Goal: Transaction & Acquisition: Purchase product/service

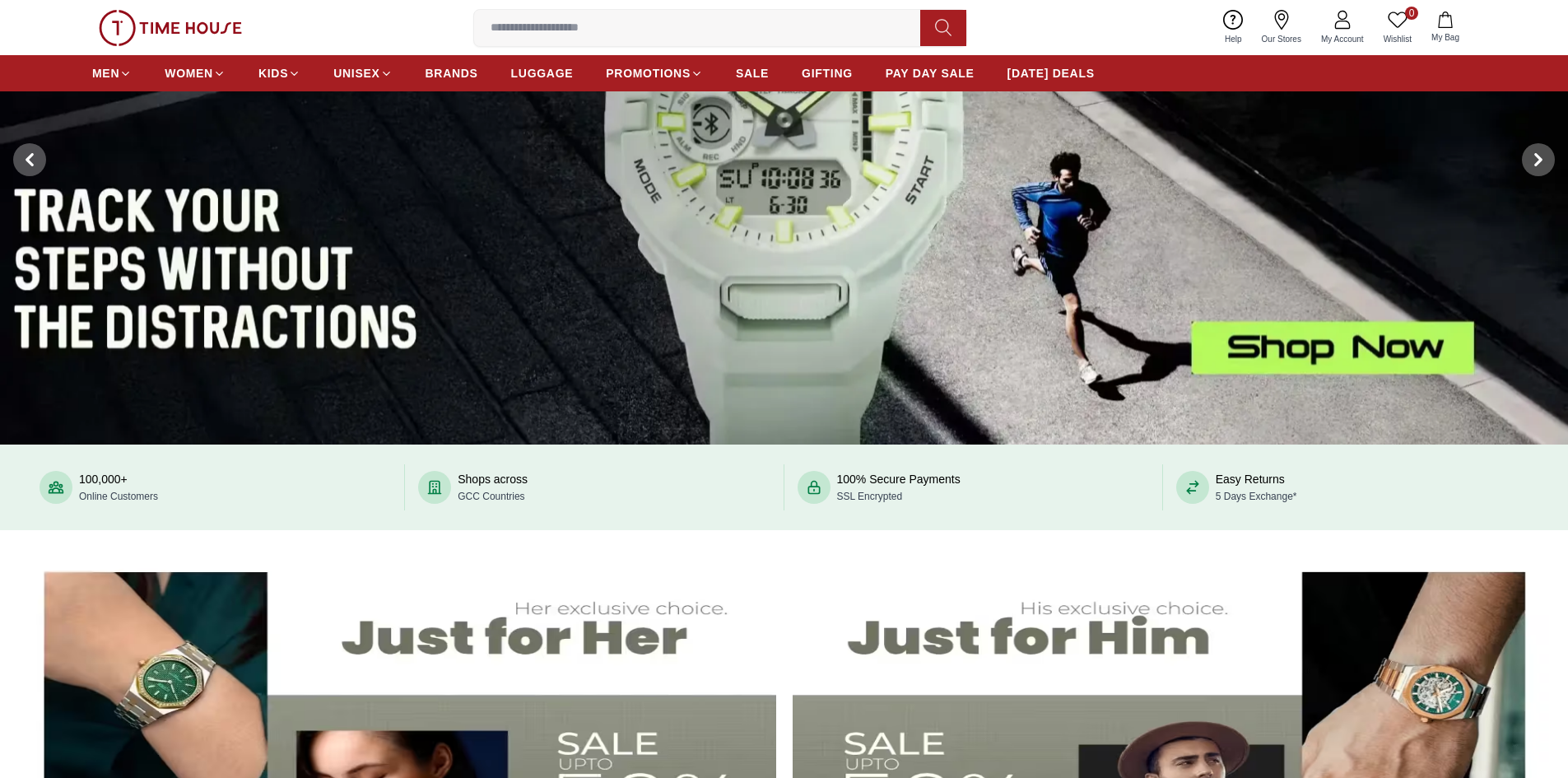
scroll to position [494, 0]
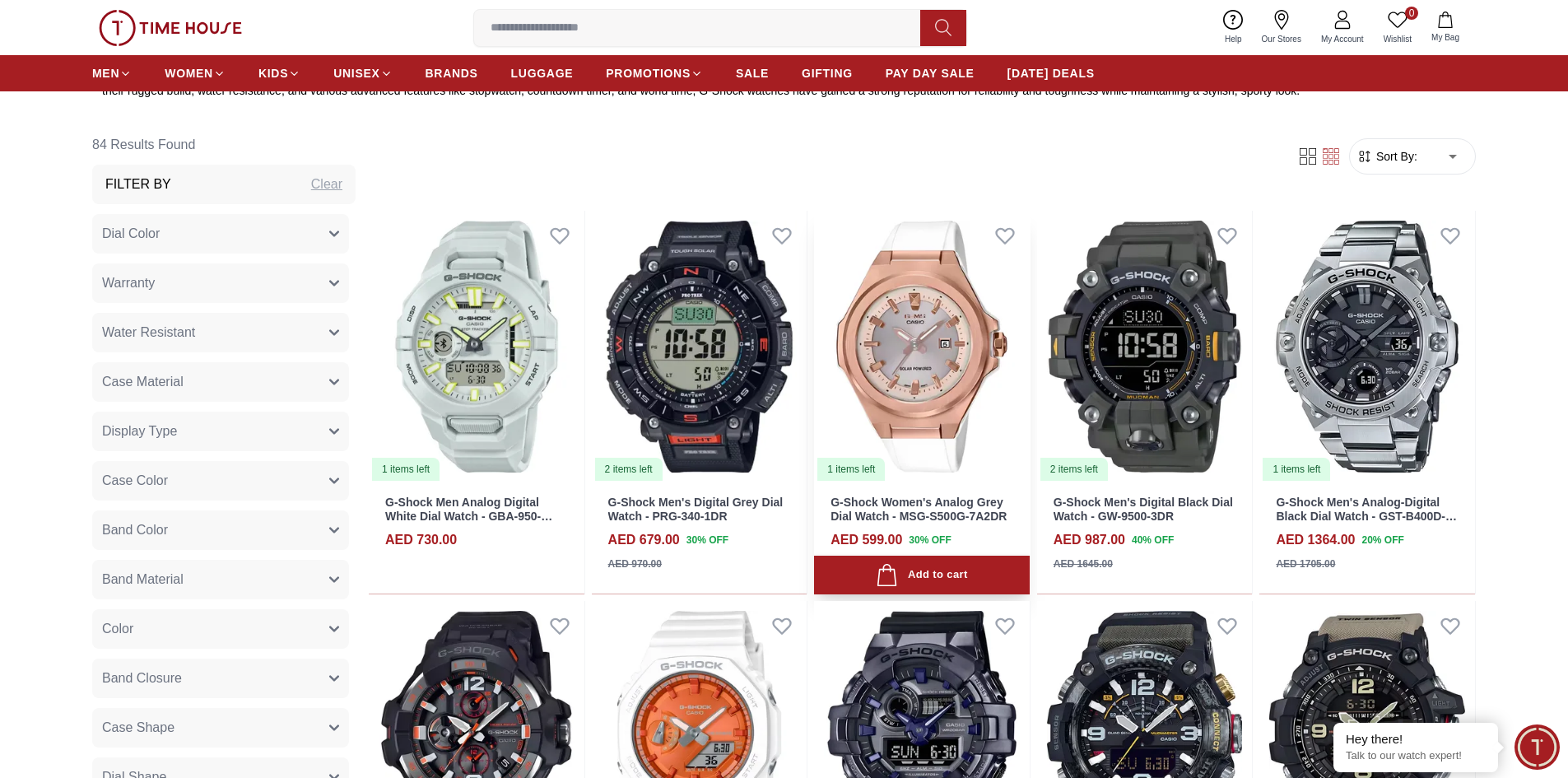
scroll to position [659, 0]
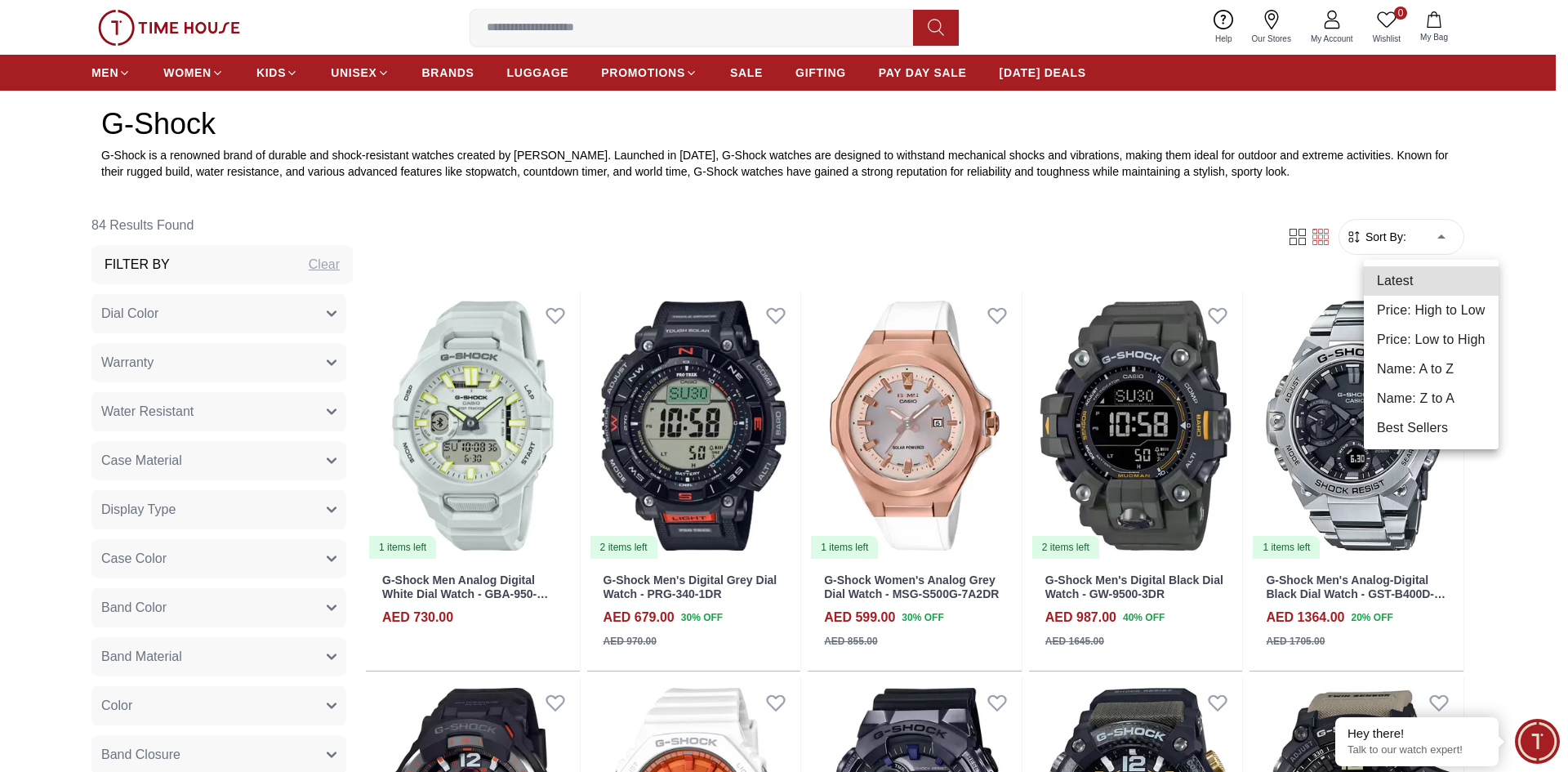
click at [1413, 373] on li "Name: A to Z" at bounding box center [1431, 369] width 135 height 30
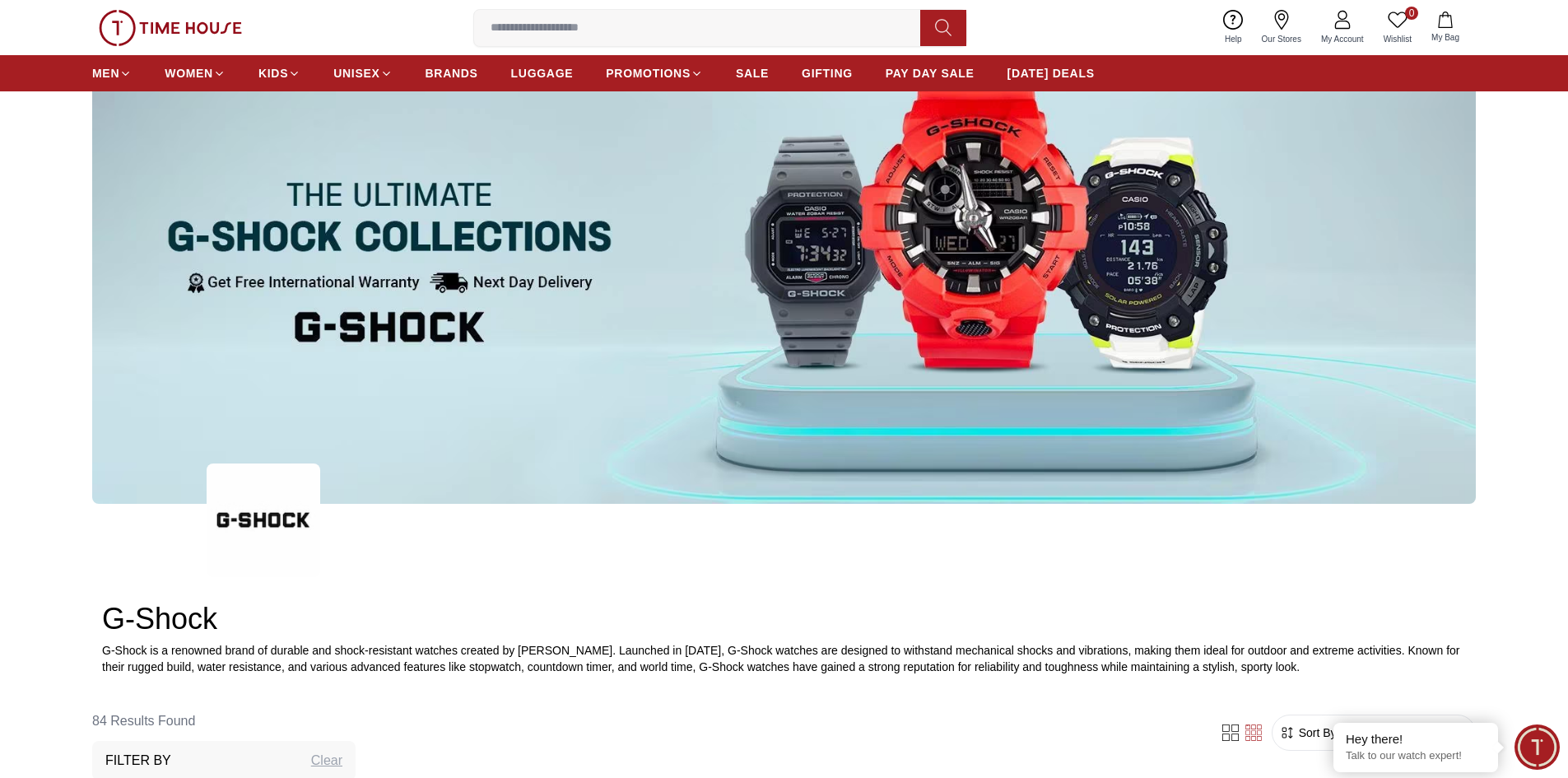
scroll to position [494, 0]
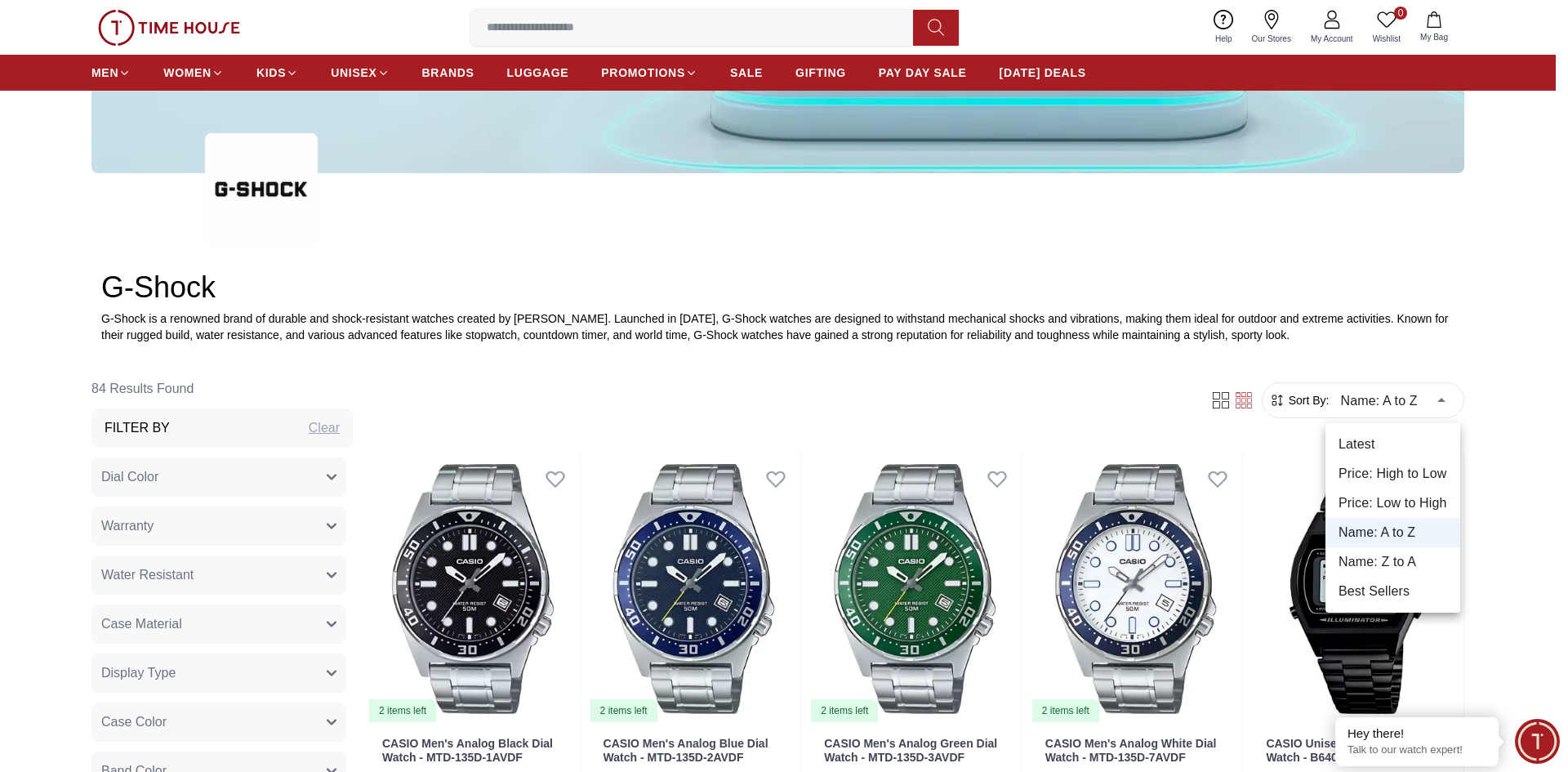
click at [1395, 493] on li "Price: Low to High" at bounding box center [1392, 503] width 135 height 30
type input "*"
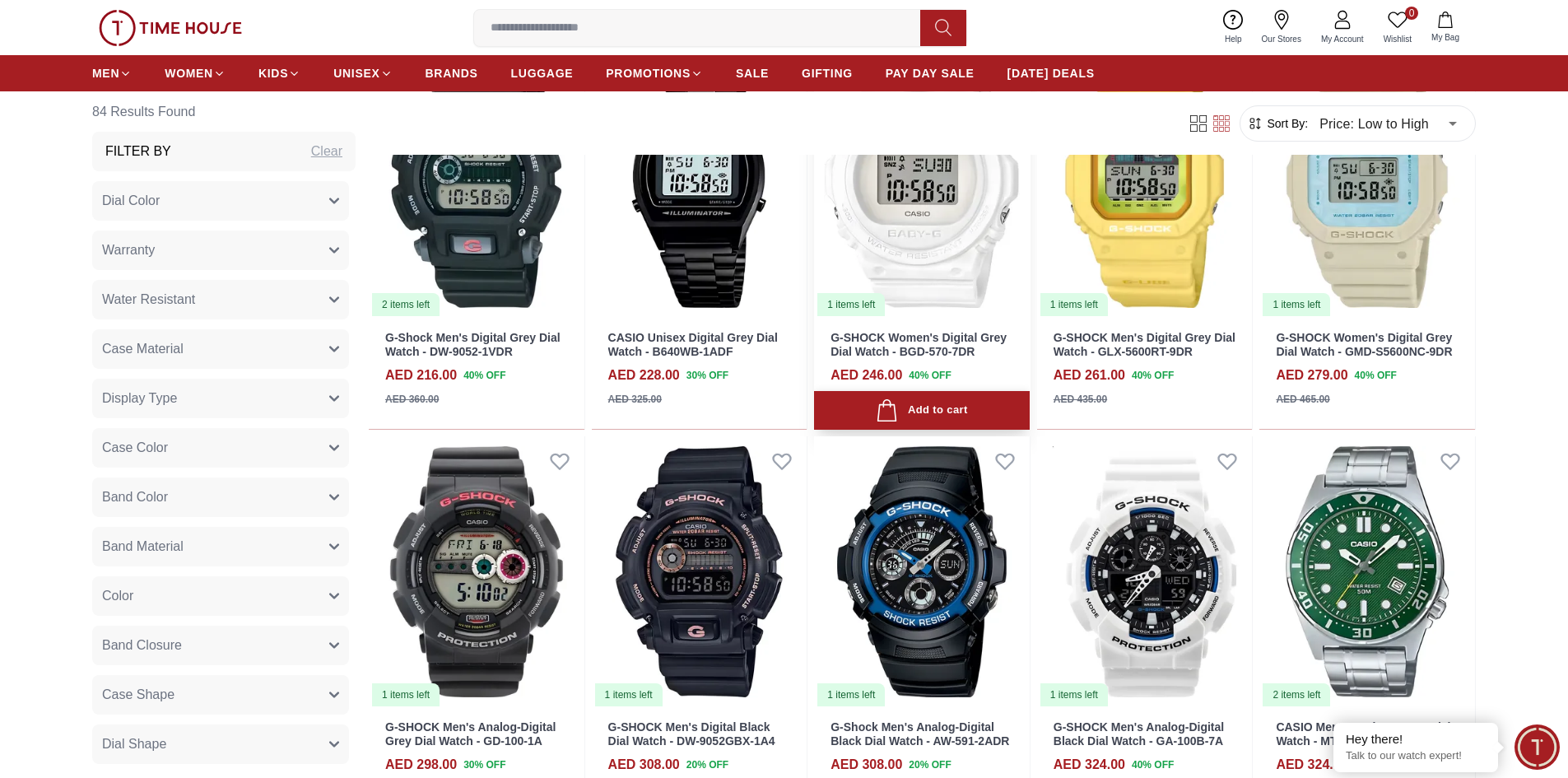
scroll to position [1070, 0]
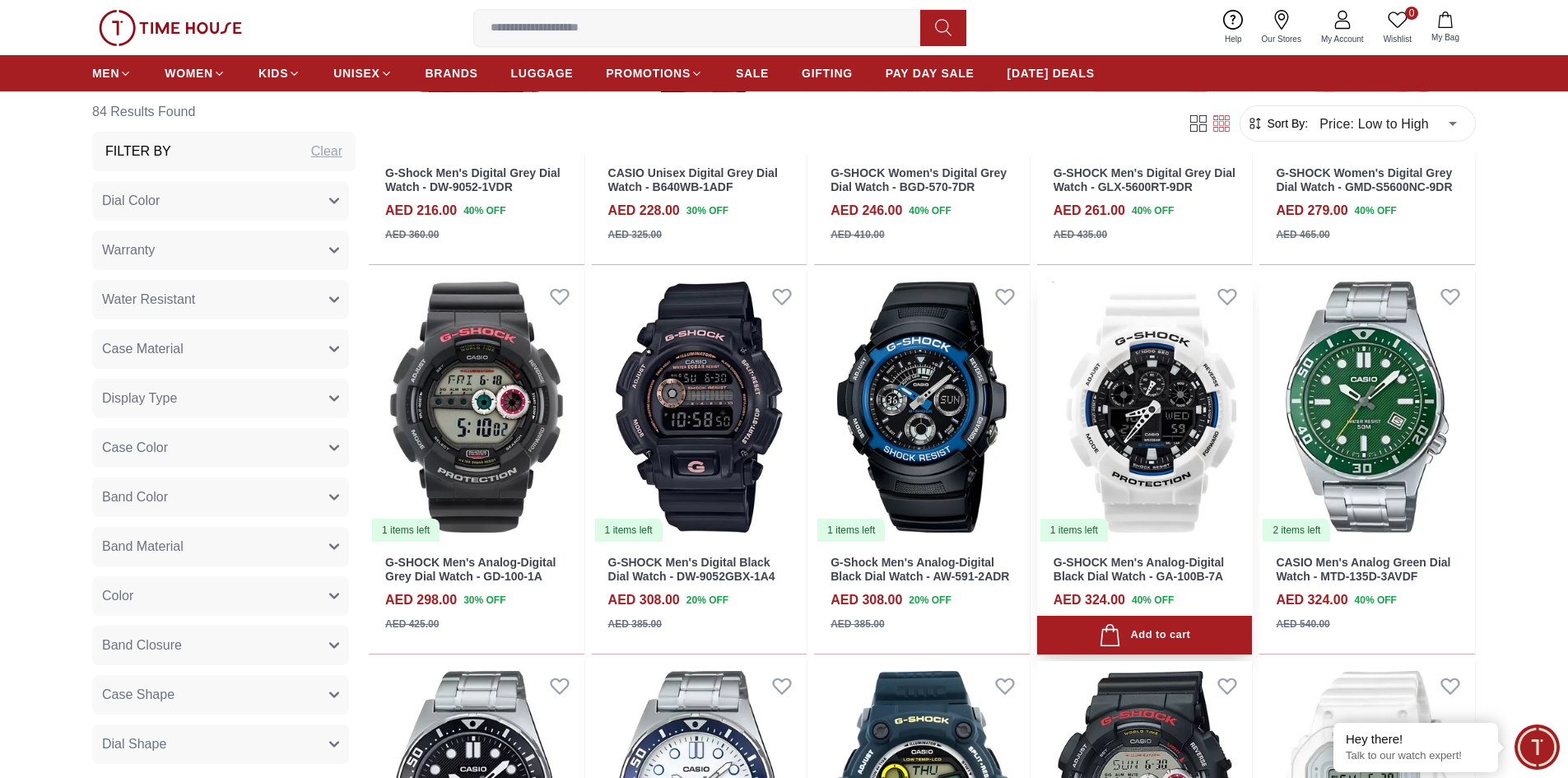
click at [1159, 452] on img at bounding box center [1144, 408] width 216 height 272
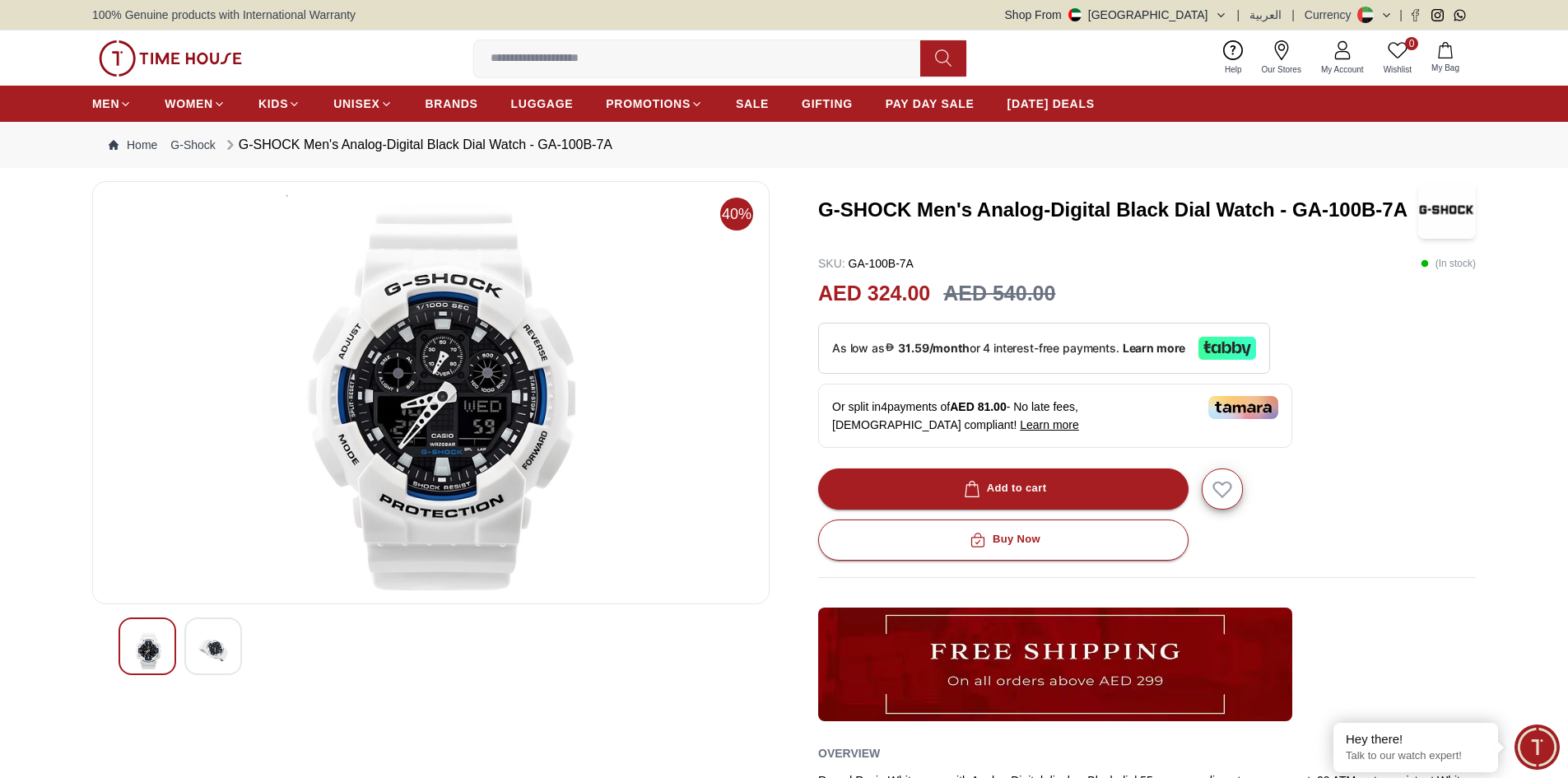
click at [208, 646] on img at bounding box center [213, 651] width 30 height 38
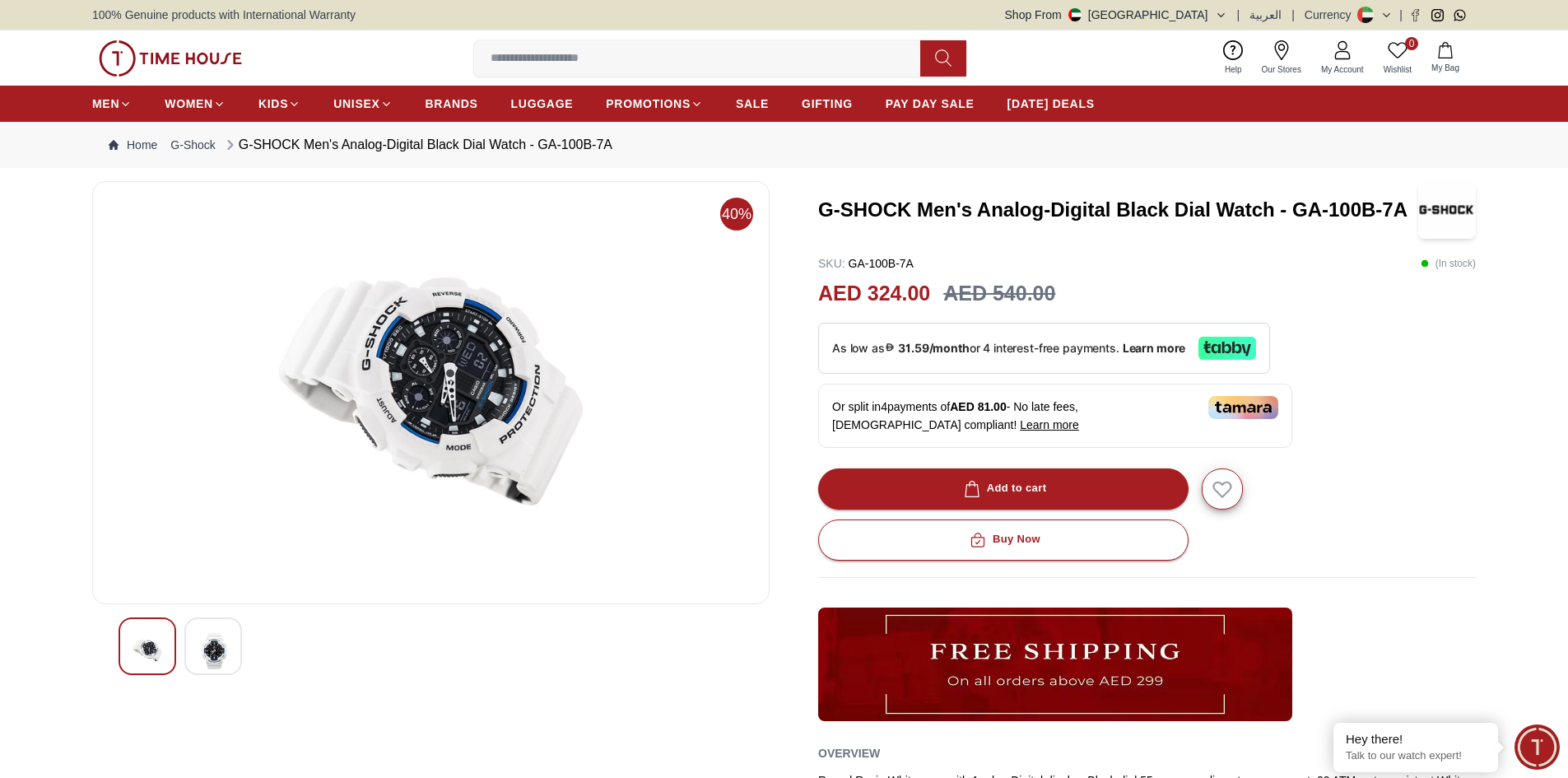
click at [139, 642] on img at bounding box center [147, 651] width 30 height 38
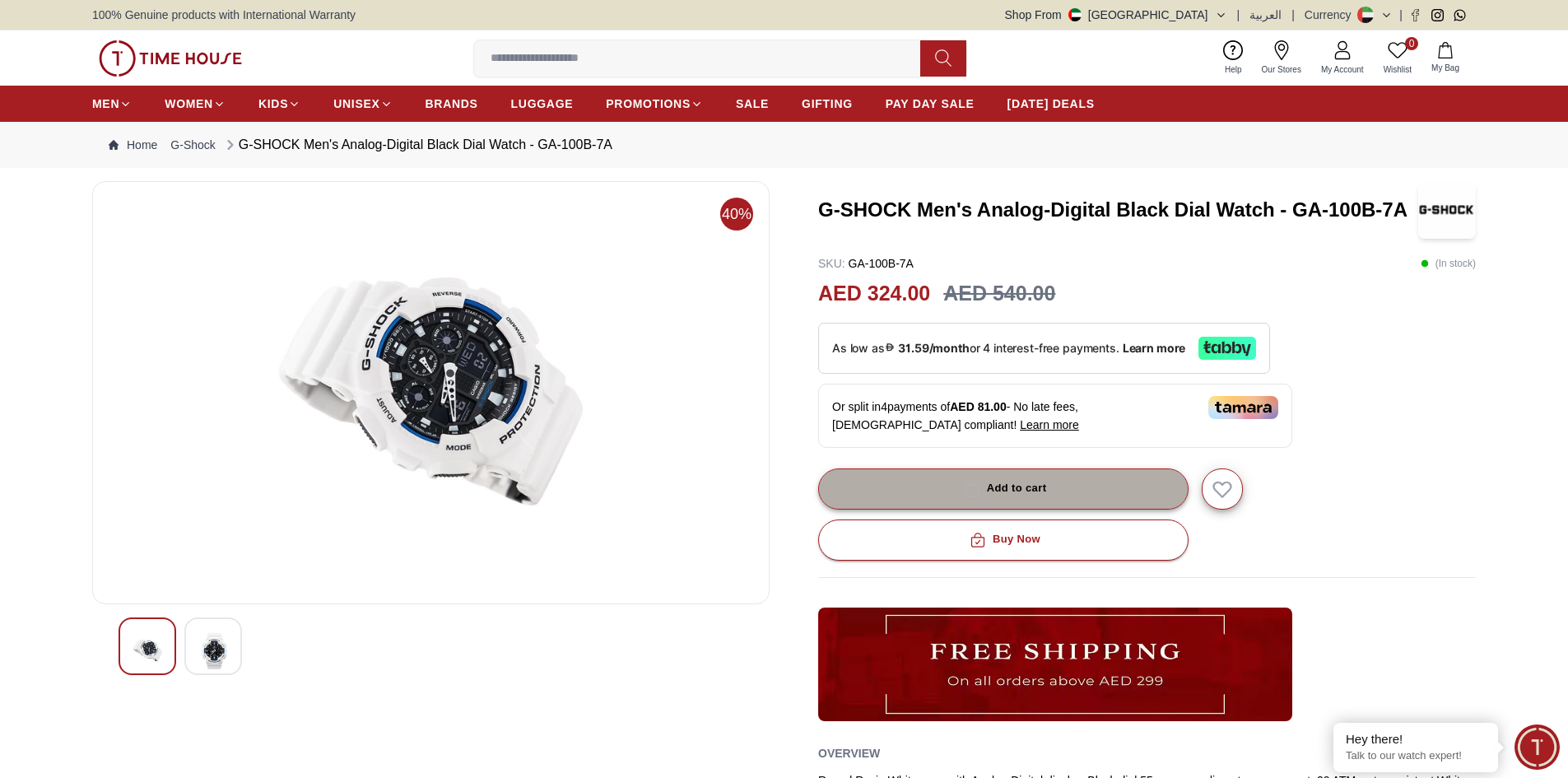
click at [1032, 486] on div "Add to cart" at bounding box center [1003, 489] width 86 height 19
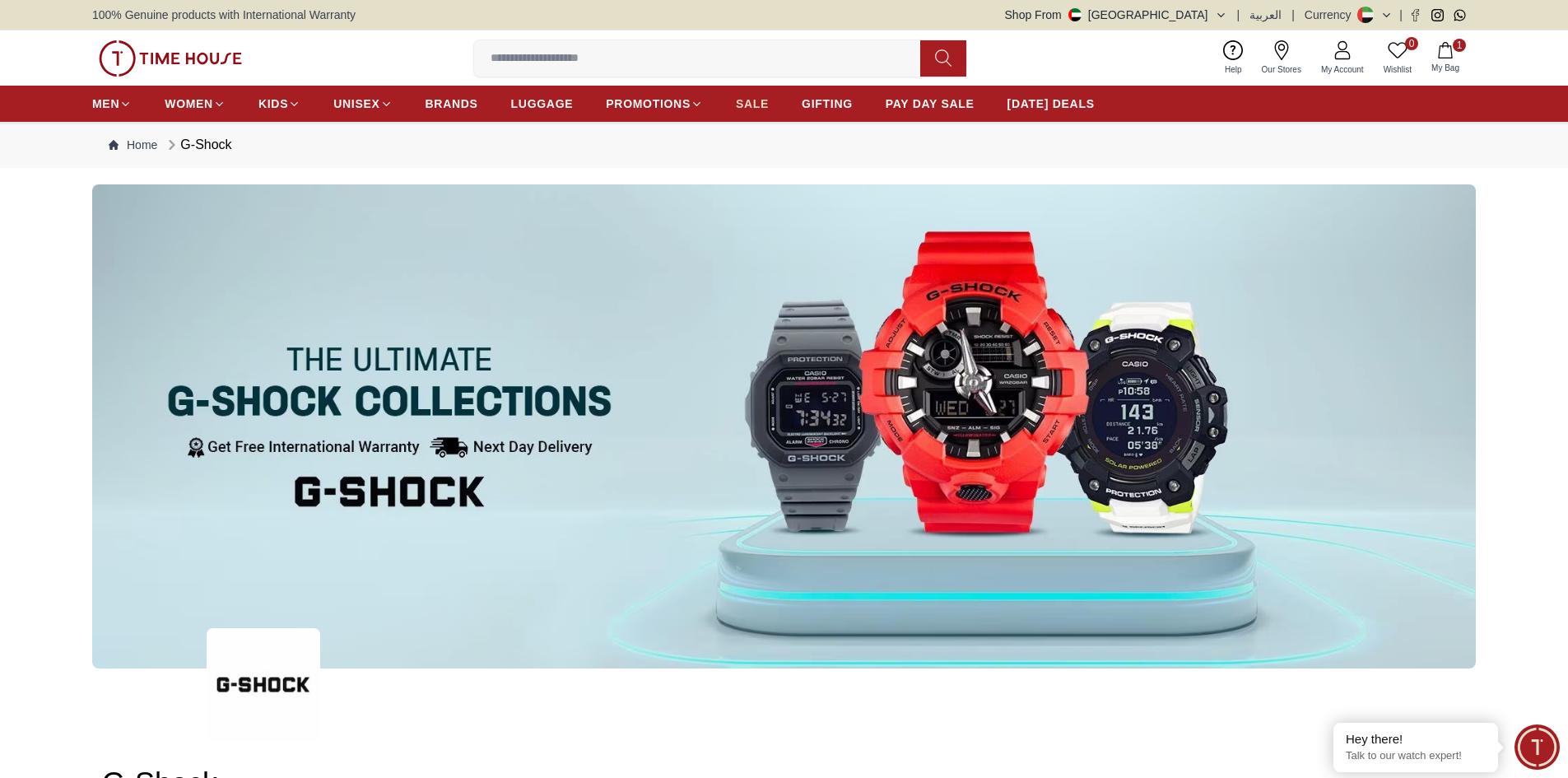
click at [755, 105] on span "SALE" at bounding box center [752, 104] width 33 height 16
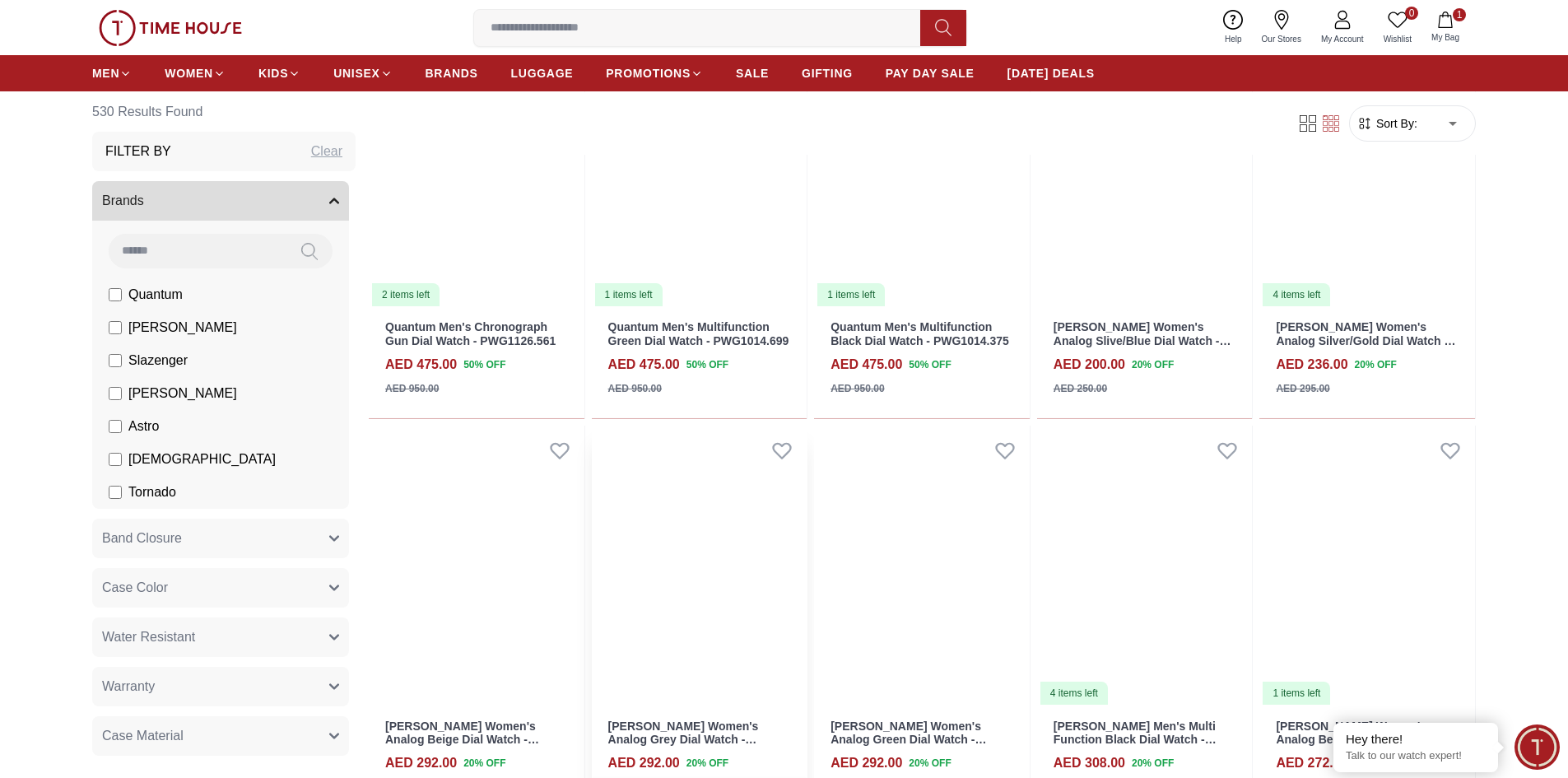
scroll to position [823, 0]
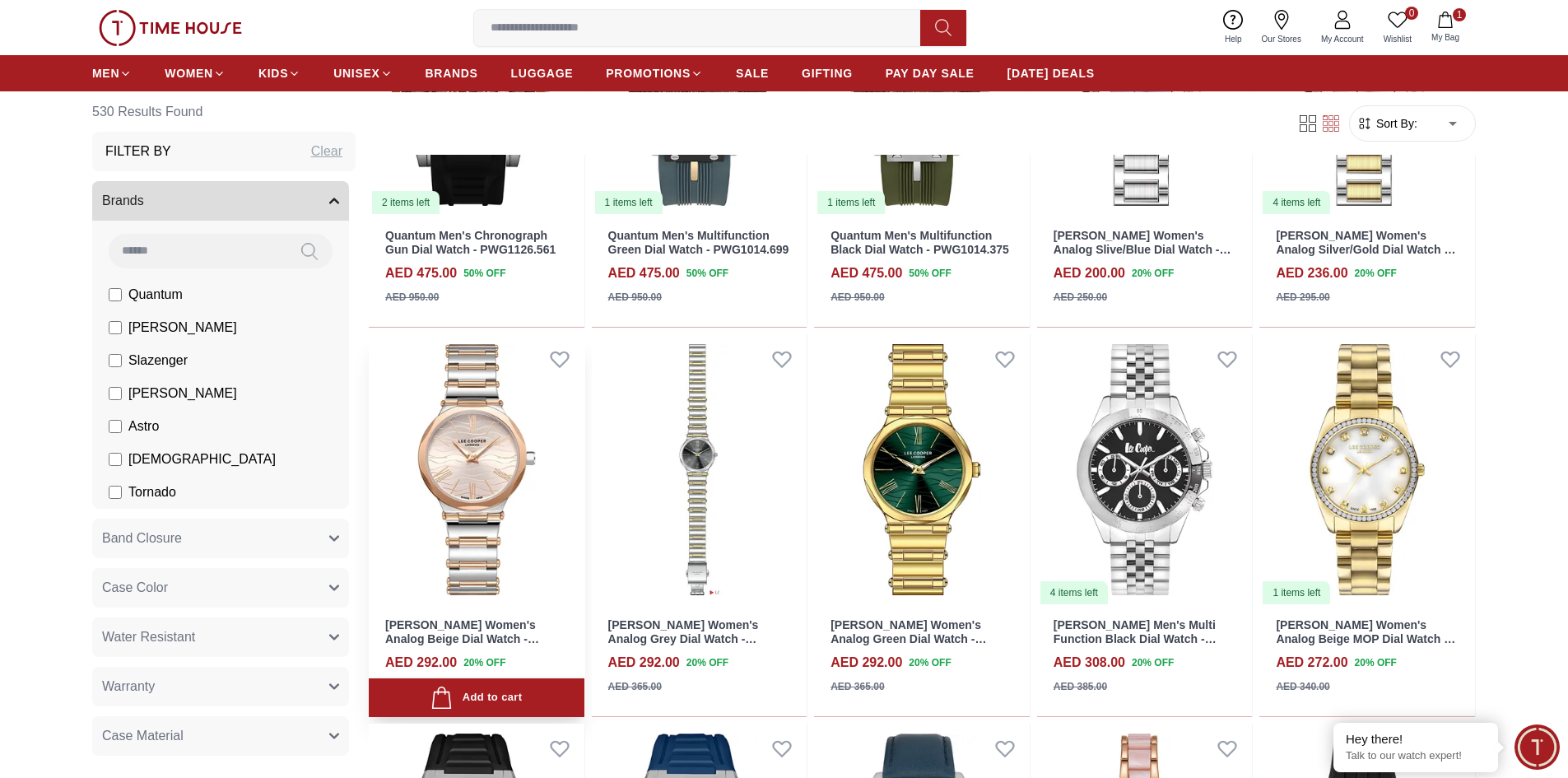
click at [491, 436] on img at bounding box center [476, 470] width 216 height 272
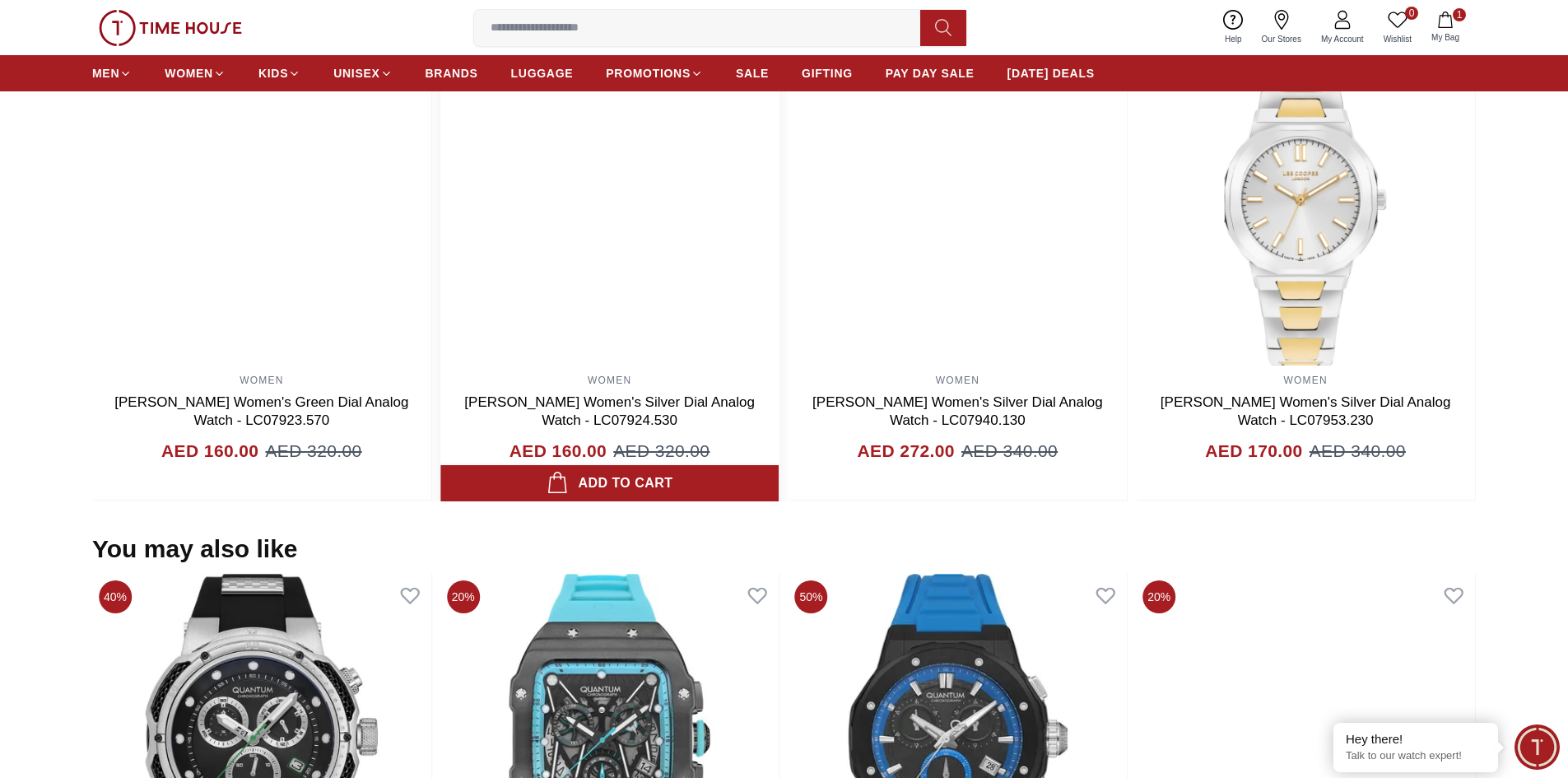
scroll to position [905, 0]
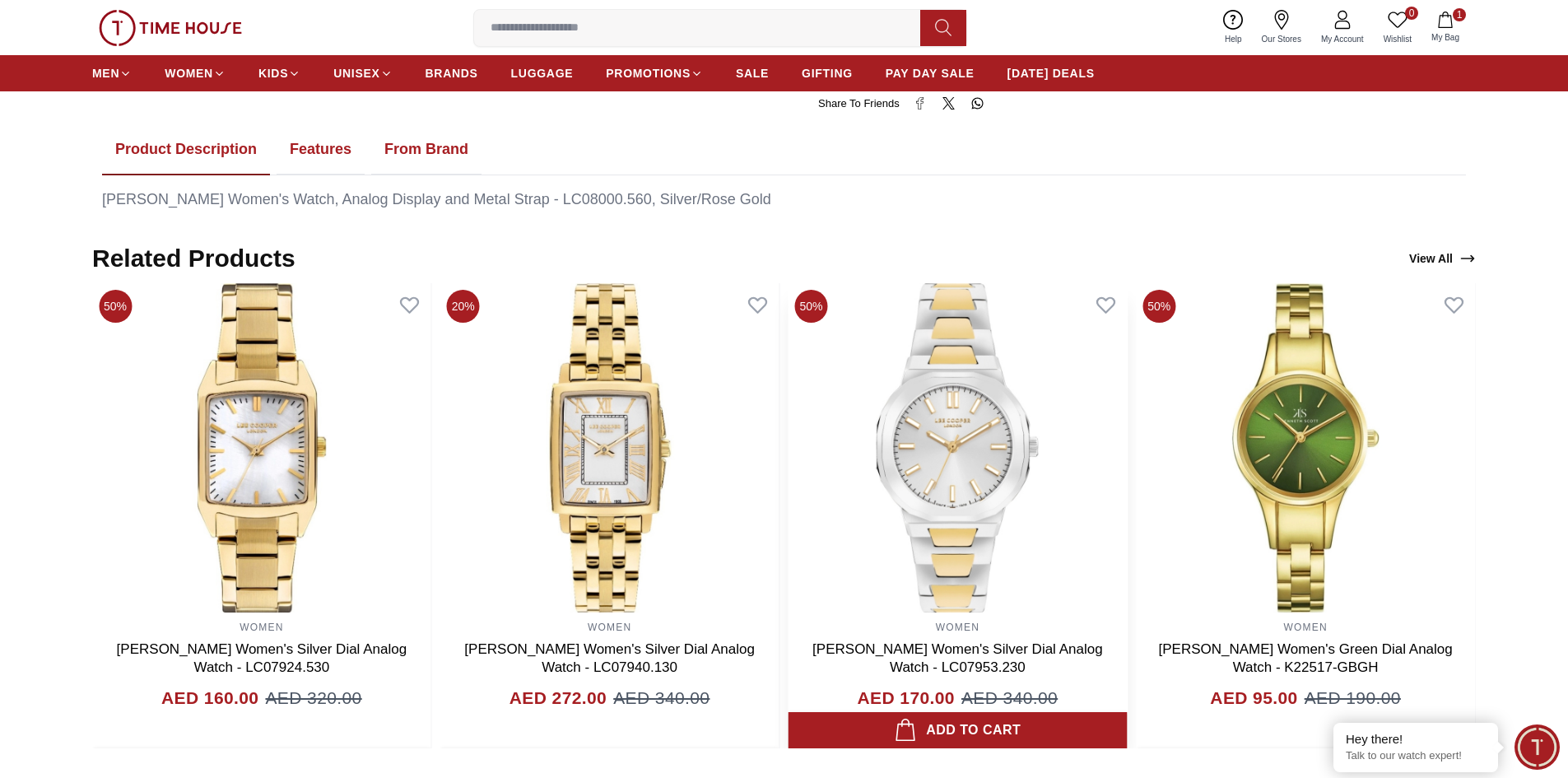
click at [993, 489] on img at bounding box center [958, 448] width 339 height 329
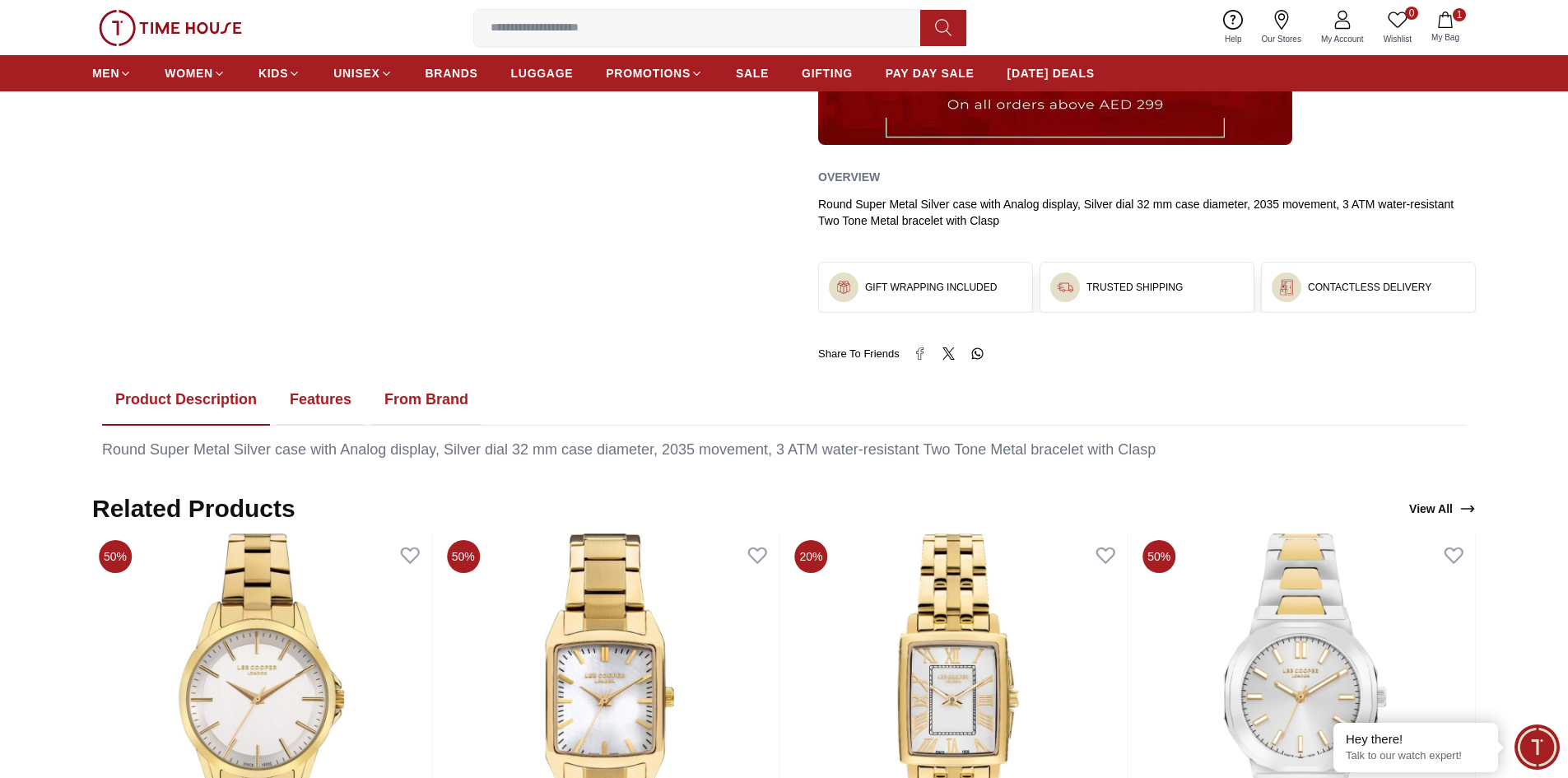
scroll to position [741, 0]
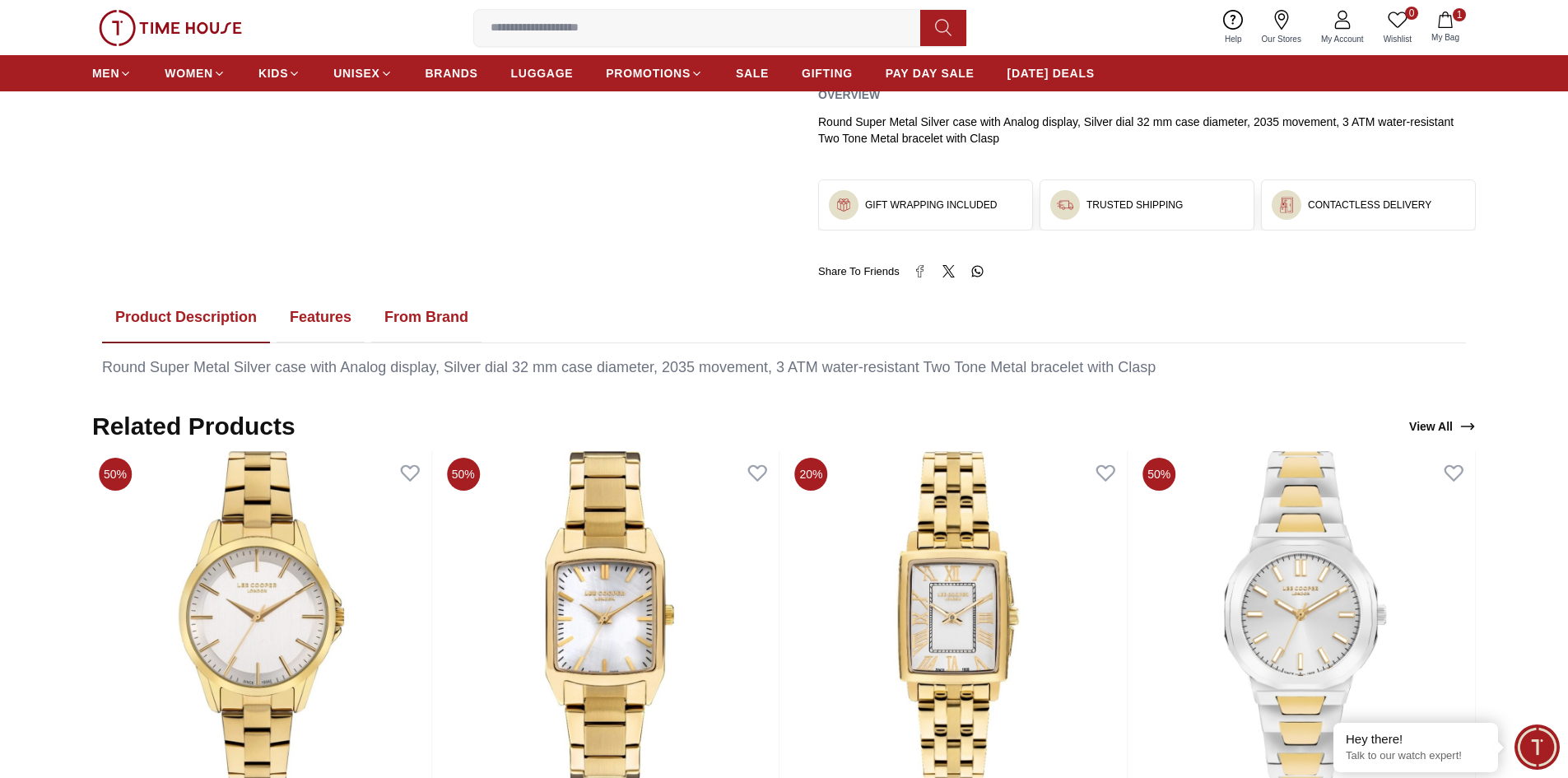
click at [329, 320] on button "Features" at bounding box center [320, 318] width 88 height 51
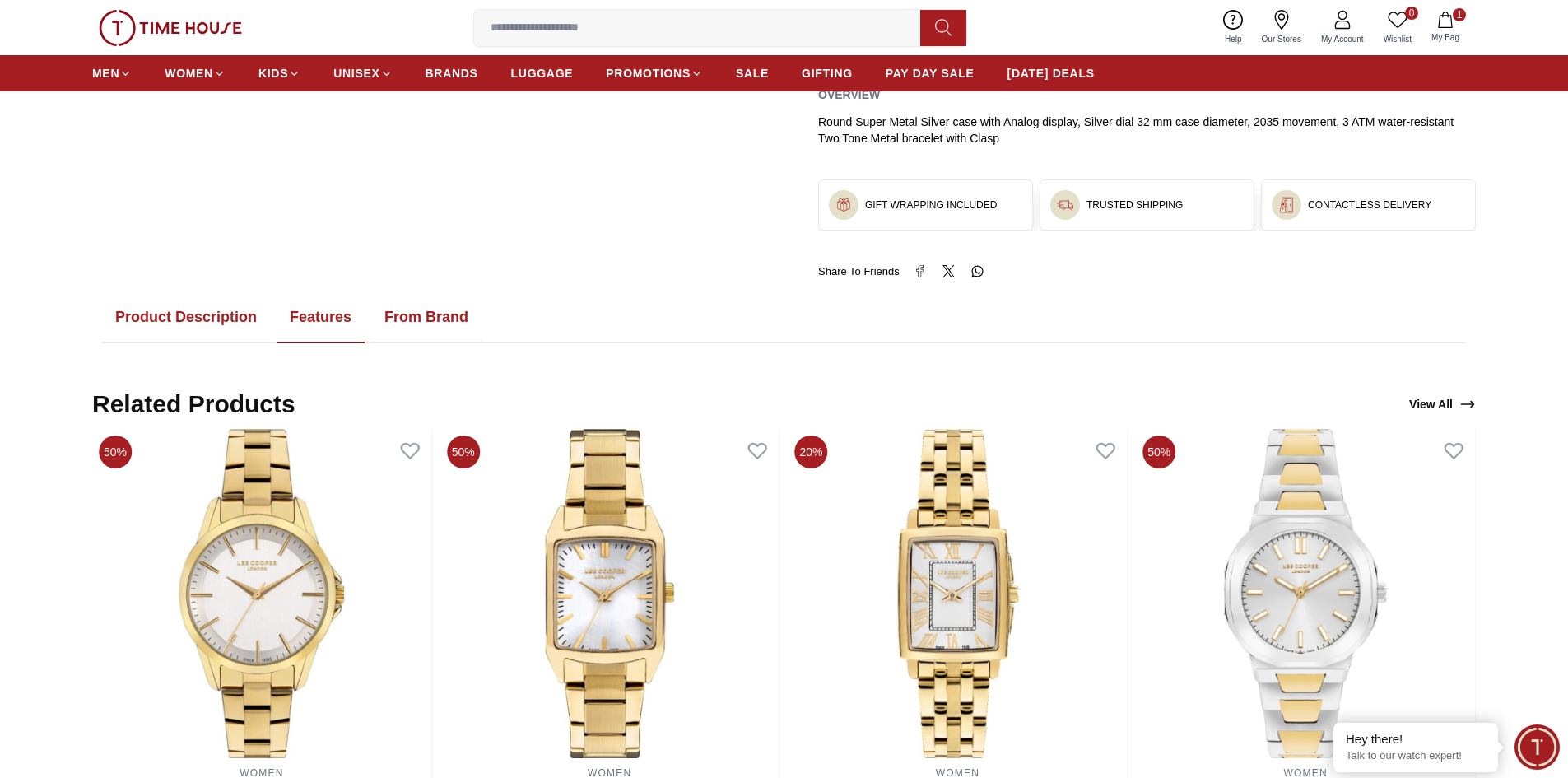
click at [237, 318] on button "Product Description" at bounding box center [186, 318] width 168 height 51
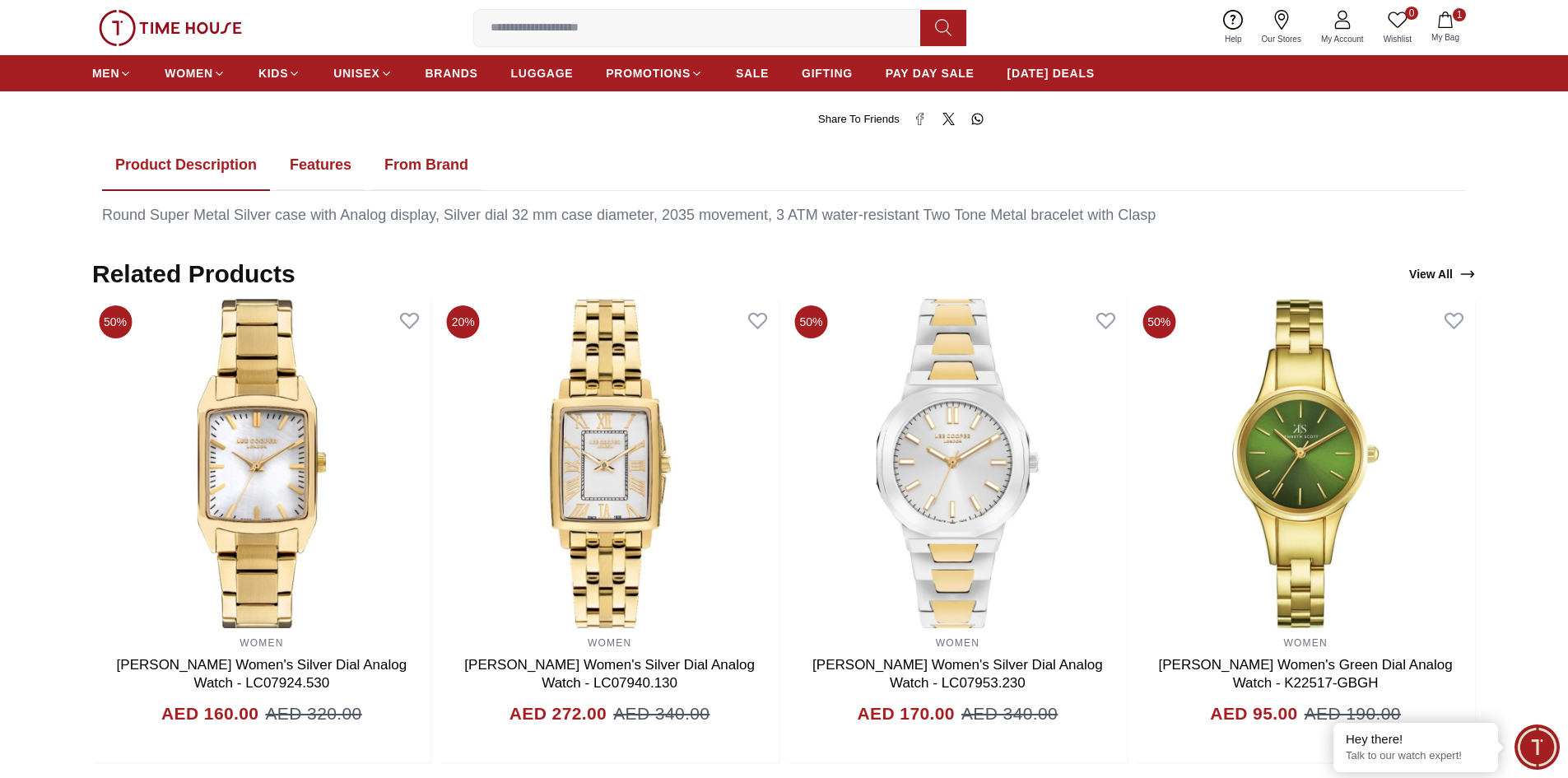
scroll to position [646, 0]
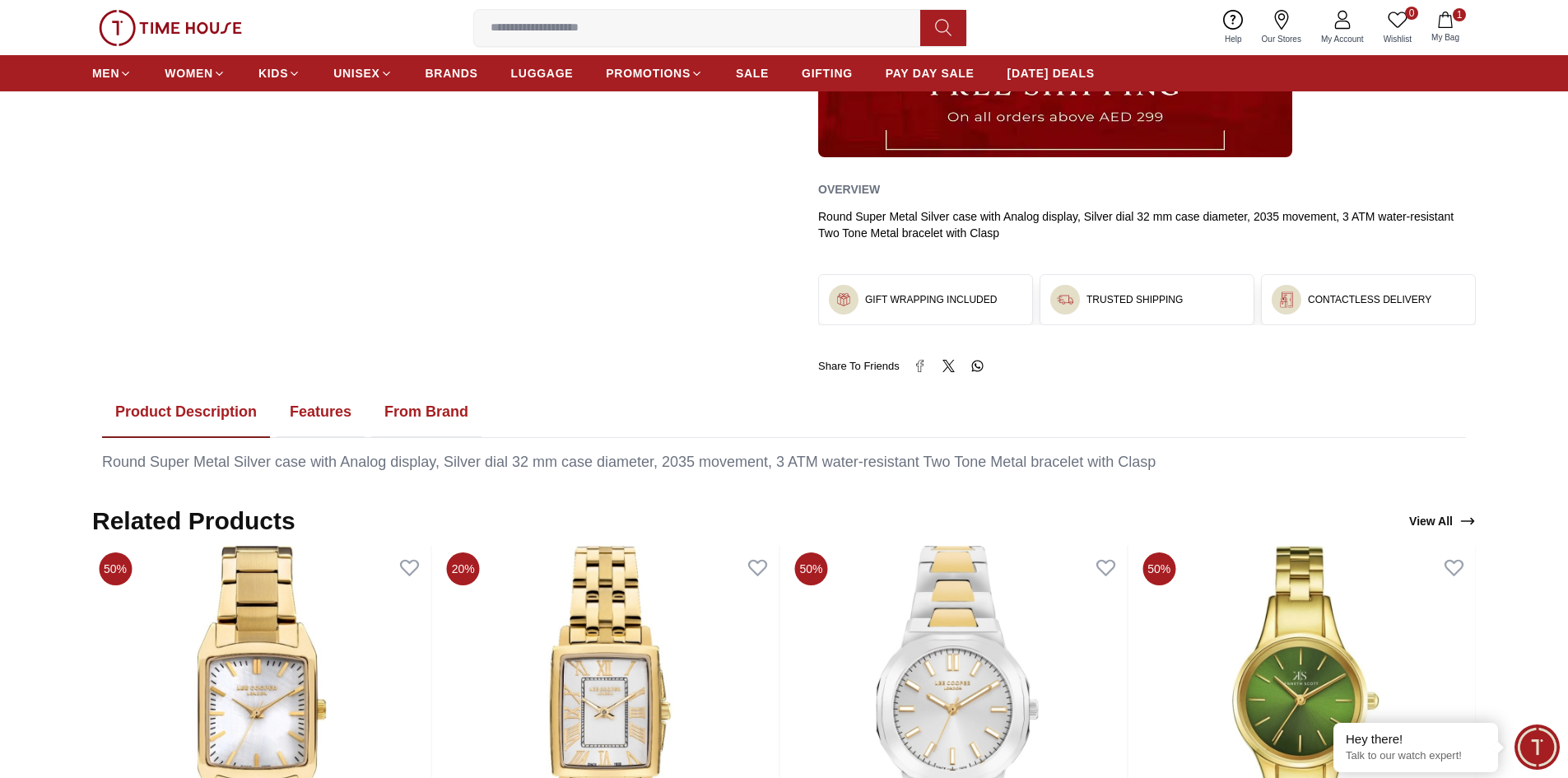
click at [444, 407] on button "From Brand" at bounding box center [426, 412] width 110 height 51
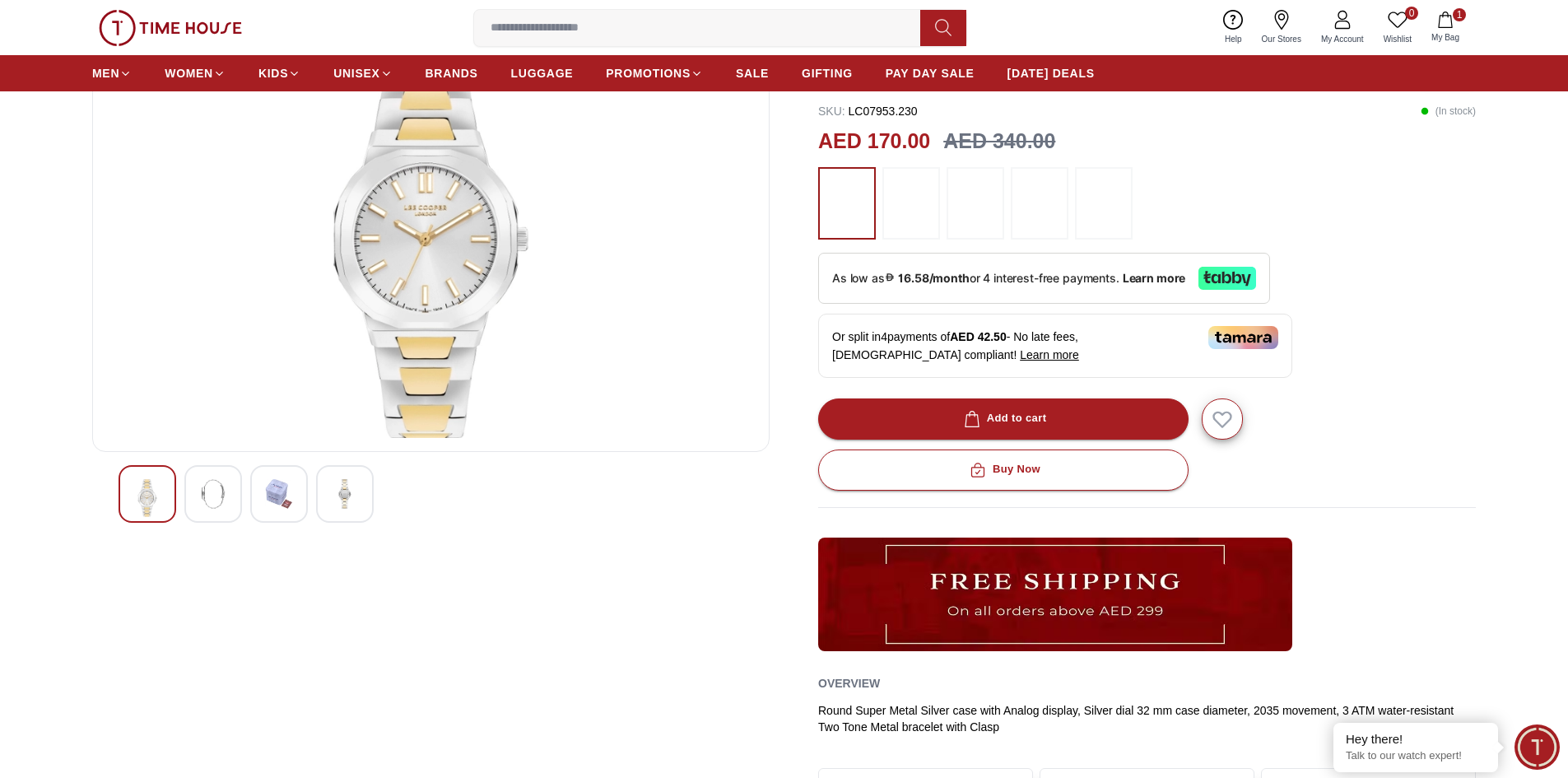
scroll to position [70, 0]
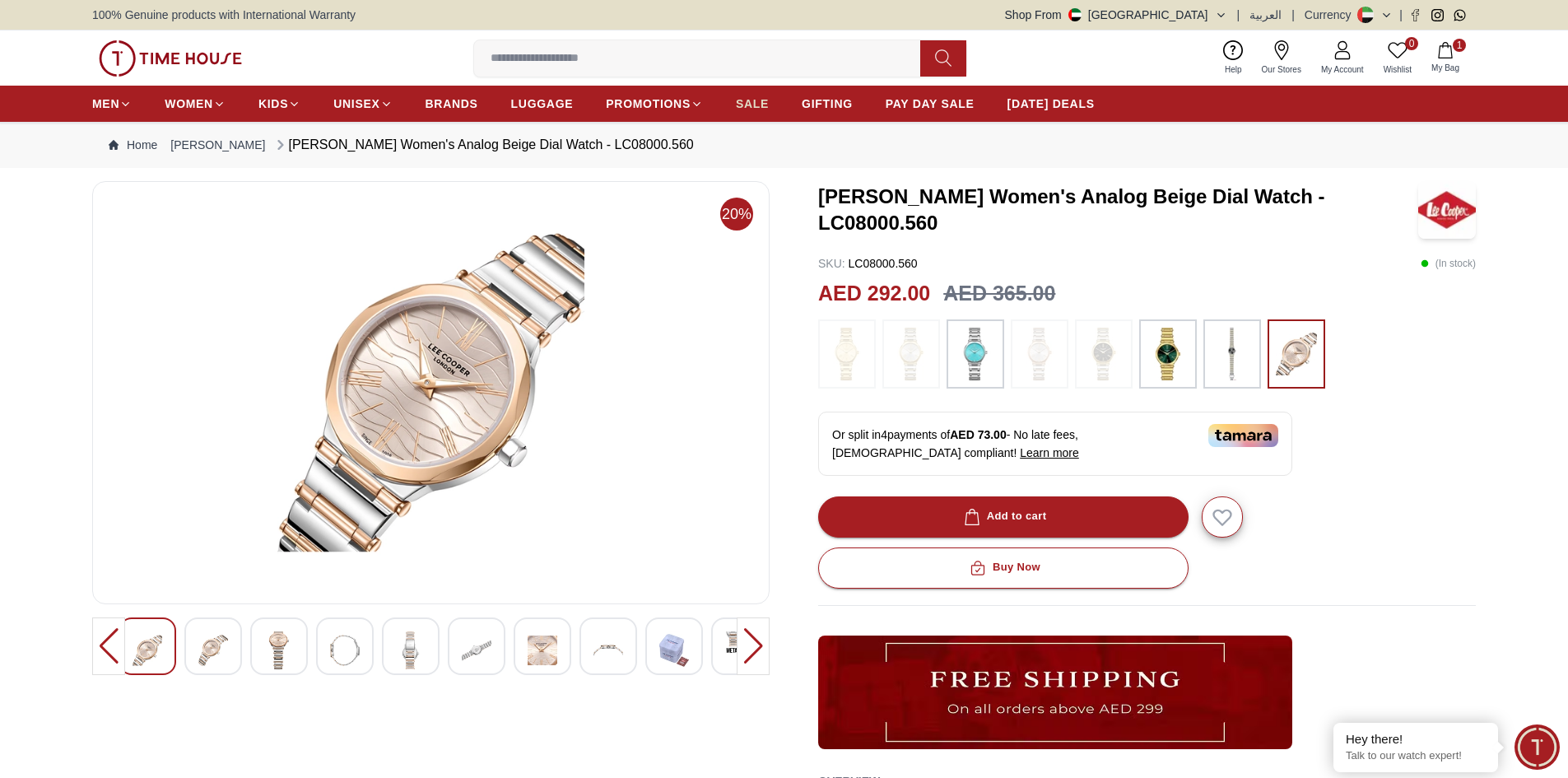
click at [752, 99] on span "SALE" at bounding box center [752, 104] width 33 height 16
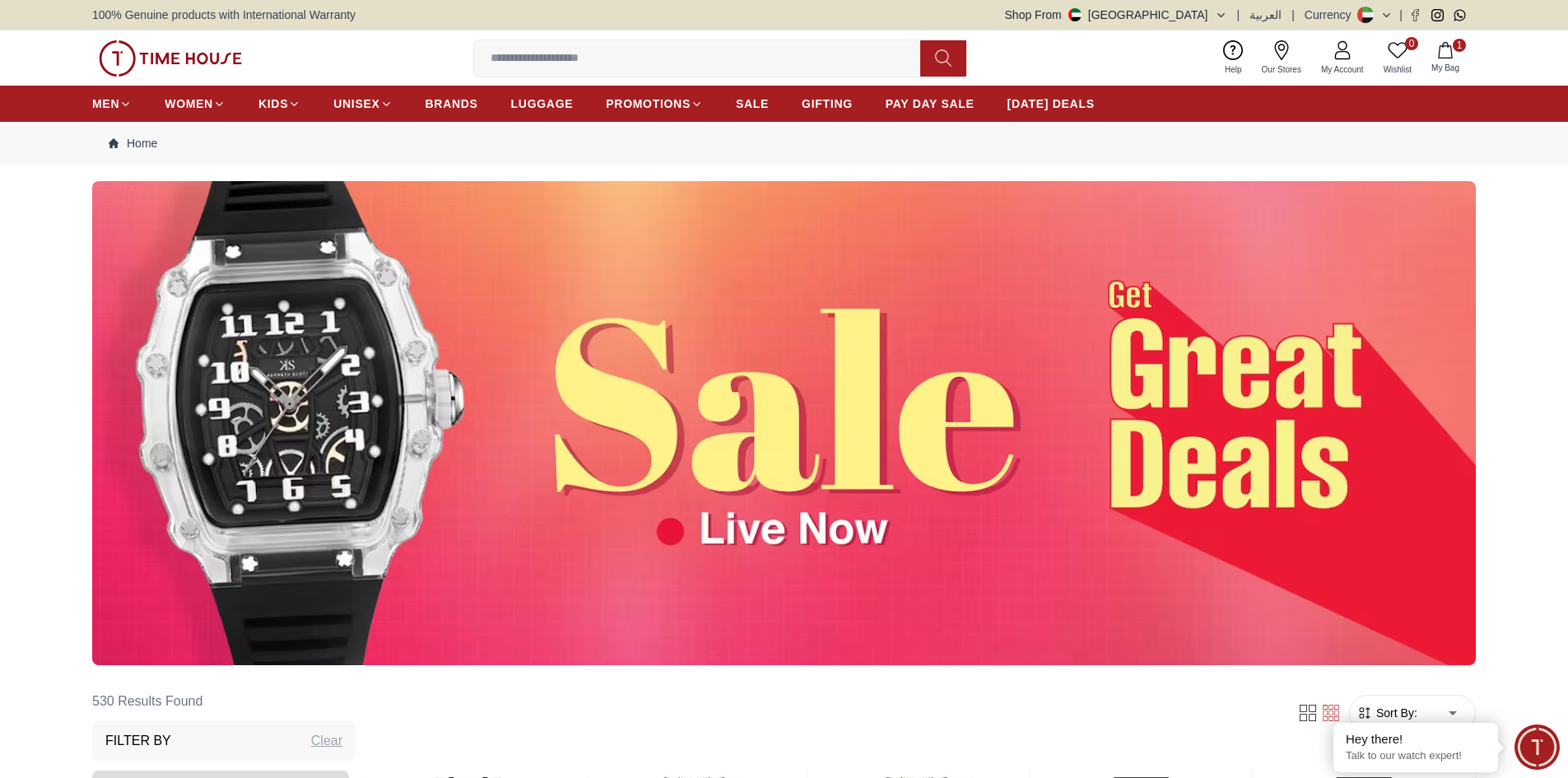
scroll to position [329, 0]
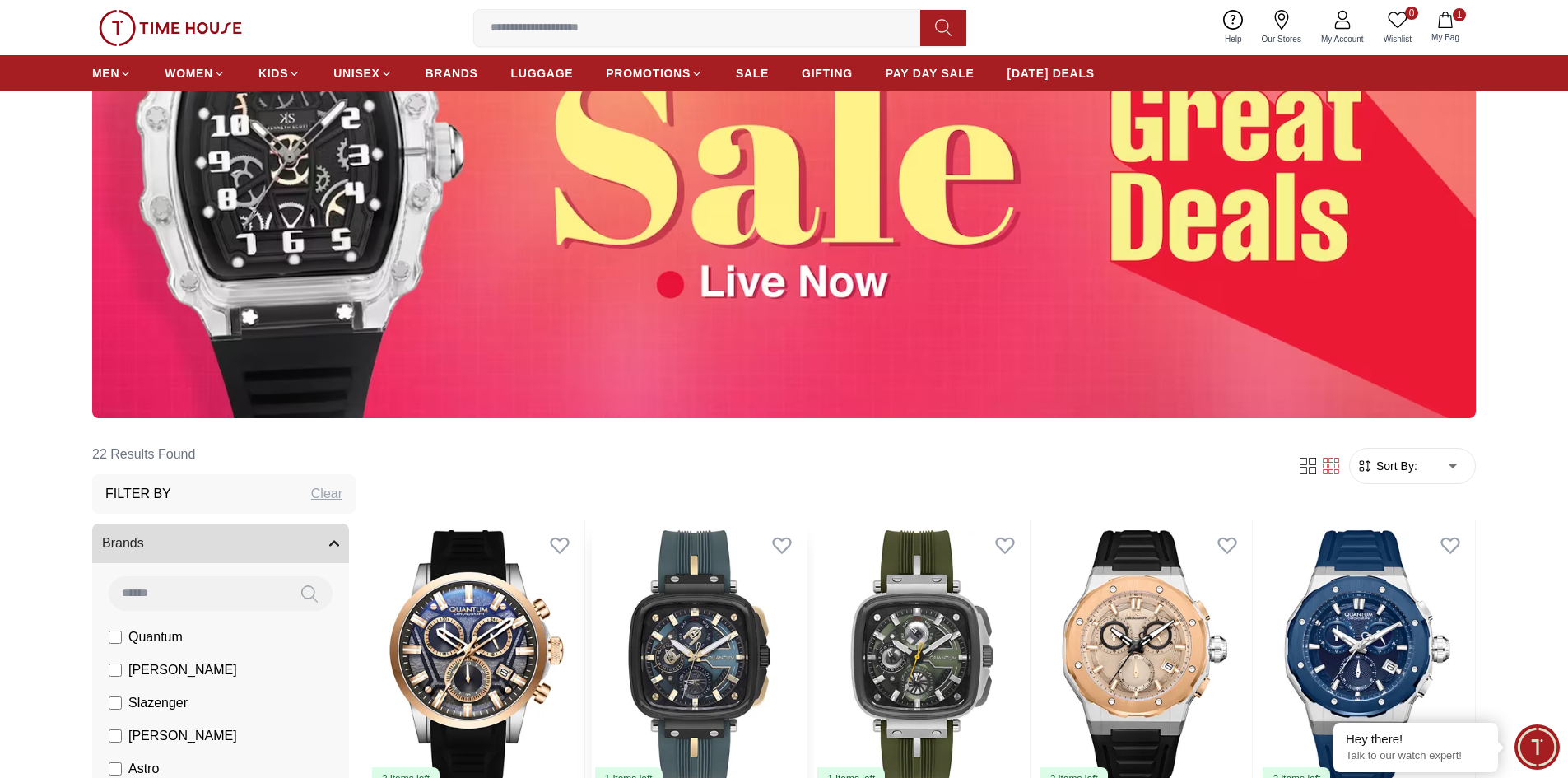
scroll to position [494, 0]
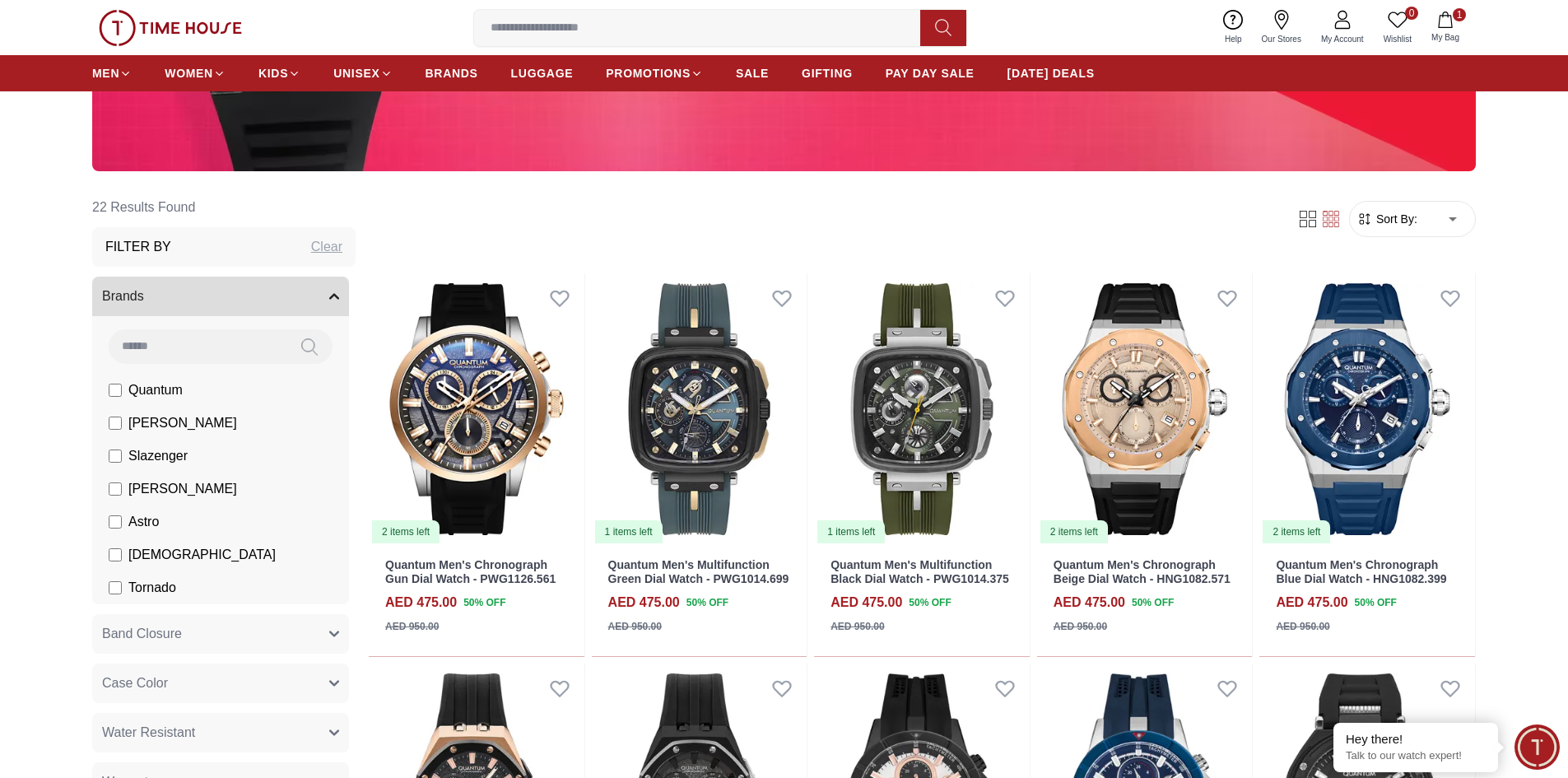
click at [1412, 219] on span "Sort By:" at bounding box center [1394, 219] width 45 height 16
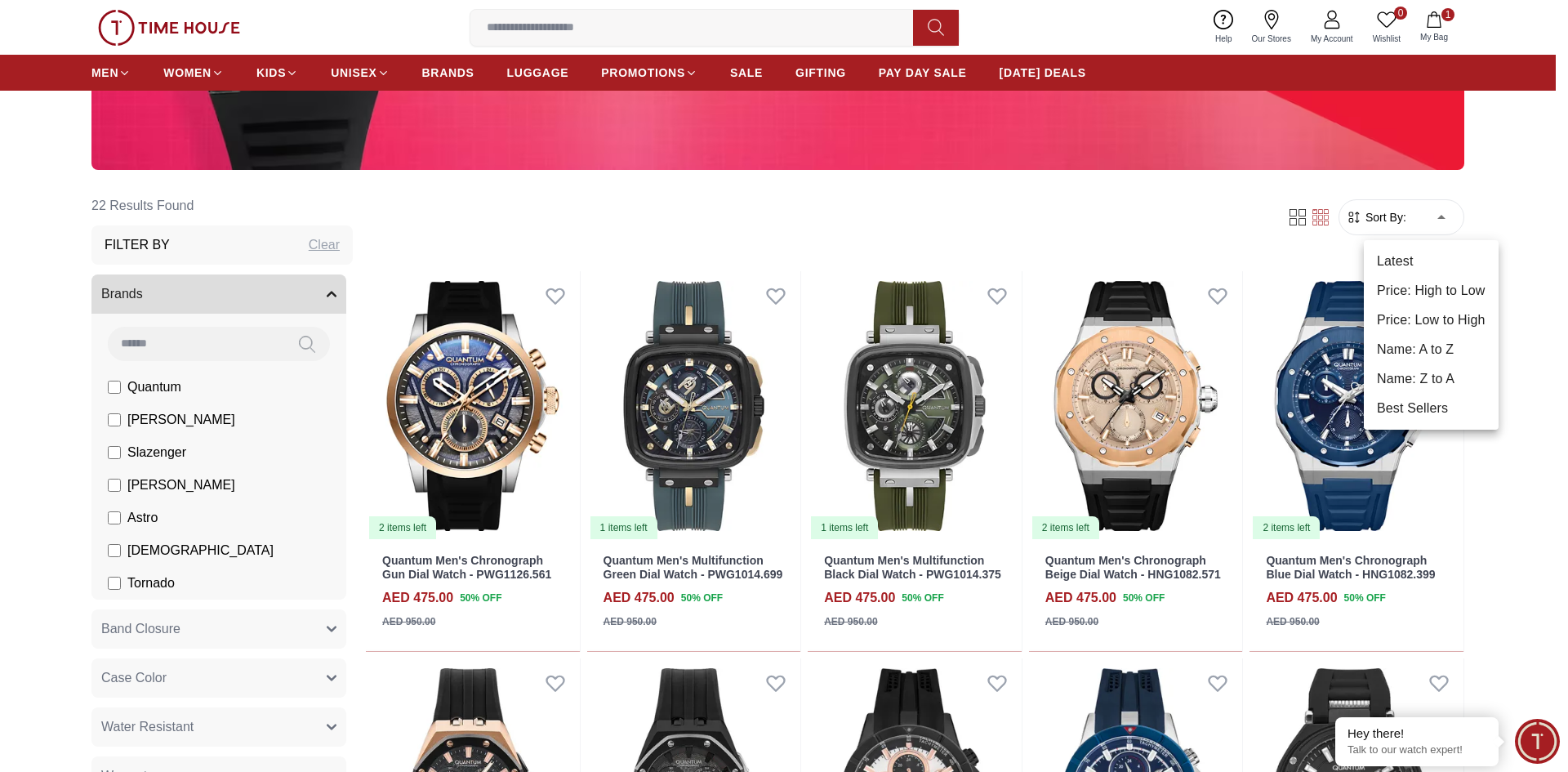
click at [1422, 326] on li "Price: Low to High" at bounding box center [1431, 320] width 135 height 30
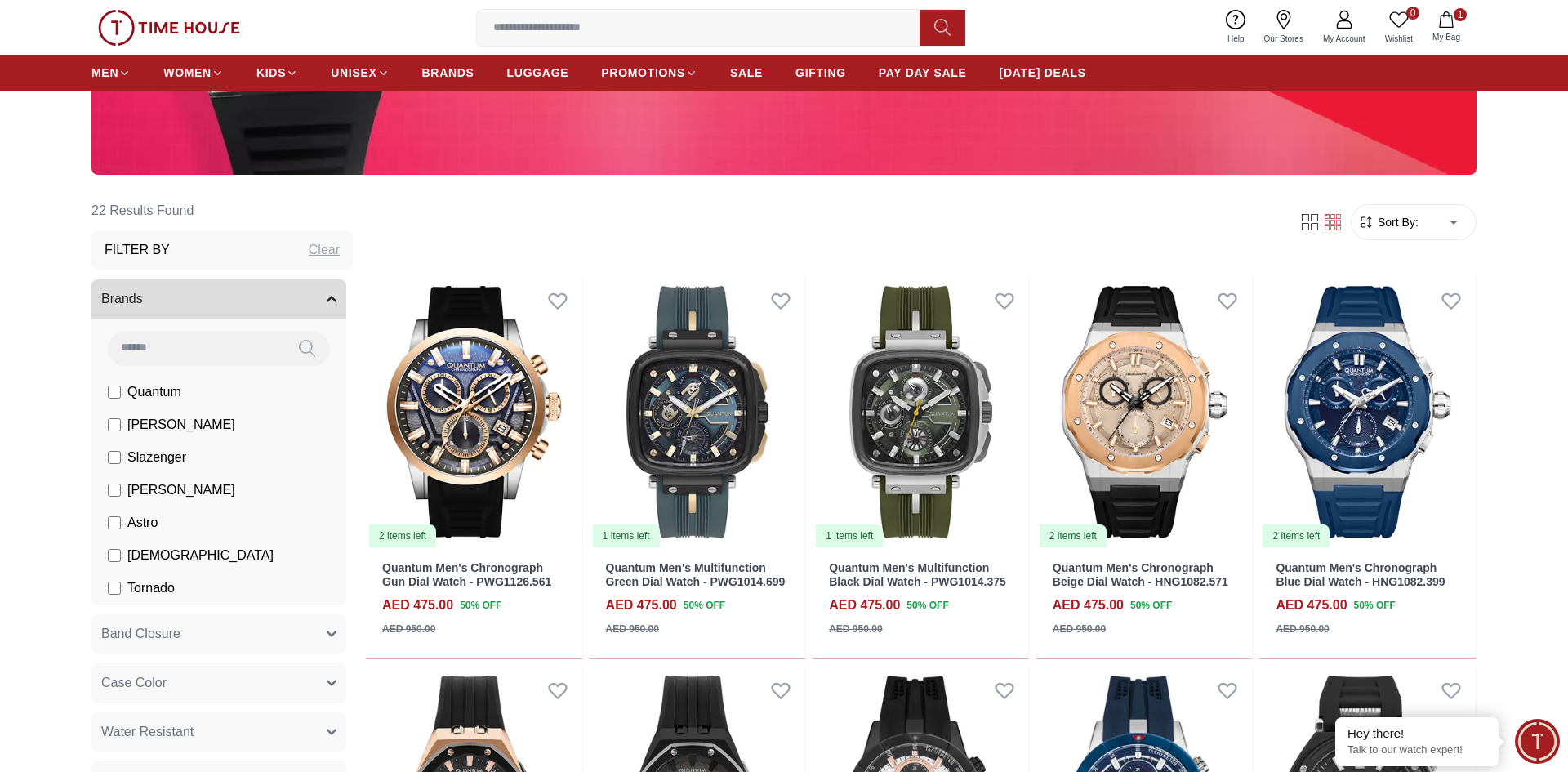
type input "*"
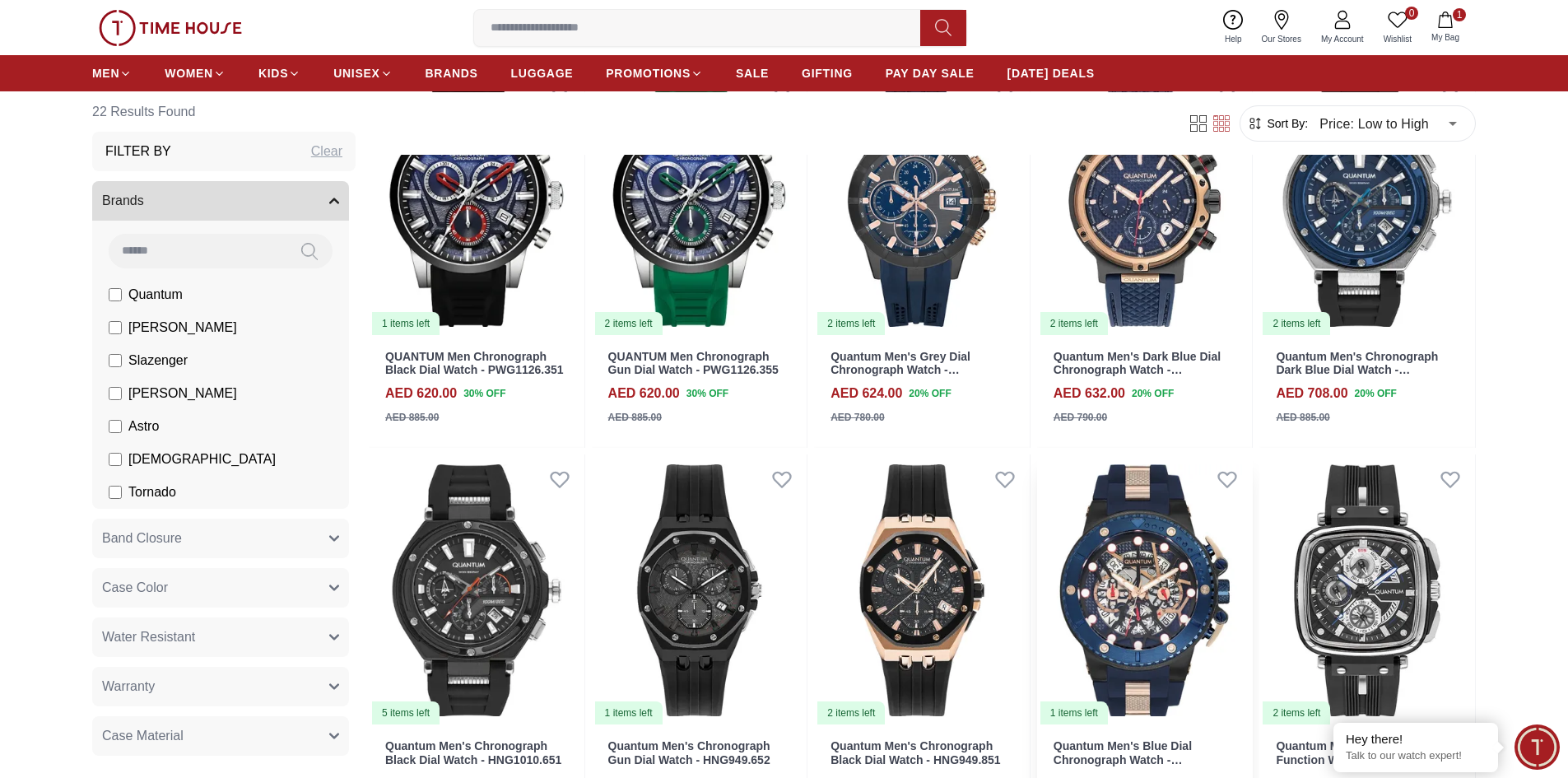
scroll to position [1647, 0]
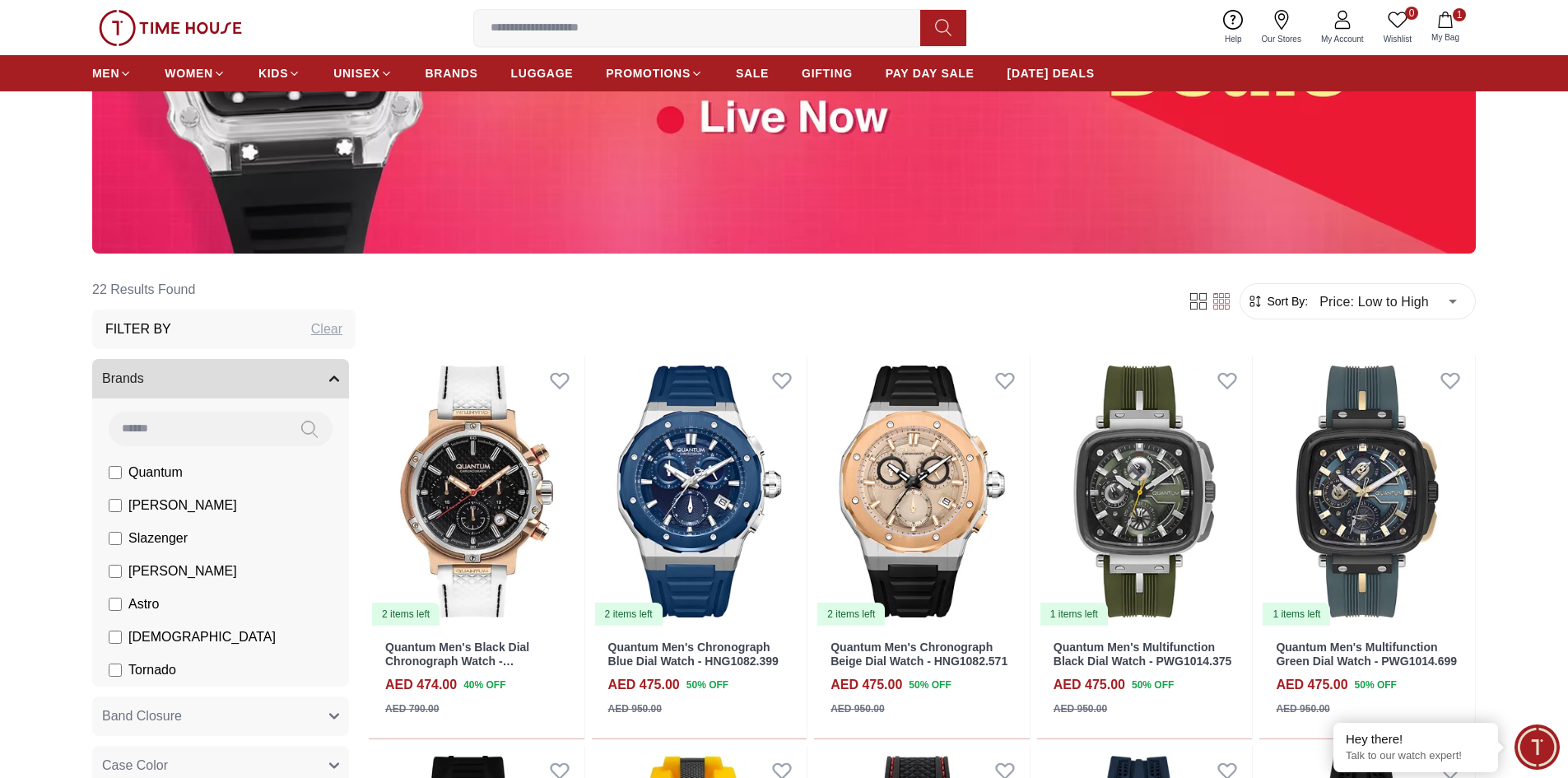
scroll to position [329, 0]
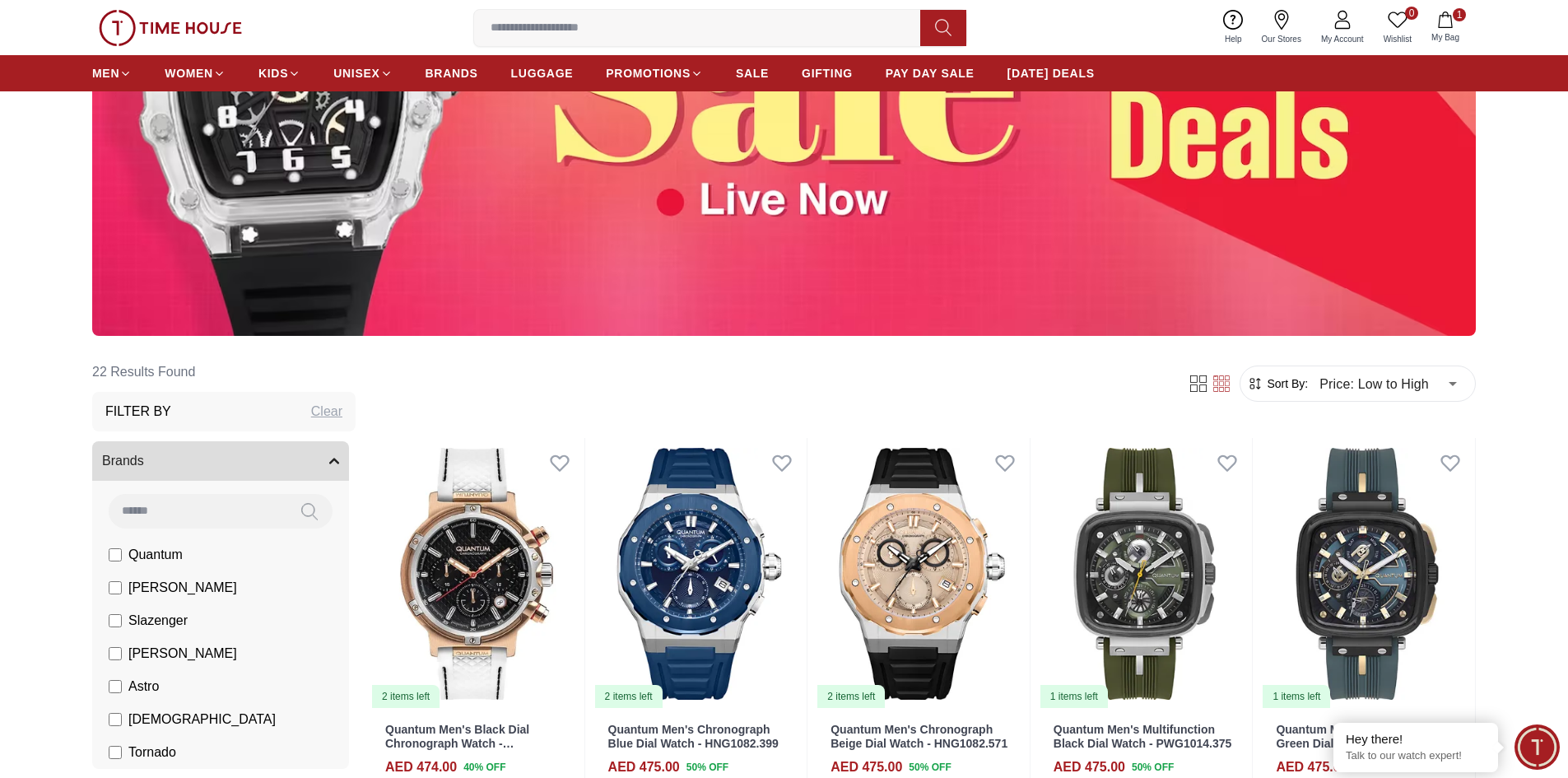
scroll to position [1647, 0]
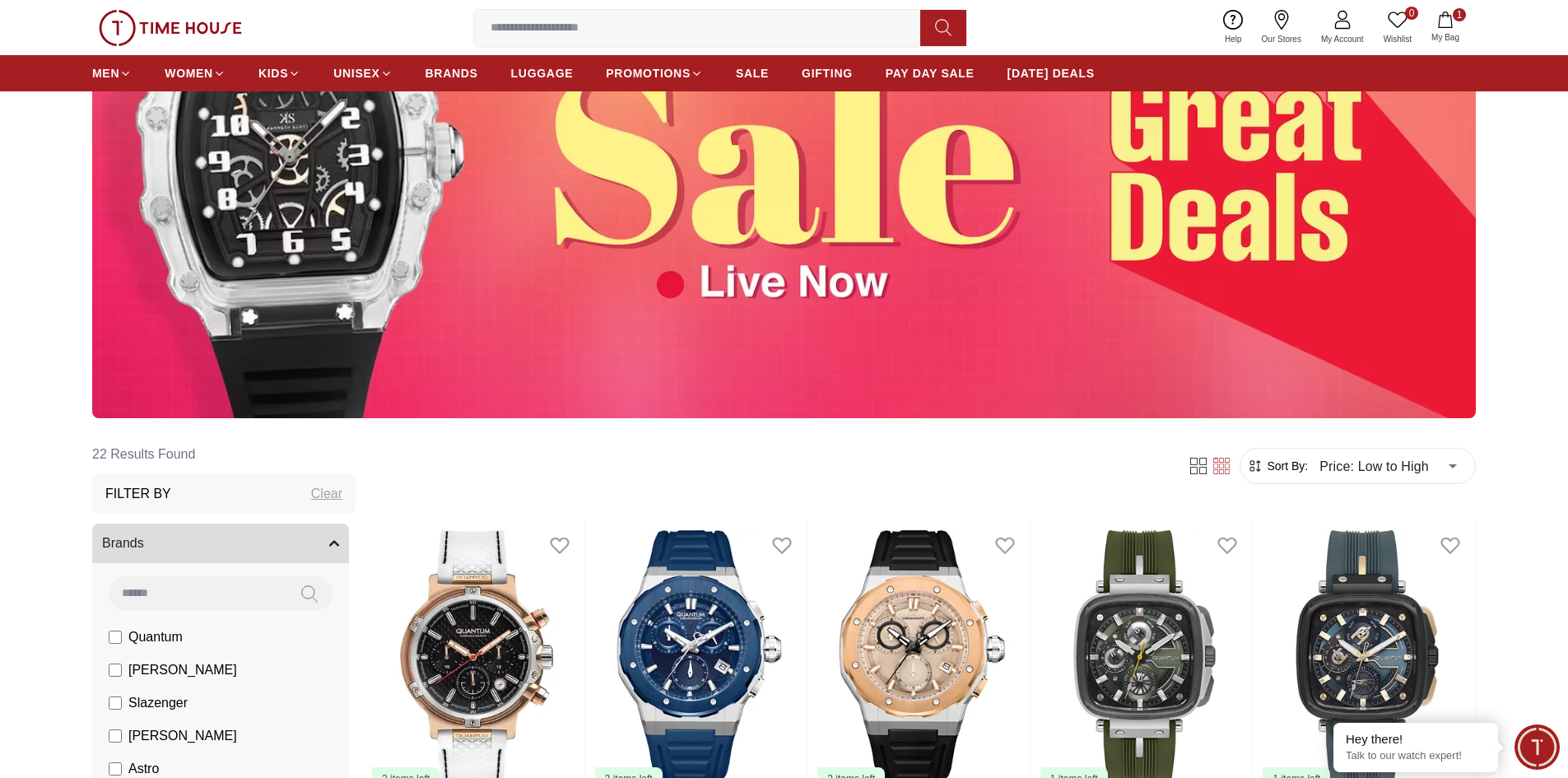
scroll to position [494, 0]
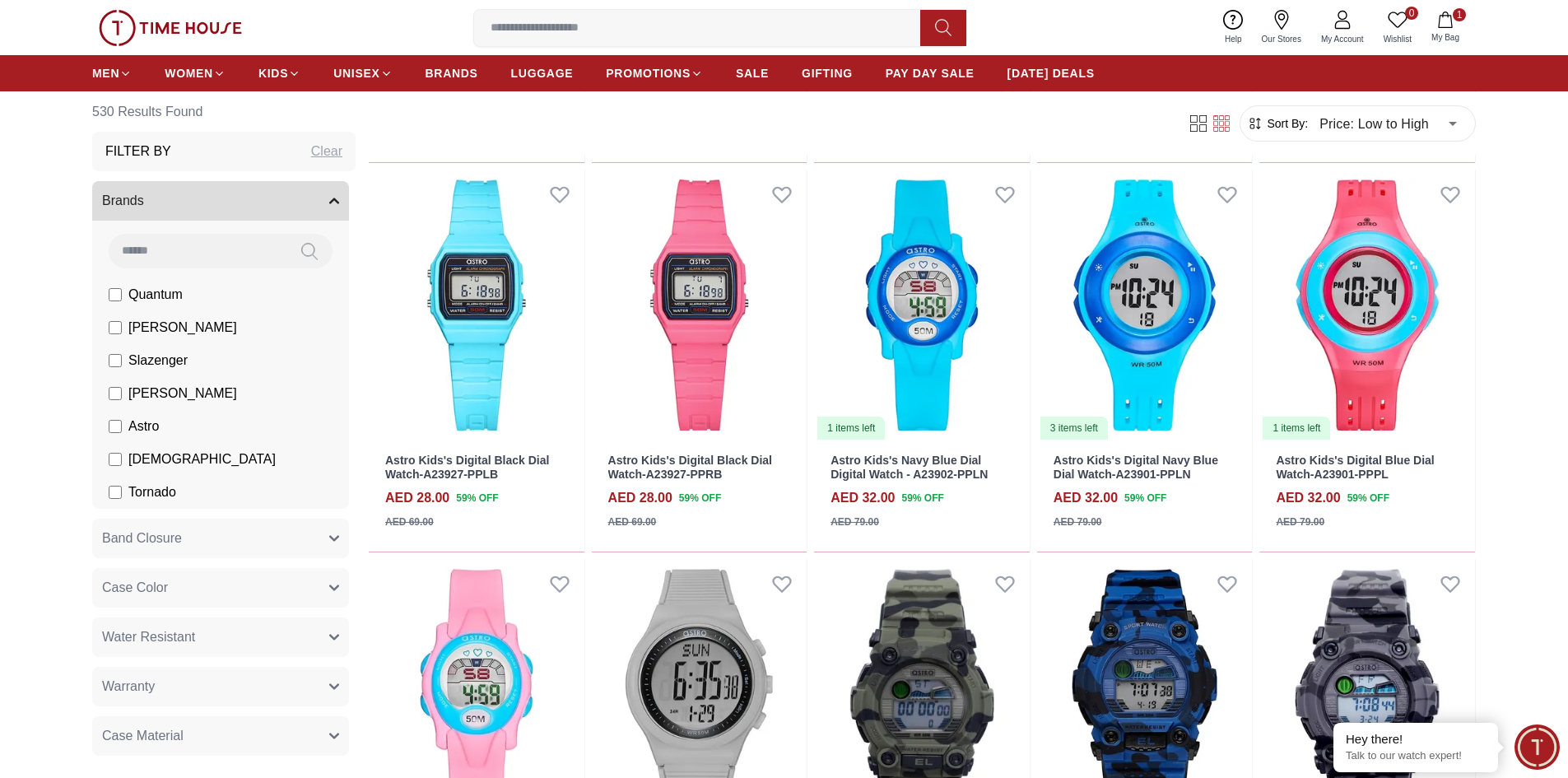
scroll to position [1318, 0]
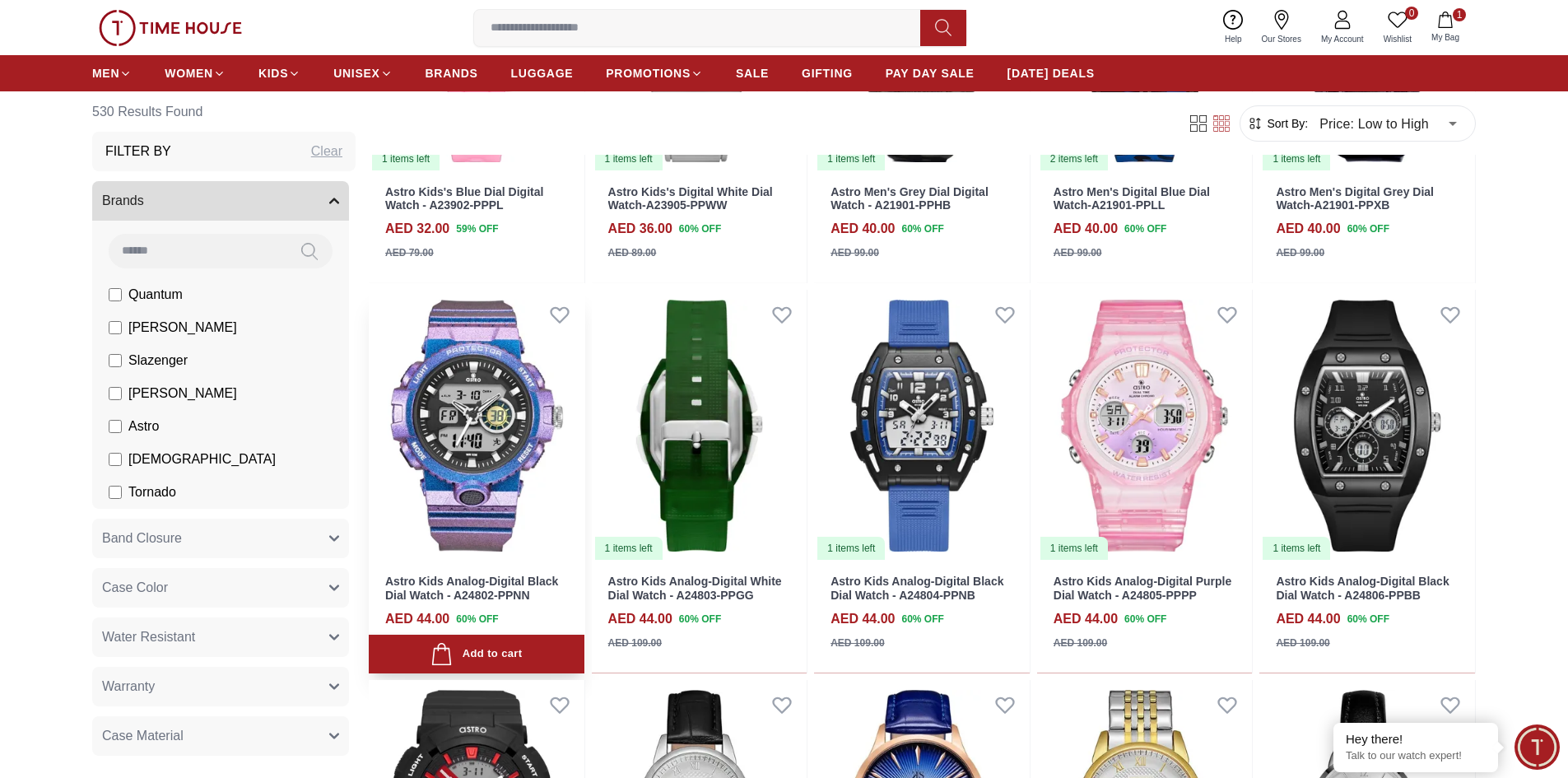
scroll to position [1729, 0]
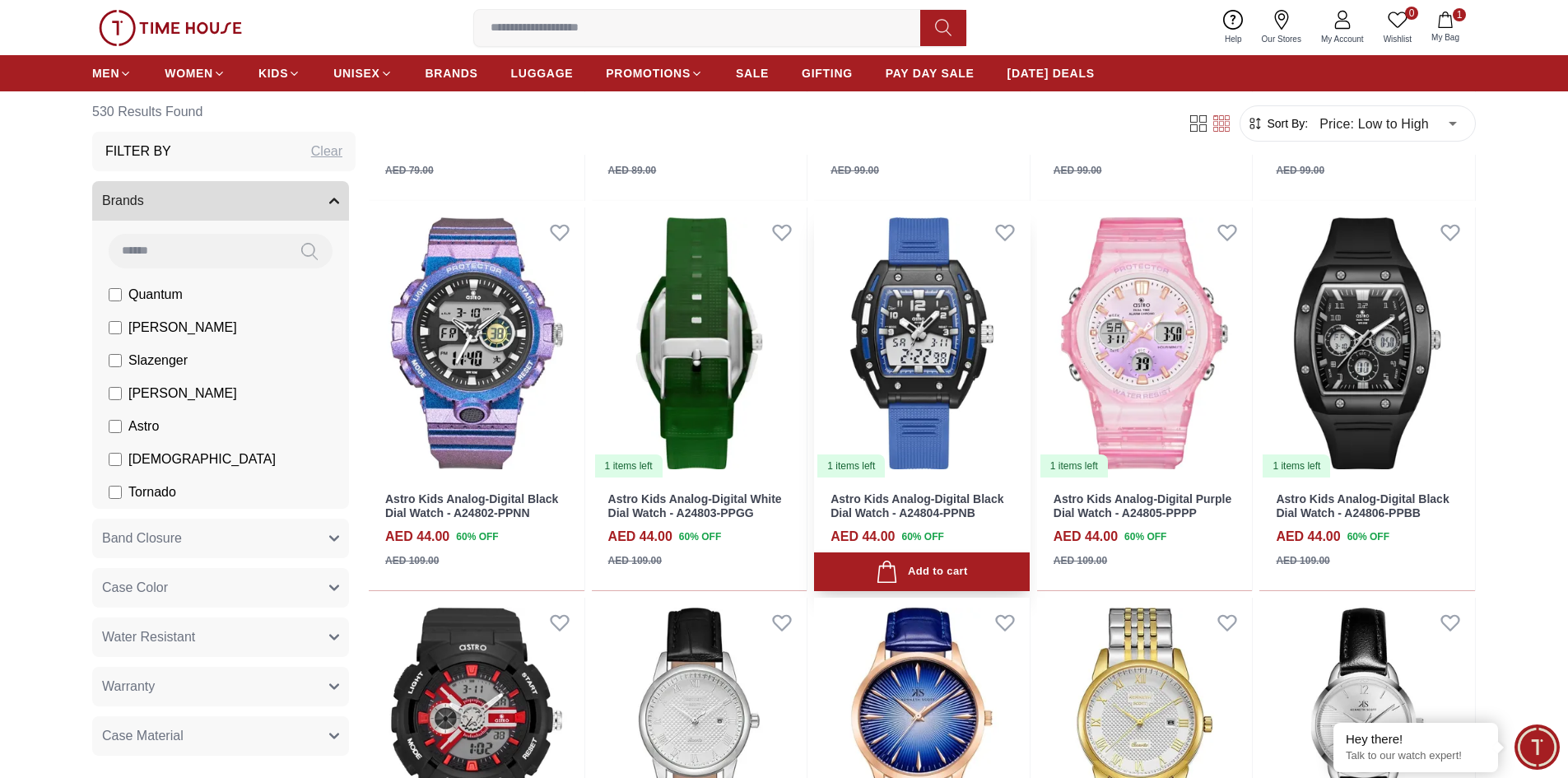
click at [914, 386] on img at bounding box center [921, 343] width 216 height 272
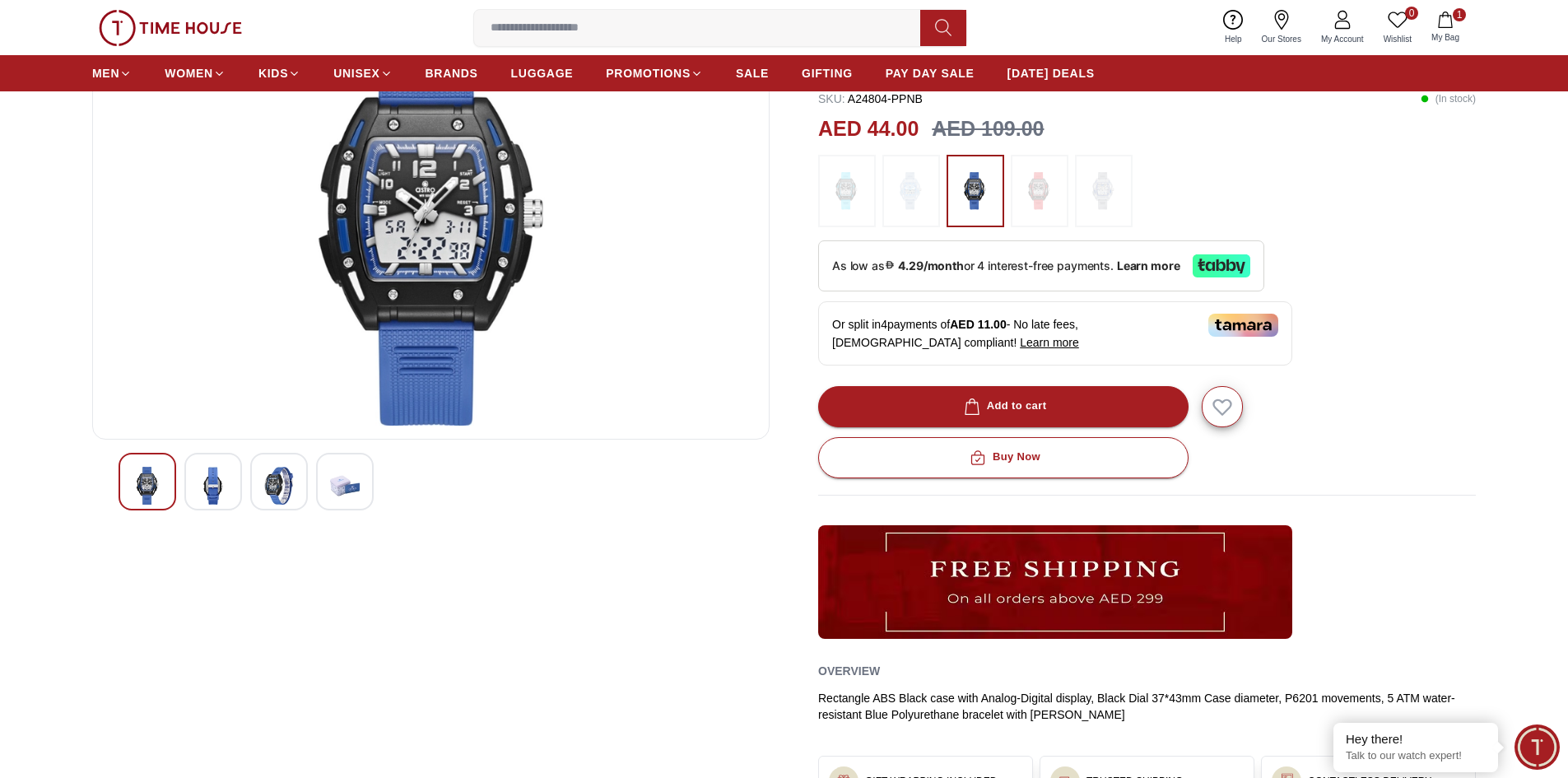
scroll to position [82, 0]
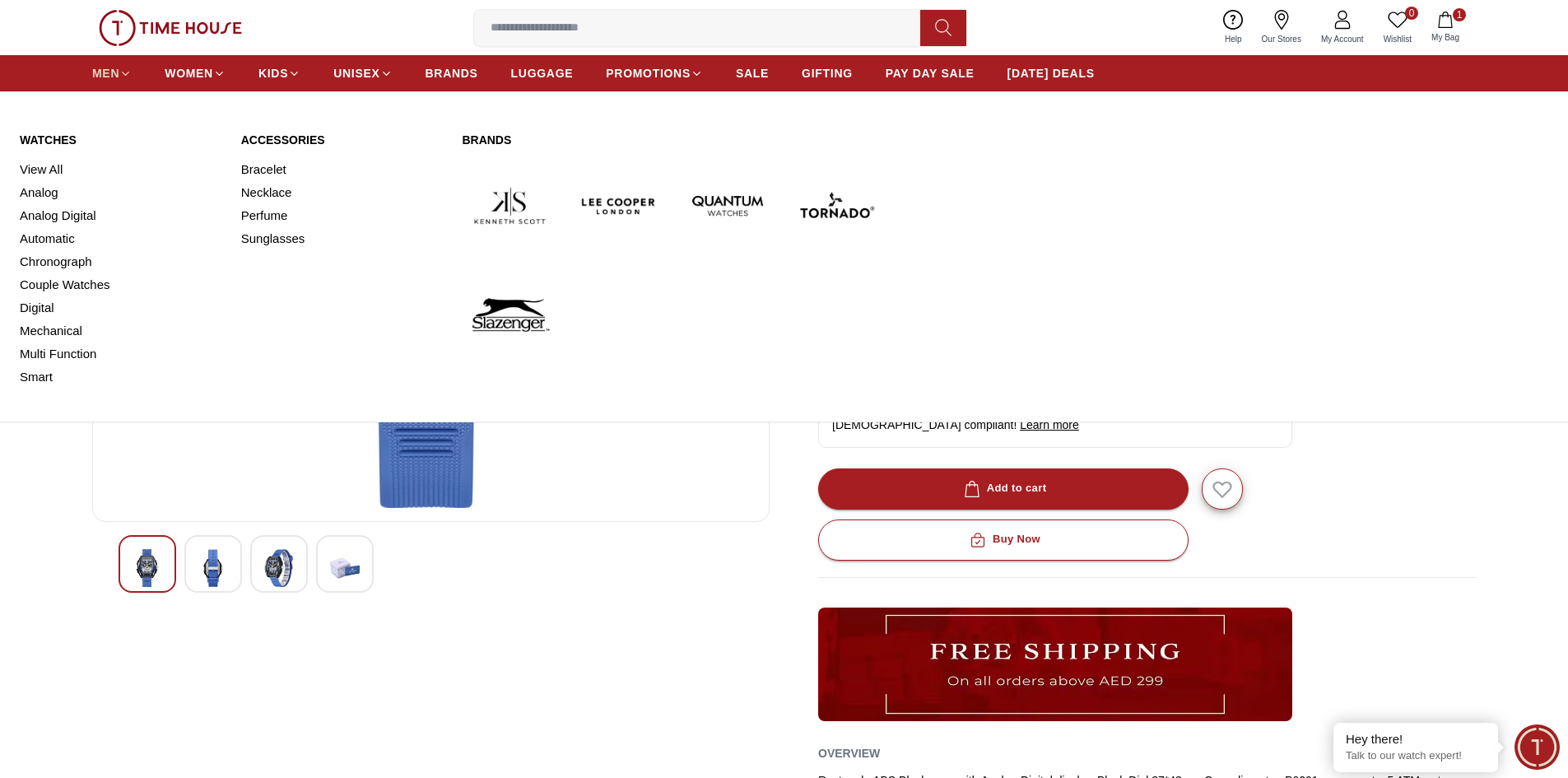
click at [112, 66] on span "MEN" at bounding box center [106, 73] width 27 height 16
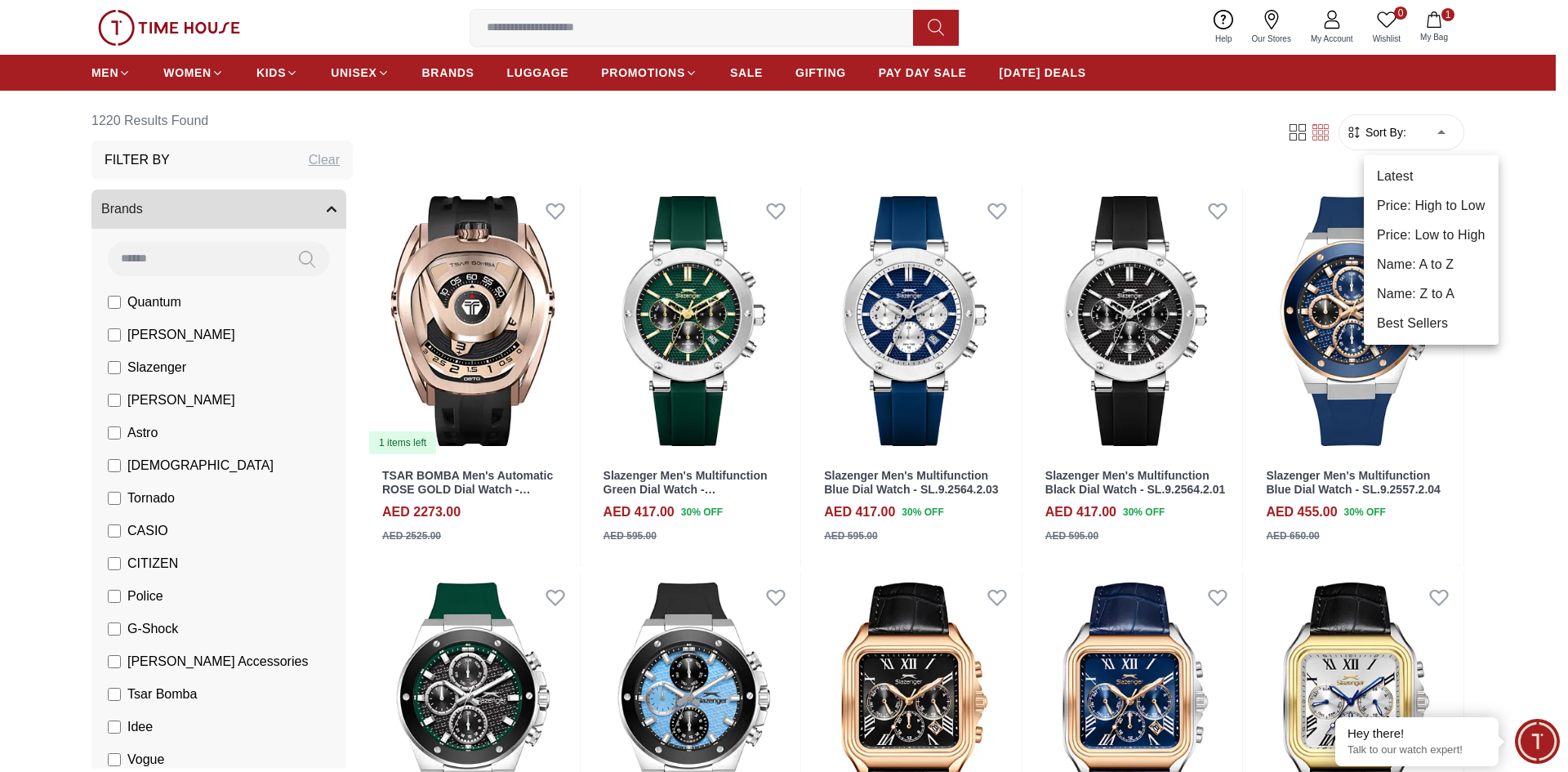
click at [1415, 230] on li "Price: Low to High" at bounding box center [1431, 235] width 135 height 30
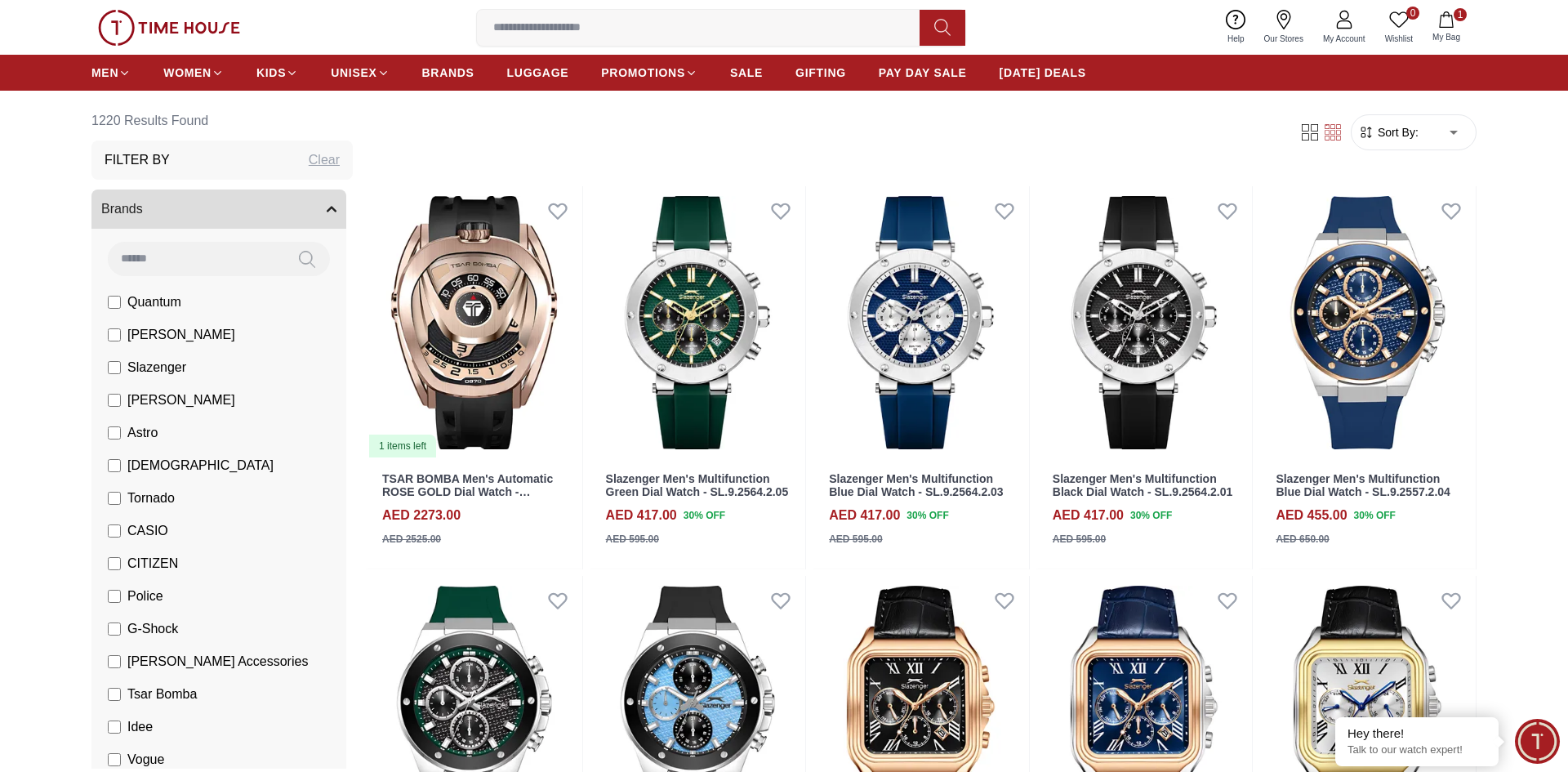
type input "*"
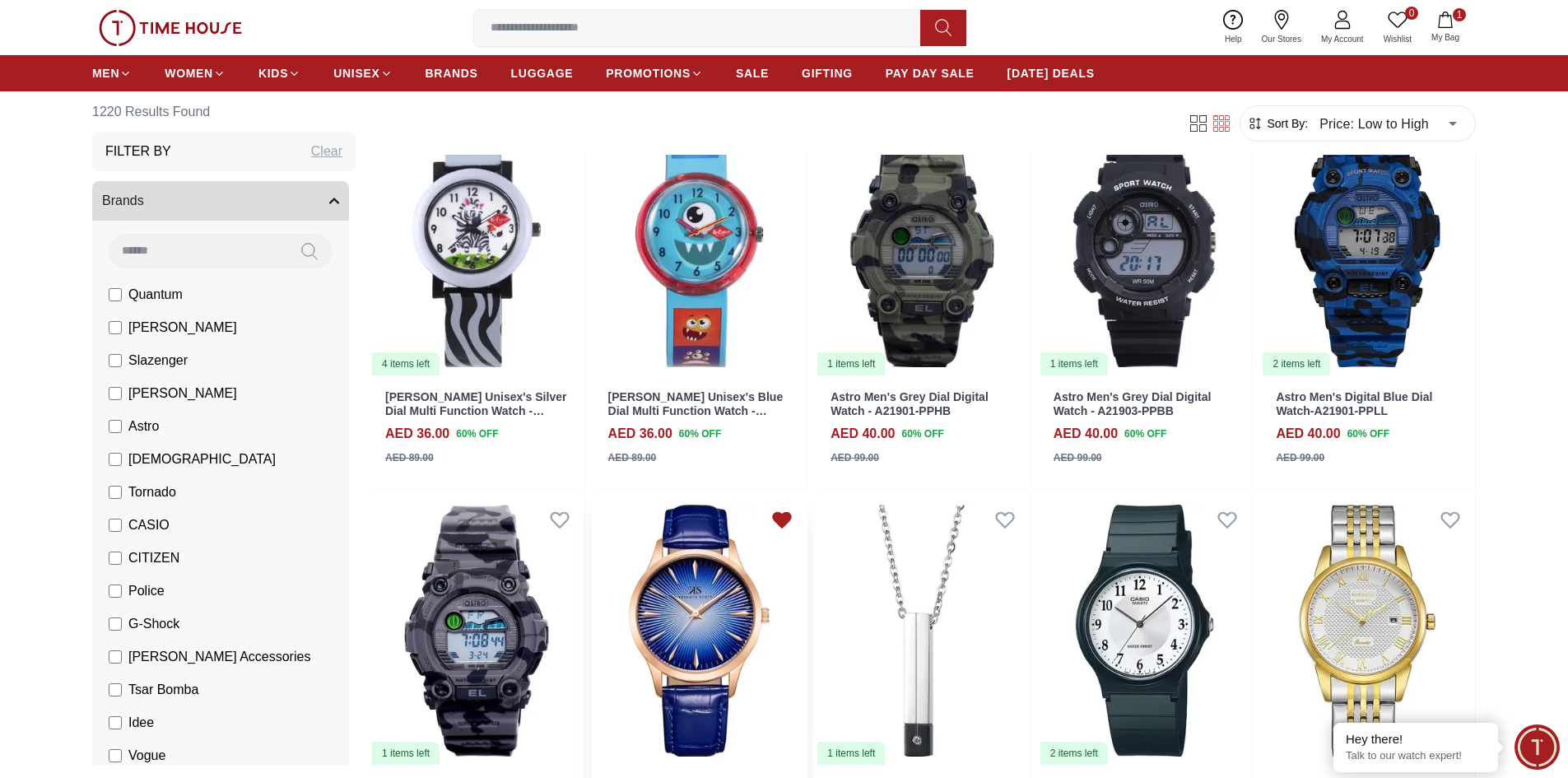
scroll to position [329, 0]
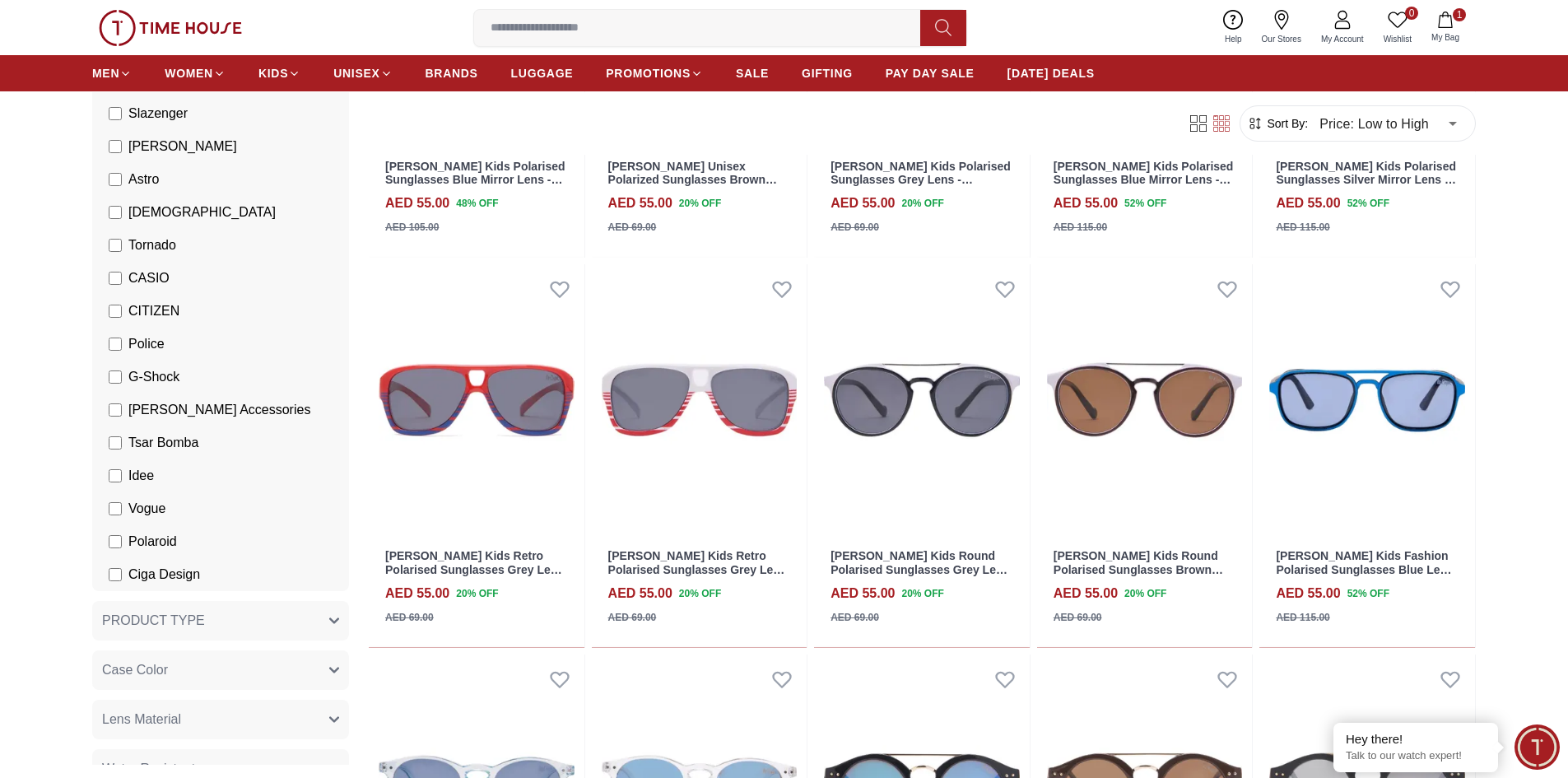
scroll to position [411, 0]
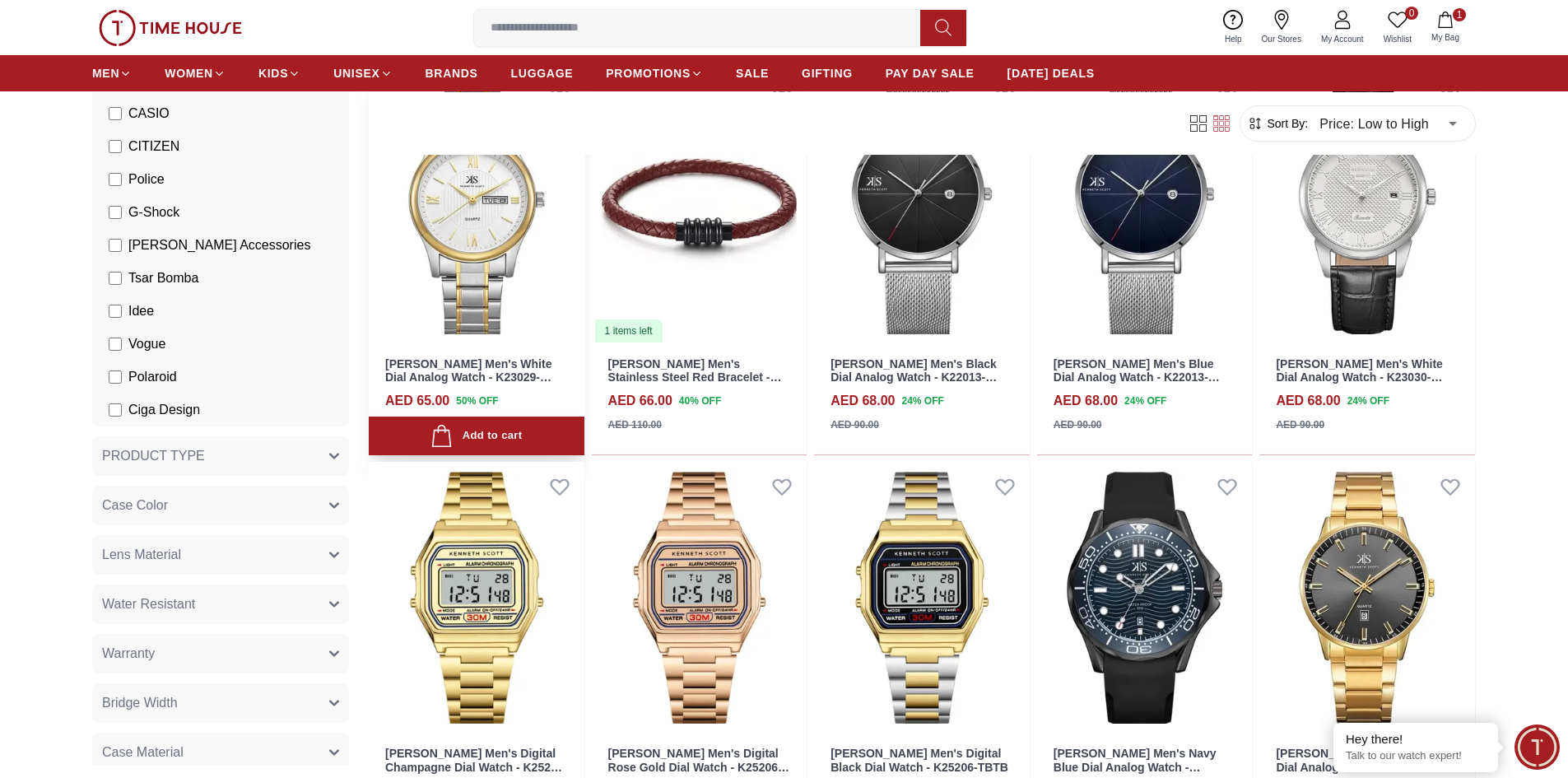
scroll to position [3869, 0]
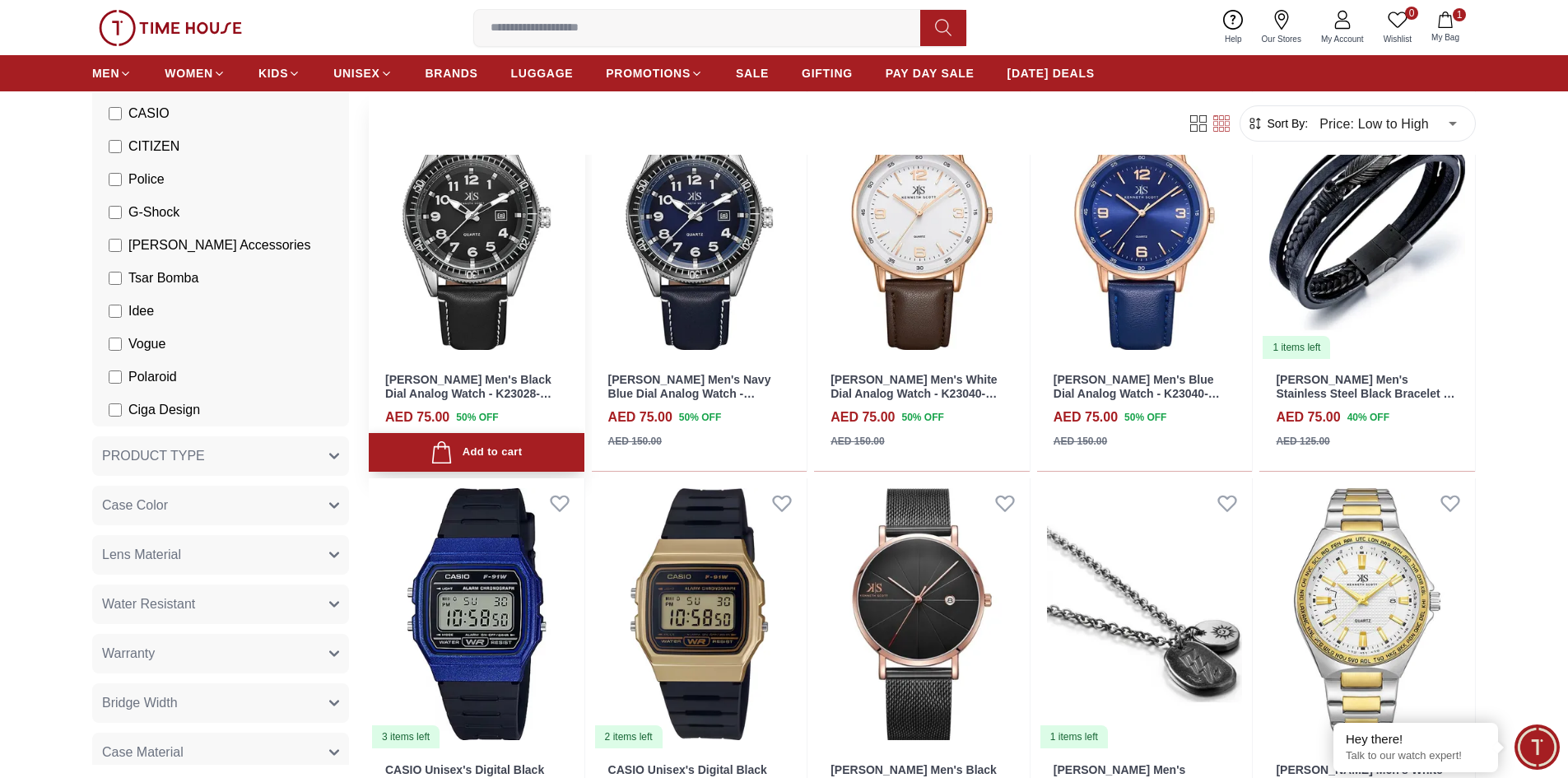
scroll to position [5022, 0]
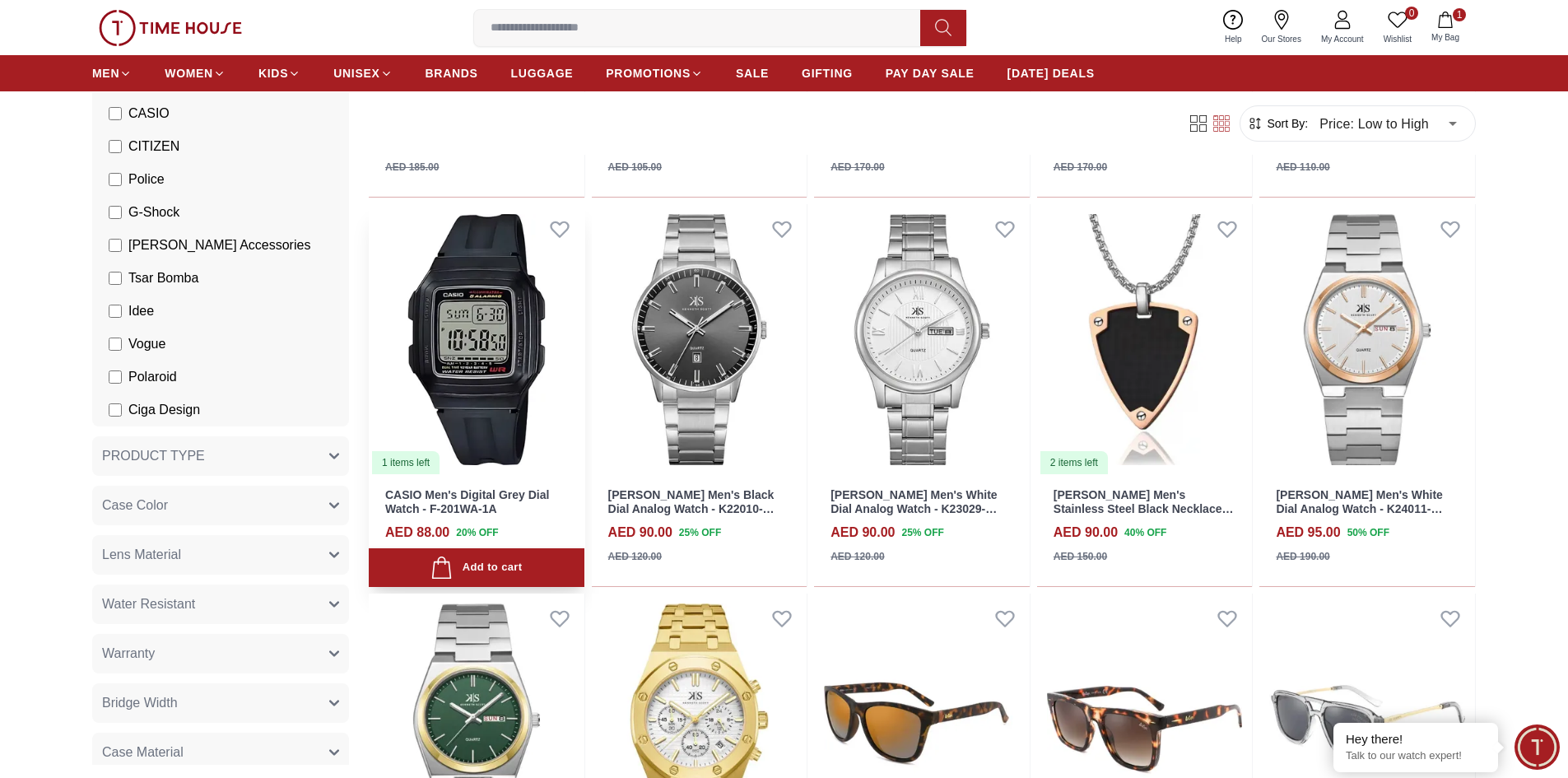
scroll to position [7245, 0]
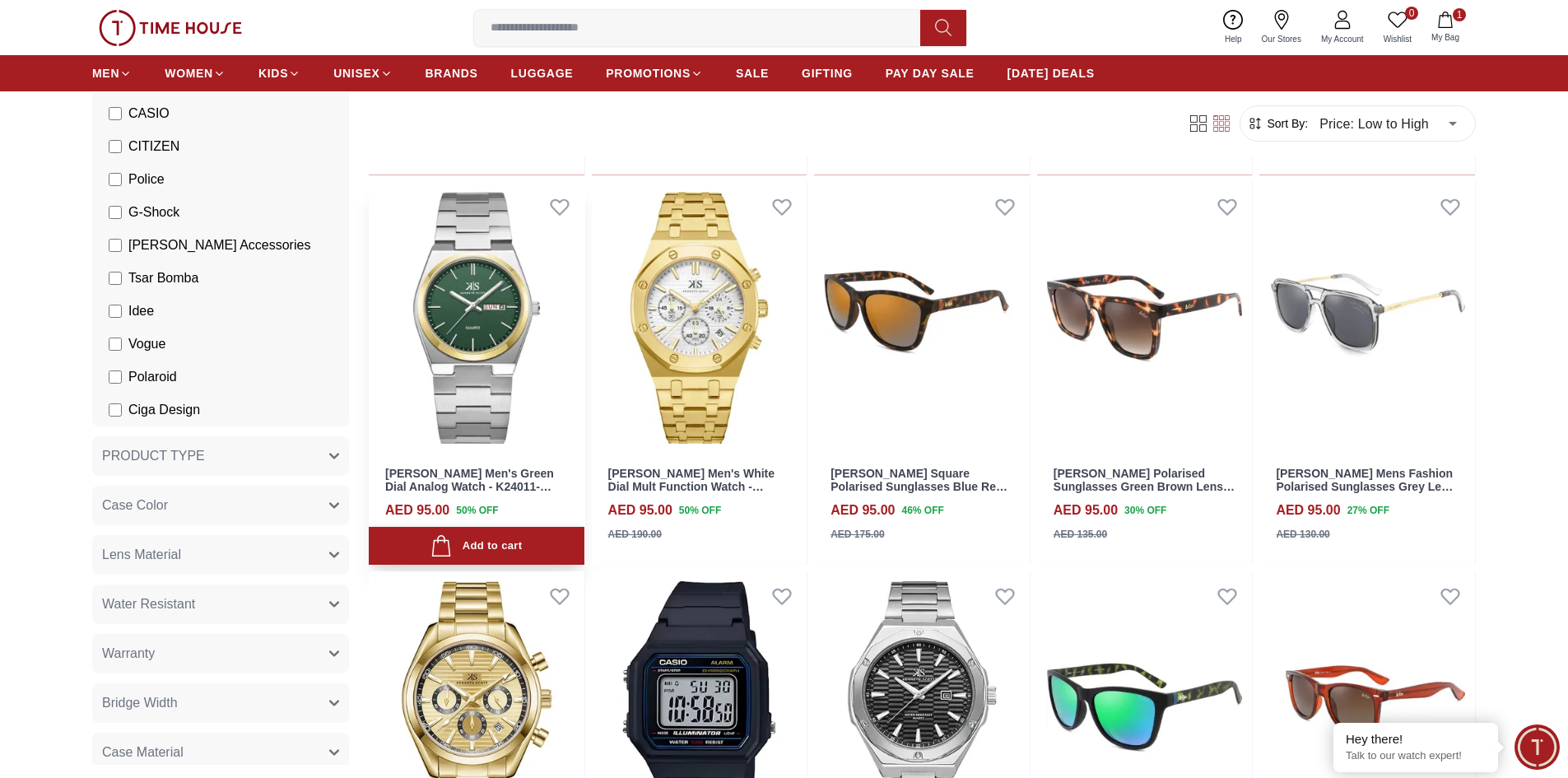
scroll to position [7656, 0]
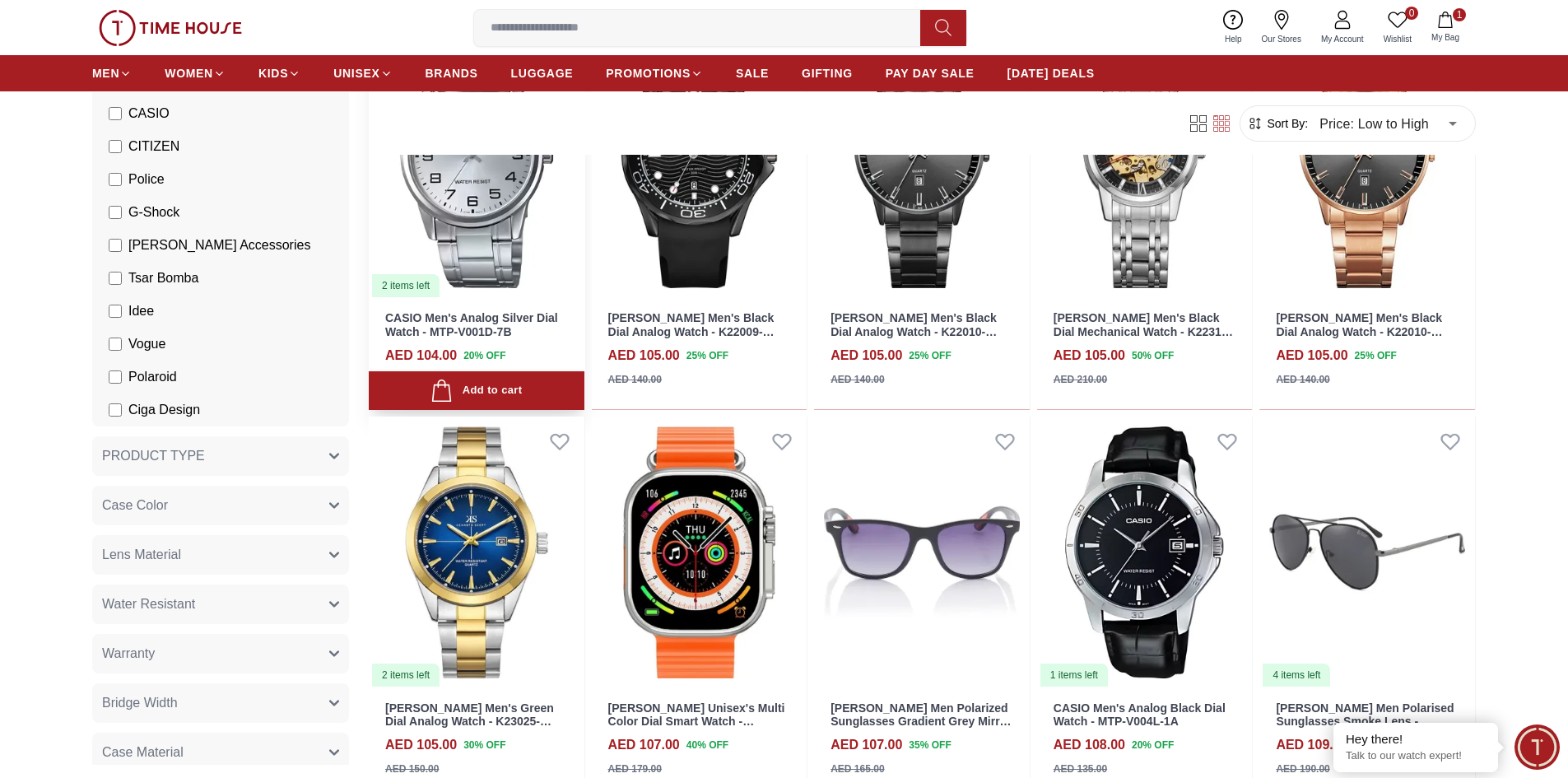
scroll to position [9139, 0]
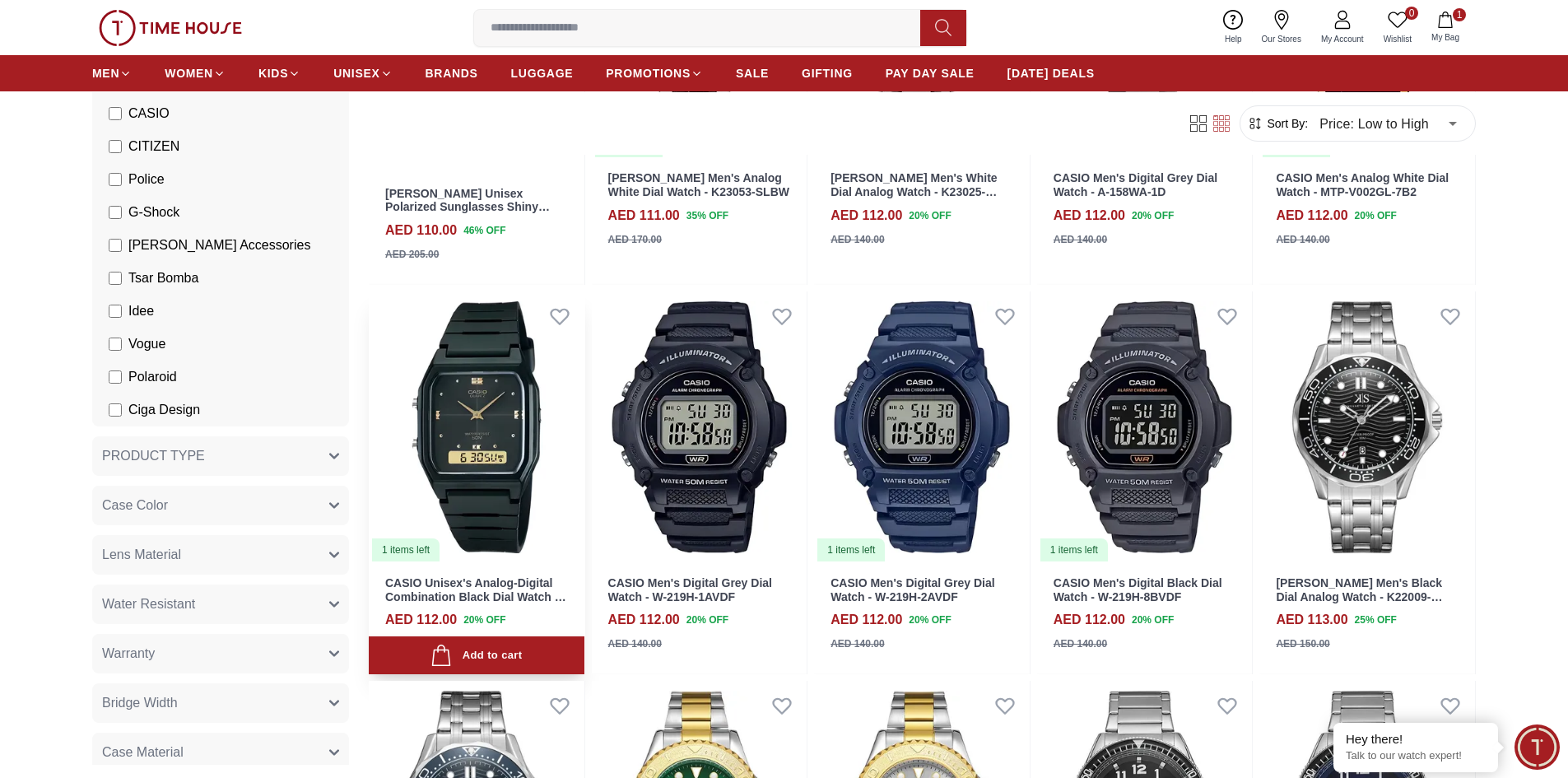
scroll to position [11032, 0]
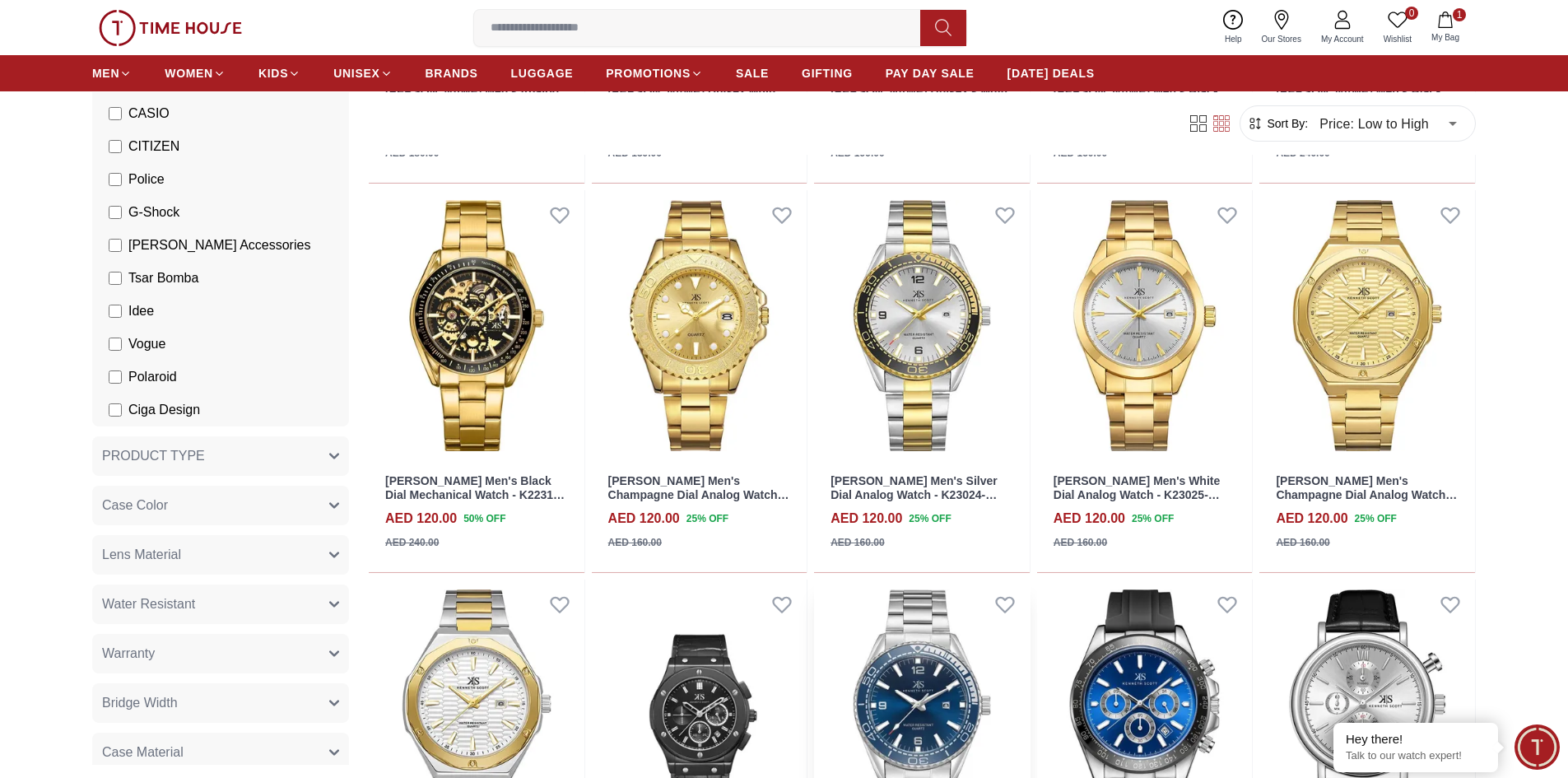
scroll to position [13585, 0]
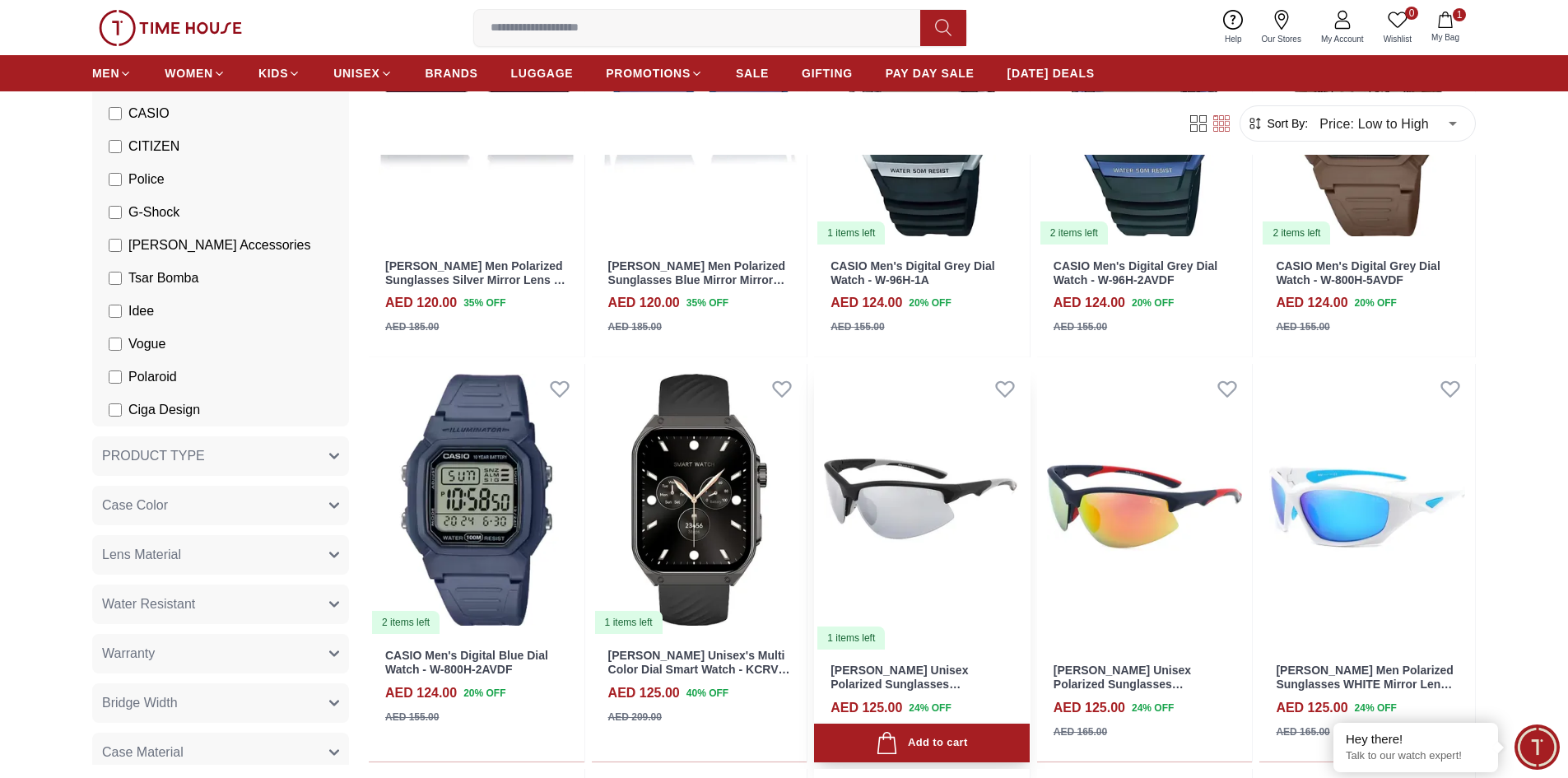
scroll to position [14901, 0]
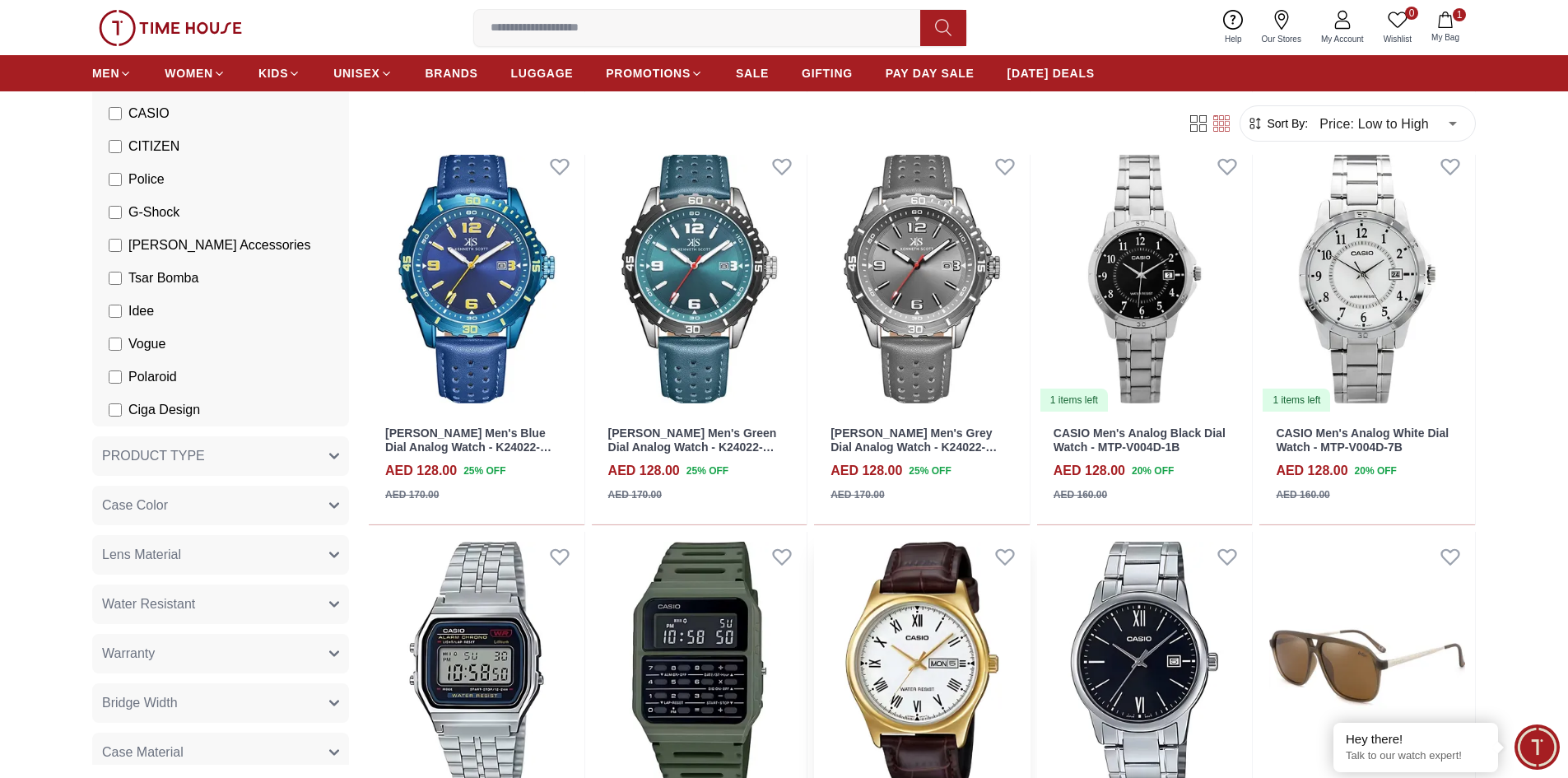
scroll to position [16713, 0]
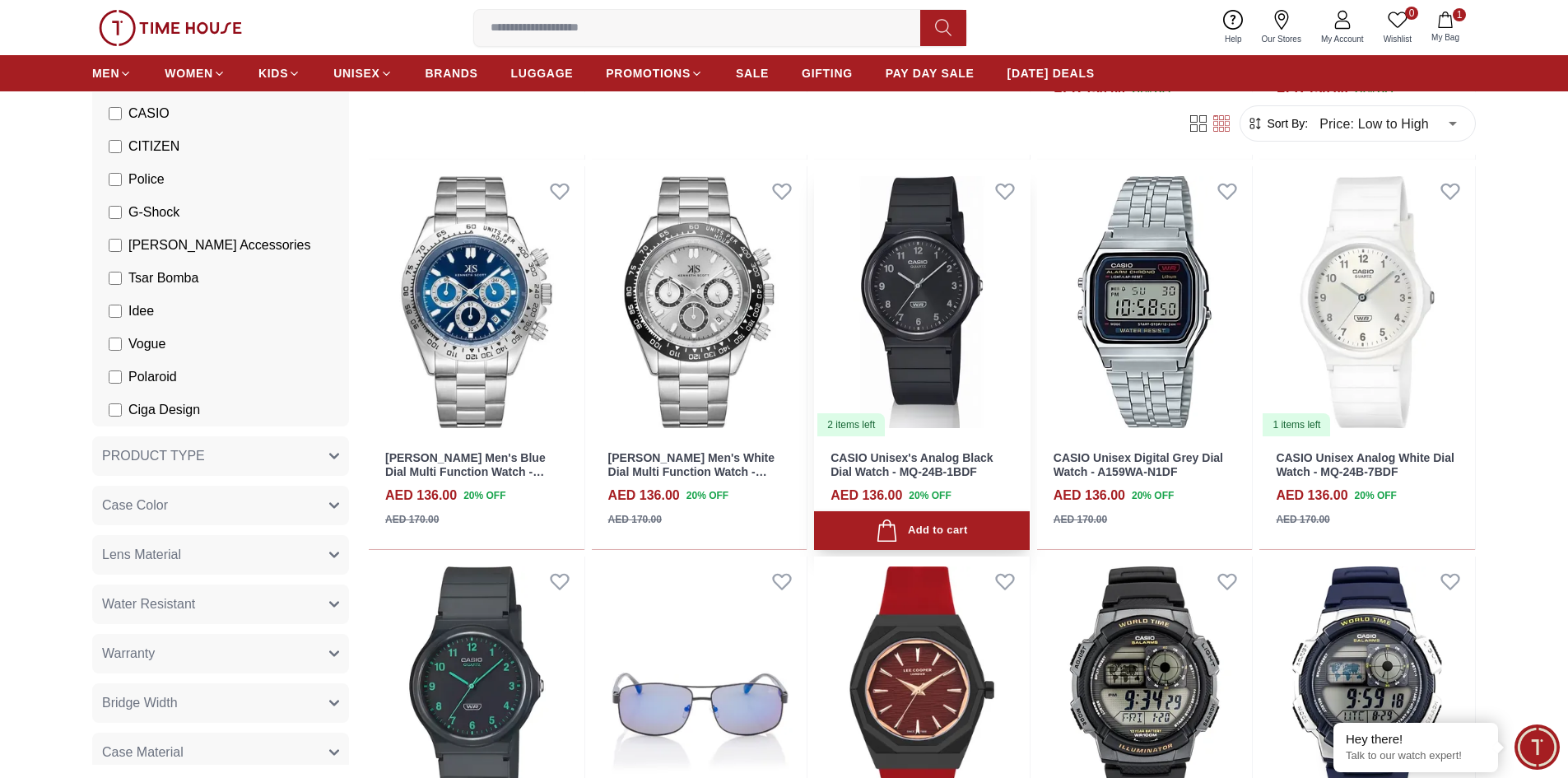
scroll to position [18277, 0]
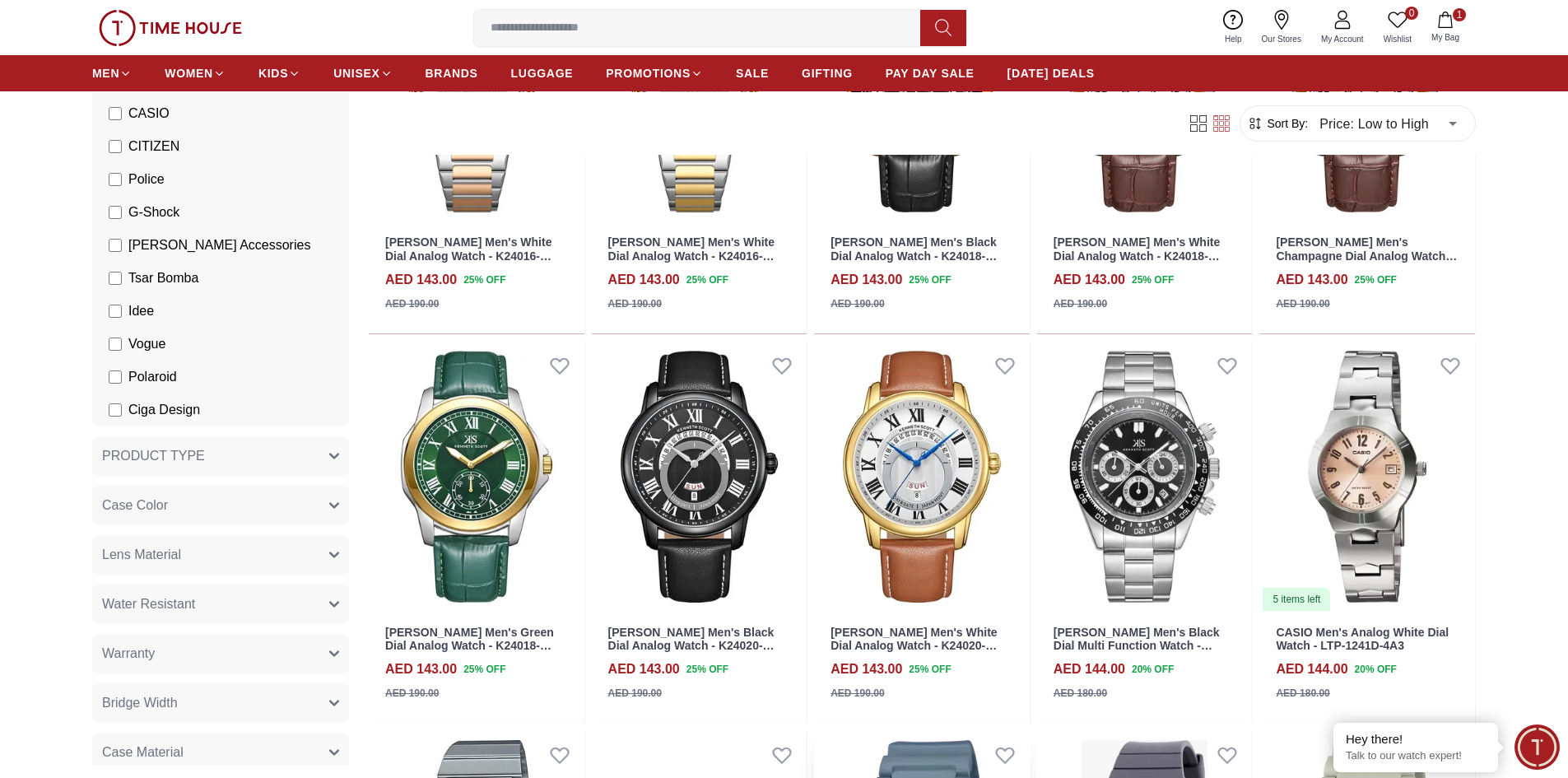
scroll to position [19841, 0]
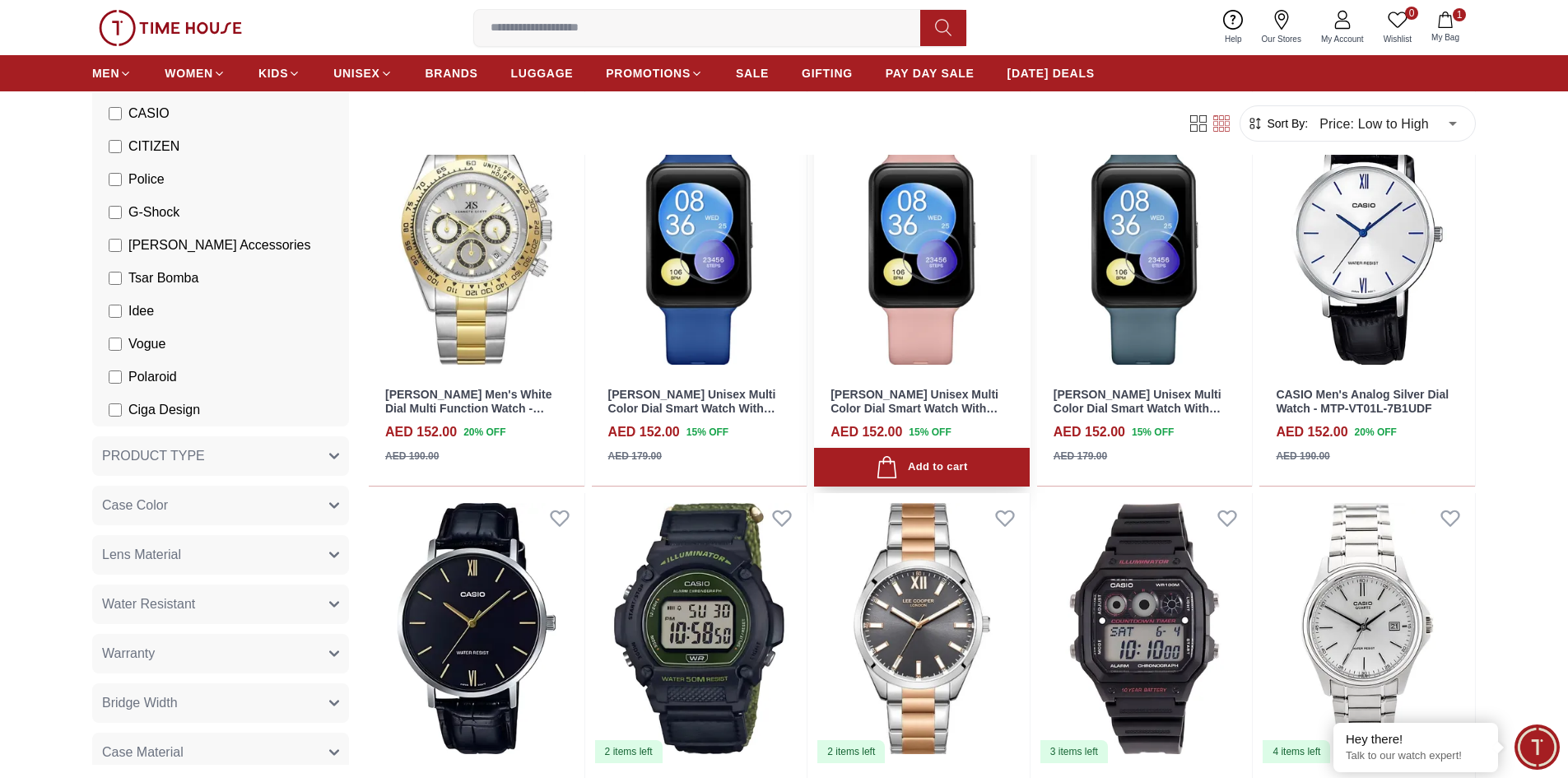
scroll to position [21487, 0]
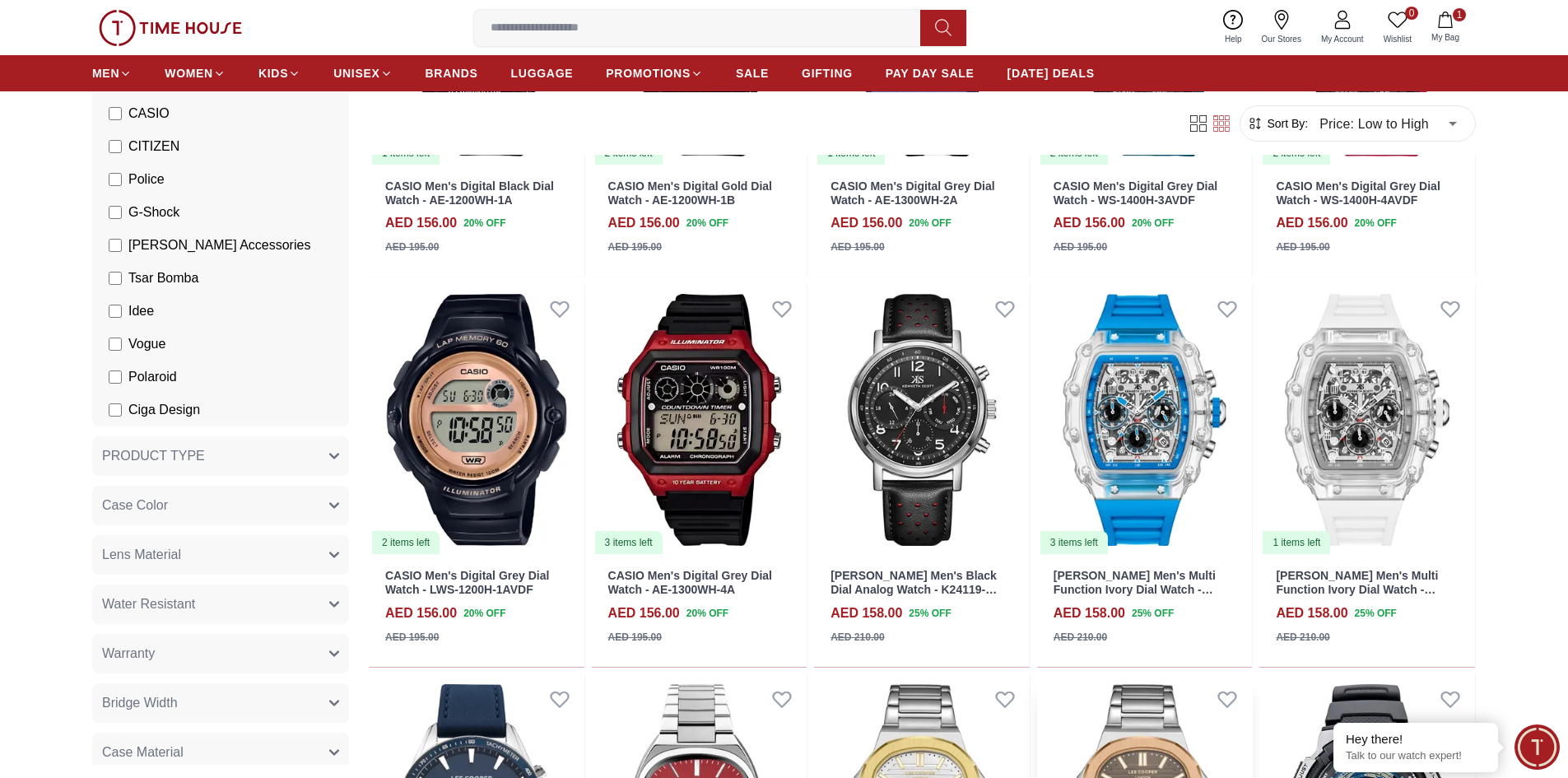
scroll to position [22476, 0]
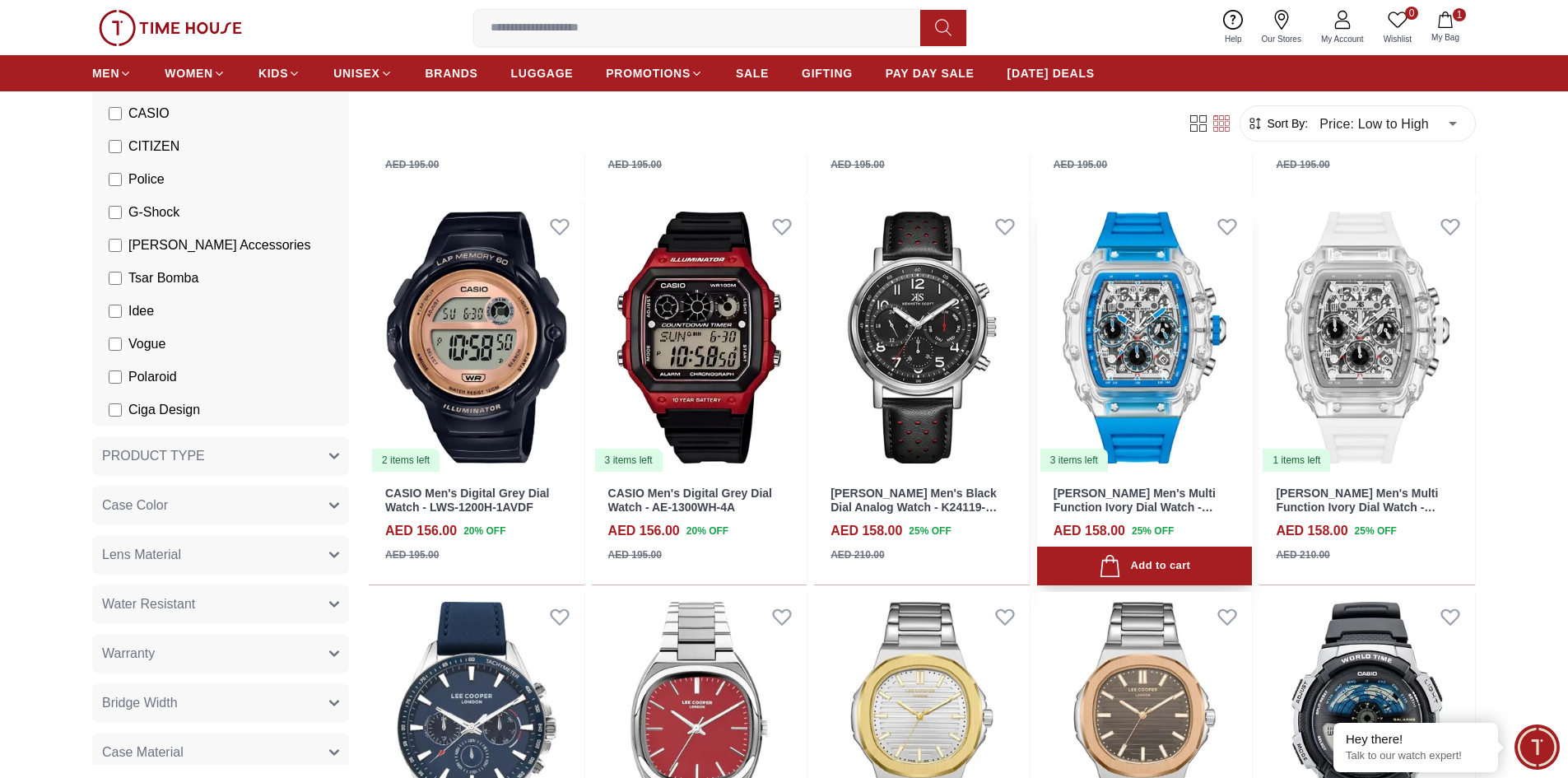
click at [1121, 442] on img at bounding box center [1144, 338] width 216 height 272
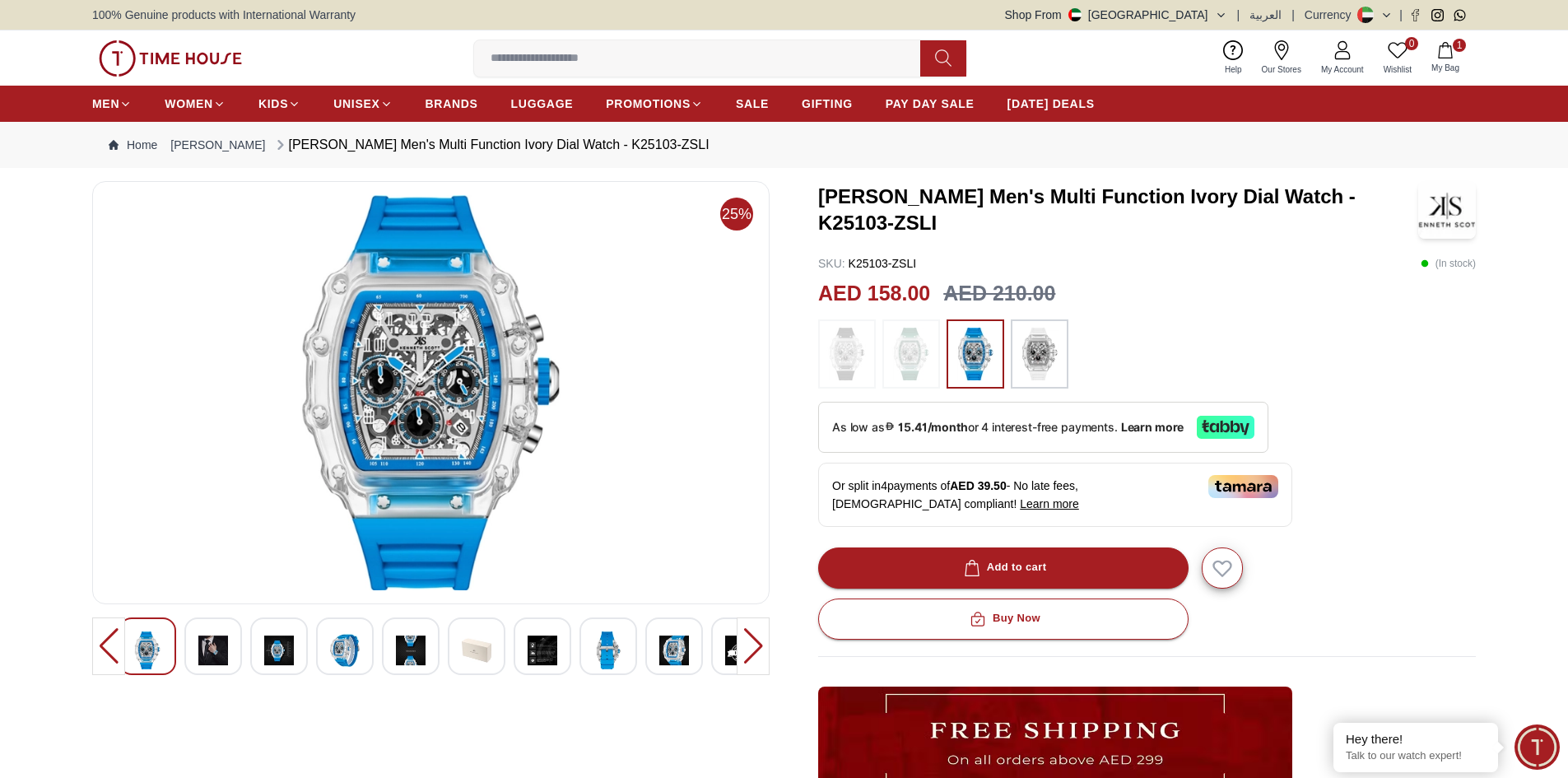
click at [927, 358] on img at bounding box center [910, 354] width 41 height 53
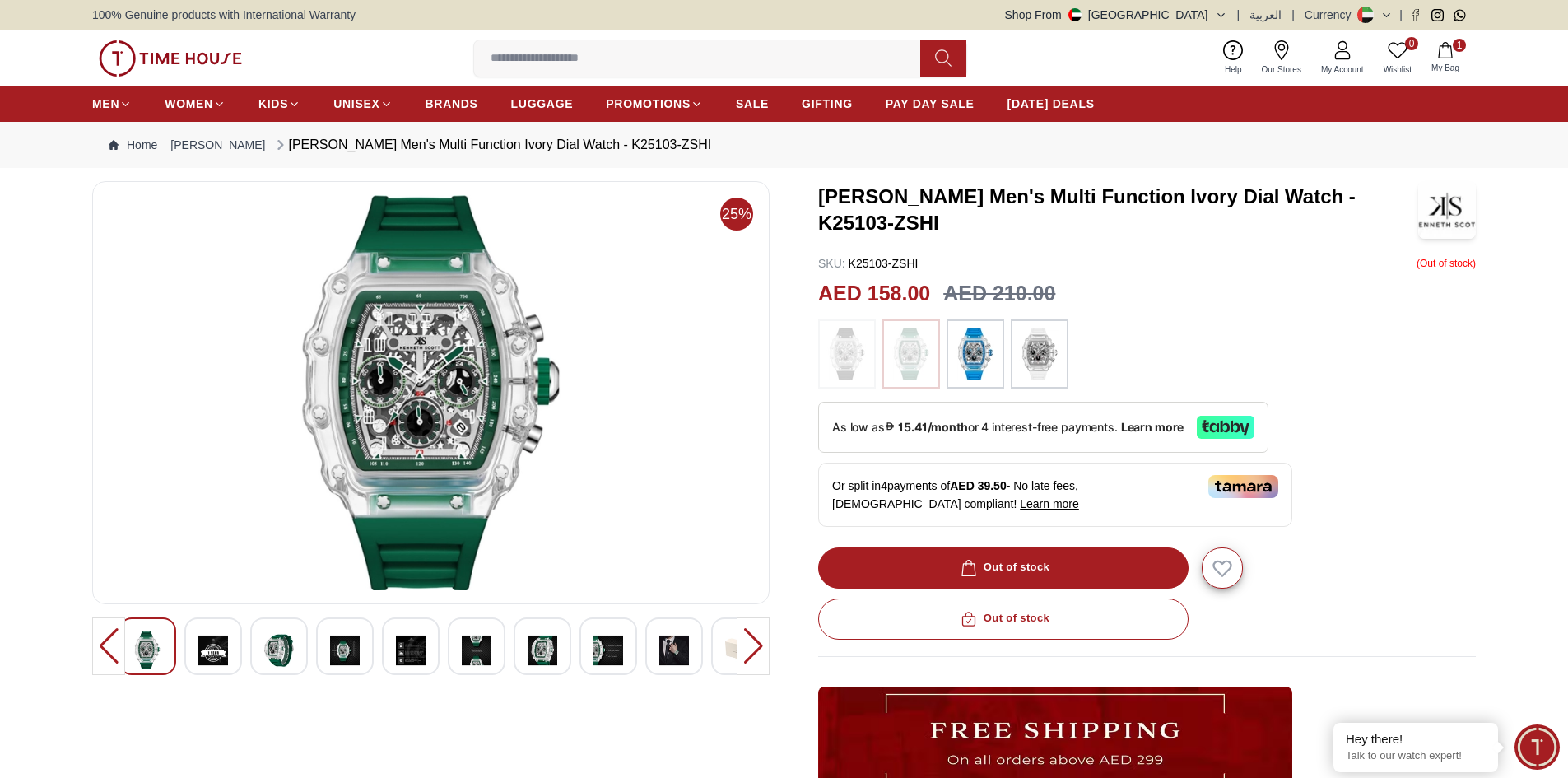
click at [1038, 357] on img at bounding box center [1039, 354] width 41 height 53
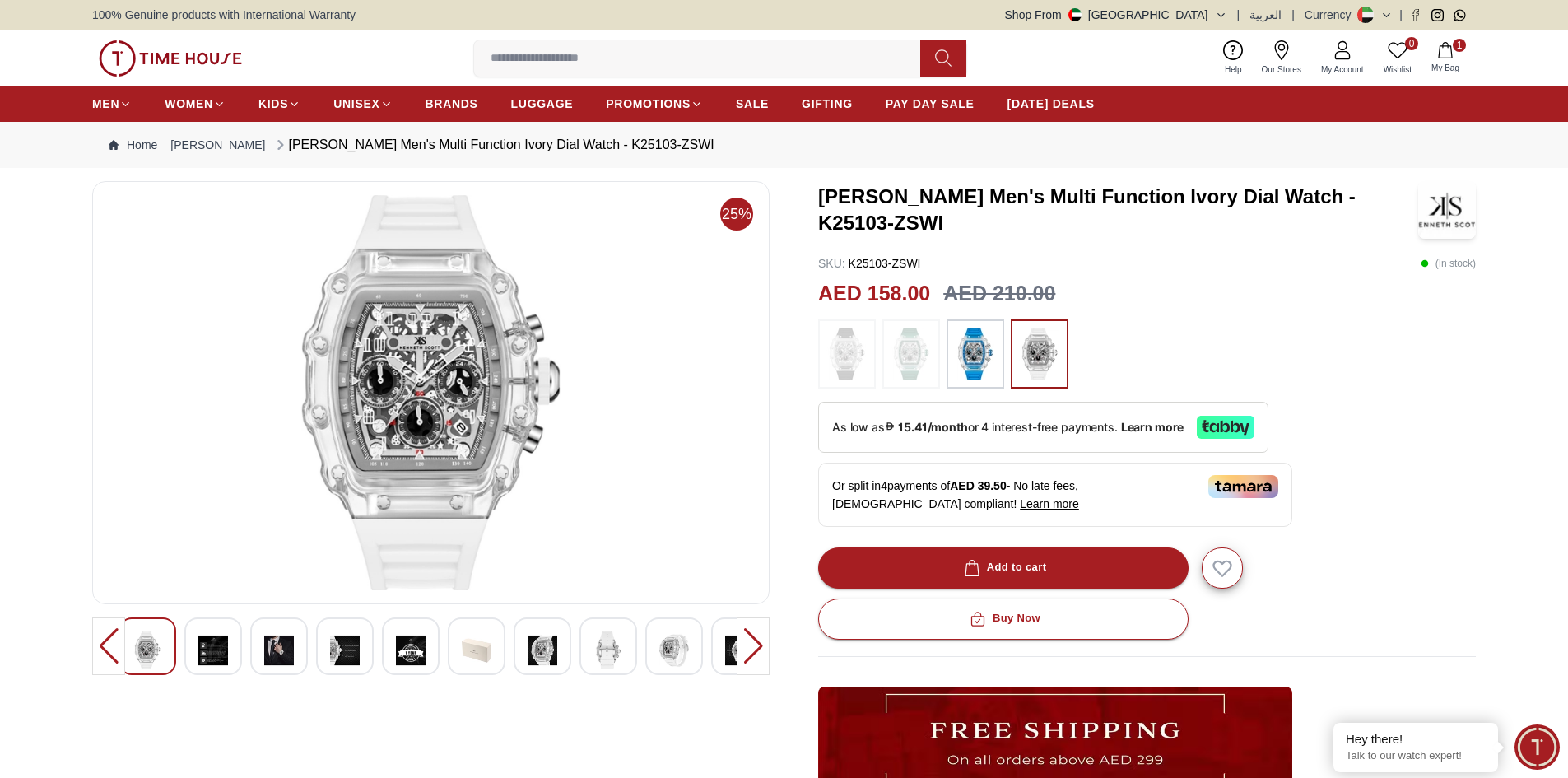
click at [990, 361] on img at bounding box center [975, 354] width 41 height 53
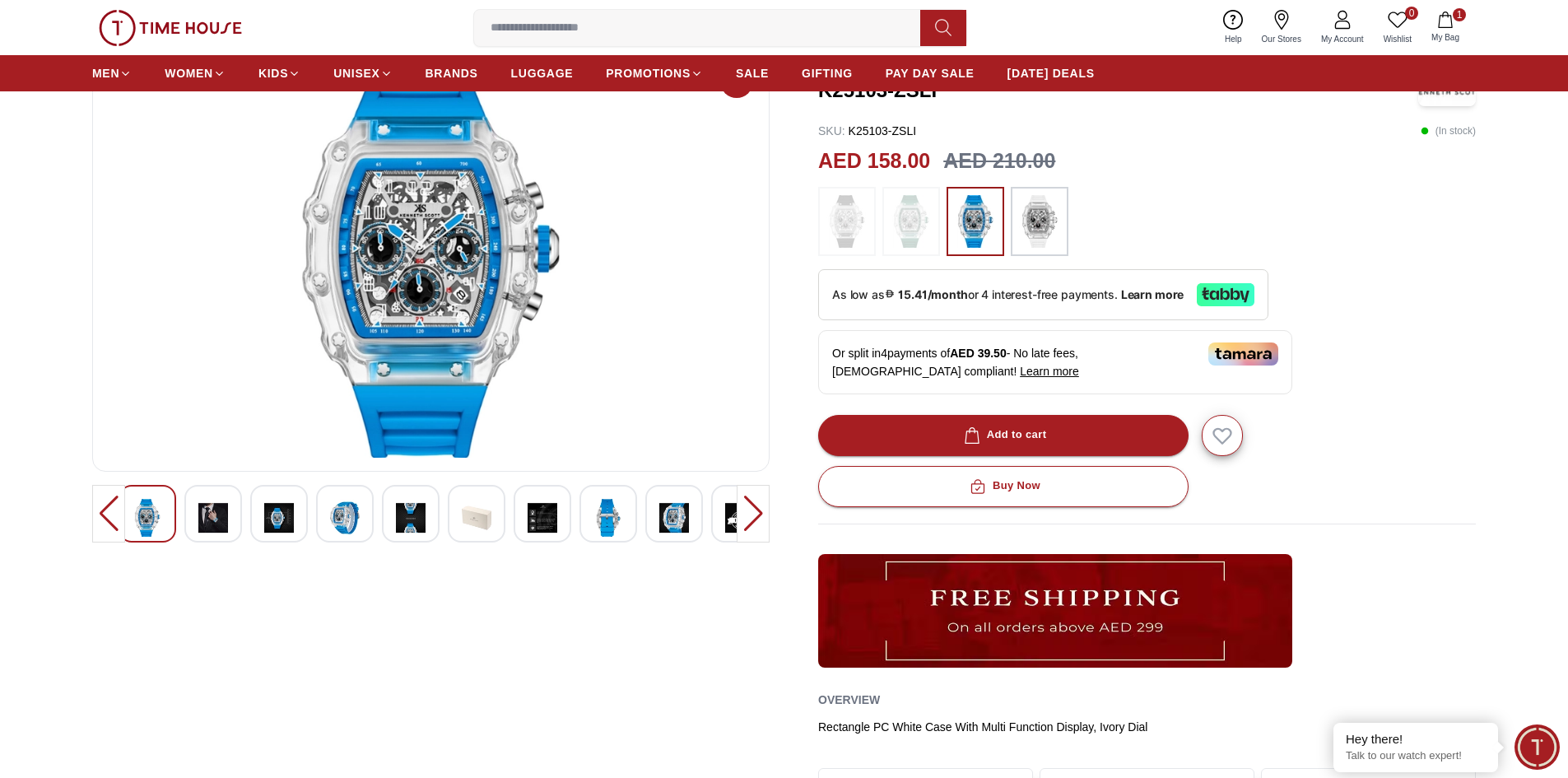
scroll to position [50, 0]
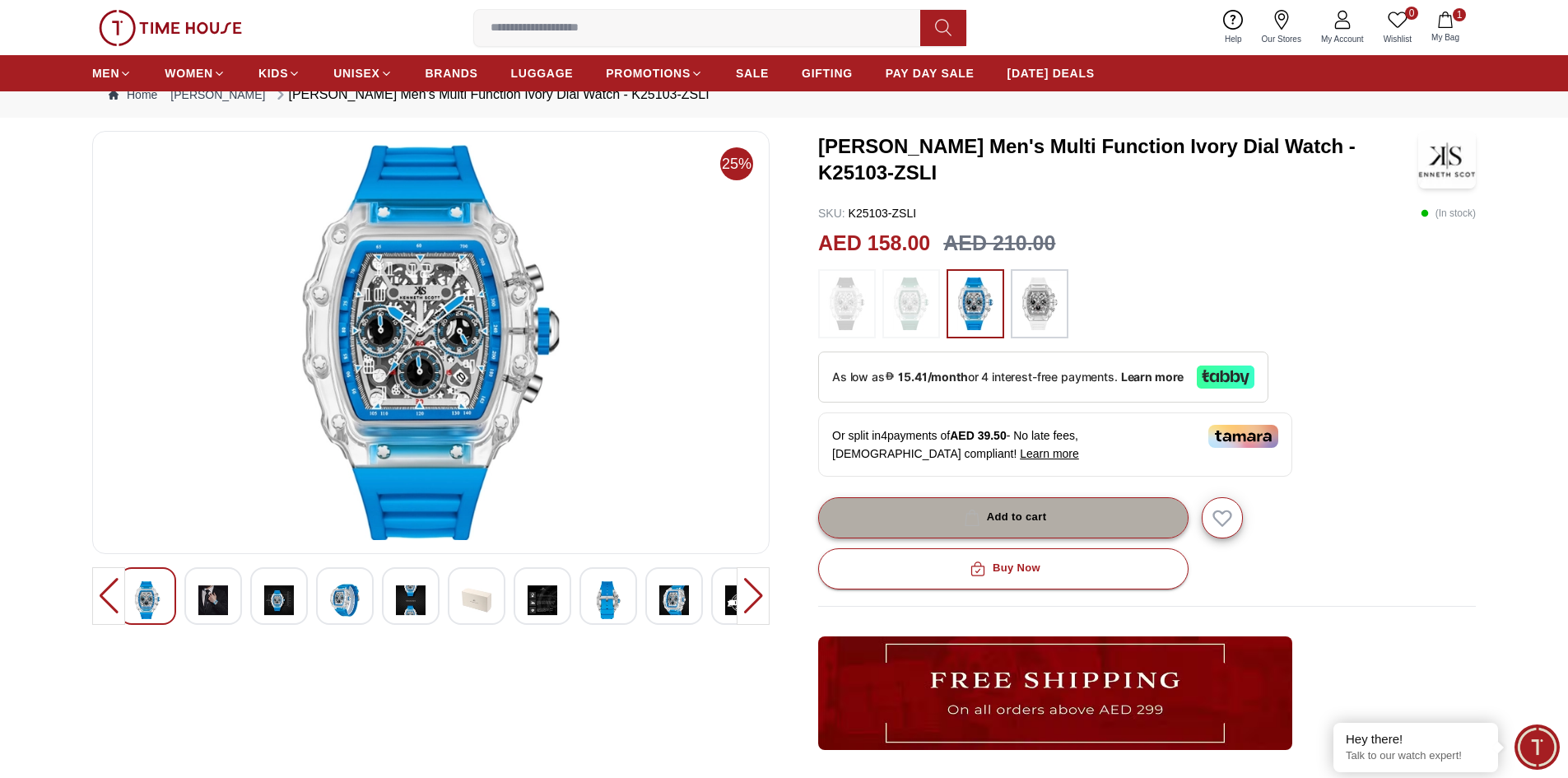
click at [998, 513] on div "Add to cart" at bounding box center [1003, 517] width 86 height 19
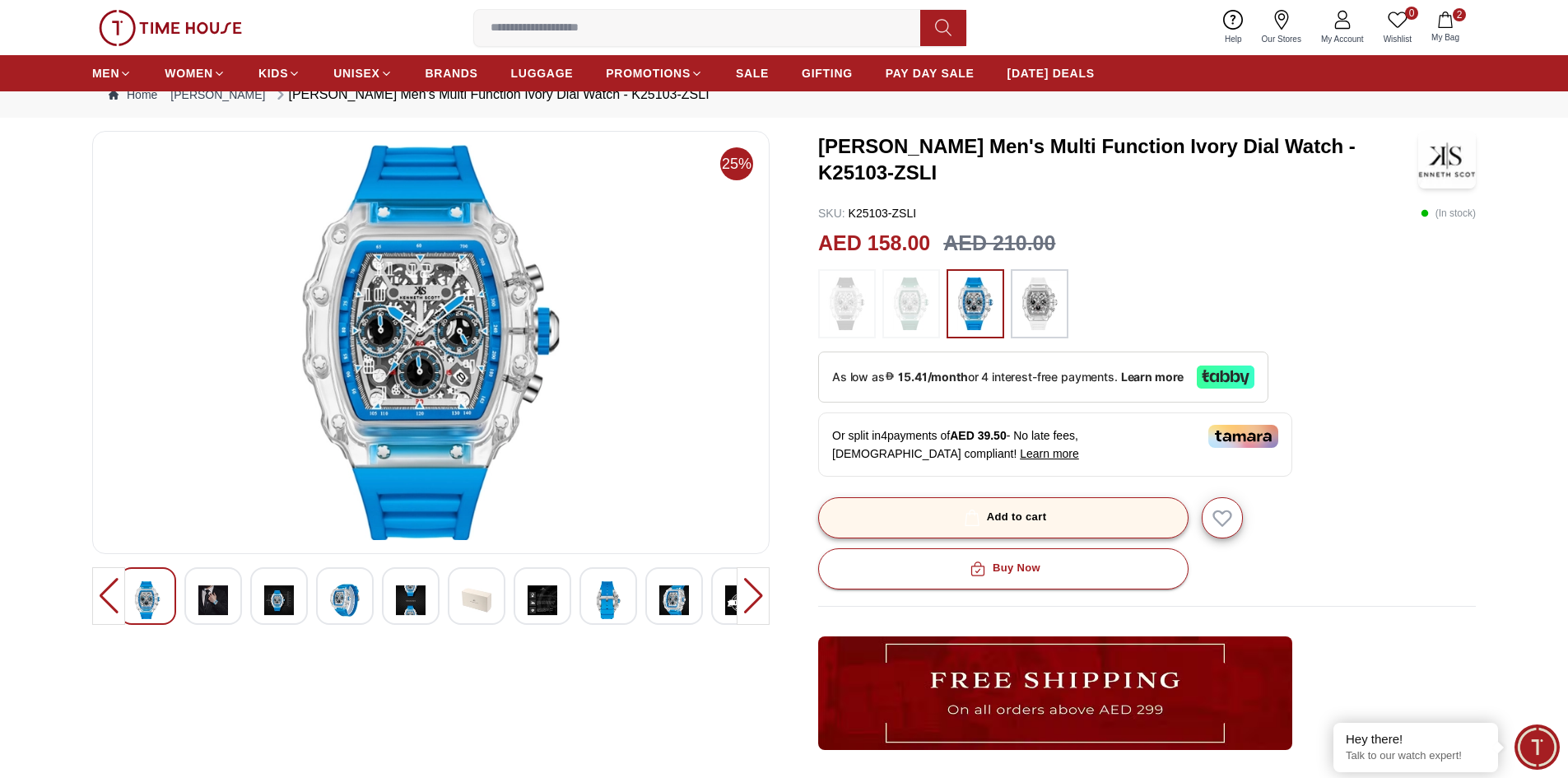
click at [1032, 519] on div "Add to cart" at bounding box center [1003, 517] width 86 height 19
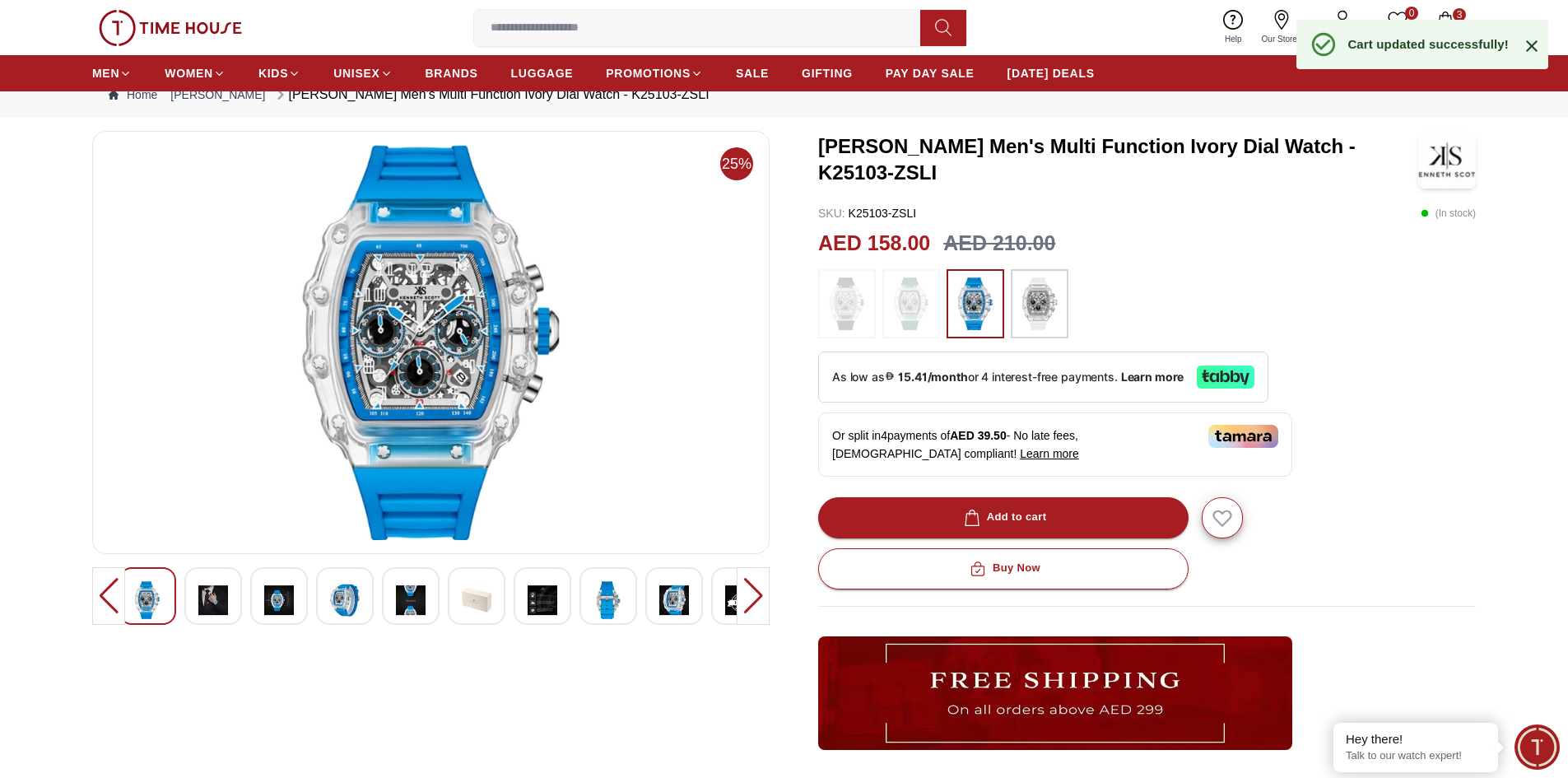
click at [1453, 16] on span "3" at bounding box center [1459, 15] width 13 height 13
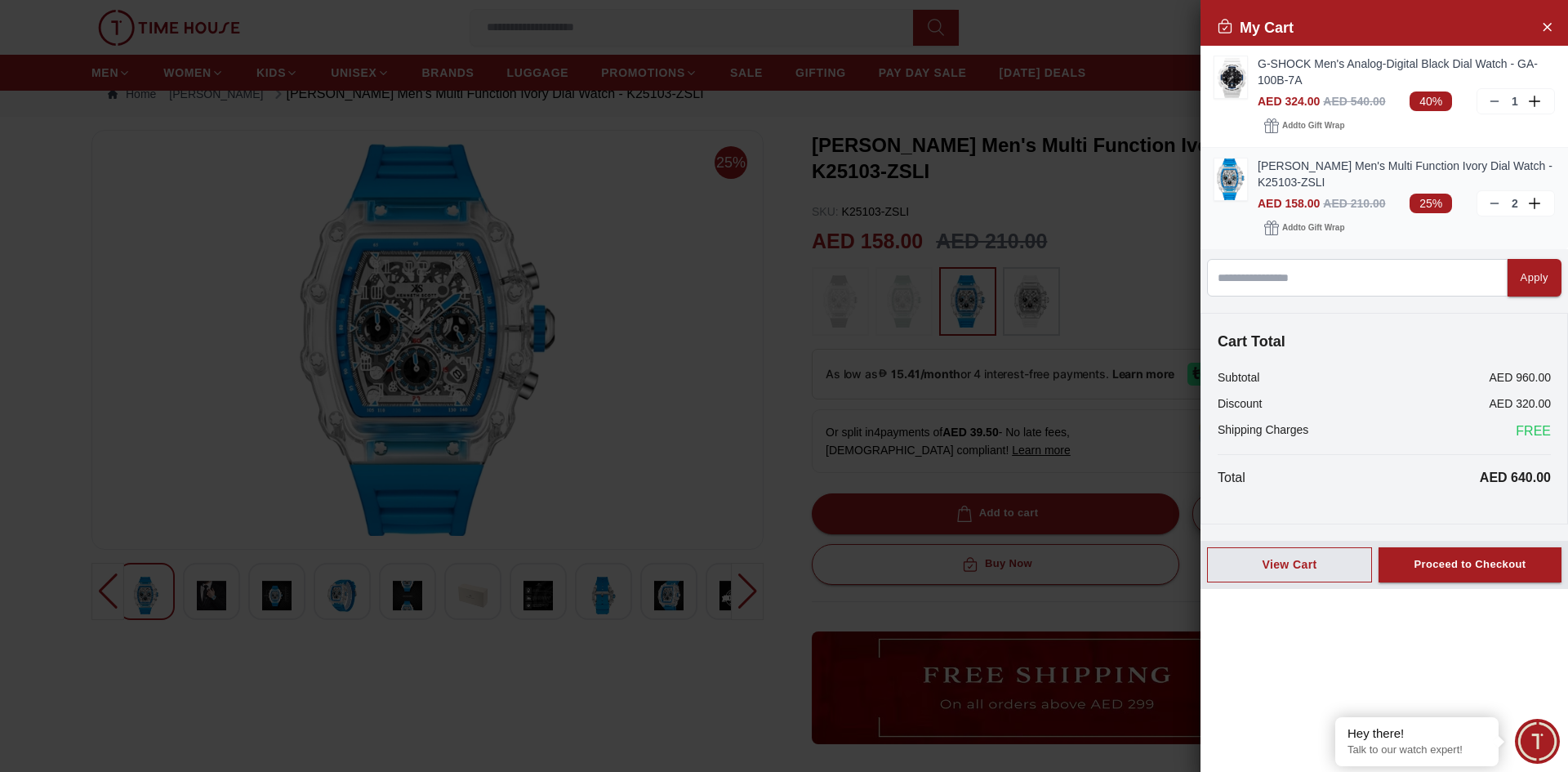
click at [1497, 201] on icon at bounding box center [1494, 203] width 13 height 13
click at [1308, 126] on span "Add to Gift Wrap" at bounding box center [1313, 126] width 62 height 16
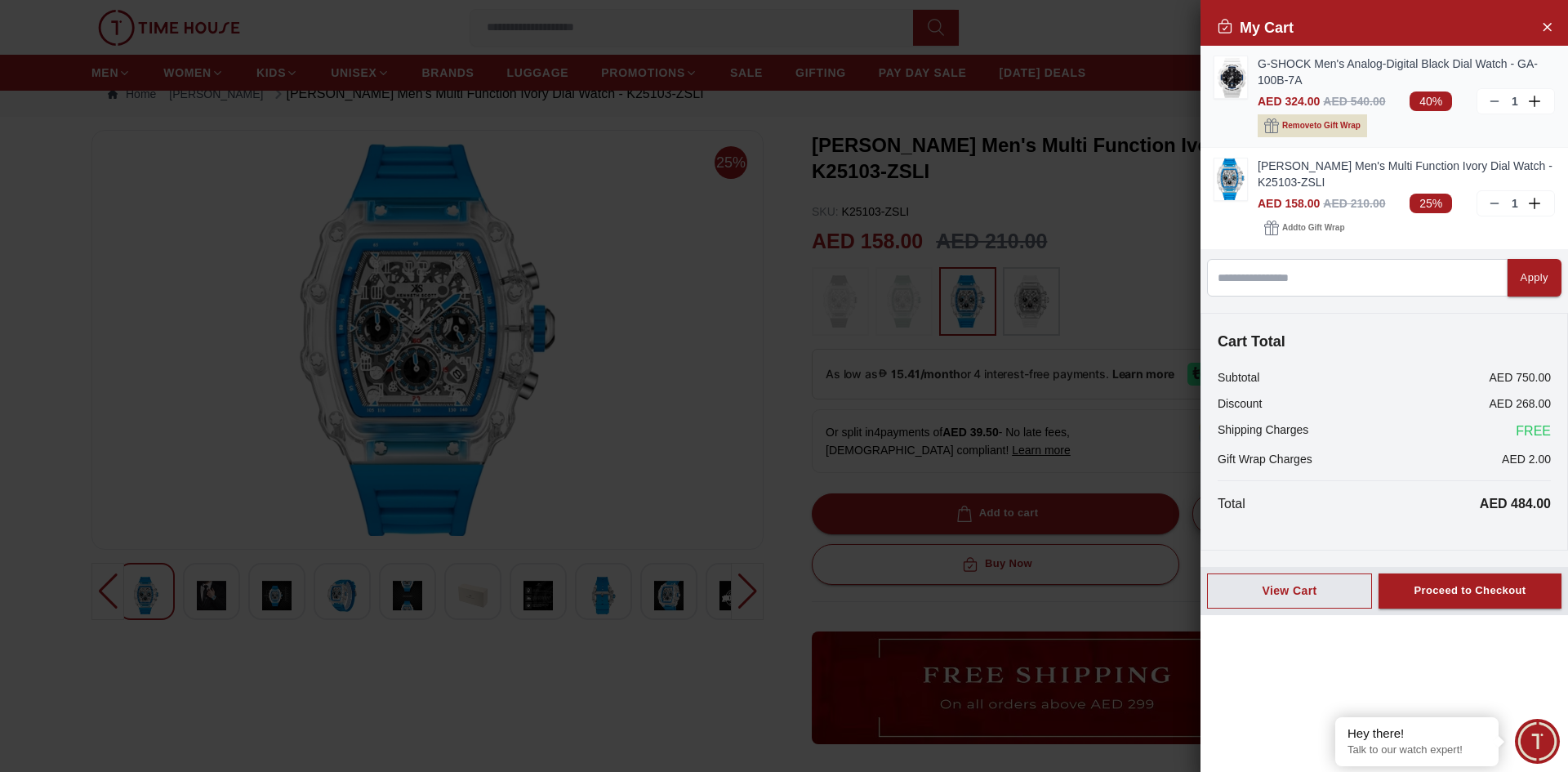
click at [1308, 126] on span "Remove to Gift Wrap" at bounding box center [1321, 126] width 79 height 16
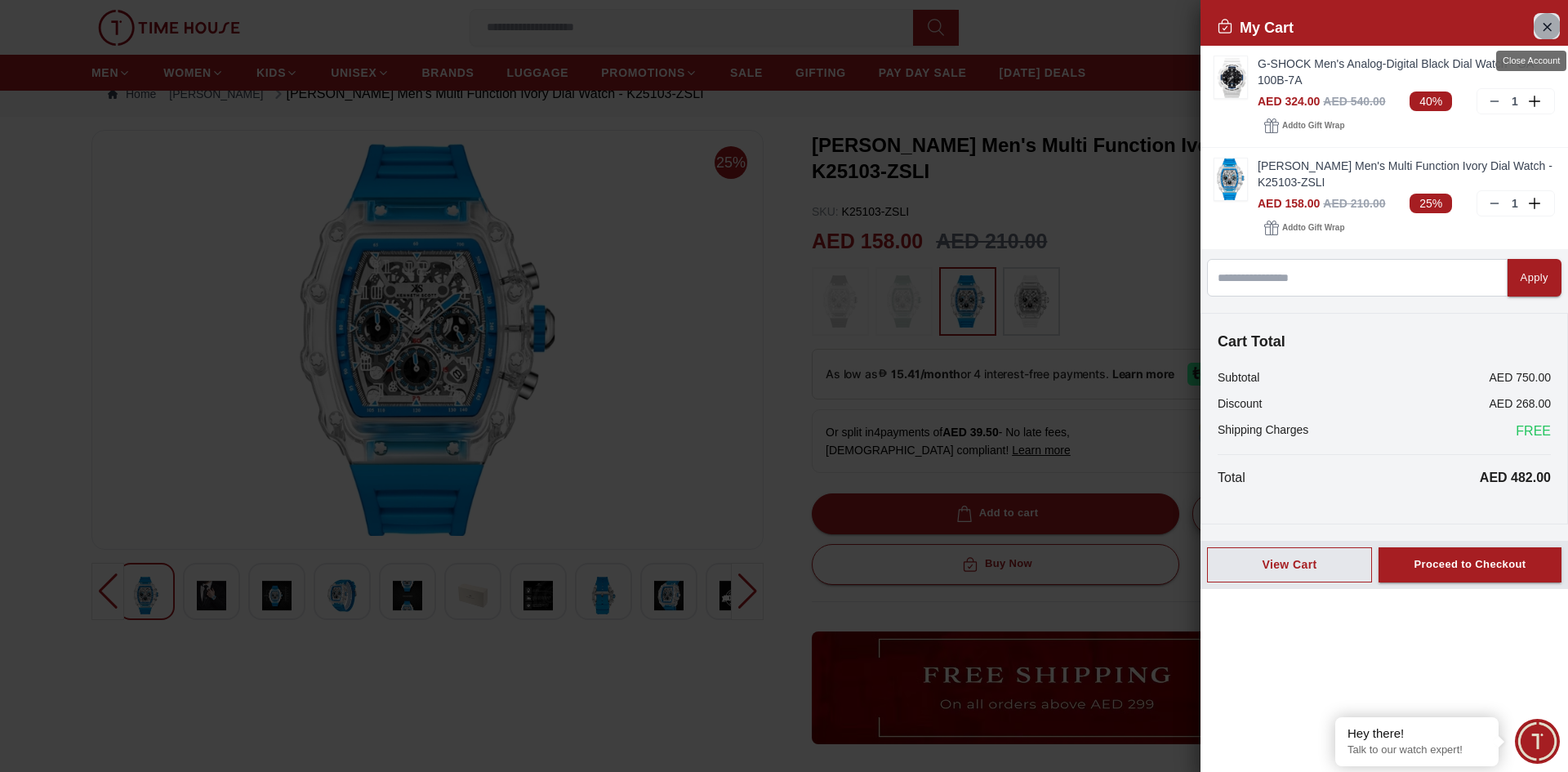
click at [1555, 23] on button "Close Account" at bounding box center [1546, 25] width 26 height 26
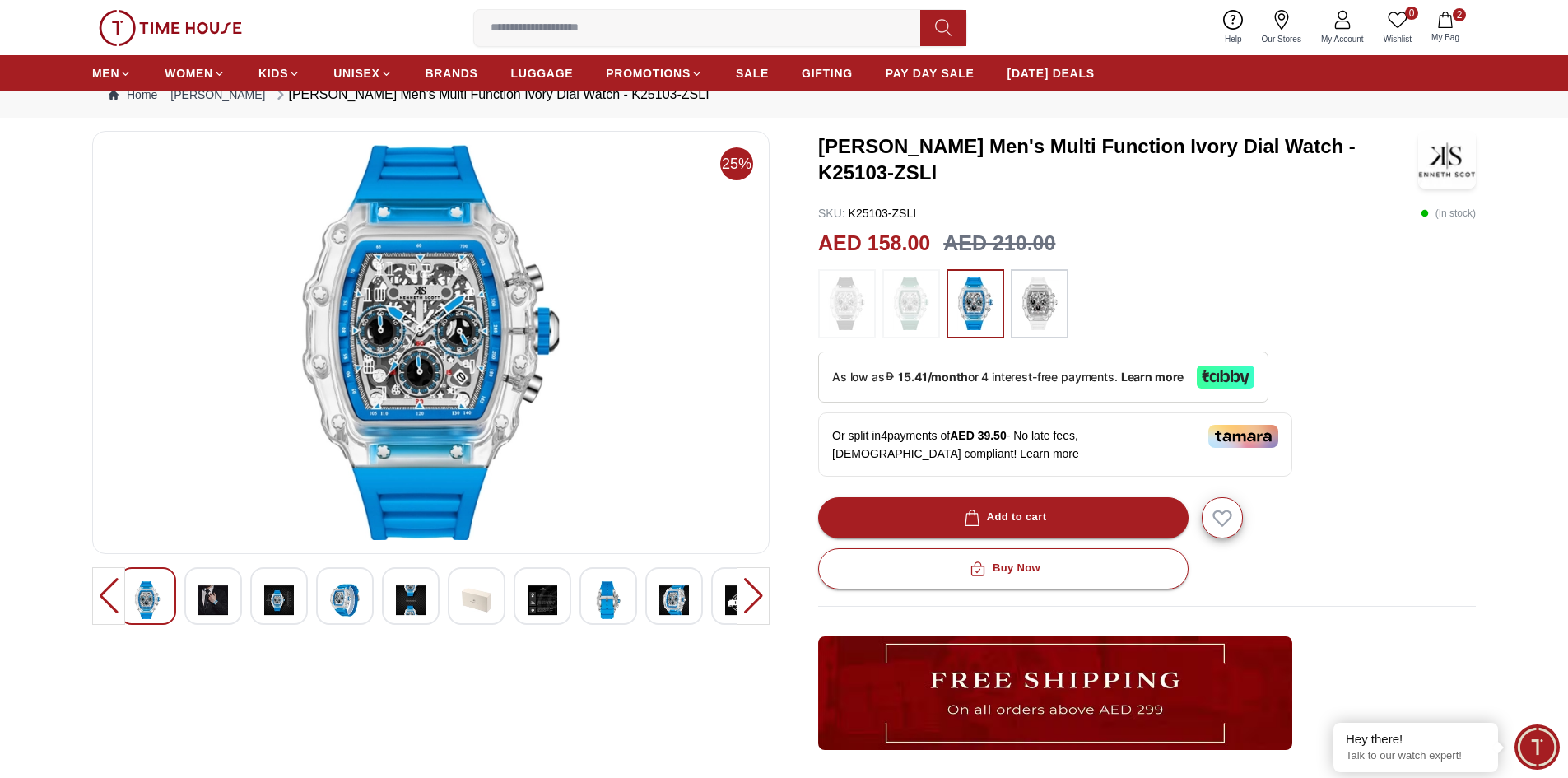
scroll to position [0, 0]
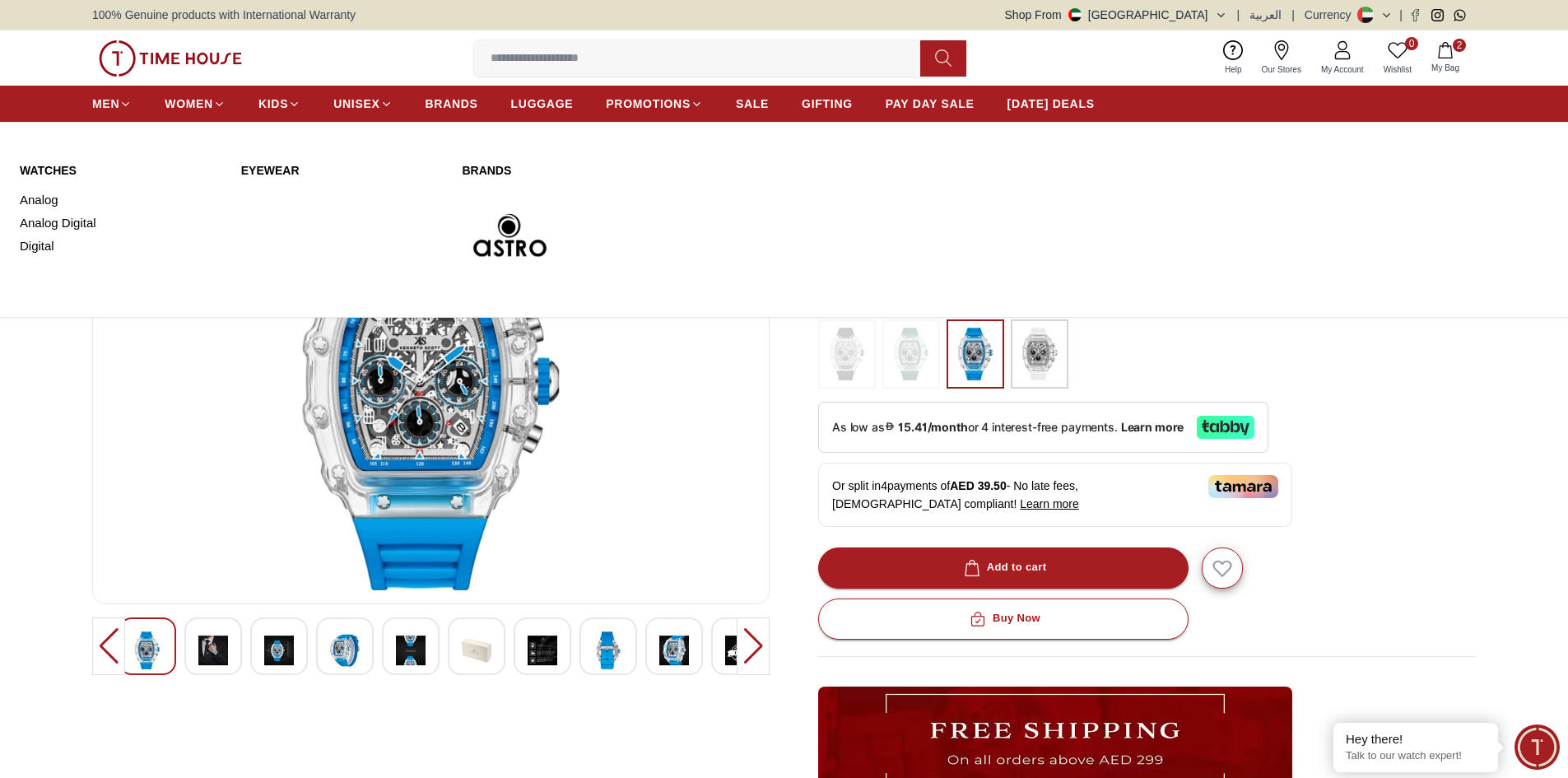
click at [53, 169] on link "WATCHES" at bounding box center [121, 170] width 202 height 16
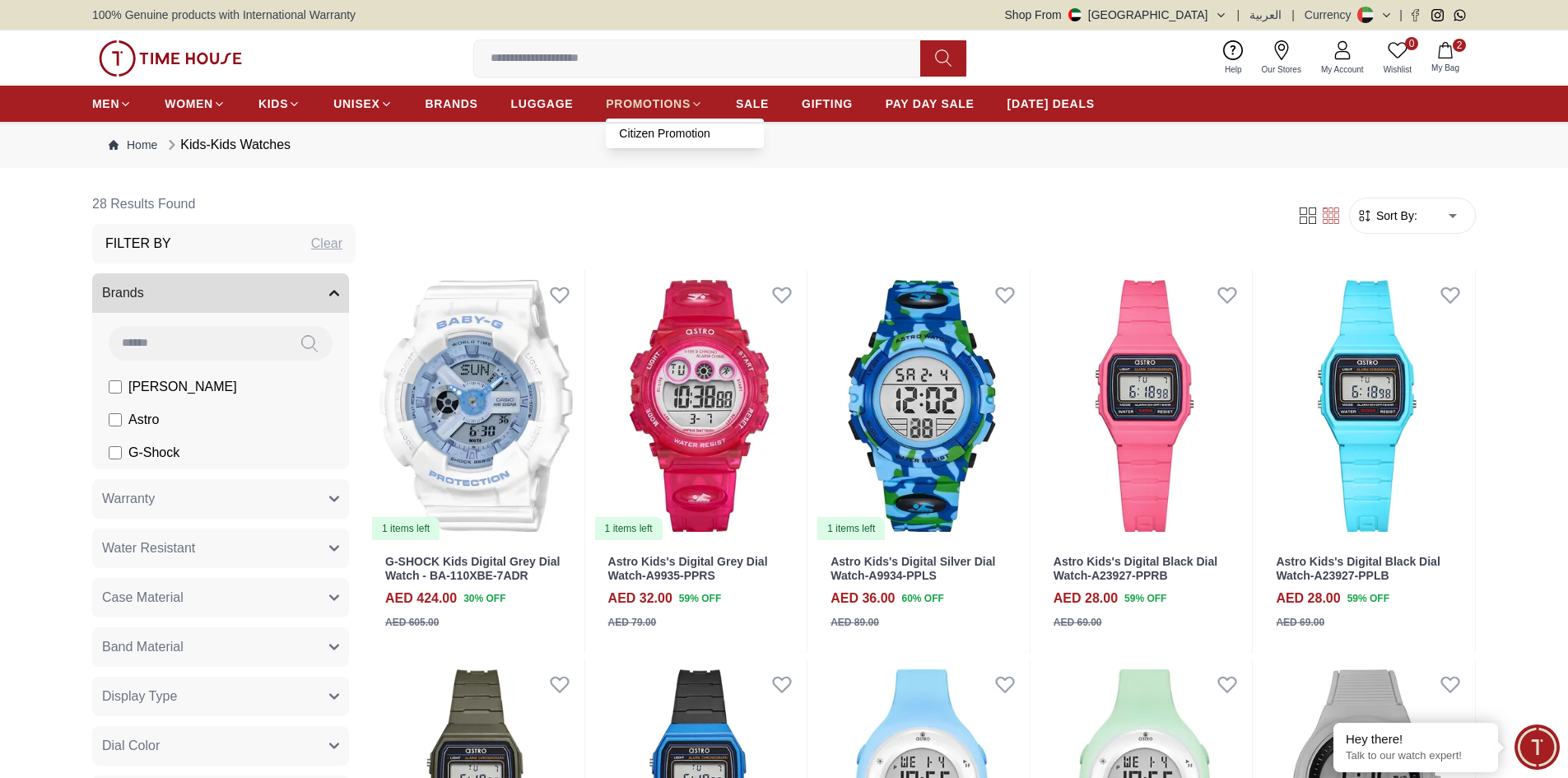
click at [689, 97] on span "PROMOTIONS" at bounding box center [648, 104] width 85 height 16
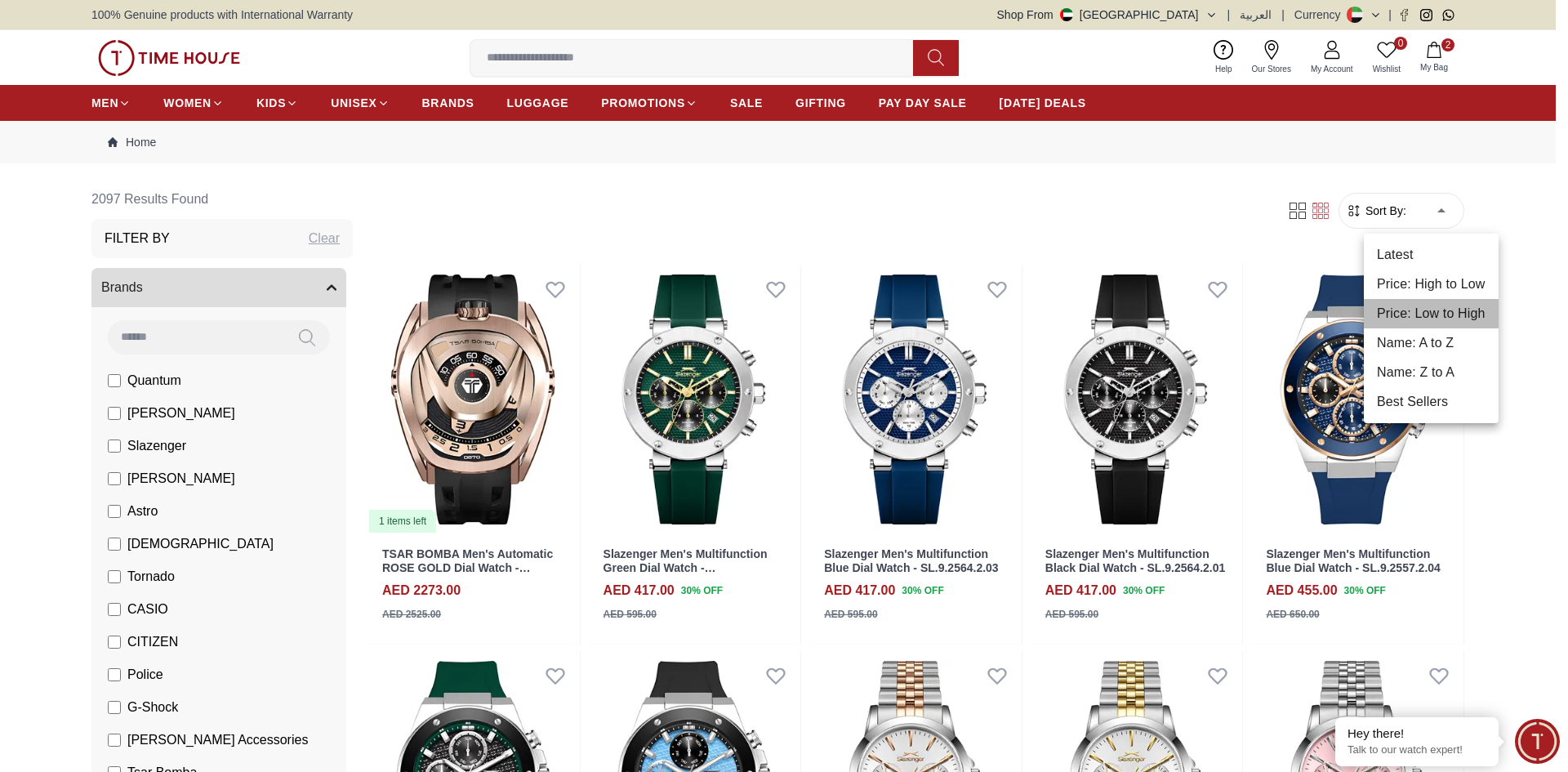
click at [1418, 313] on li "Price: Low to High" at bounding box center [1431, 313] width 135 height 30
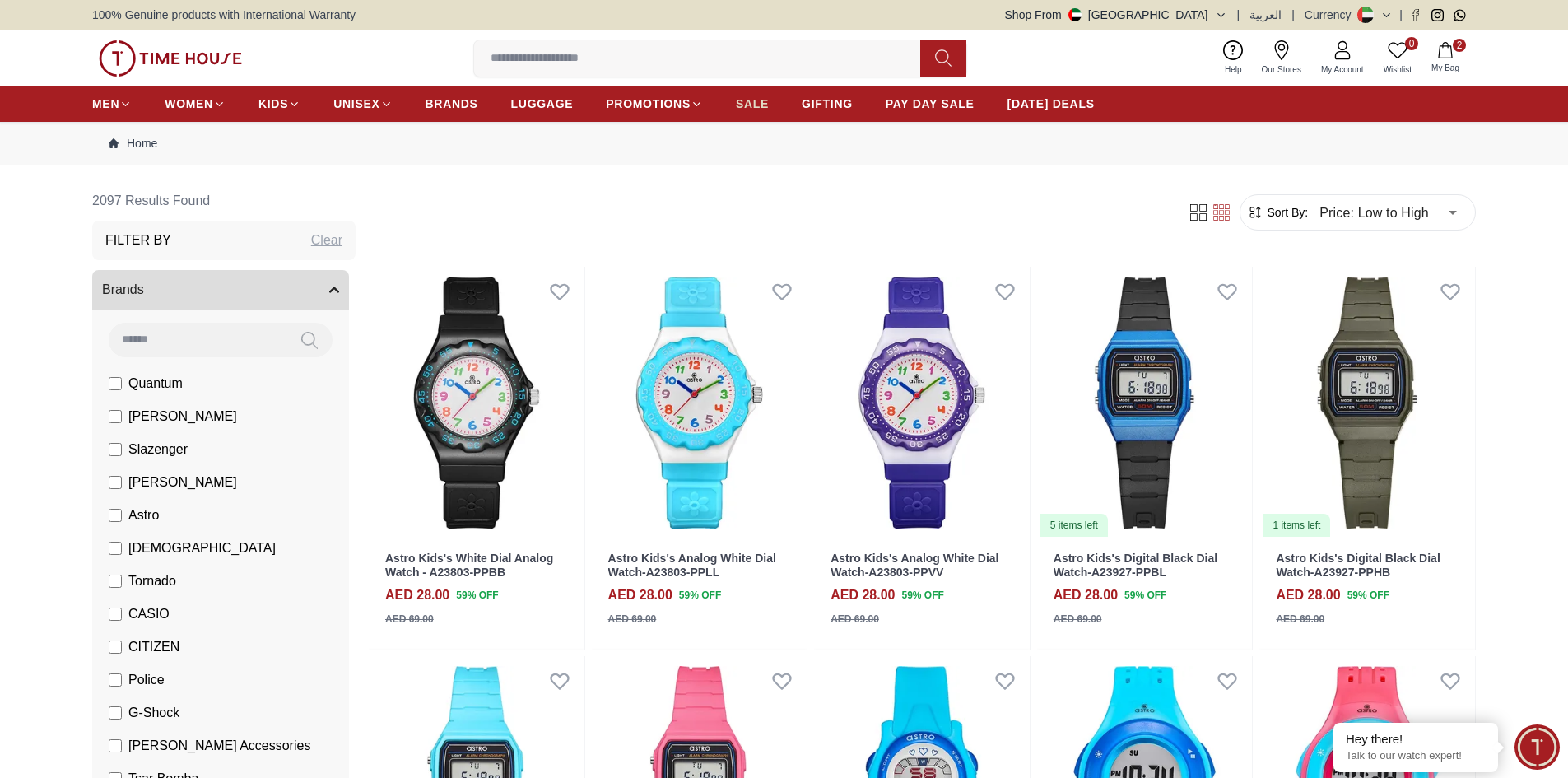
click at [753, 95] on link "SALE" at bounding box center [752, 104] width 33 height 30
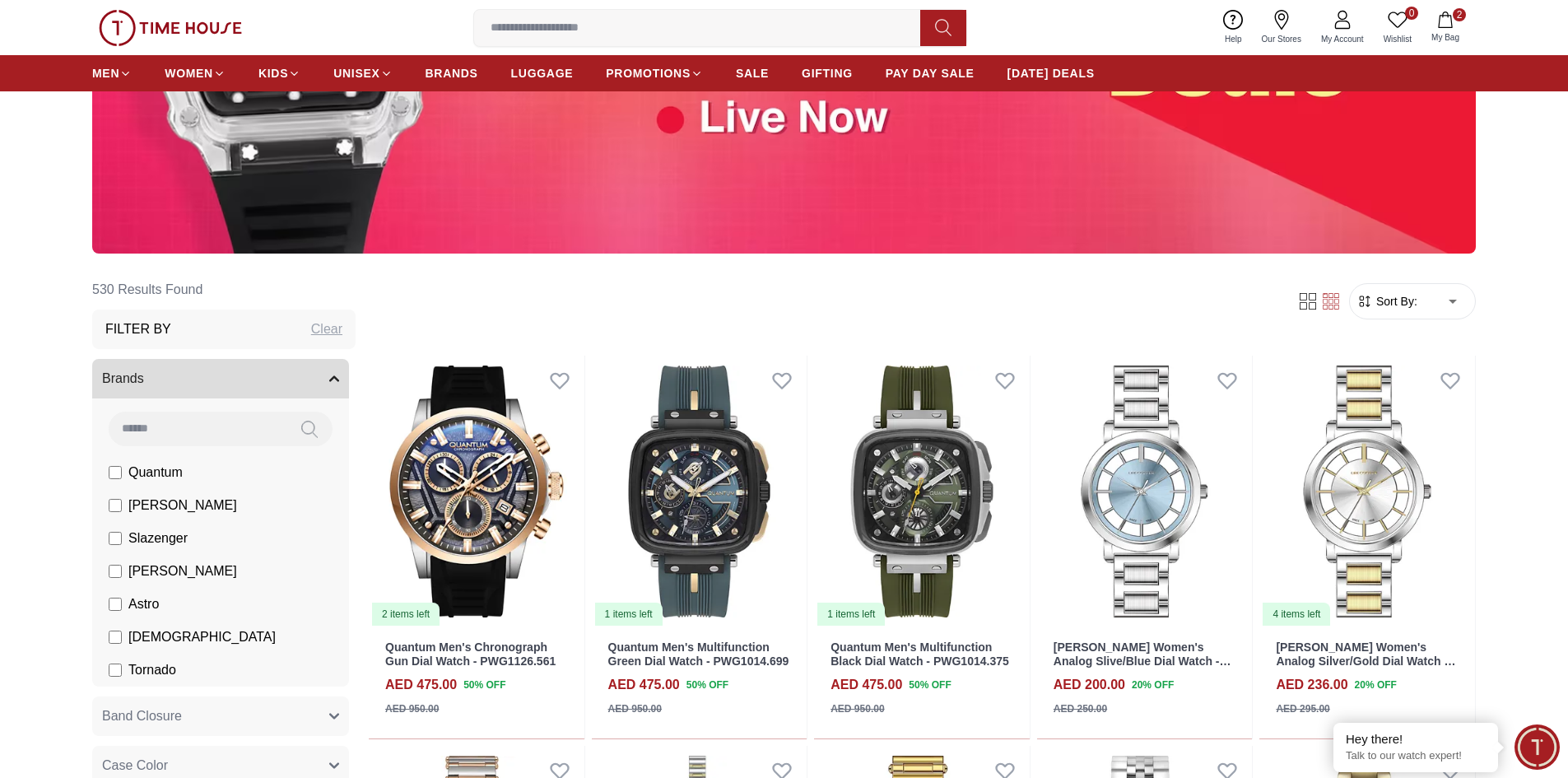
scroll to position [82, 0]
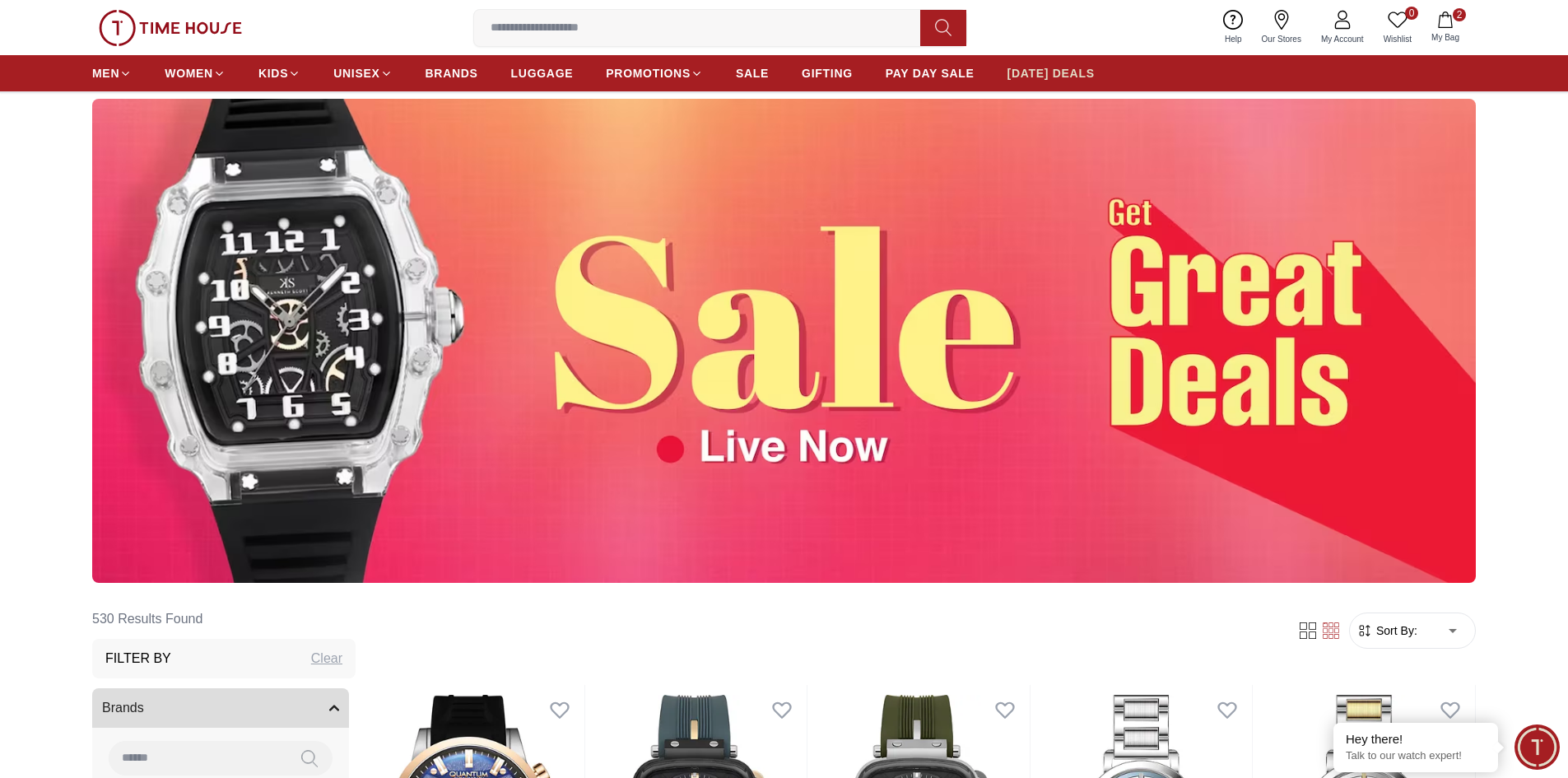
click at [1042, 74] on span "[DATE] DEALS" at bounding box center [1050, 73] width 87 height 16
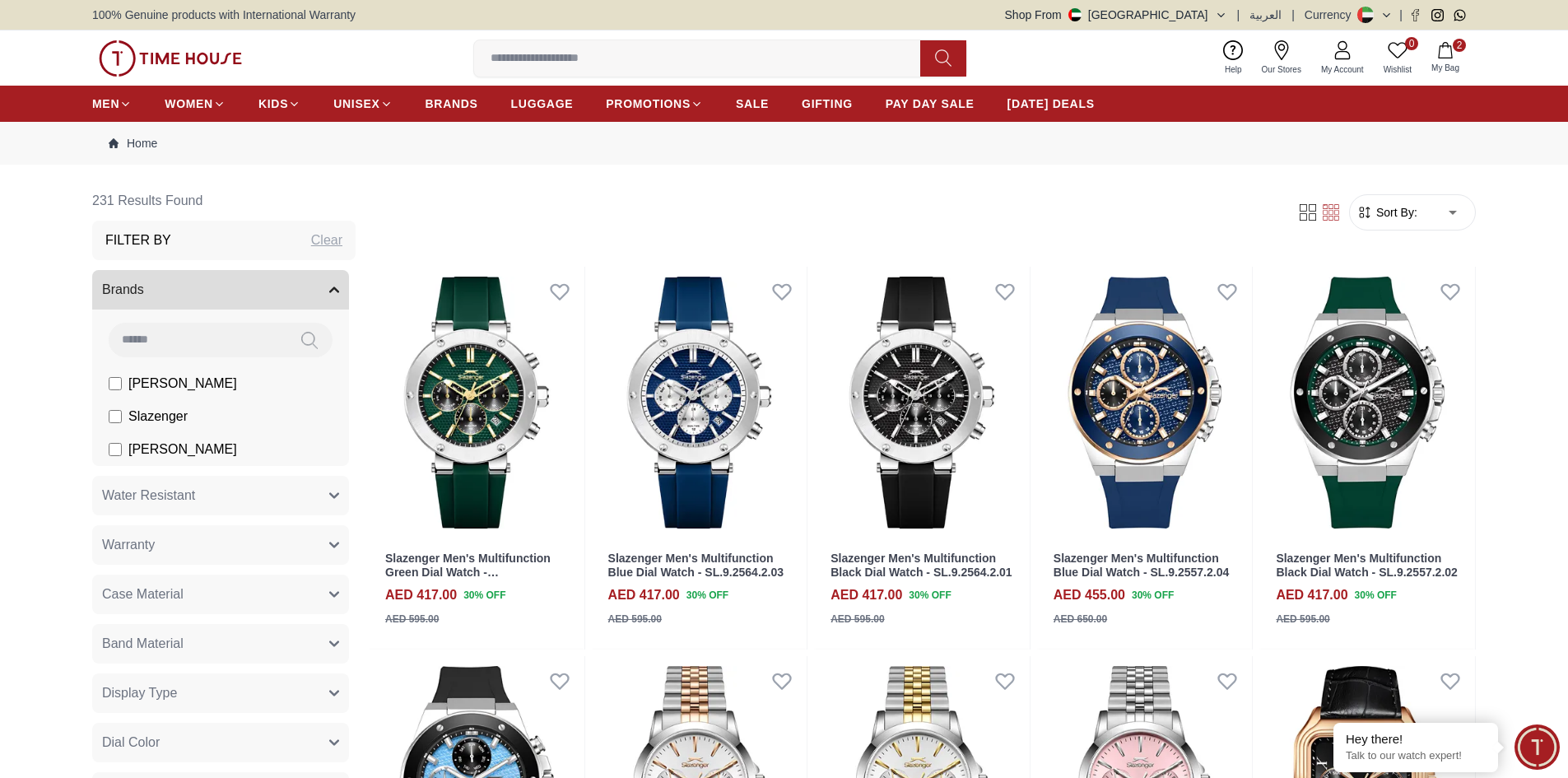
click at [1412, 211] on span "Sort By:" at bounding box center [1394, 212] width 45 height 16
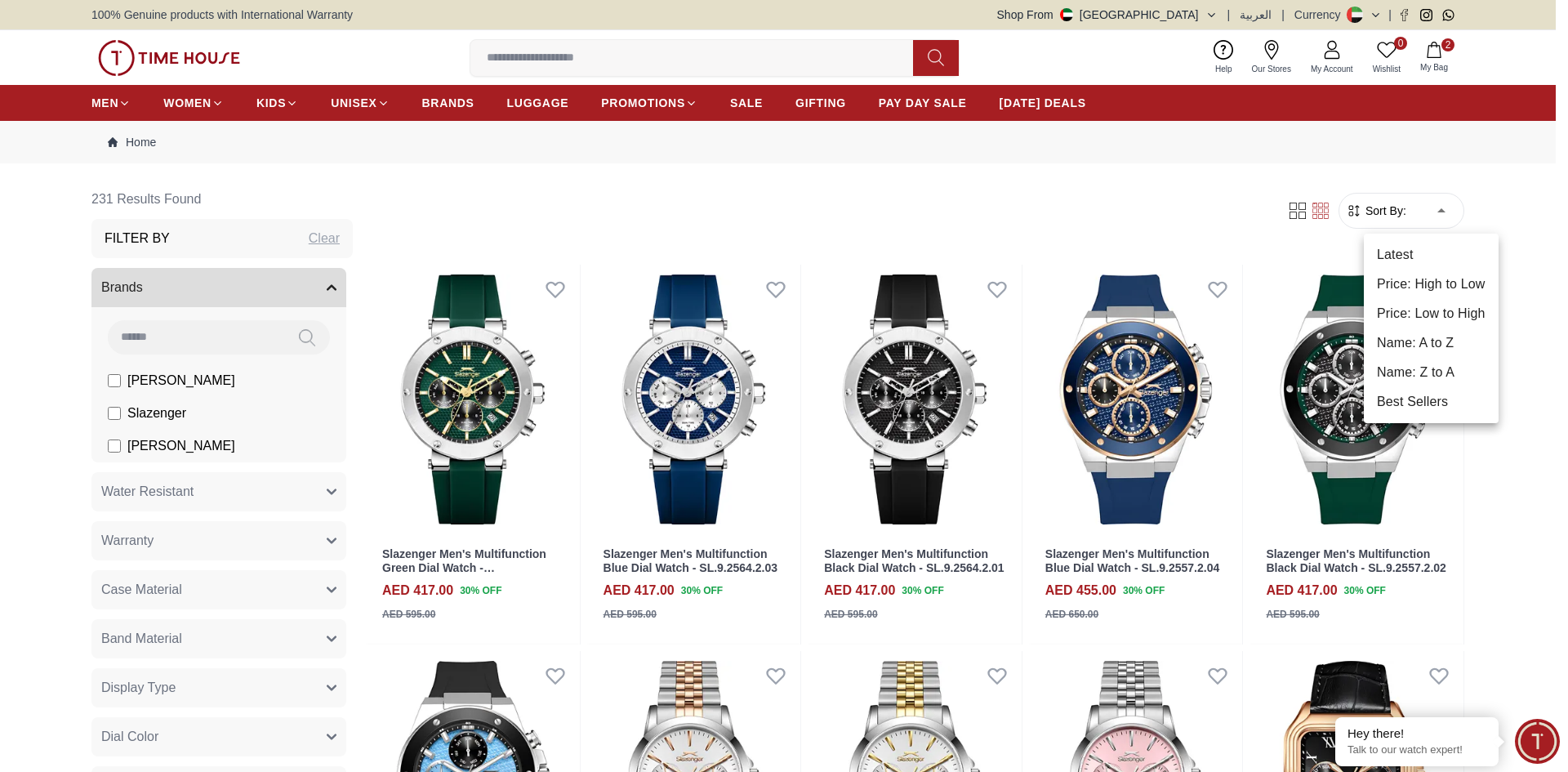
click at [1419, 313] on li "Price: Low to High" at bounding box center [1431, 313] width 135 height 30
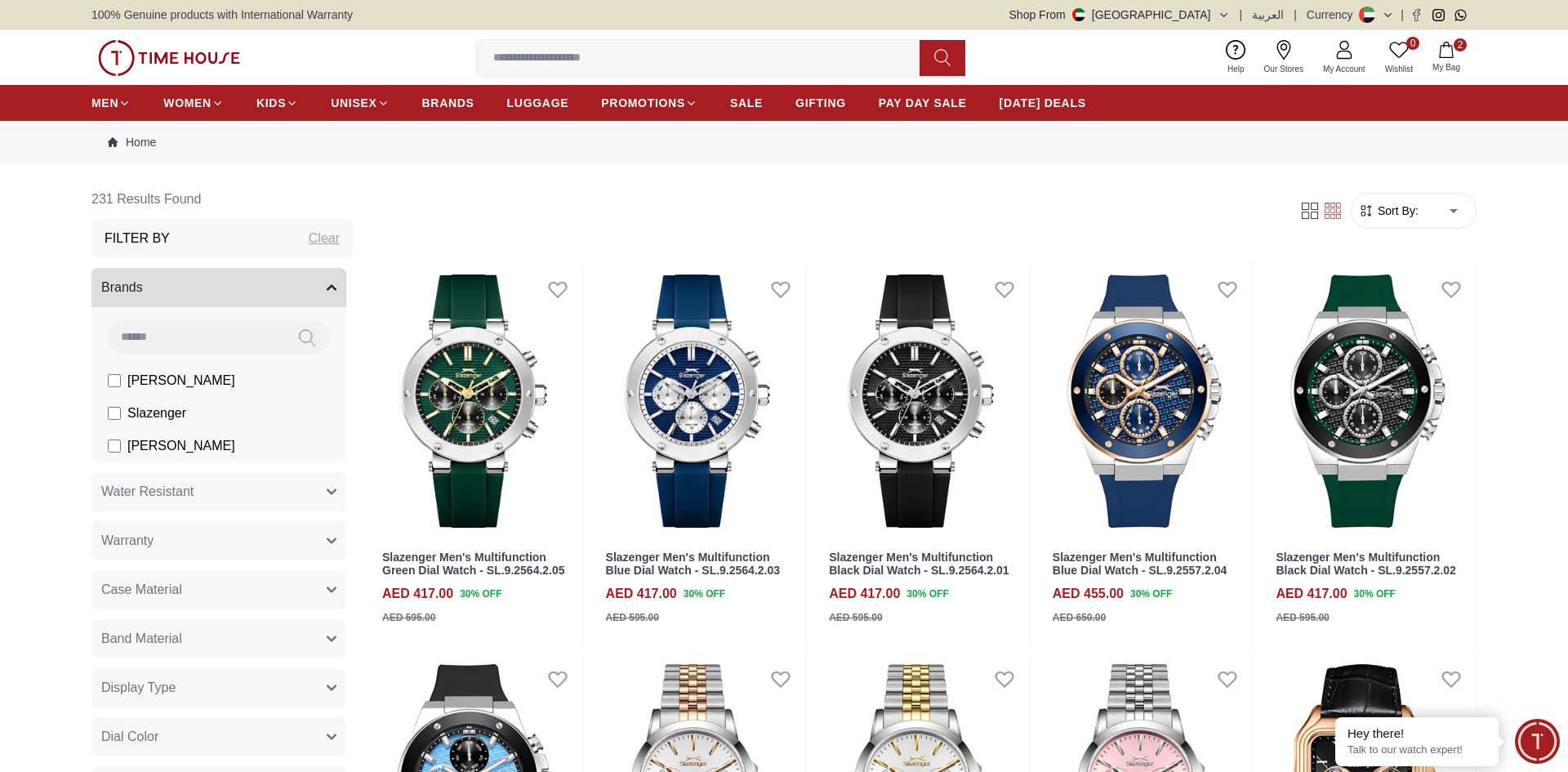
type input "*"
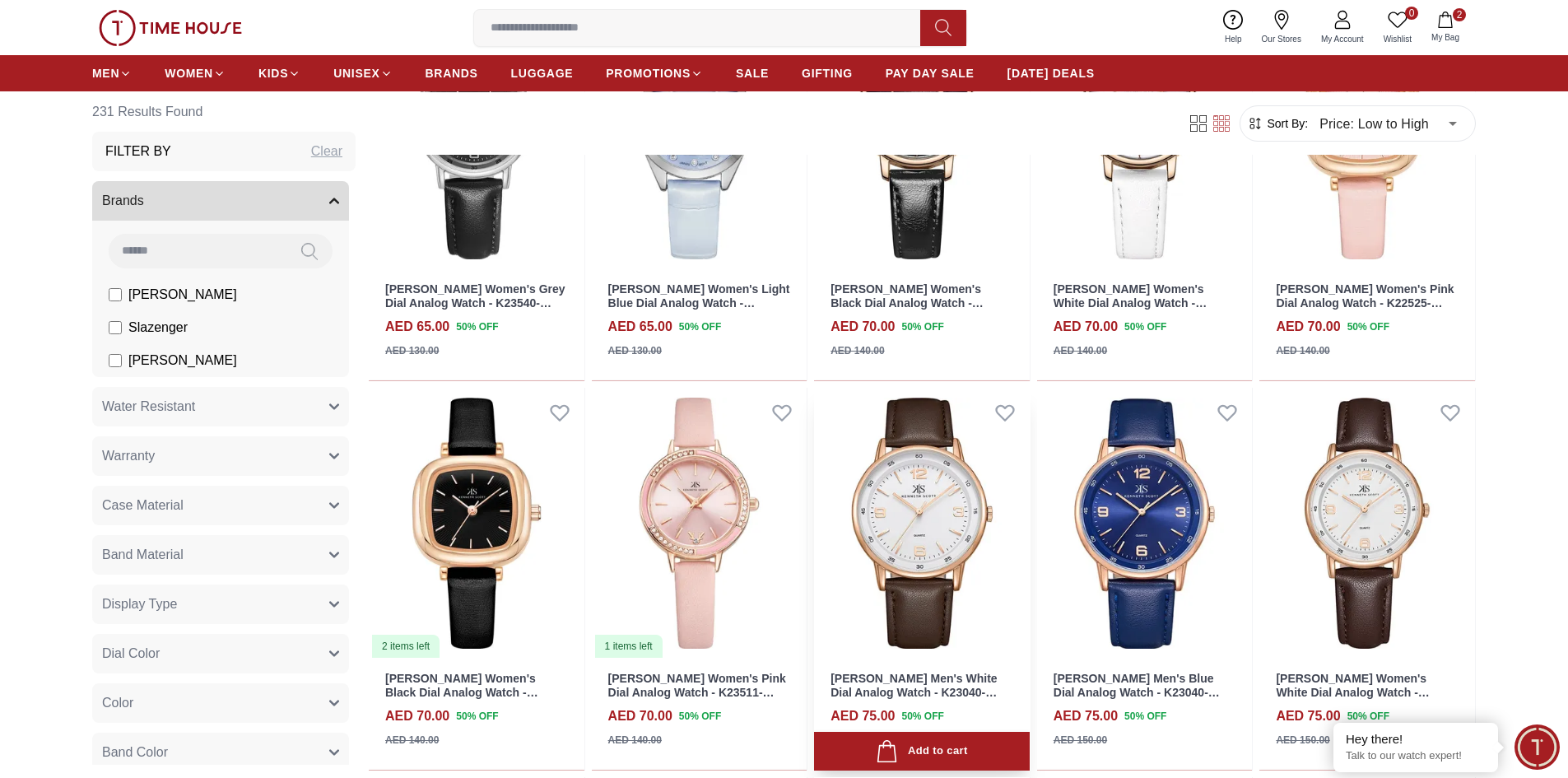
scroll to position [823, 0]
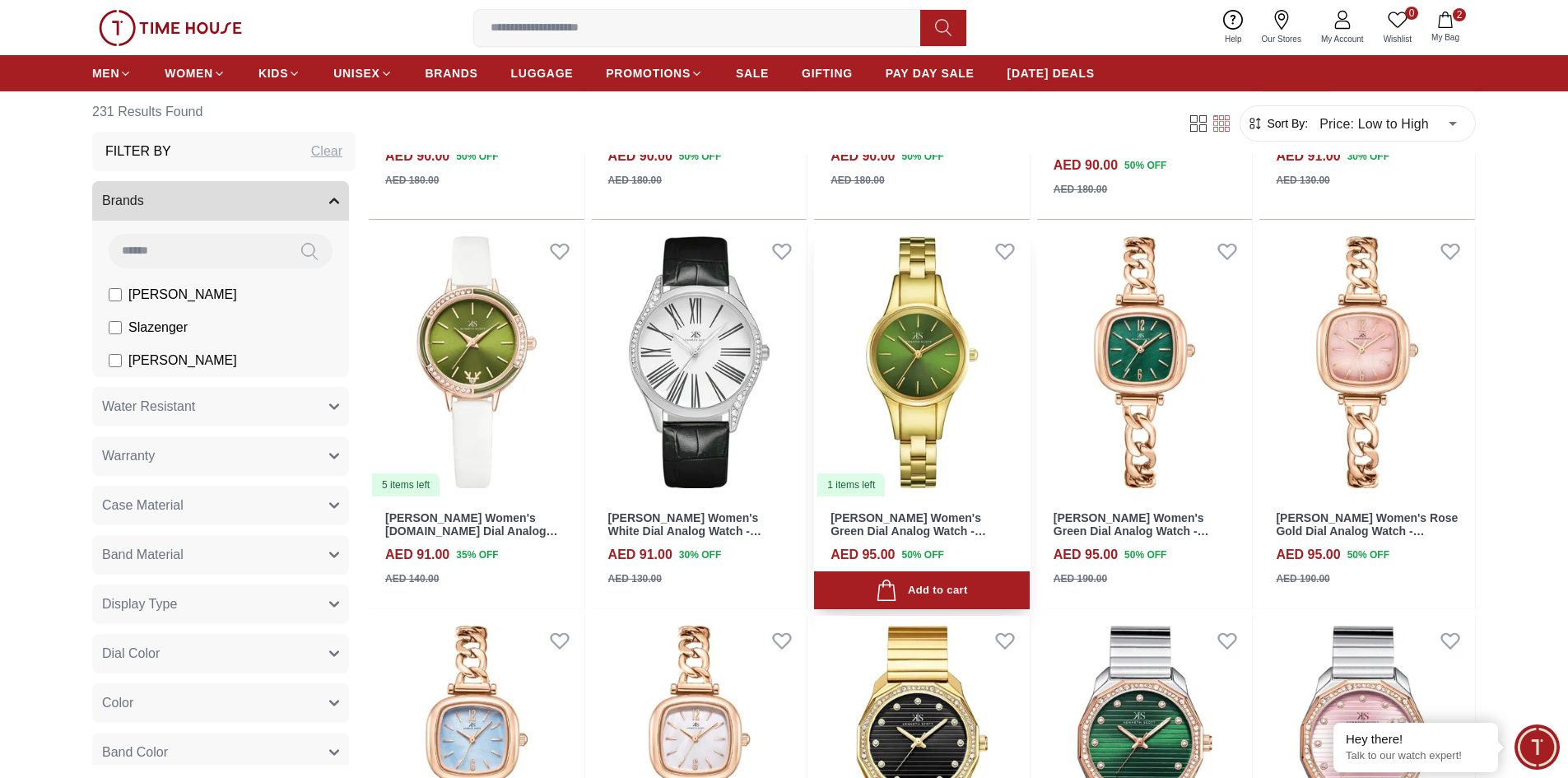
scroll to position [2552, 0]
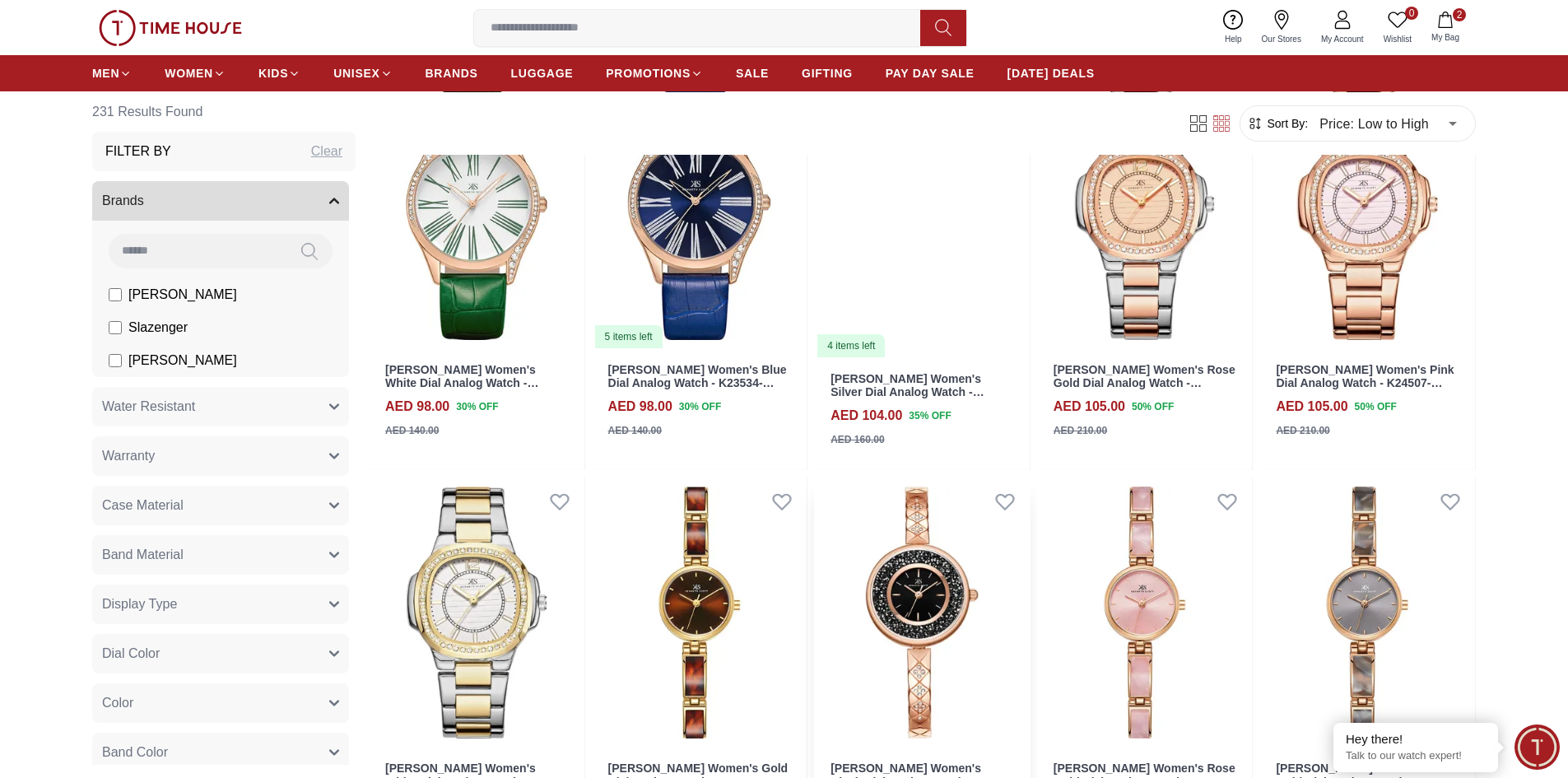
scroll to position [3869, 0]
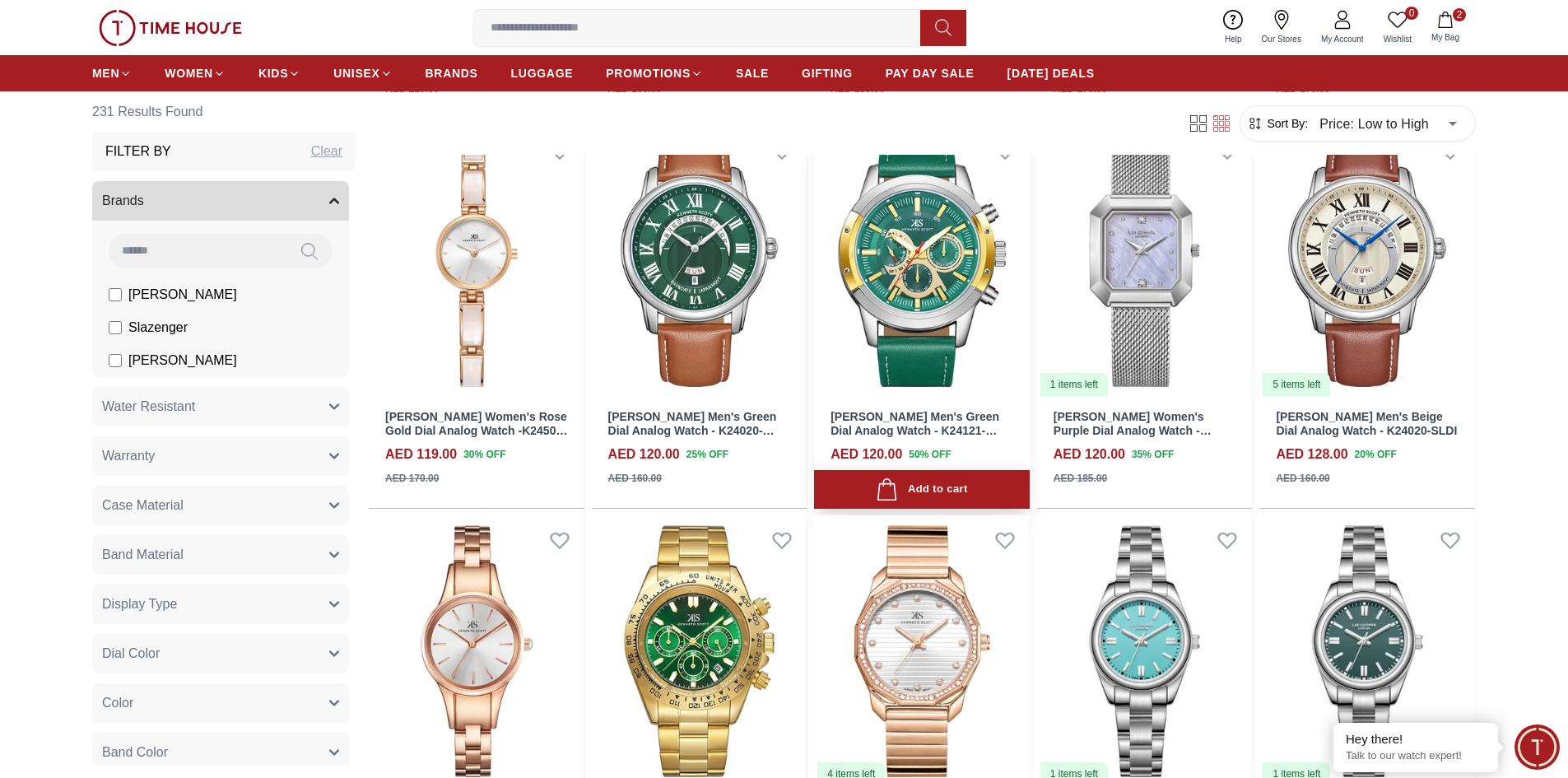
scroll to position [4611, 0]
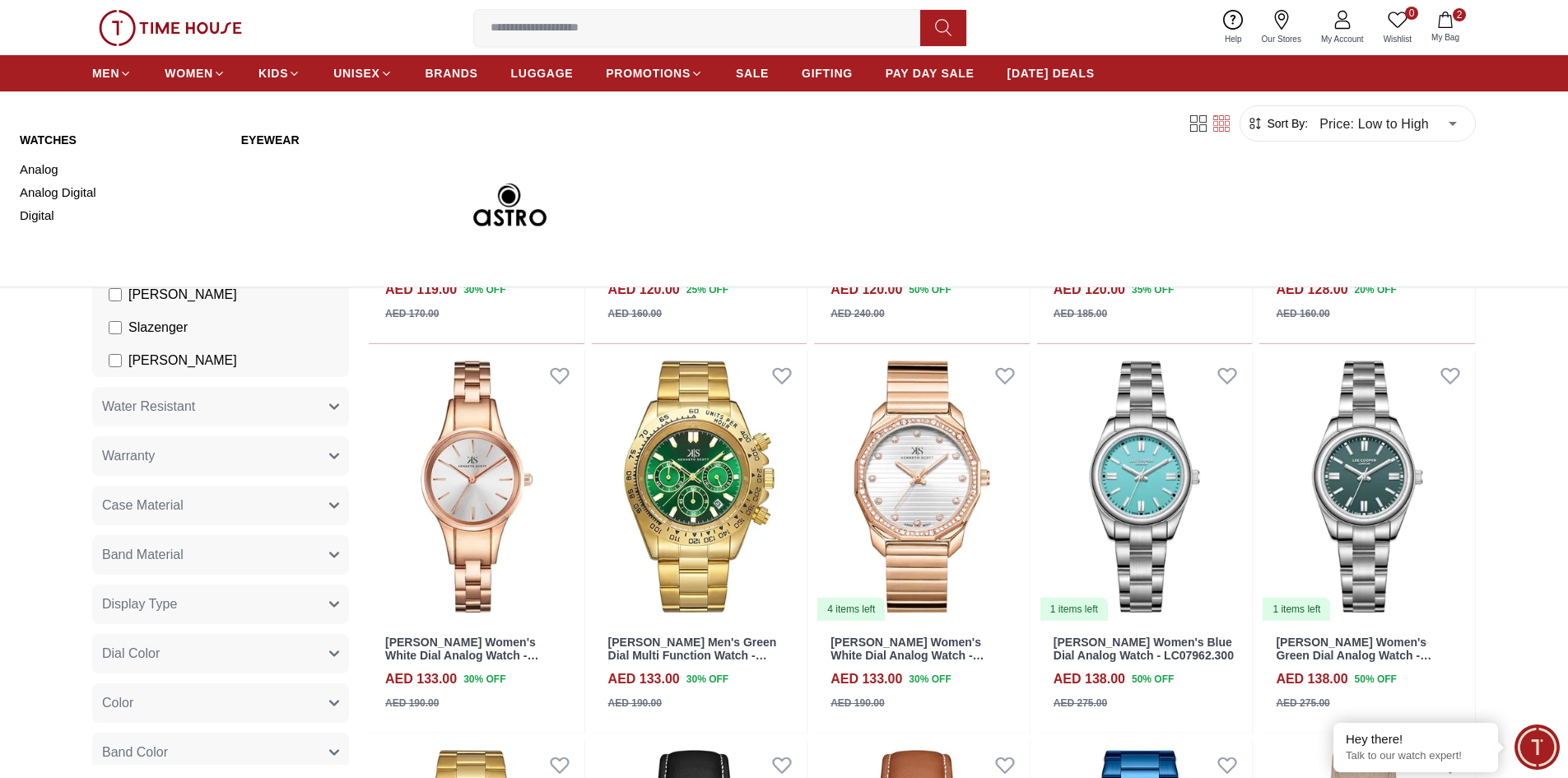
click at [43, 136] on link "WATCHES" at bounding box center [121, 140] width 202 height 16
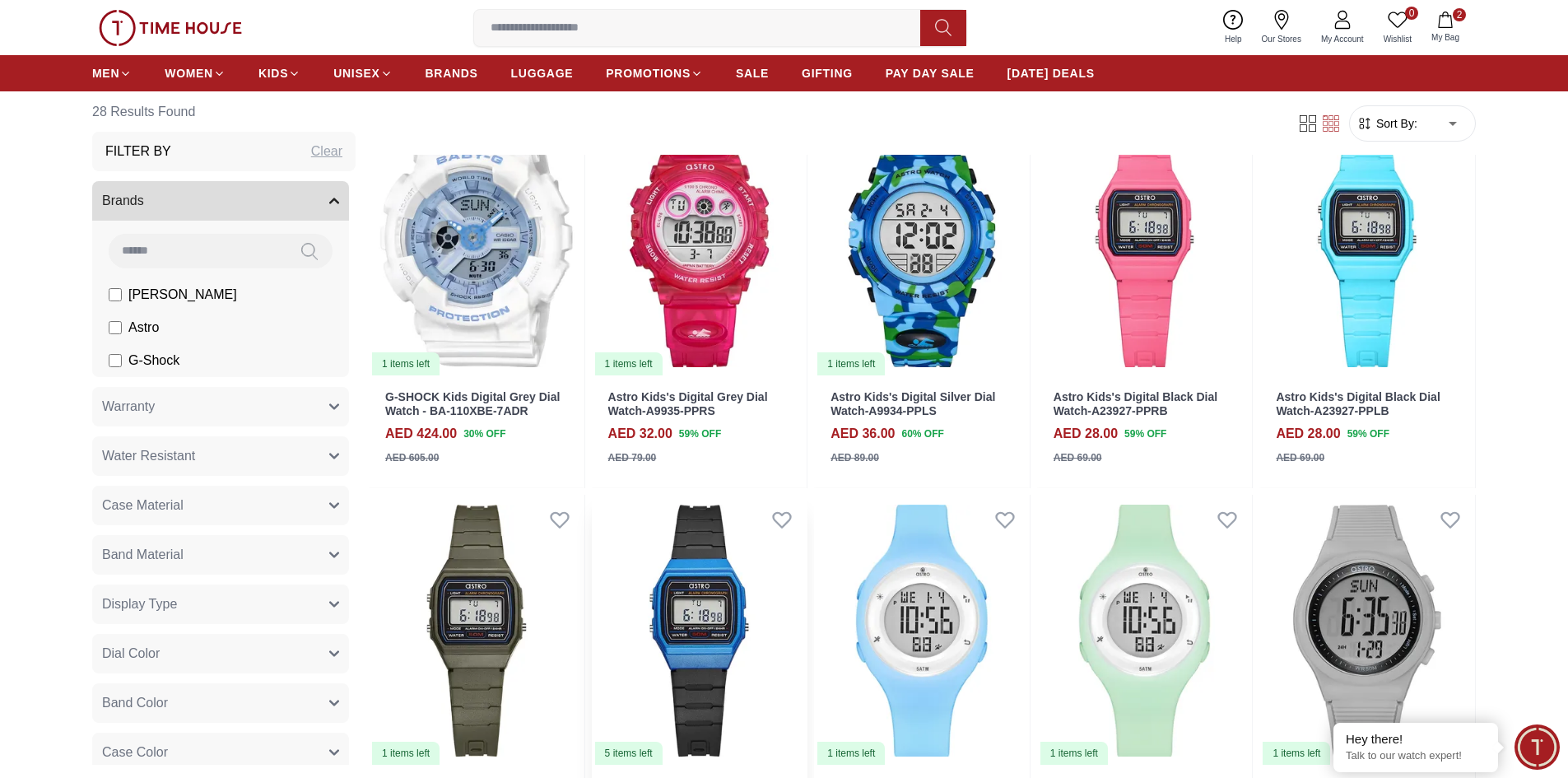
scroll to position [82, 0]
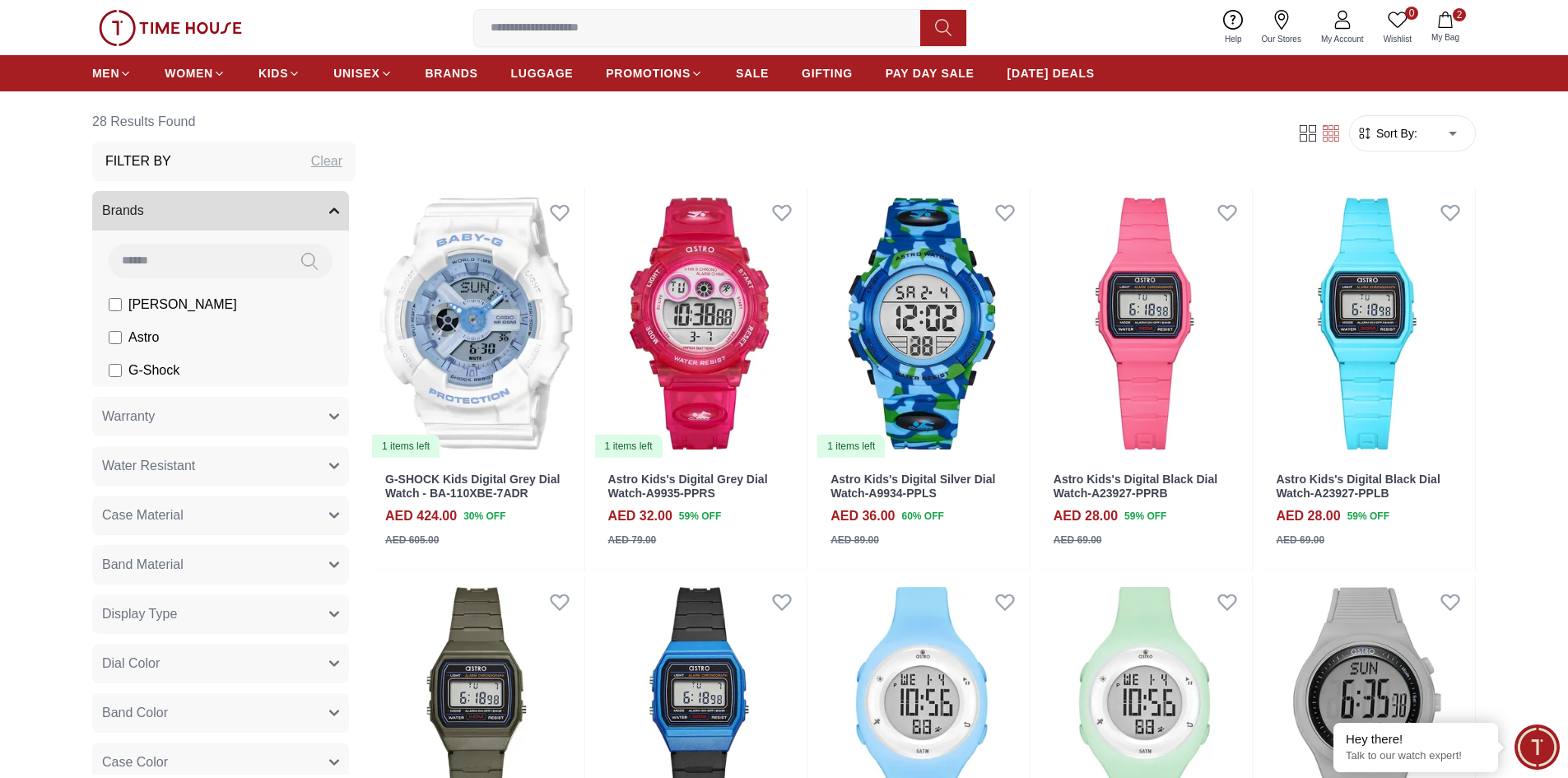
click at [1399, 126] on span "Sort By:" at bounding box center [1394, 134] width 45 height 16
click at [1384, 141] on span "Sort By:" at bounding box center [1394, 134] width 45 height 16
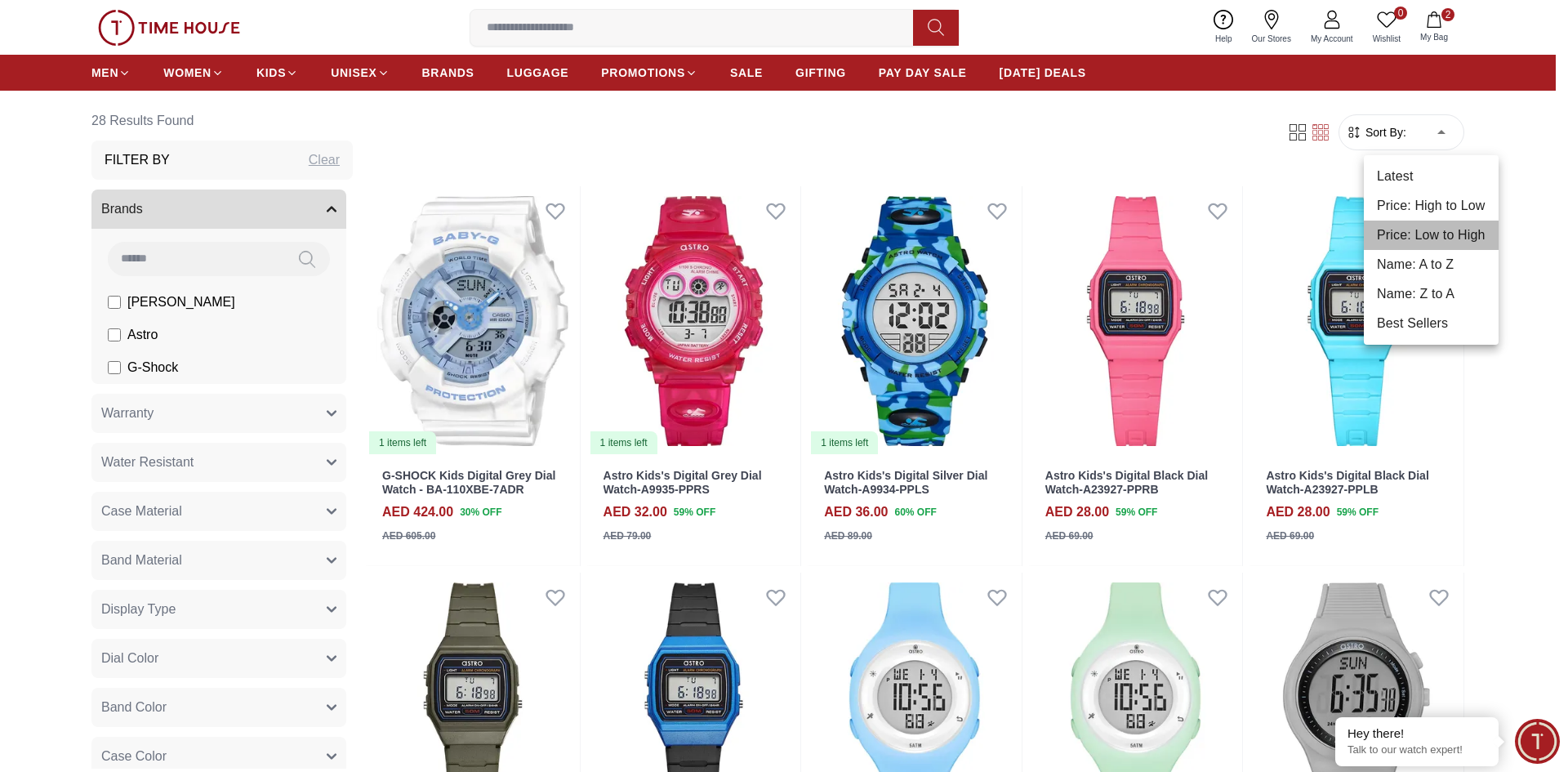
click at [1428, 238] on li "Price: Low to High" at bounding box center [1431, 235] width 135 height 30
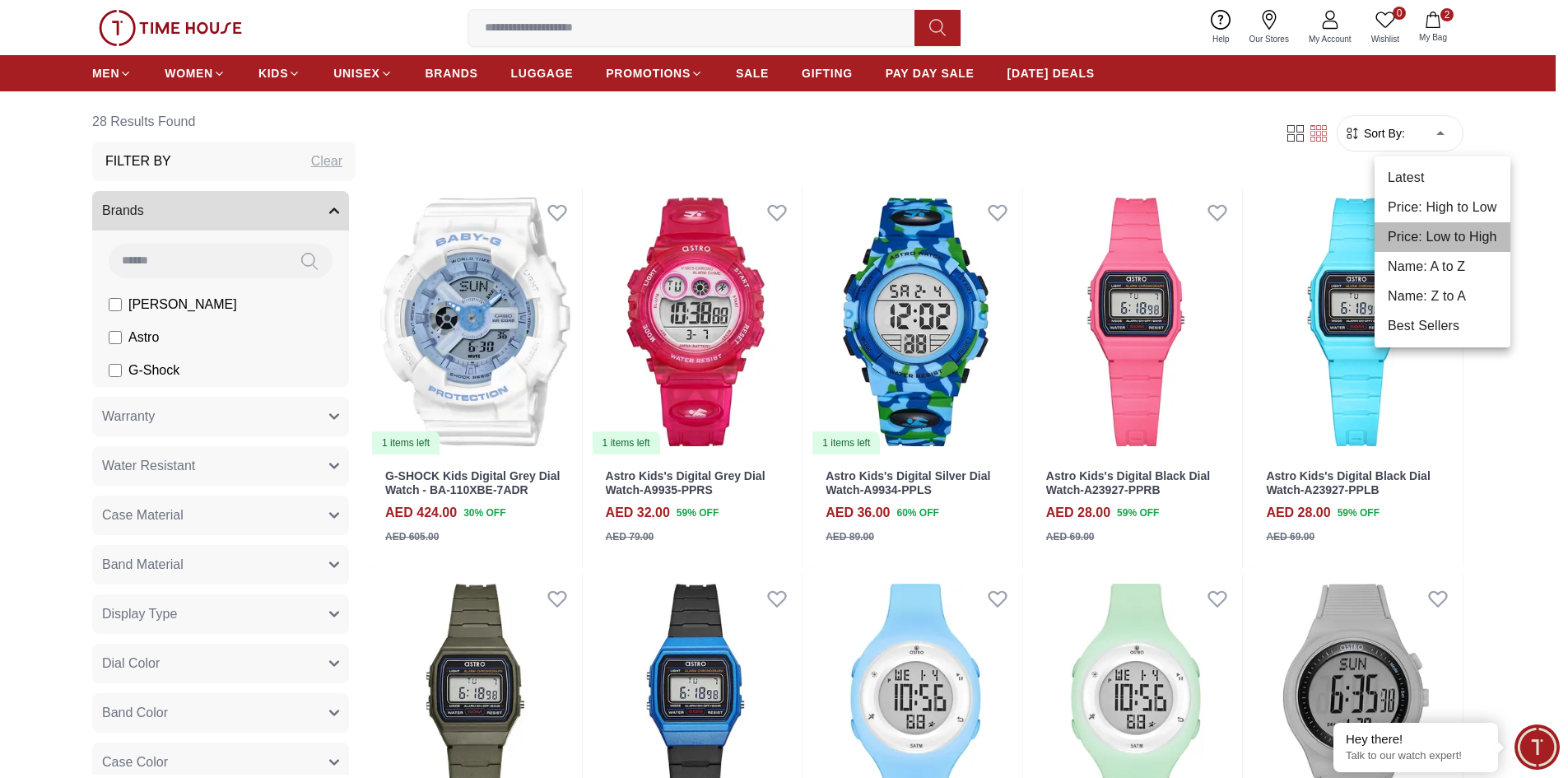
type input "*"
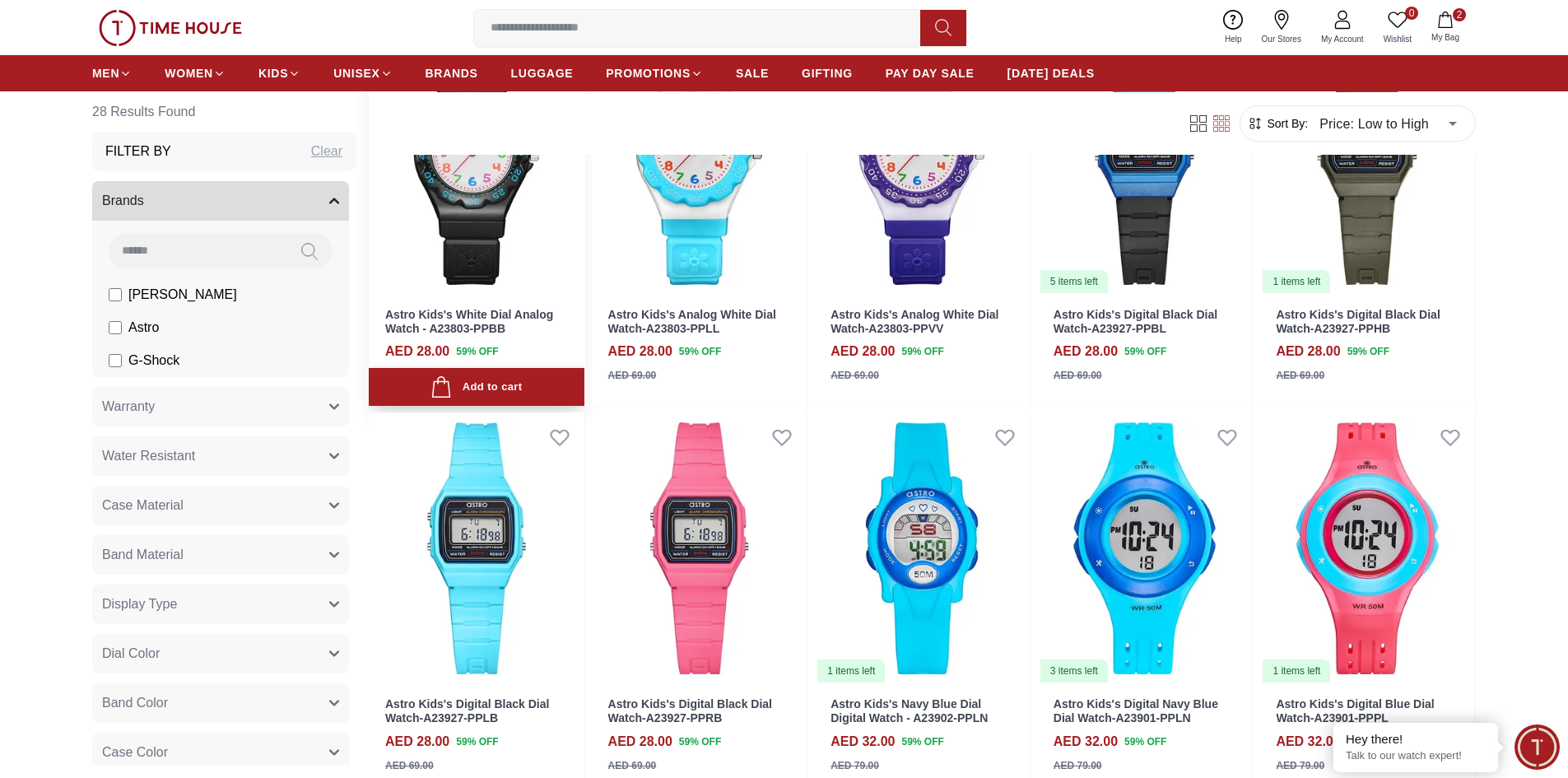
scroll to position [329, 0]
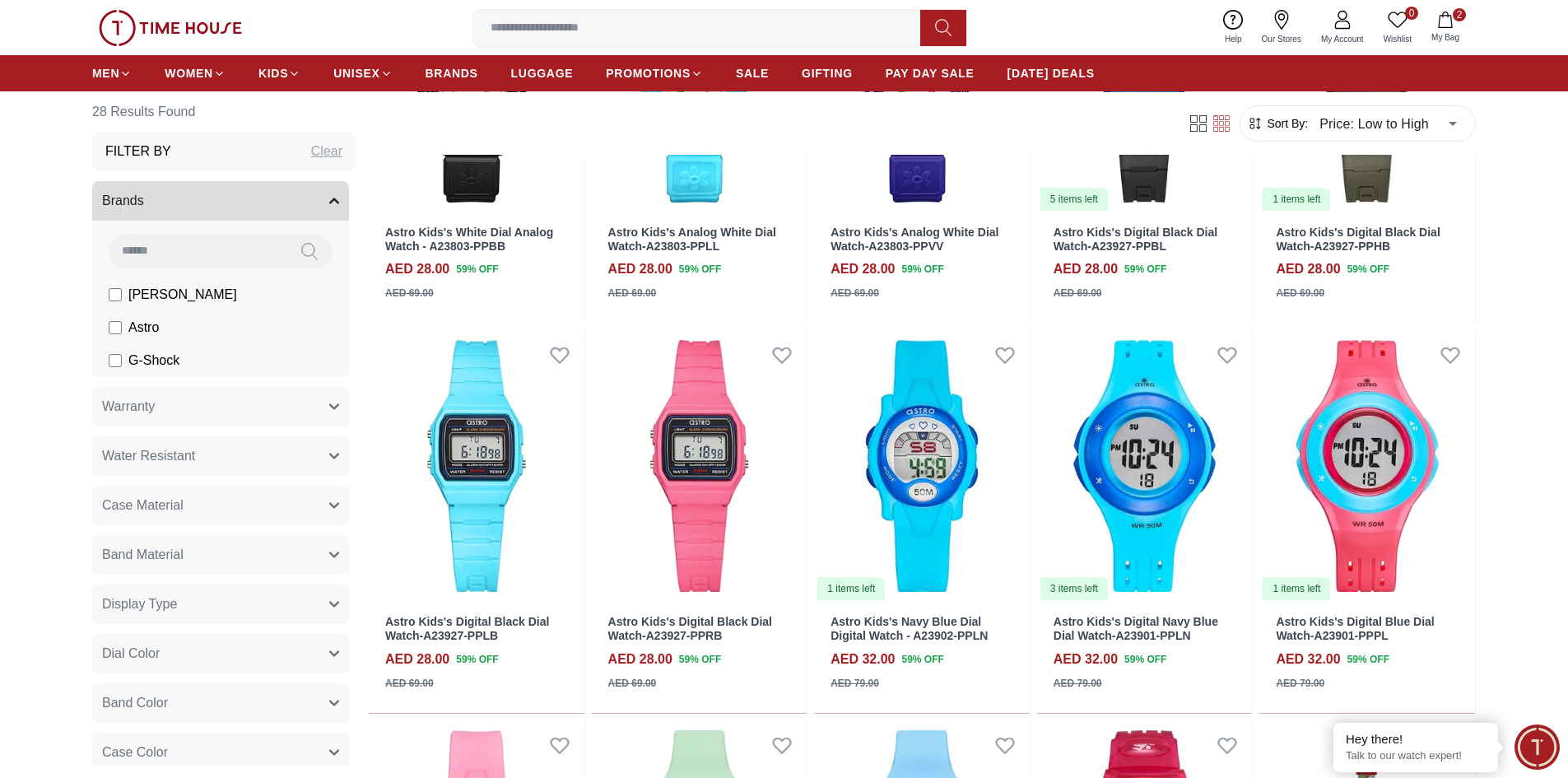
click at [1361, 34] on span "My Account" at bounding box center [1342, 39] width 56 height 13
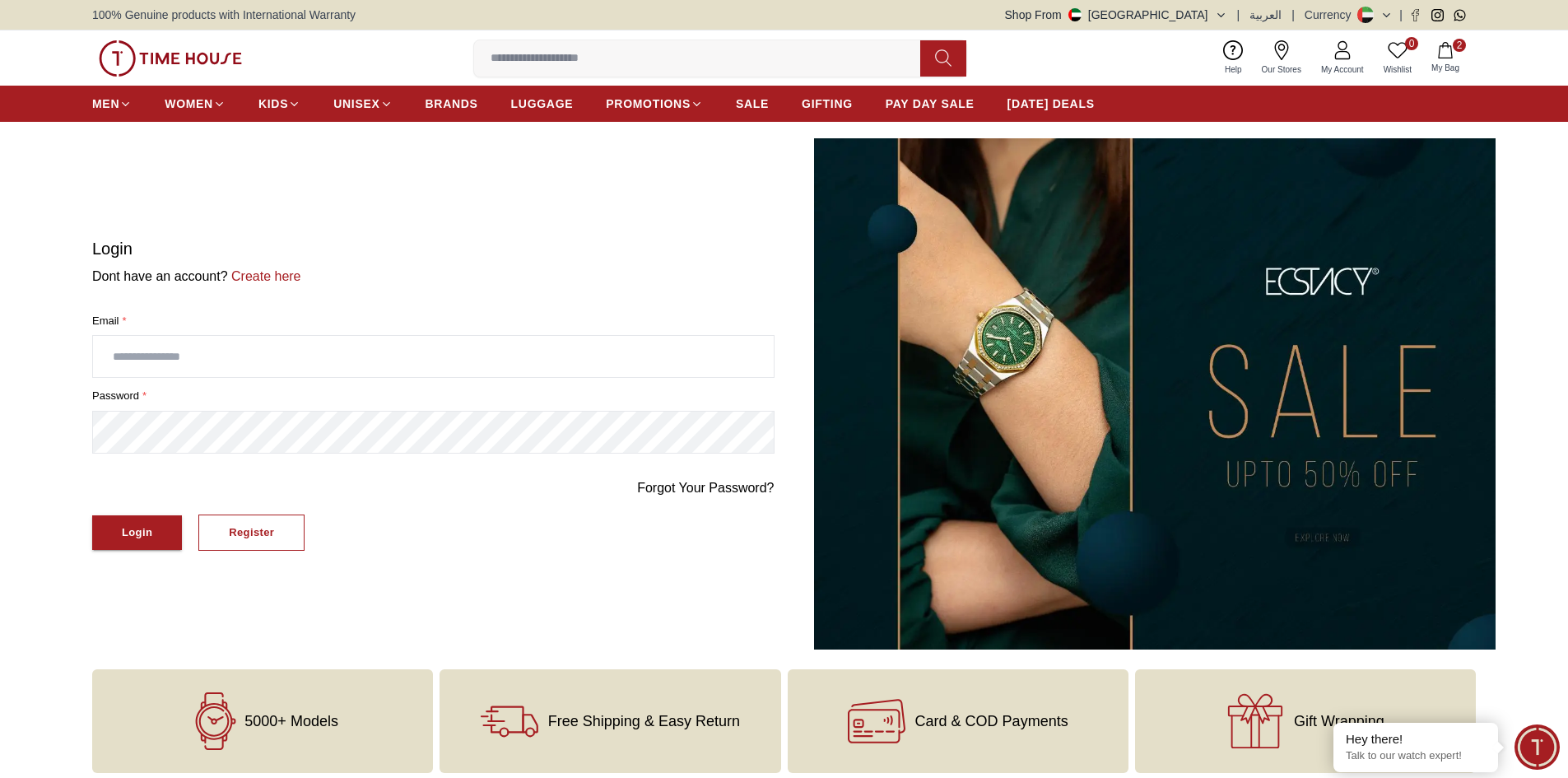
click at [539, 353] on input "text" at bounding box center [433, 356] width 680 height 41
type input "**********"
click at [163, 535] on button "Login" at bounding box center [136, 532] width 90 height 35
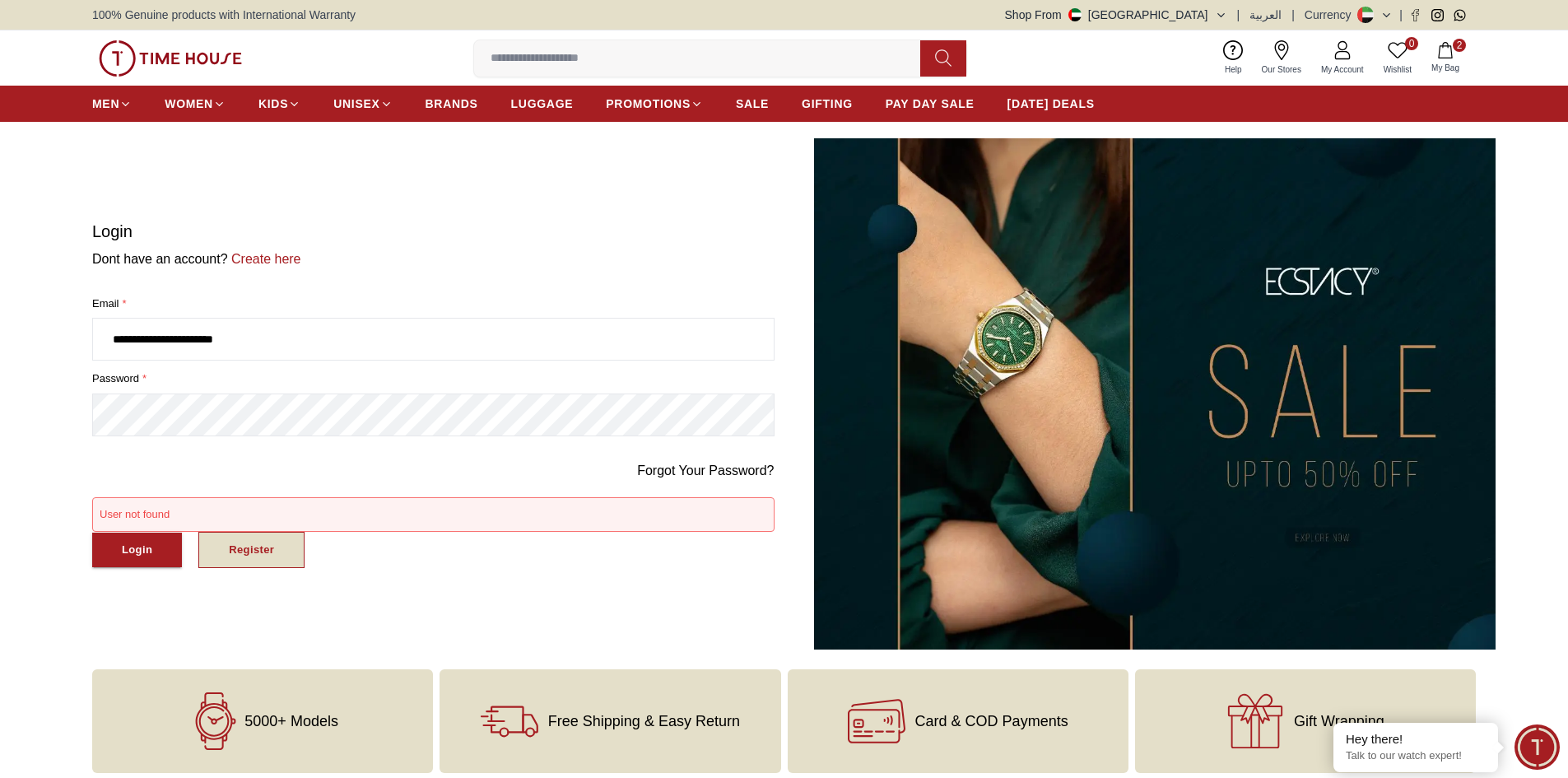
click at [246, 550] on div "Register" at bounding box center [252, 550] width 45 height 19
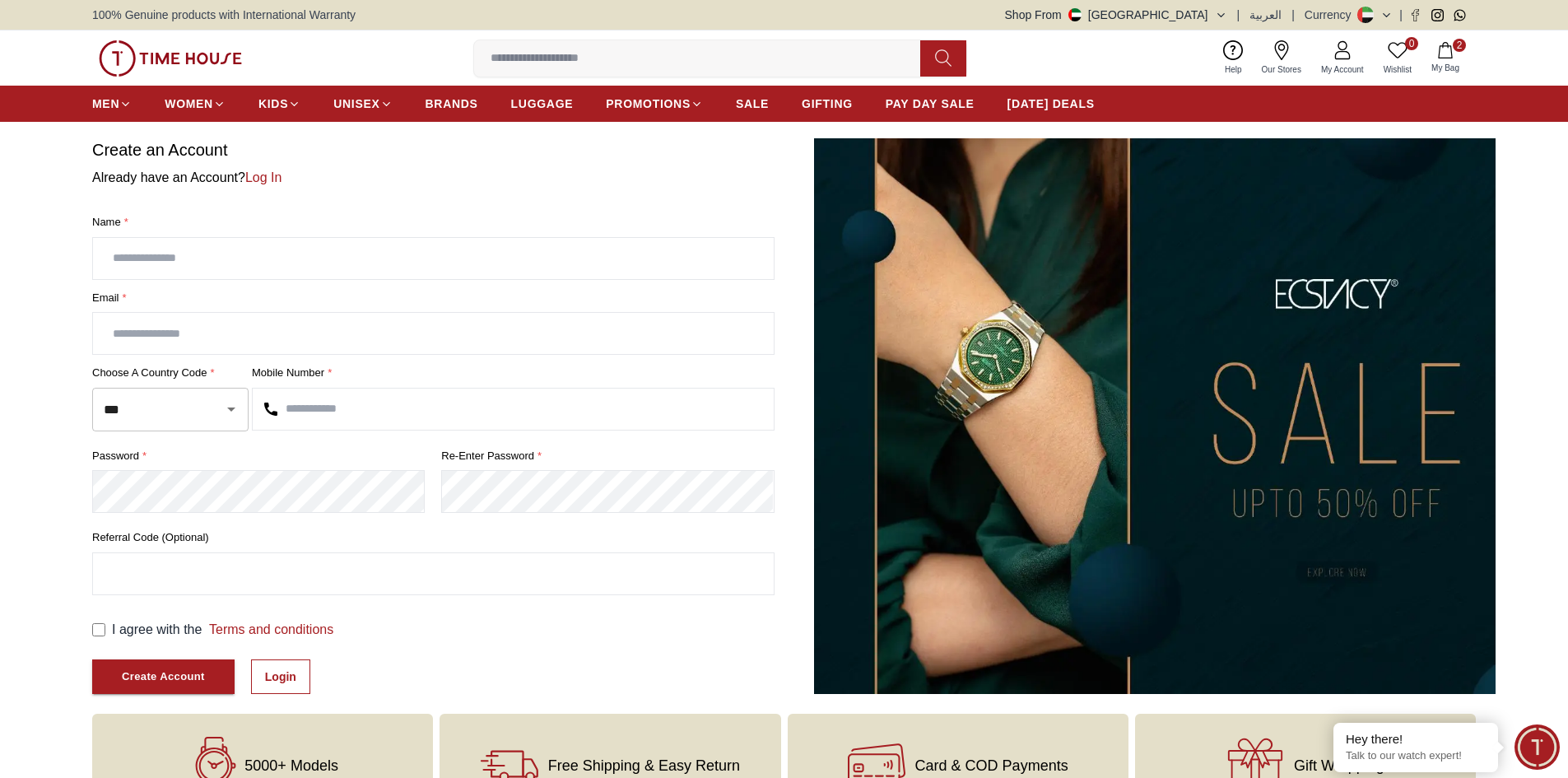
click at [249, 248] on input "text" at bounding box center [433, 258] width 680 height 41
type input "*****"
click at [237, 325] on input "text" at bounding box center [433, 333] width 680 height 41
type input "**********"
click at [311, 412] on input "text" at bounding box center [513, 409] width 521 height 41
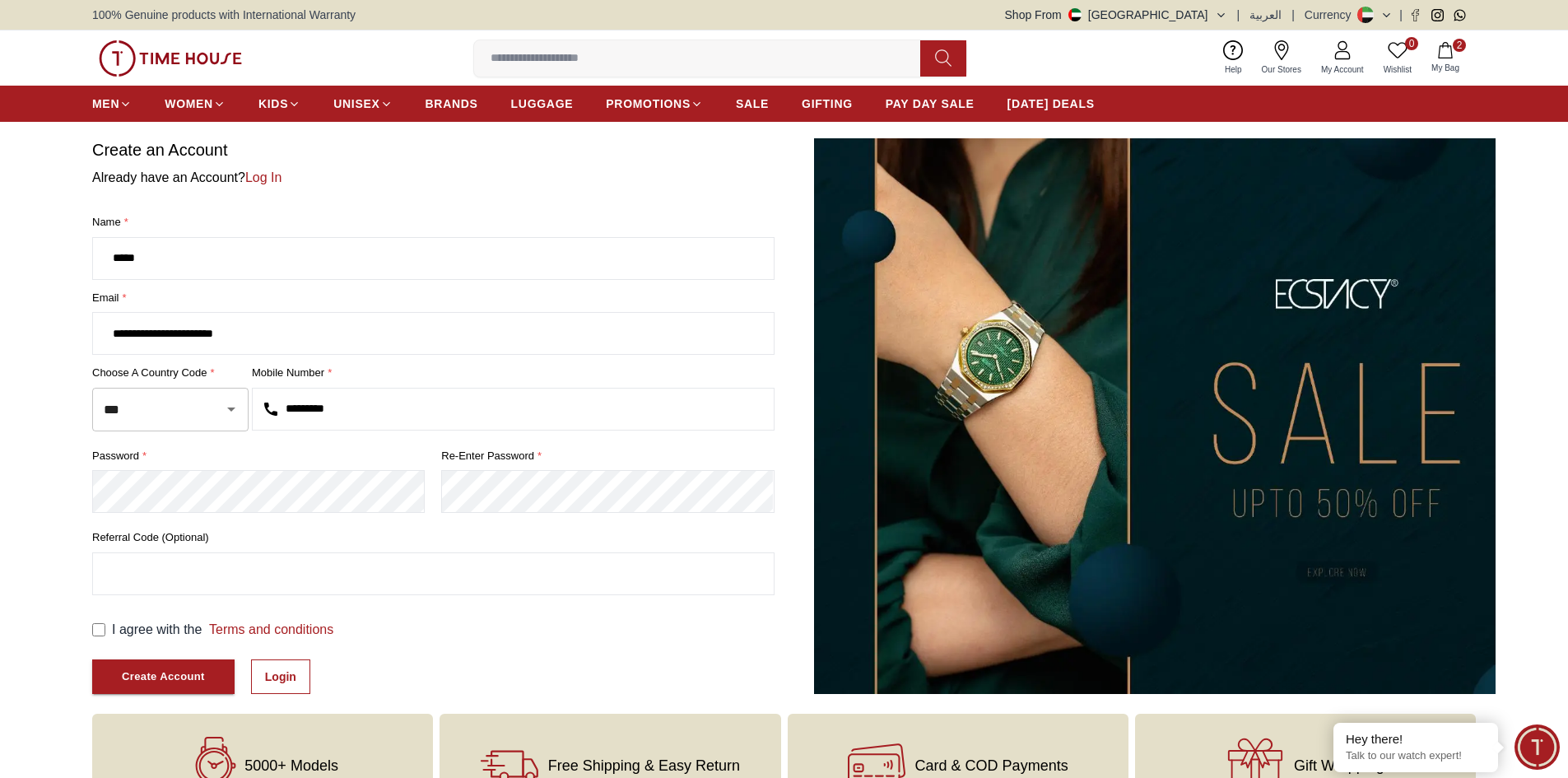
type input "*********"
click at [188, 687] on button "Create Account" at bounding box center [163, 677] width 143 height 35
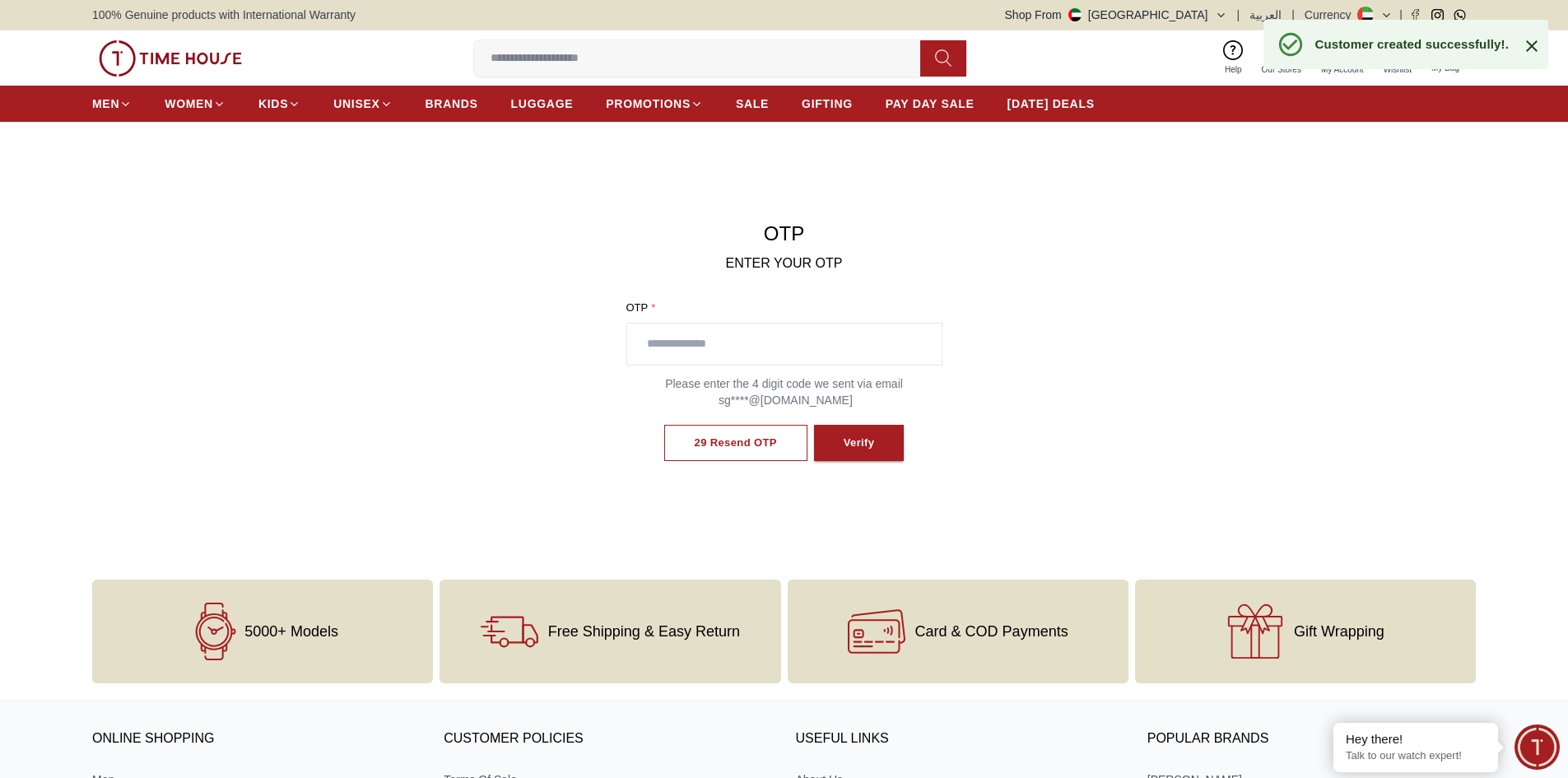
click at [744, 353] on input "text" at bounding box center [784, 344] width 315 height 41
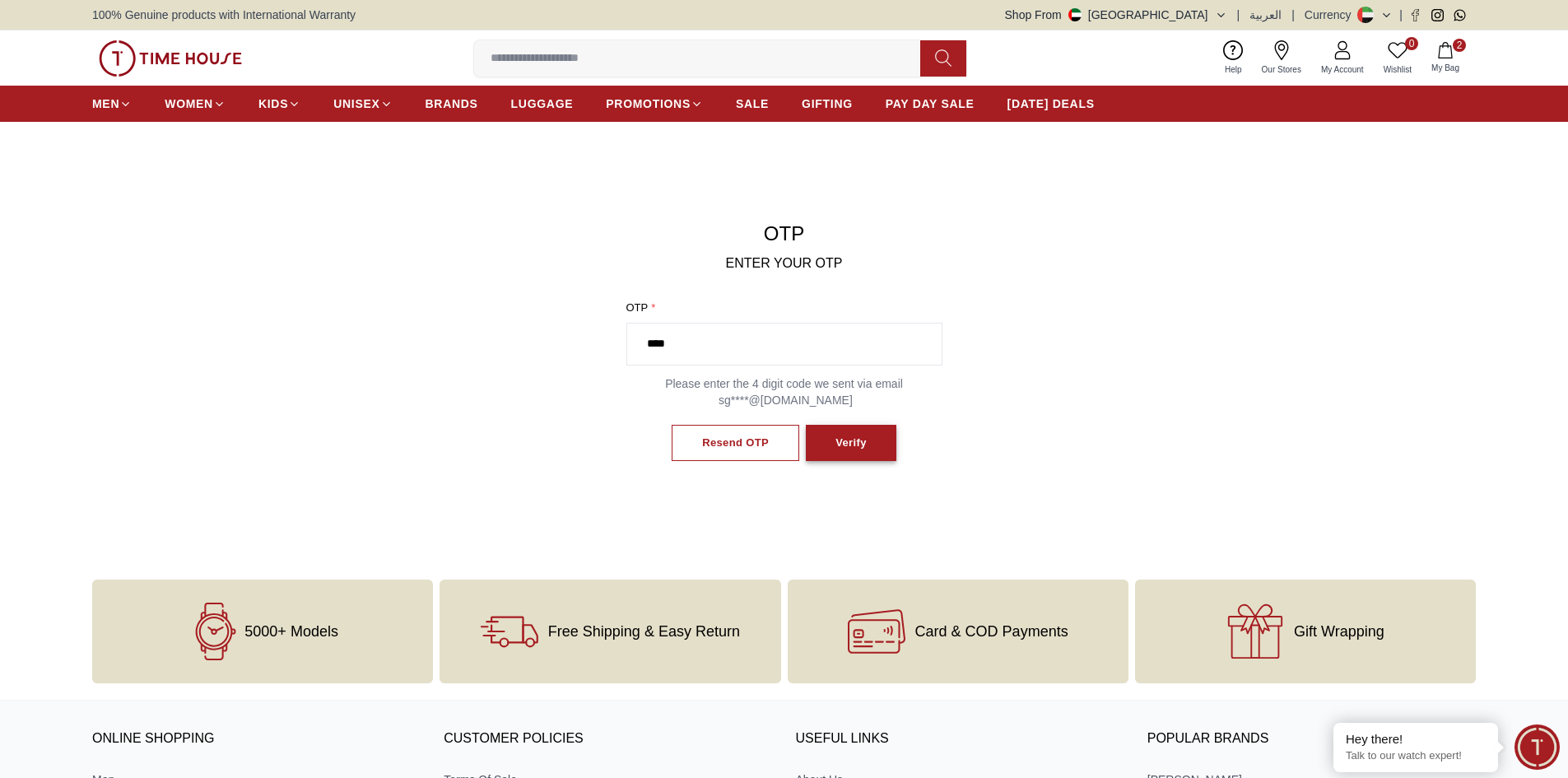
type input "****"
click at [848, 451] on div "Verify" at bounding box center [850, 443] width 31 height 19
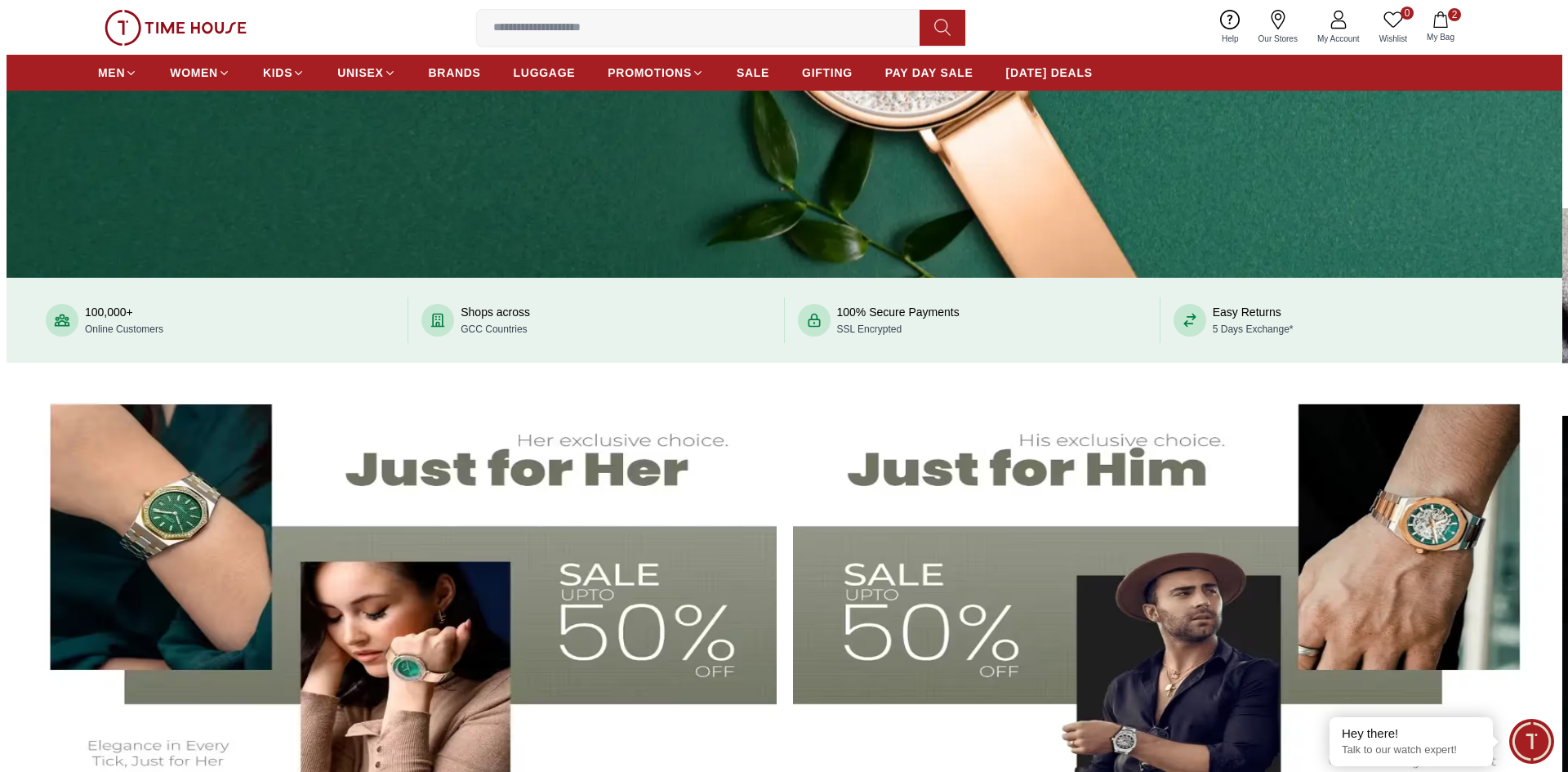
scroll to position [81, 0]
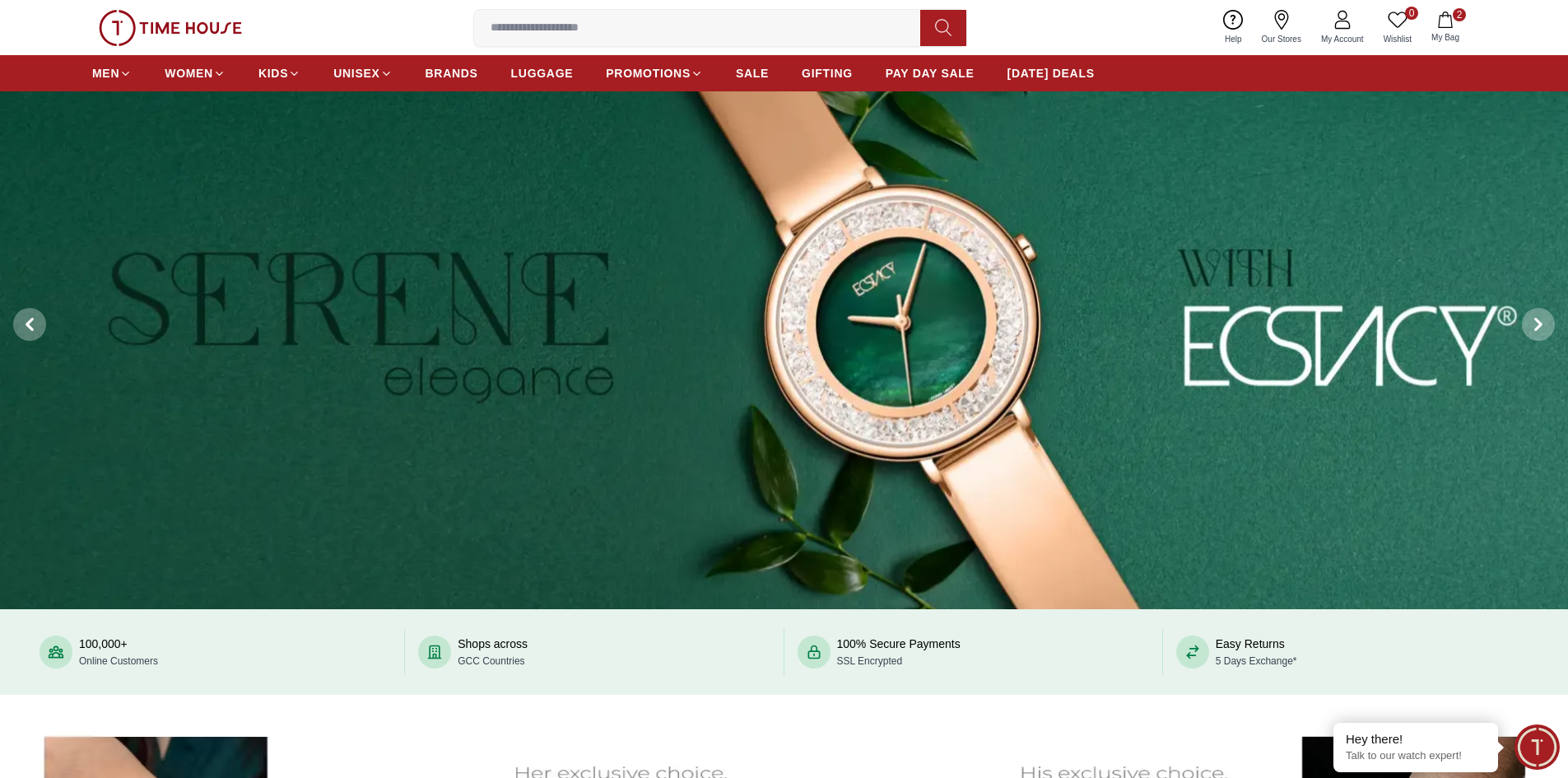
click at [1450, 29] on button "2 My Bag" at bounding box center [1445, 27] width 47 height 39
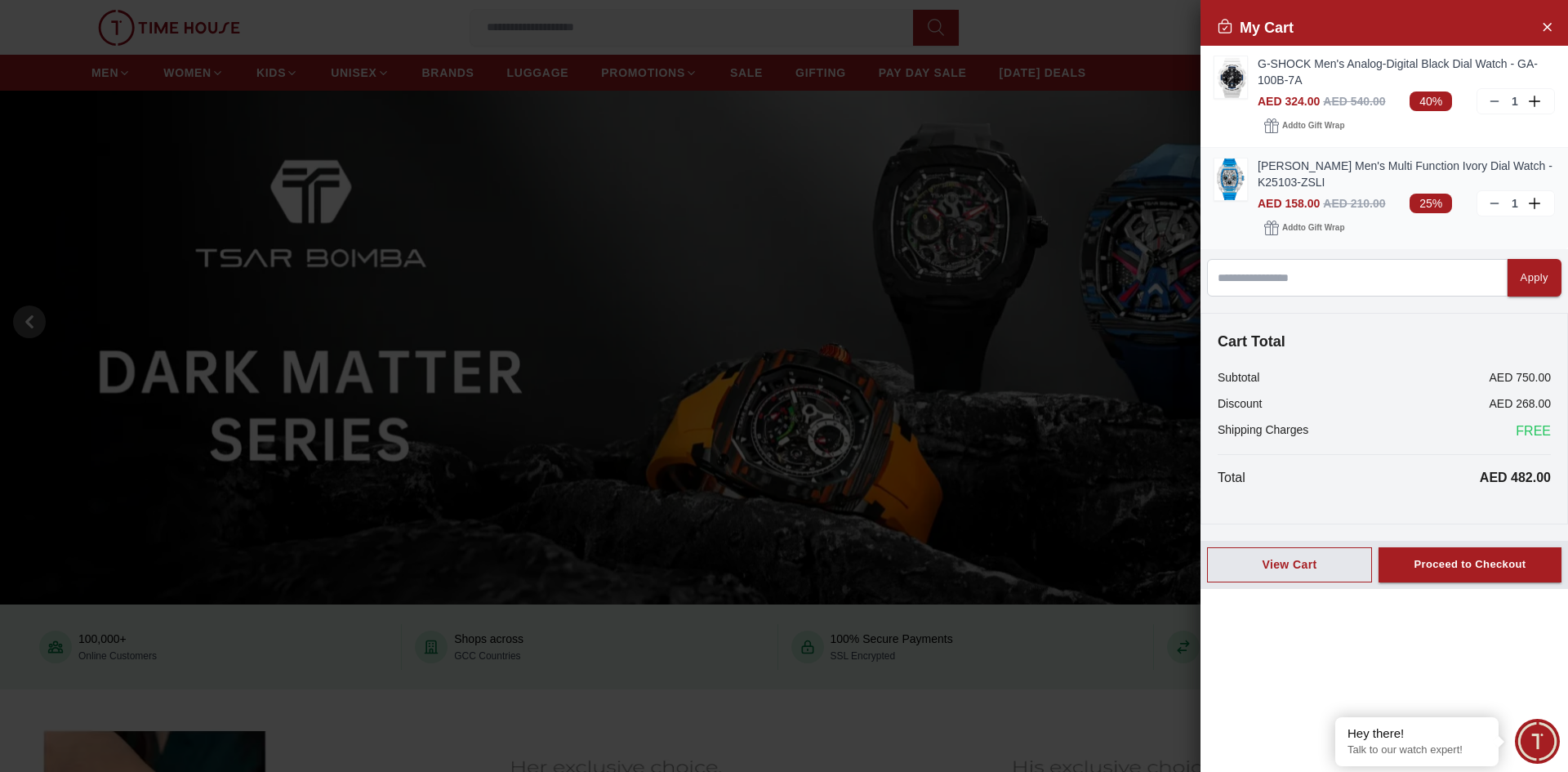
click at [1224, 176] on img at bounding box center [1230, 180] width 32 height 42
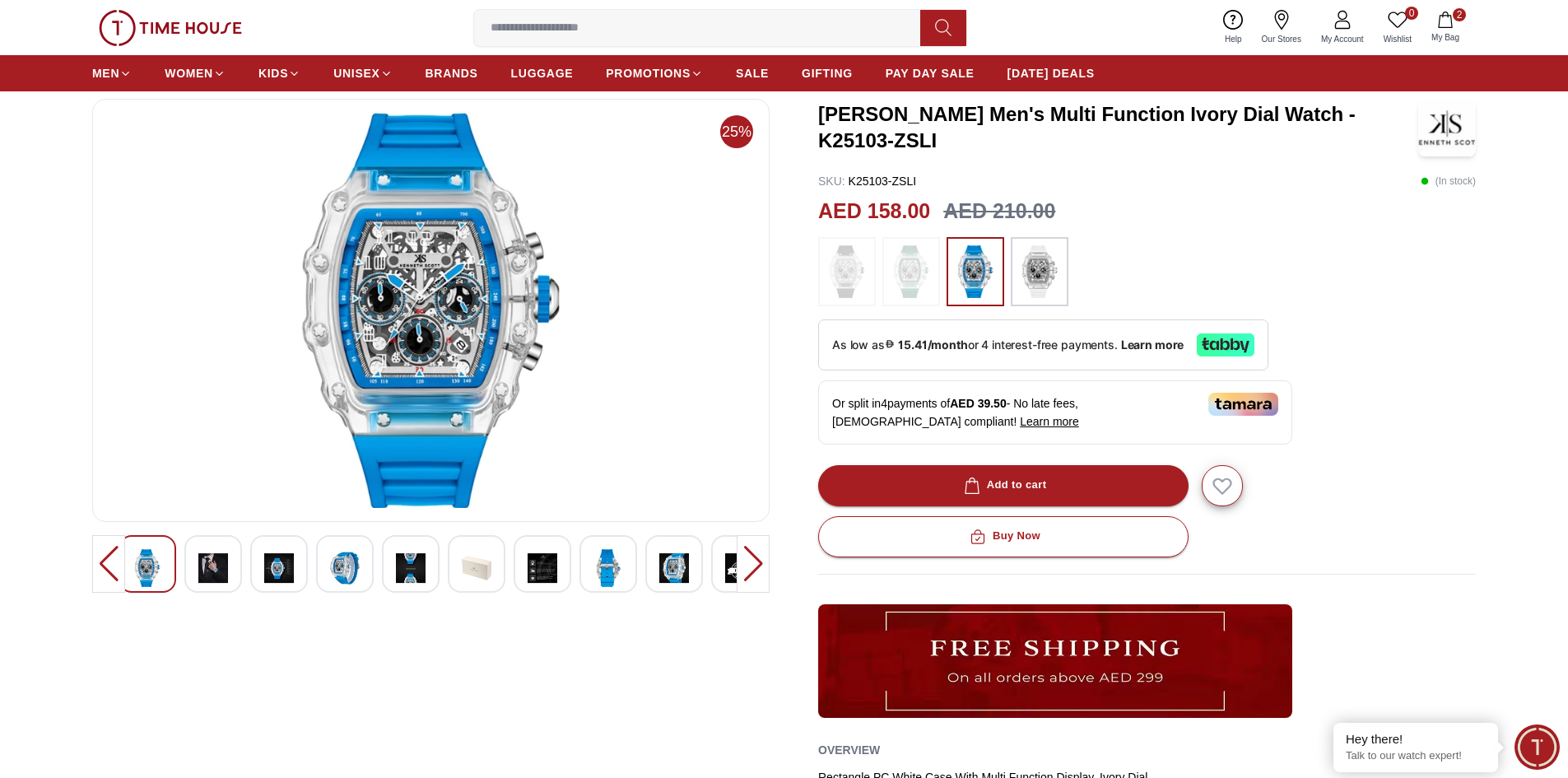
click at [1447, 30] on button "2 My Bag" at bounding box center [1445, 27] width 47 height 39
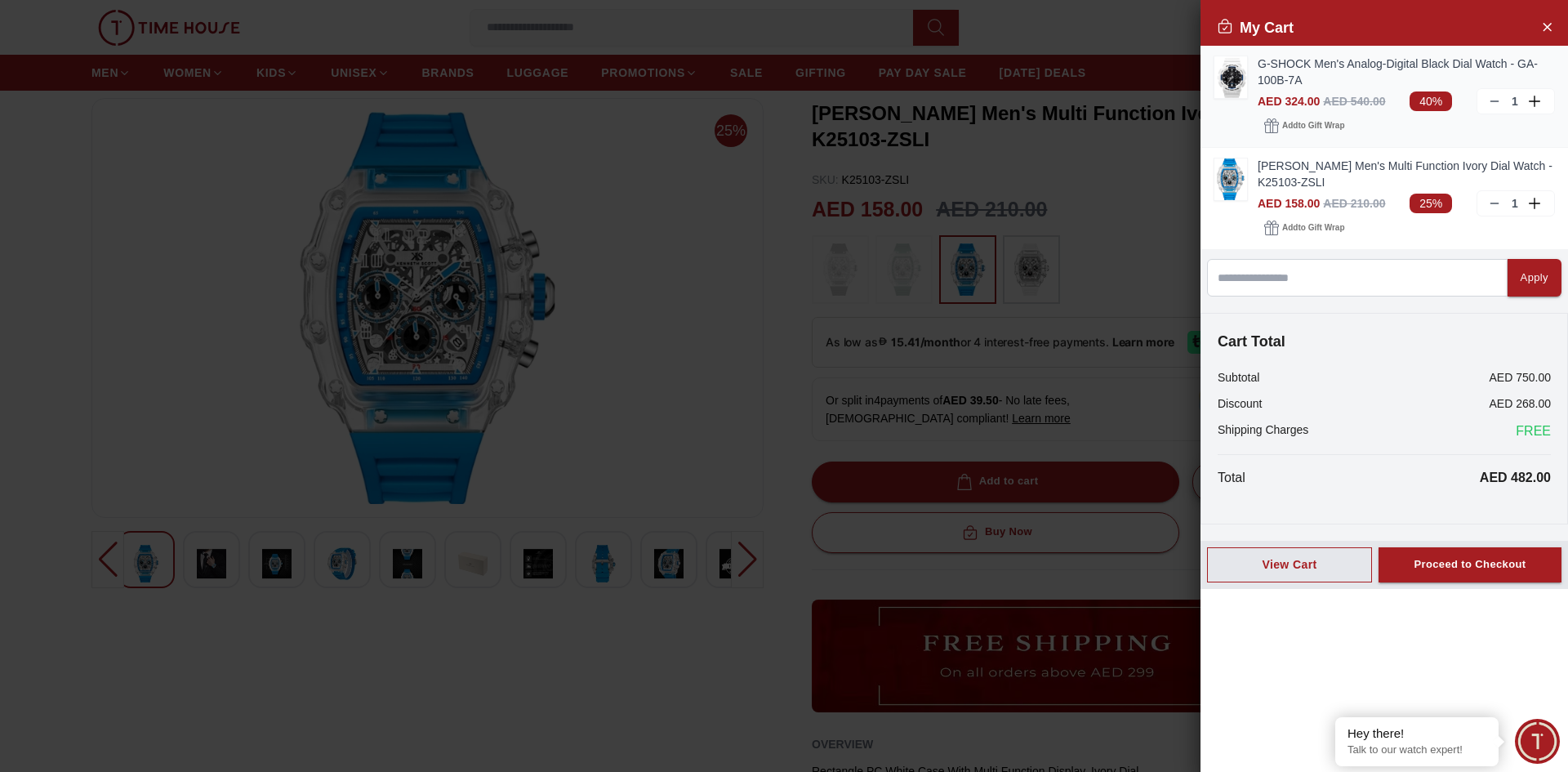
click at [1230, 86] on img at bounding box center [1230, 77] width 32 height 42
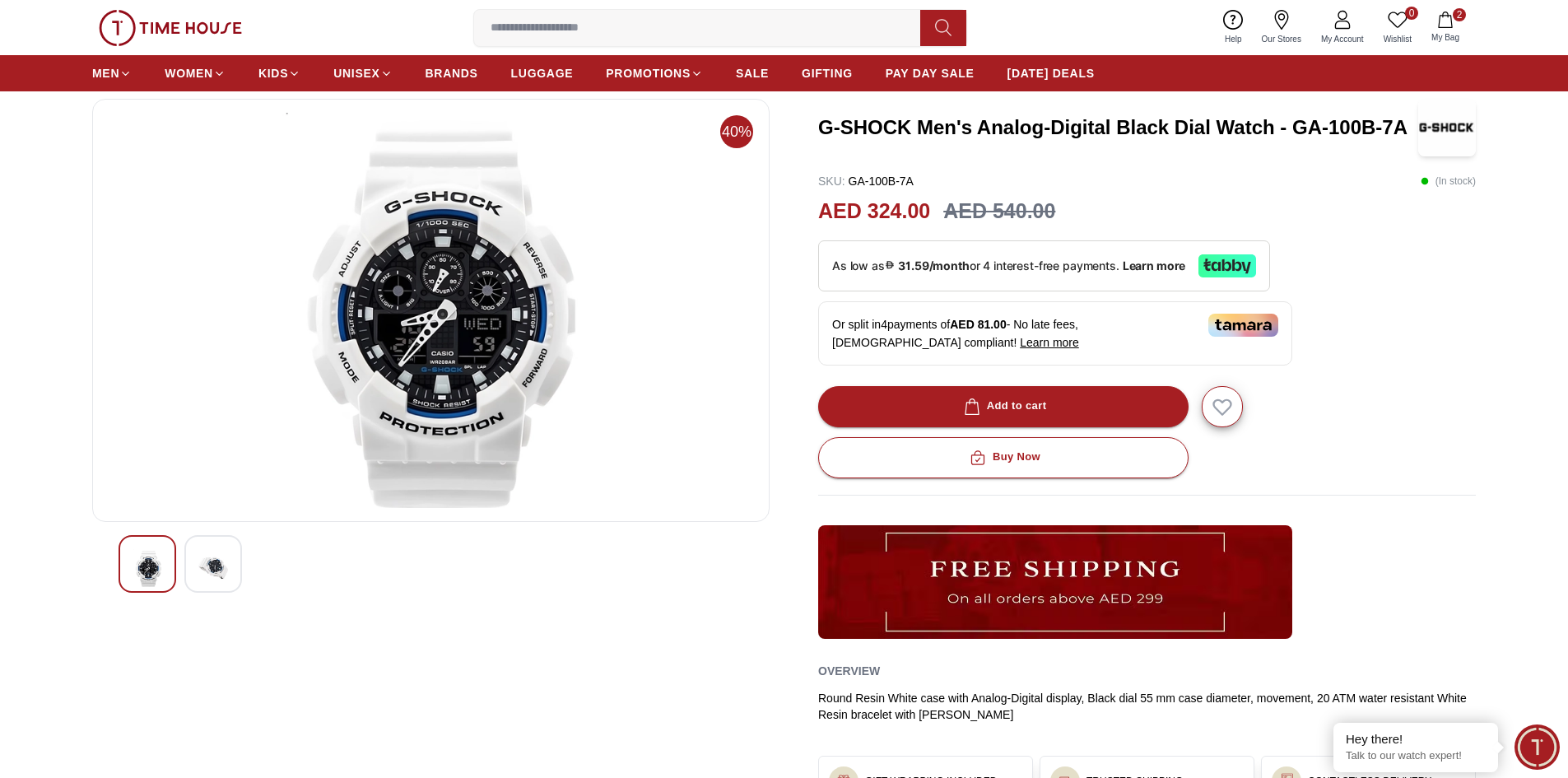
click at [1355, 35] on span "My Account" at bounding box center [1342, 39] width 56 height 13
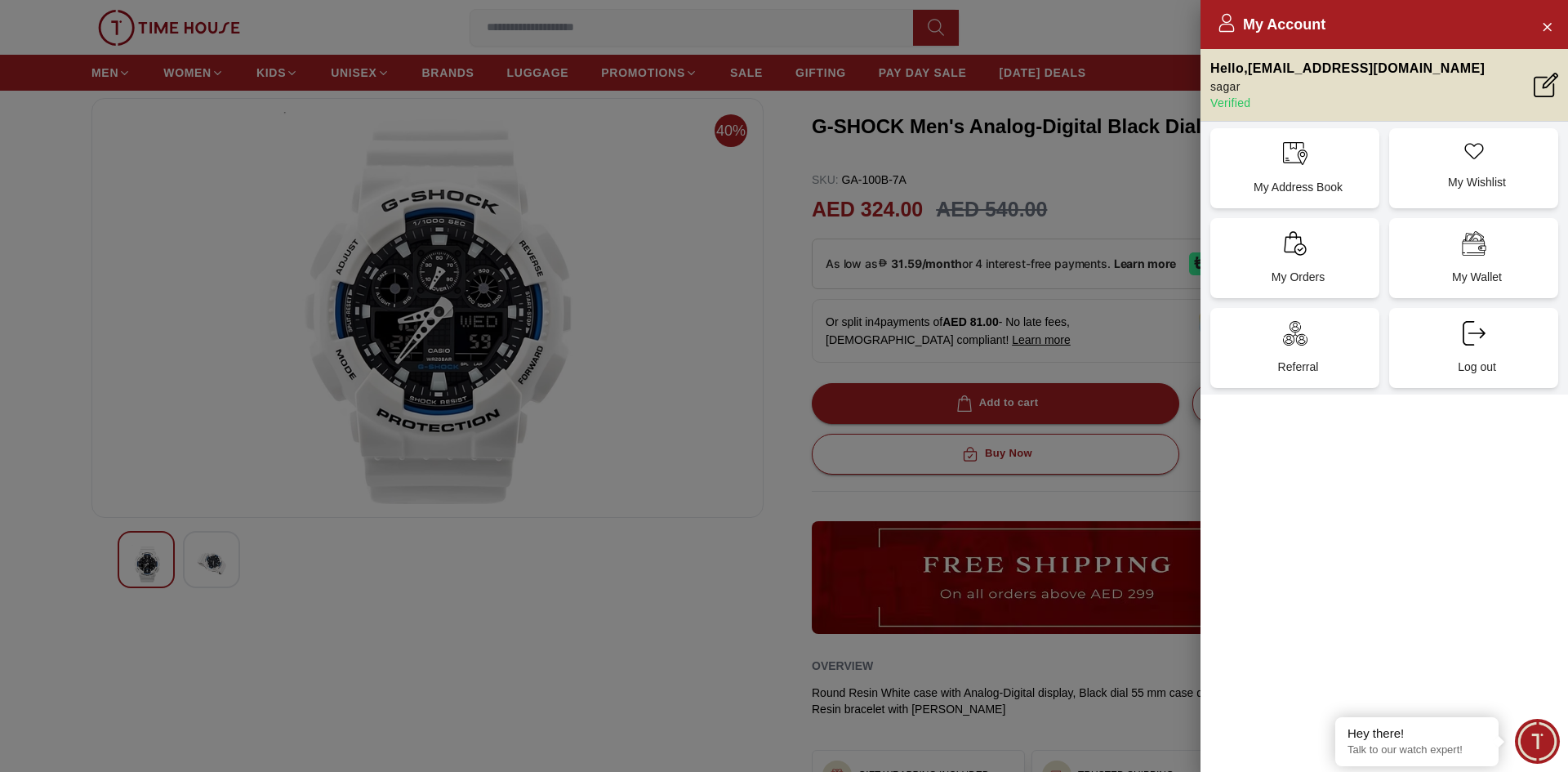
click at [780, 33] on div at bounding box center [784, 386] width 1568 height 772
click at [1007, 30] on div at bounding box center [784, 386] width 1568 height 772
click at [1548, 30] on icon "Close Account" at bounding box center [1546, 26] width 13 height 21
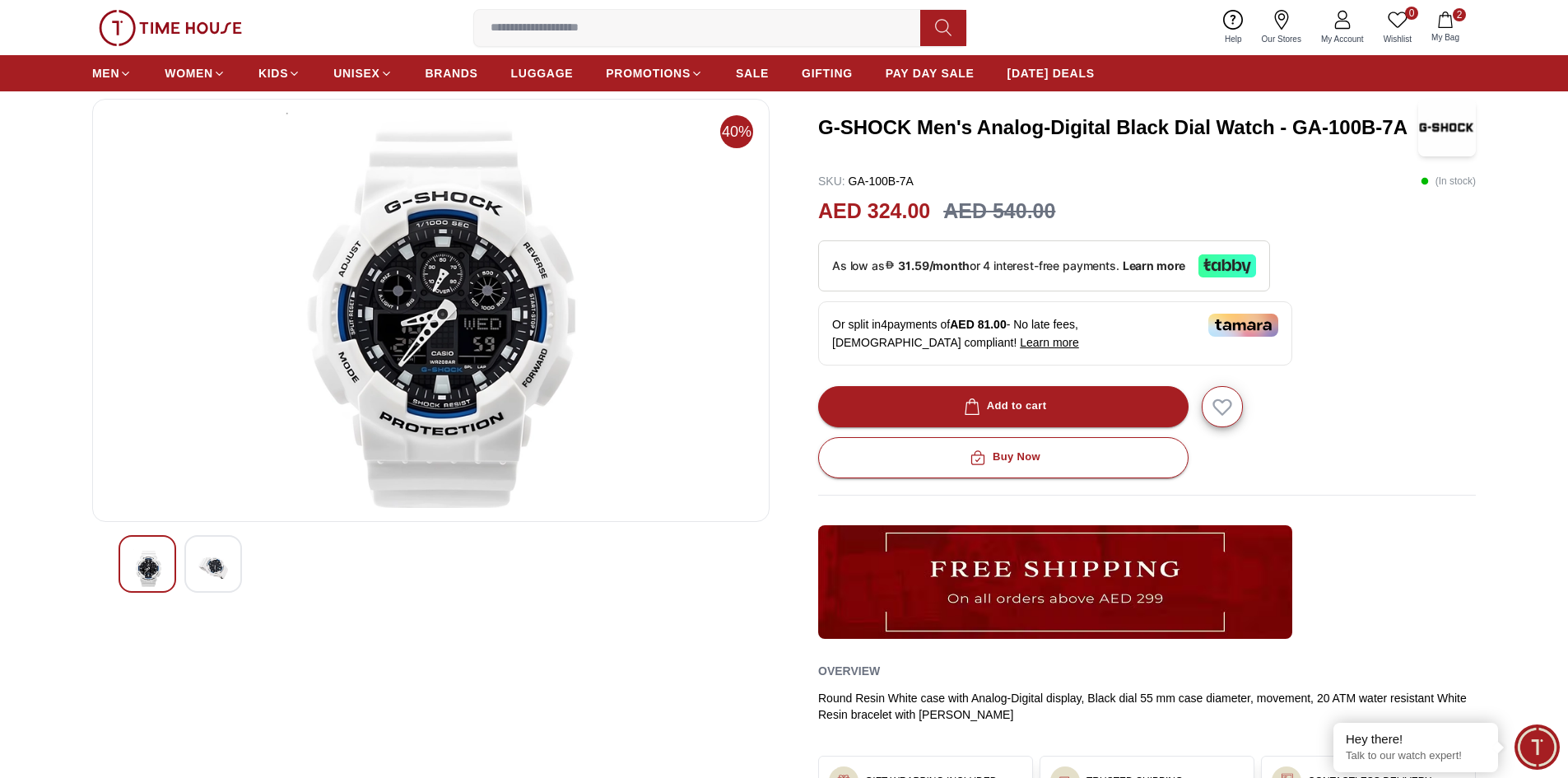
click at [1448, 35] on span "My Bag" at bounding box center [1444, 37] width 41 height 13
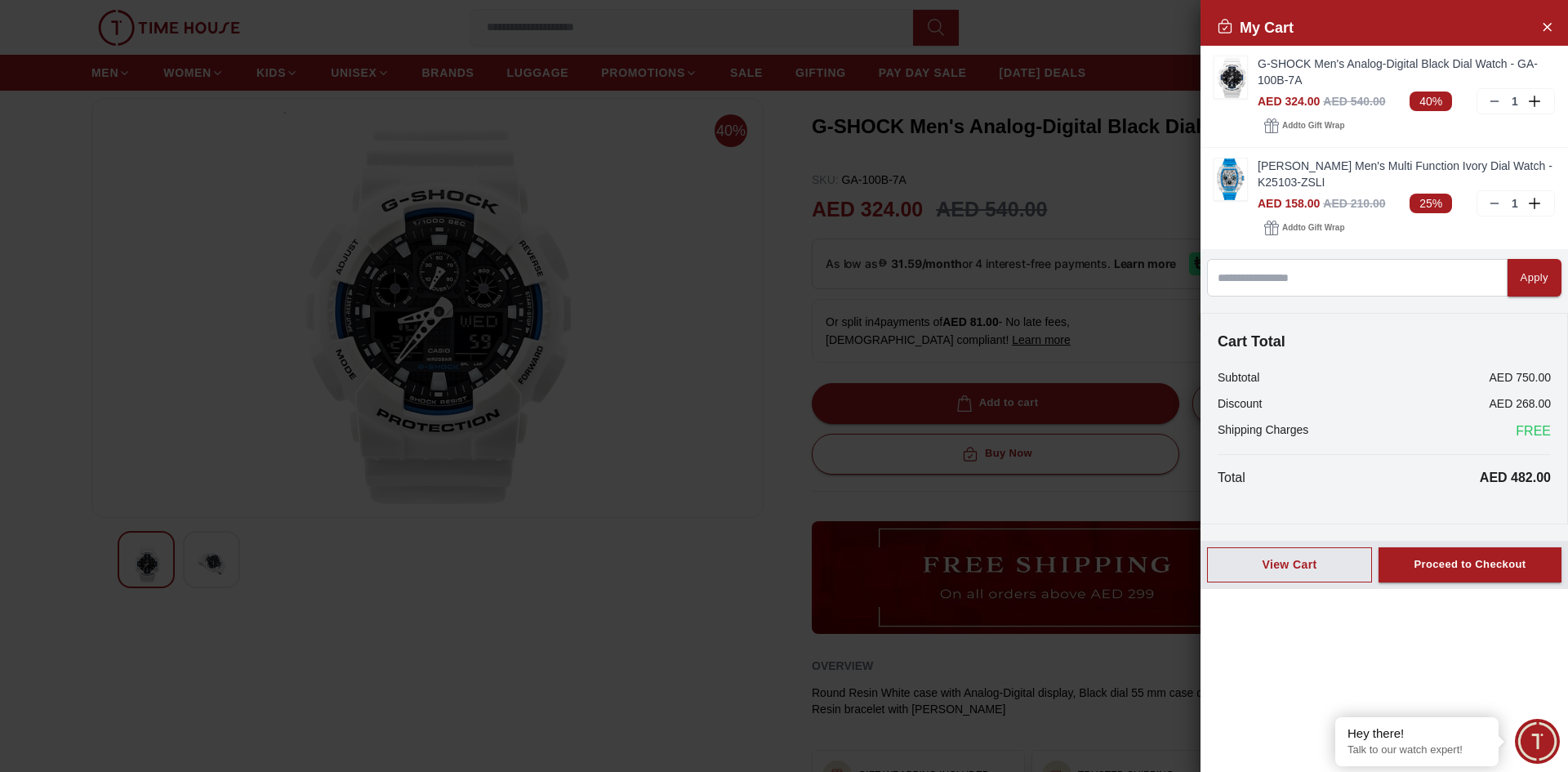
click at [1106, 32] on div at bounding box center [784, 386] width 1568 height 772
click at [1541, 32] on icon "Close Account" at bounding box center [1546, 26] width 13 height 21
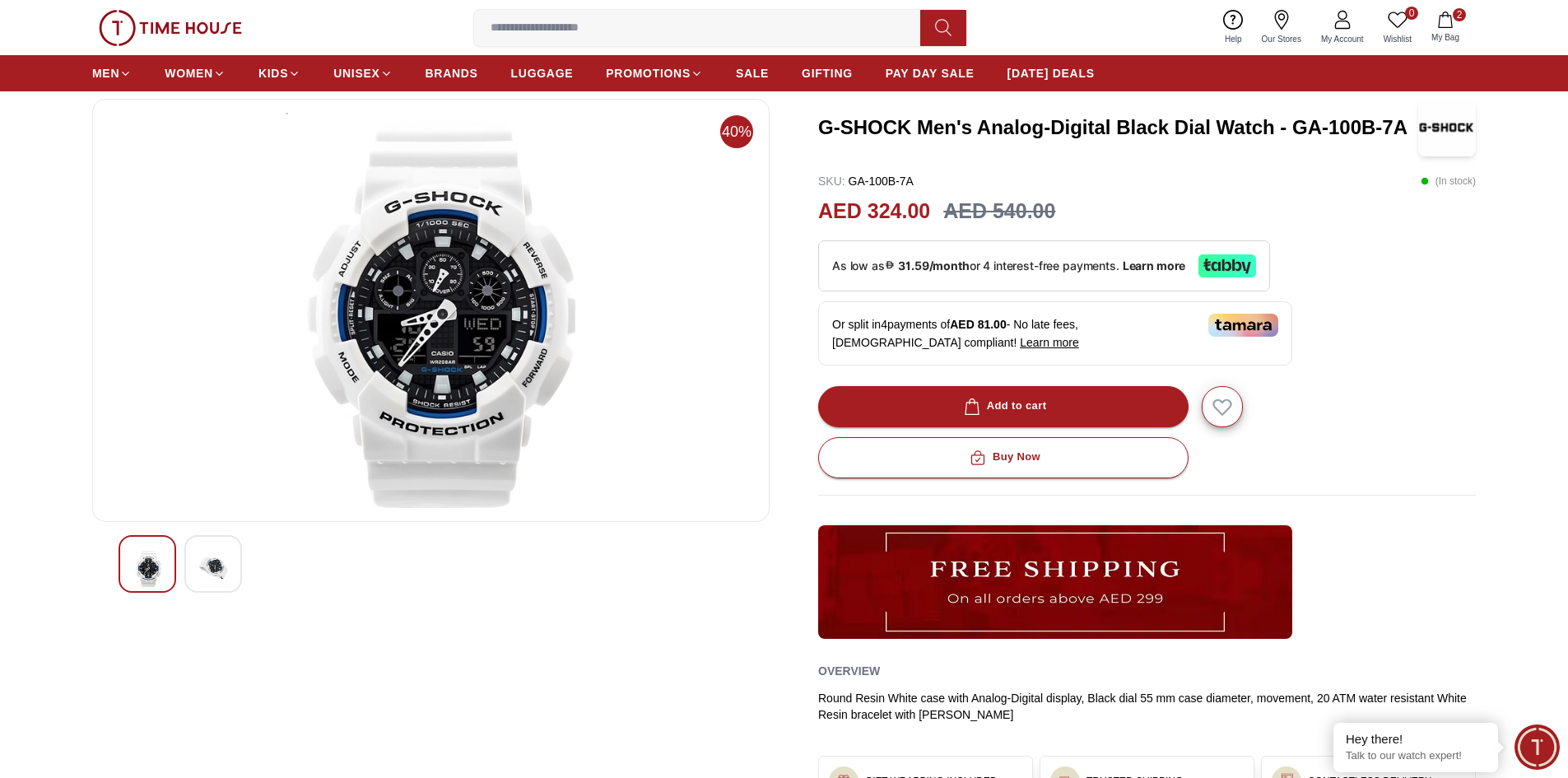
click at [1335, 39] on span "My Account" at bounding box center [1342, 39] width 56 height 13
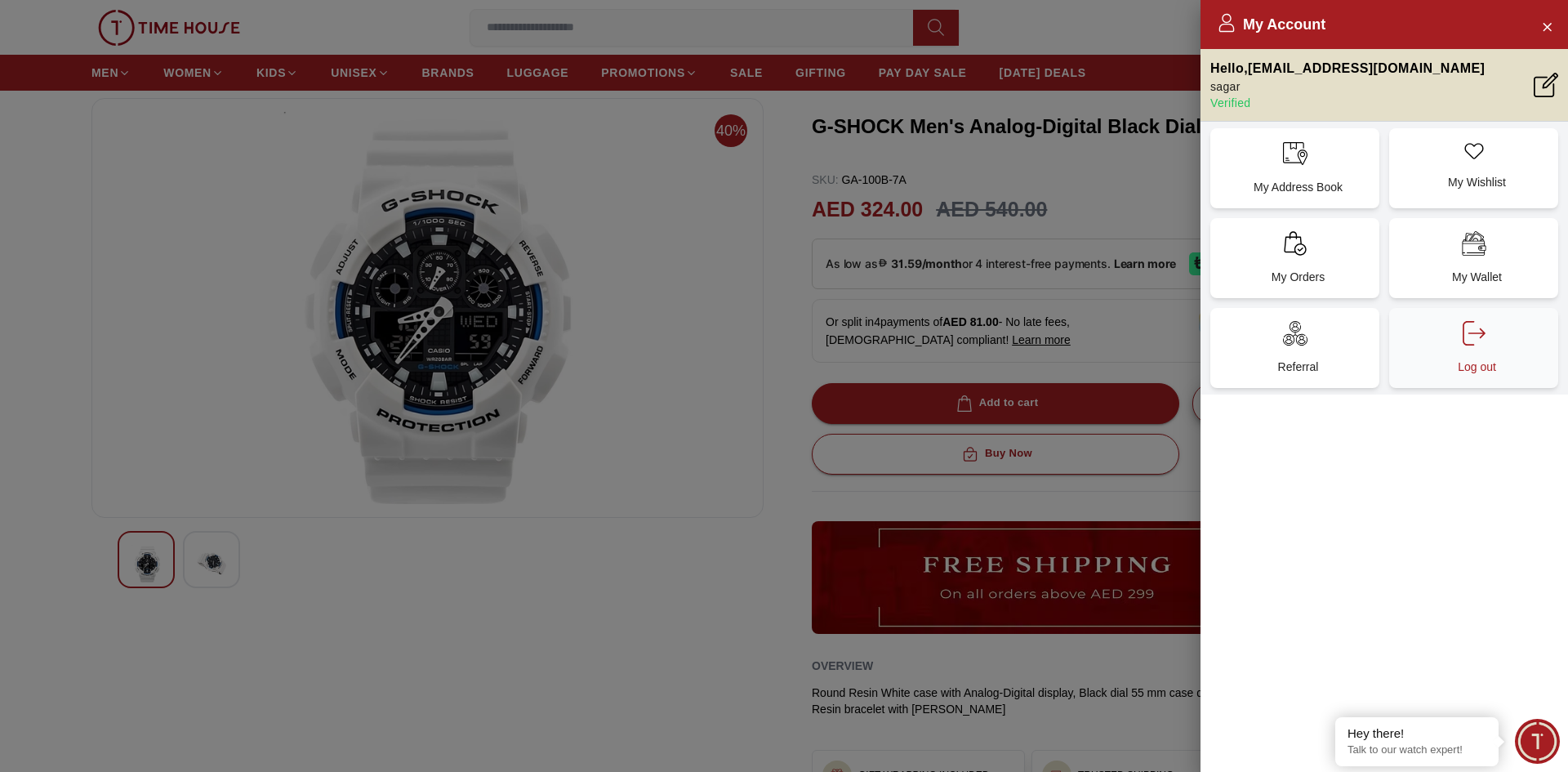
click at [1469, 341] on icon at bounding box center [1474, 333] width 24 height 24
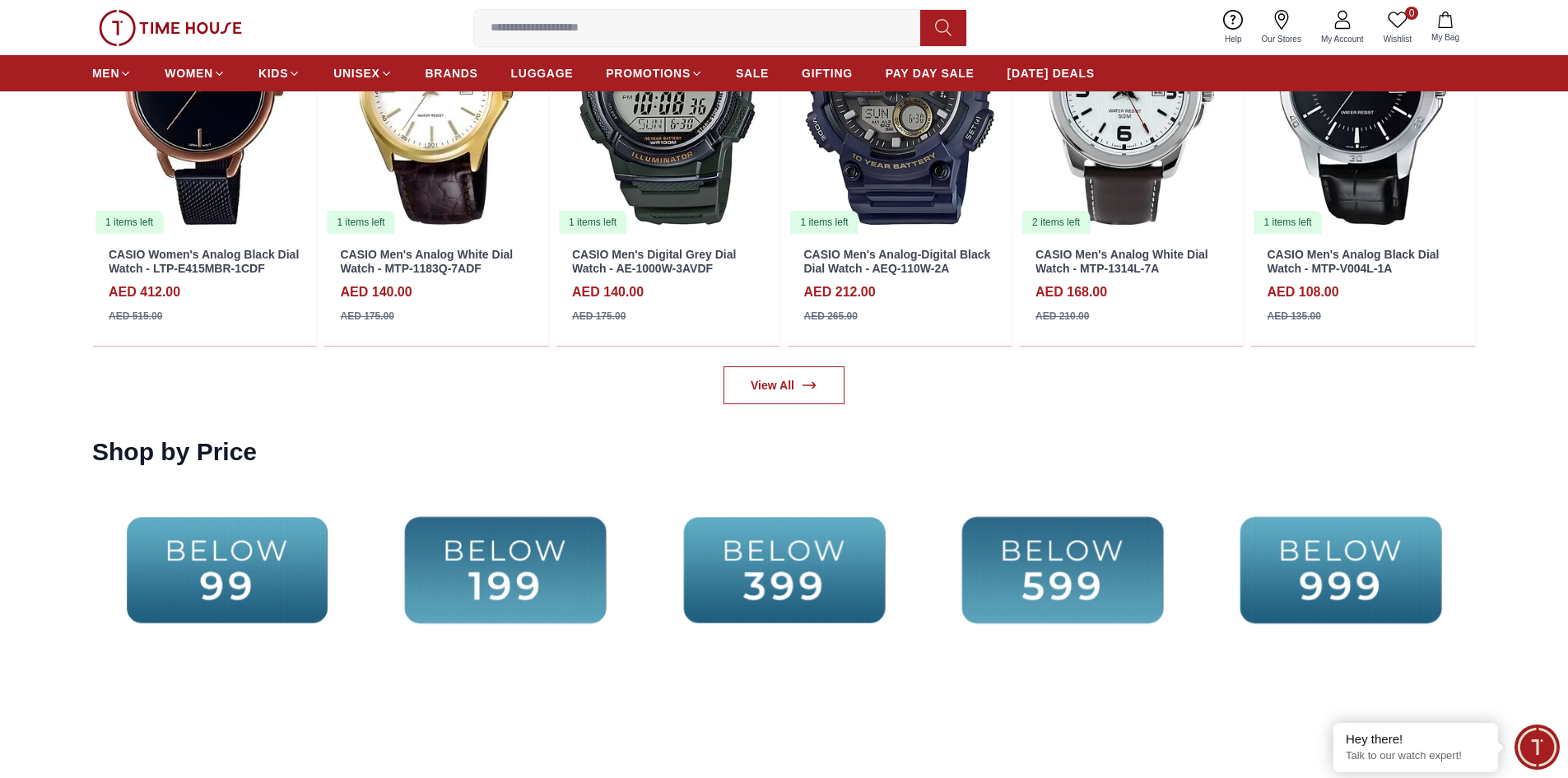
scroll to position [3704, 0]
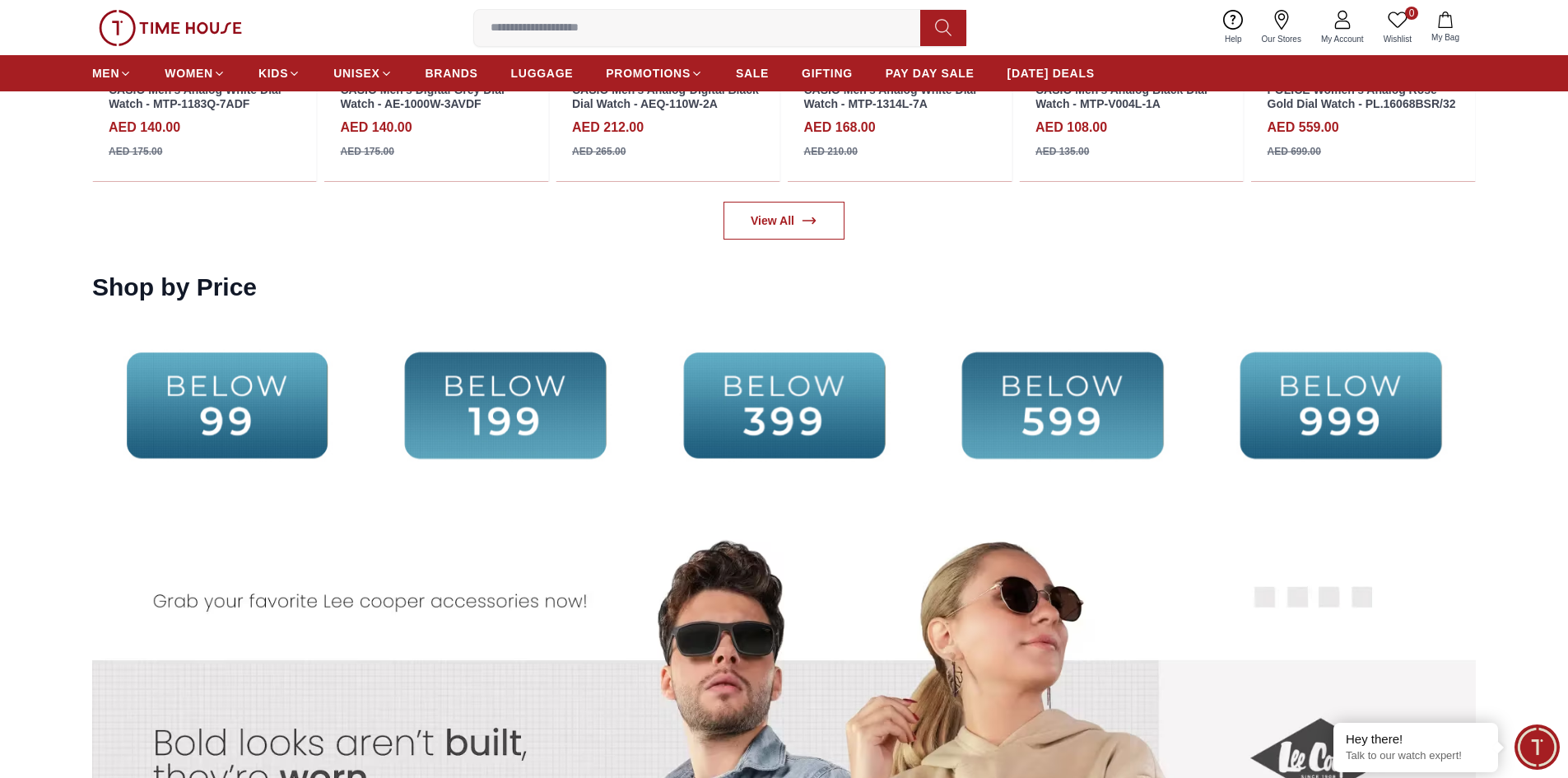
click at [510, 402] on img at bounding box center [505, 405] width 270 height 174
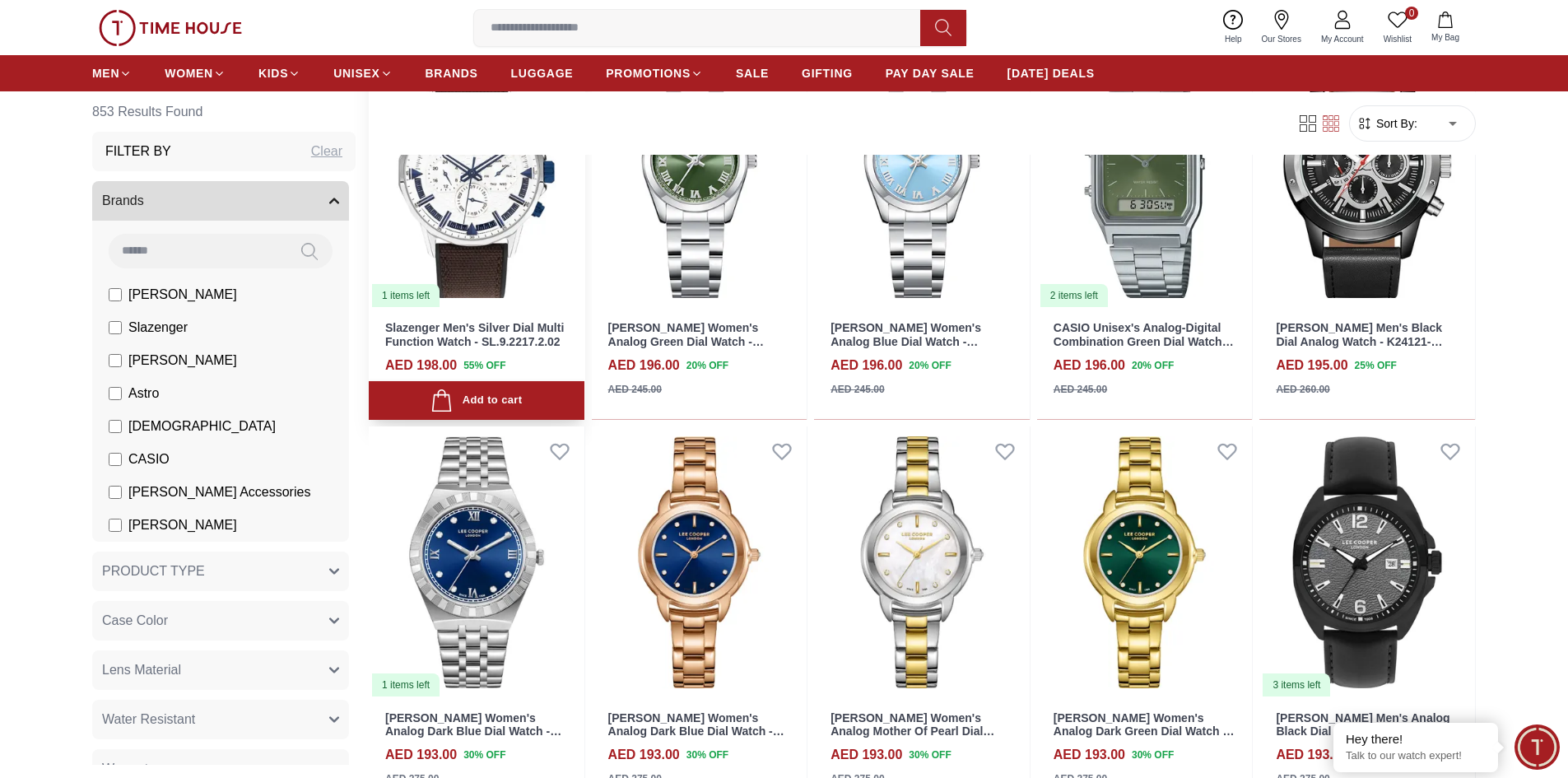
scroll to position [1153, 0]
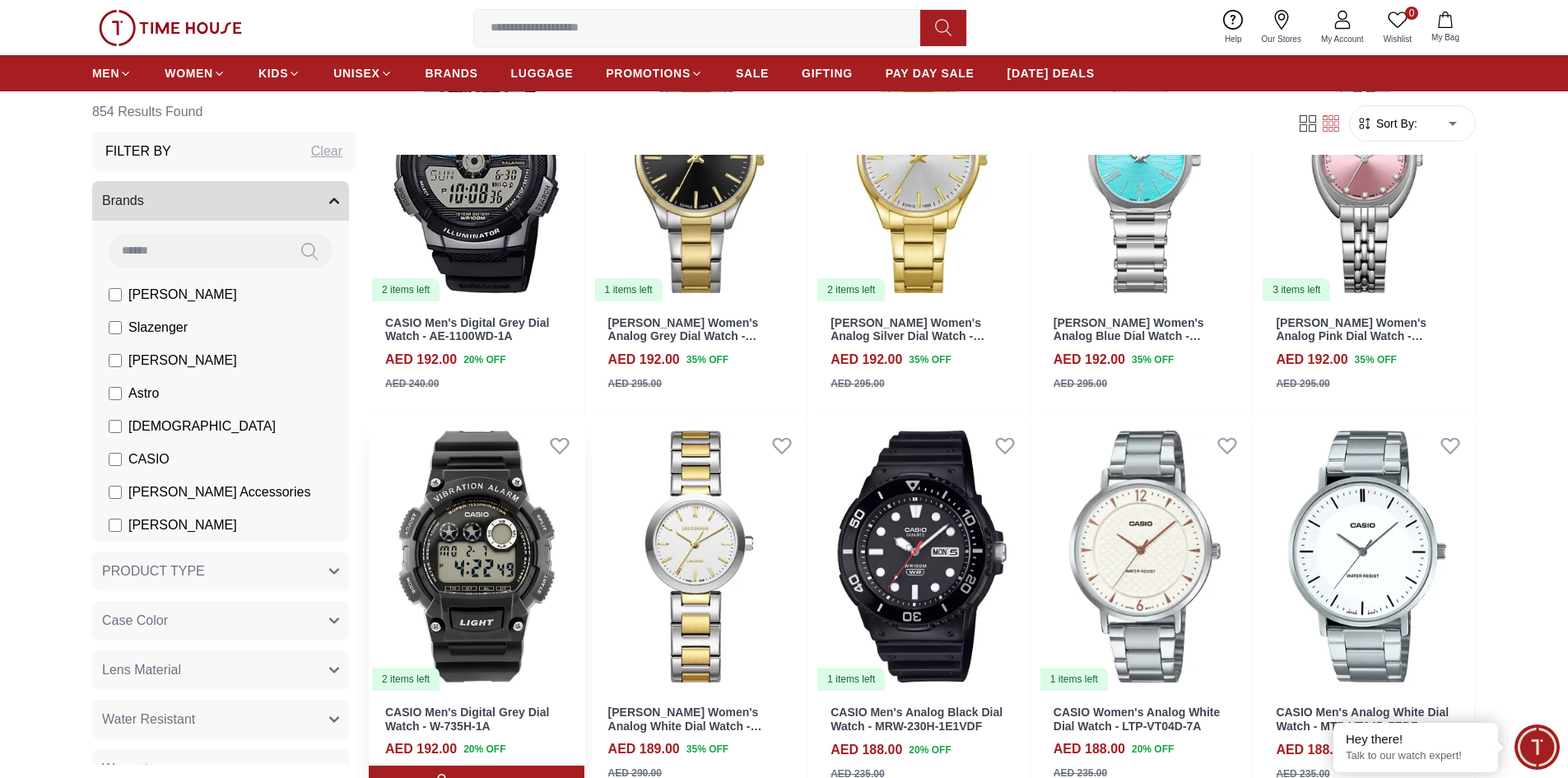
scroll to position [2634, 0]
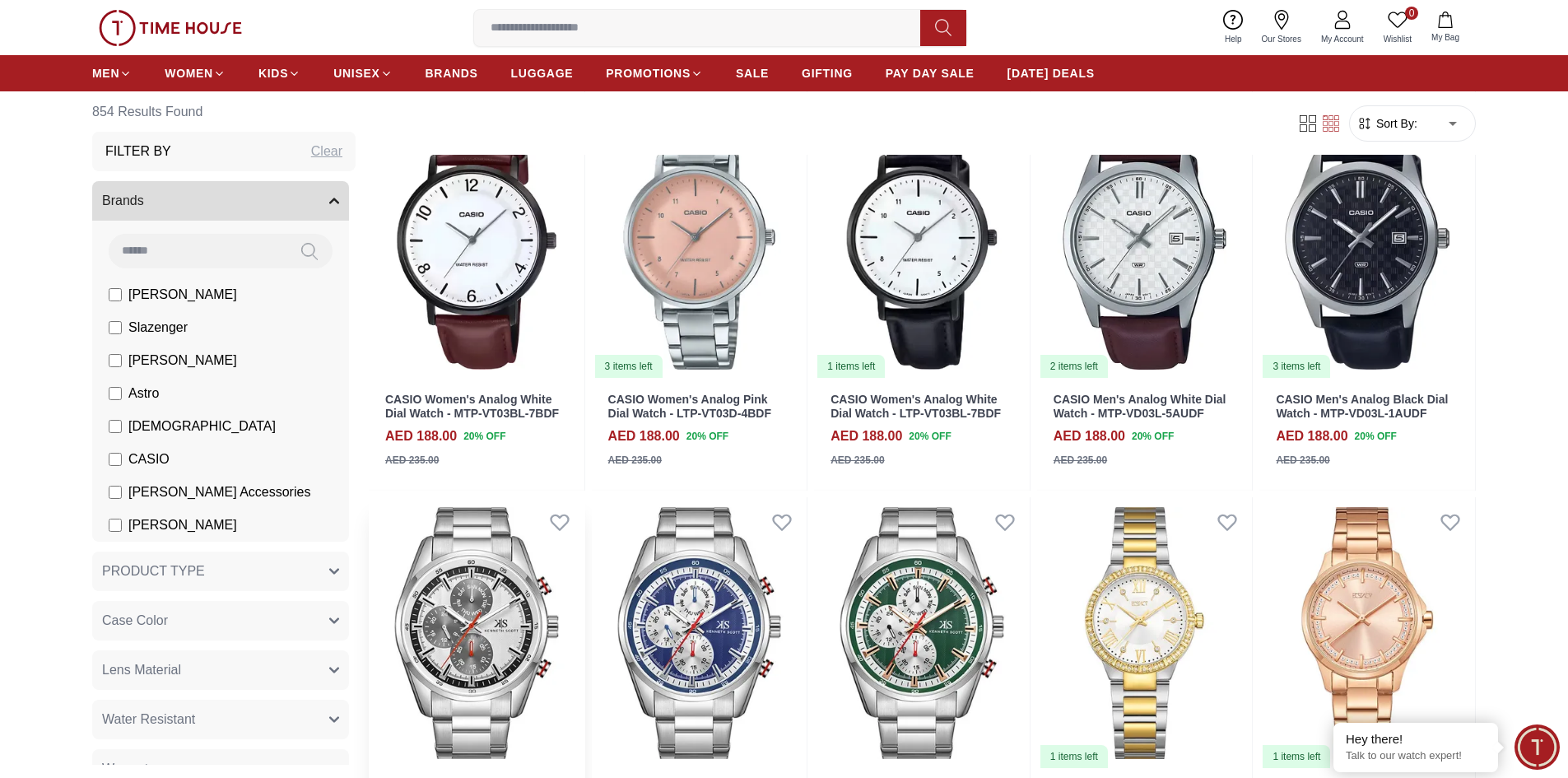
scroll to position [4198, 0]
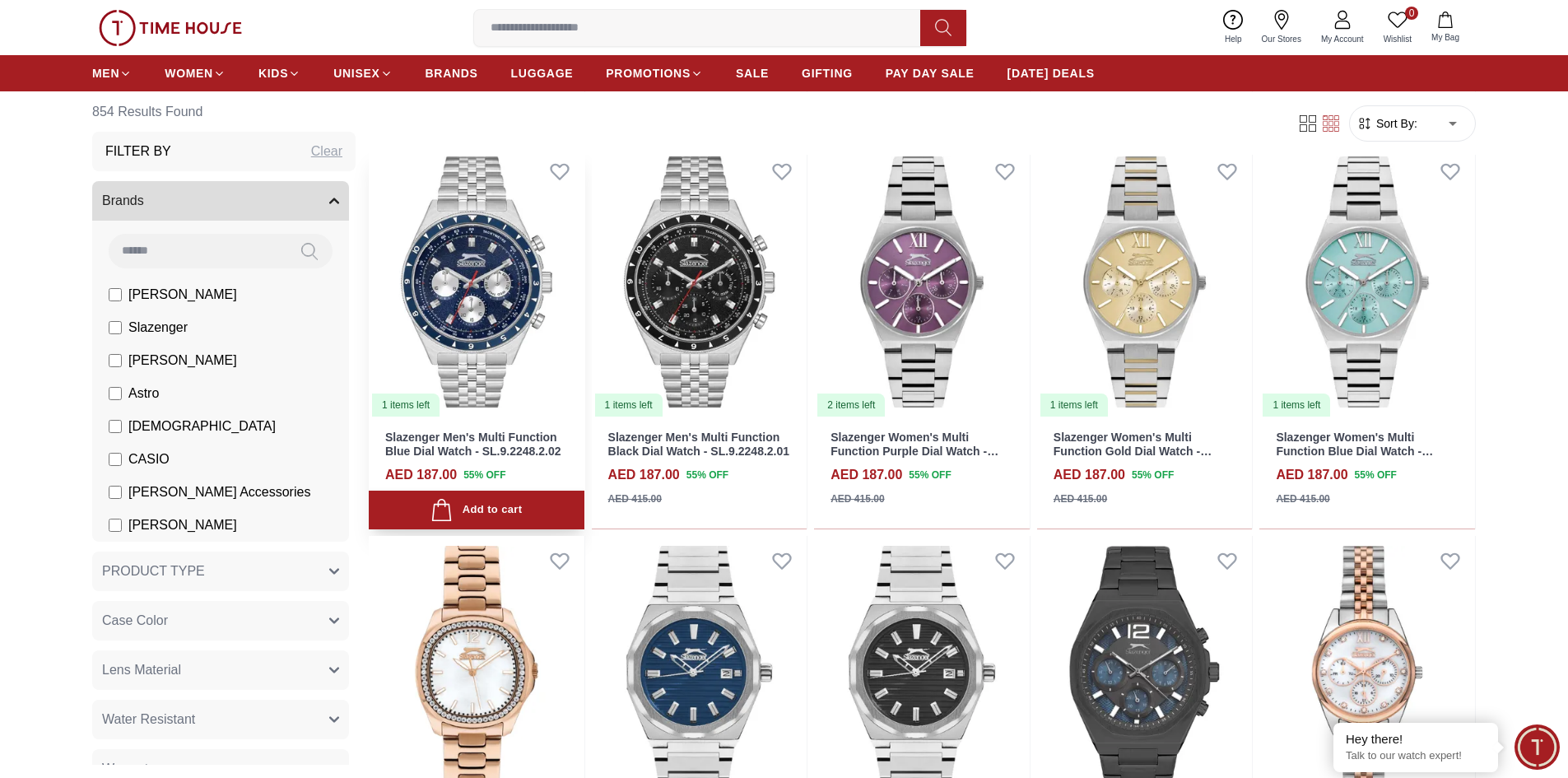
scroll to position [4940, 0]
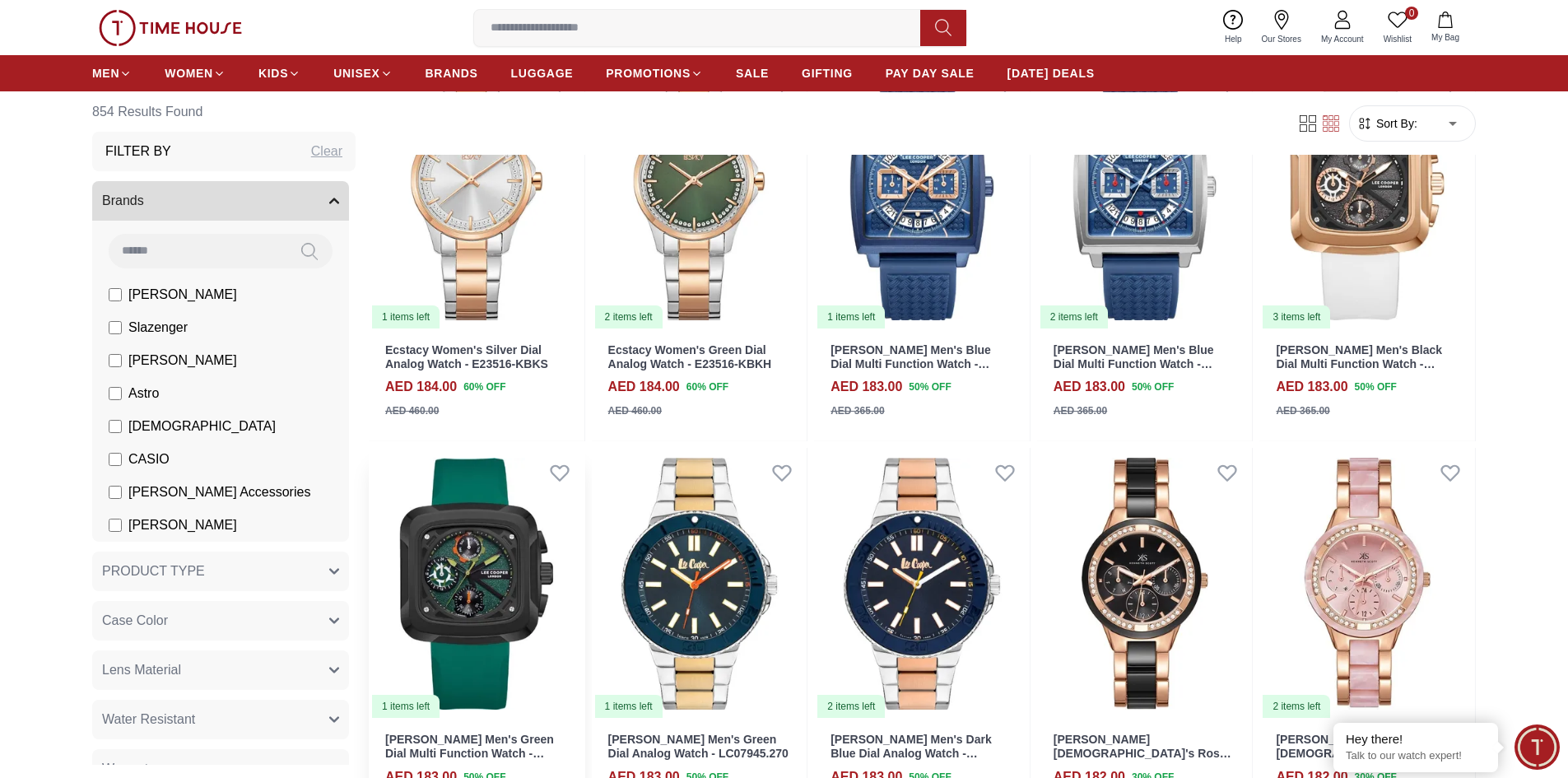
scroll to position [6504, 0]
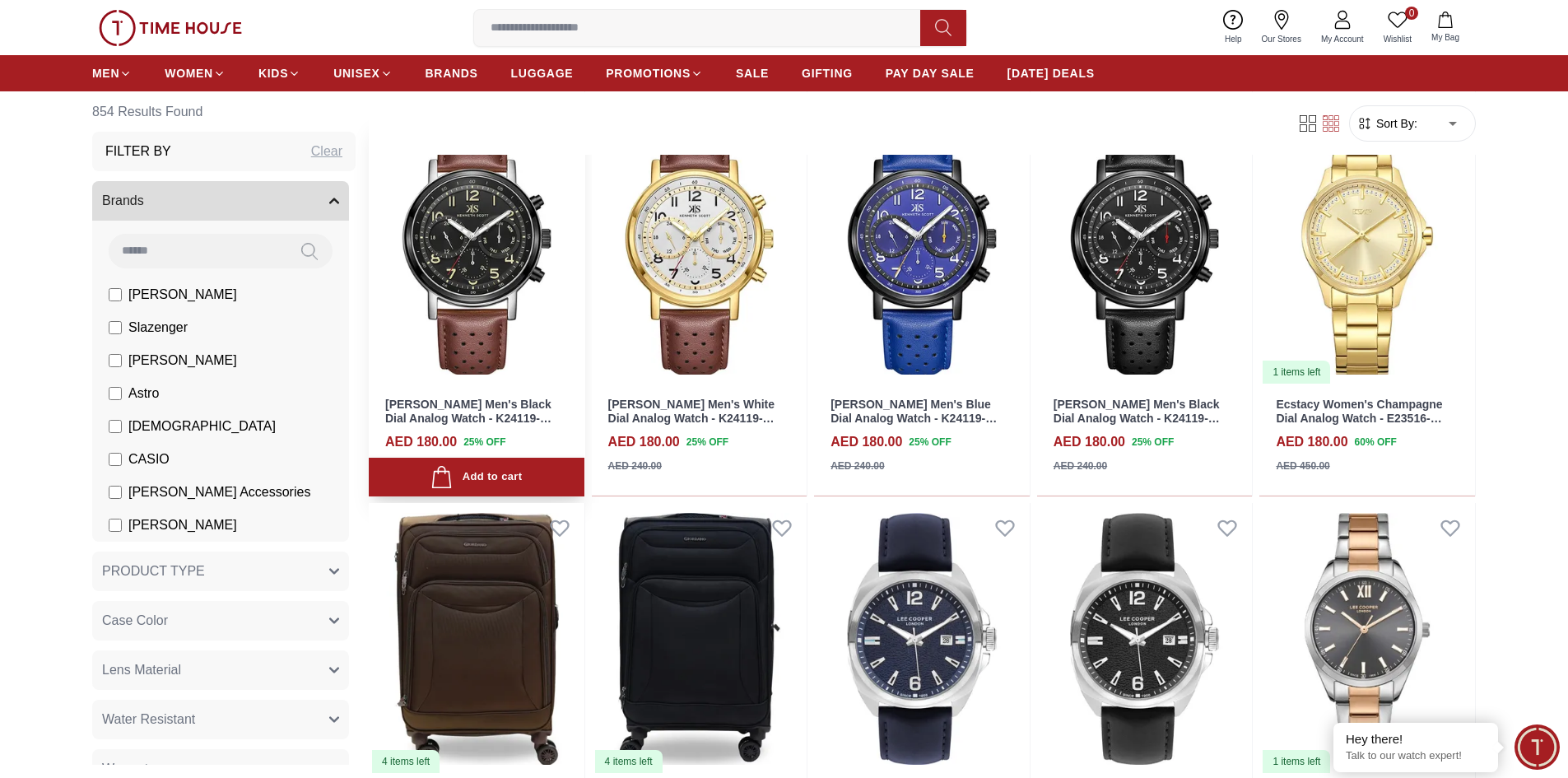
scroll to position [8480, 0]
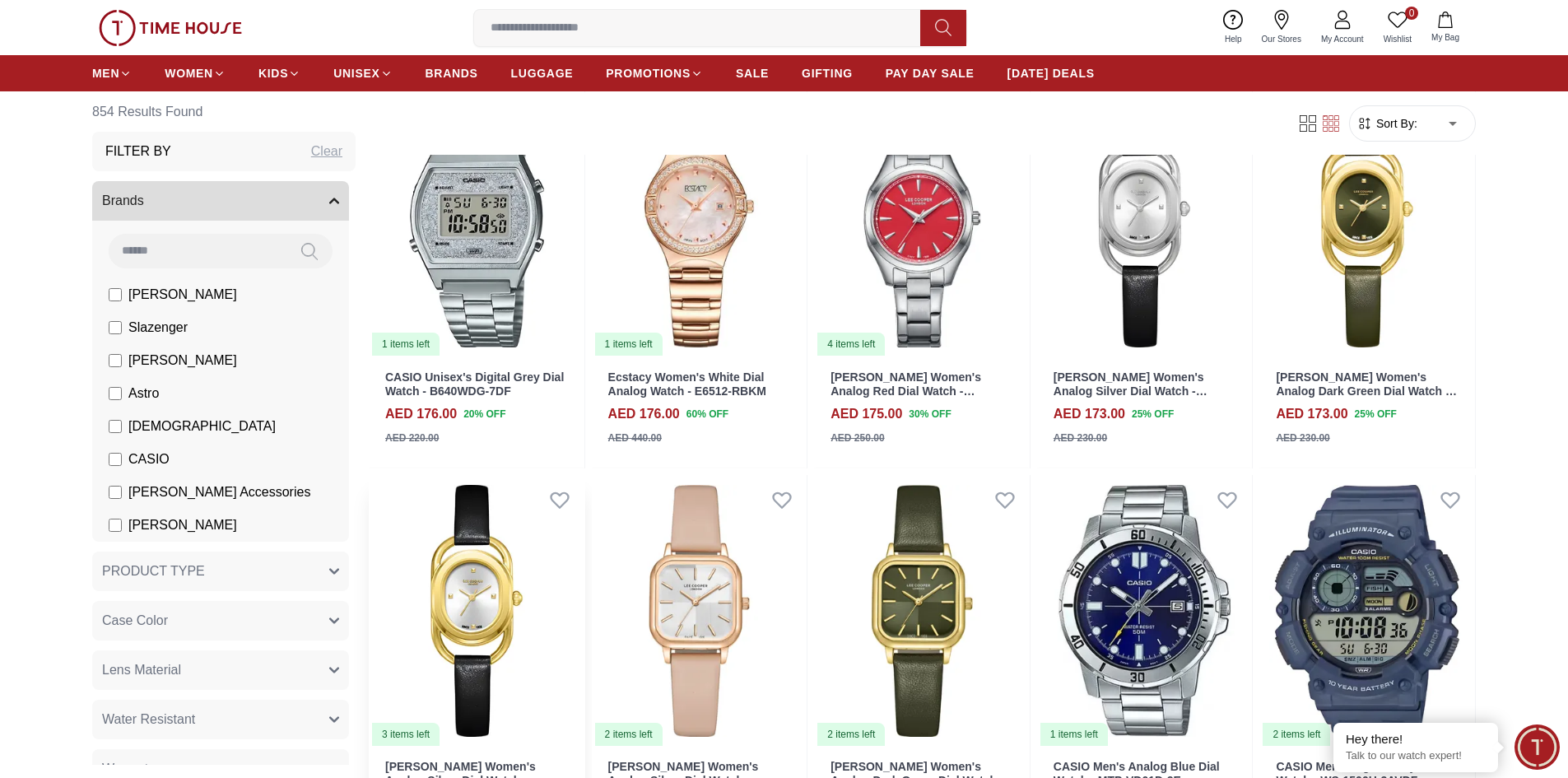
scroll to position [10373, 0]
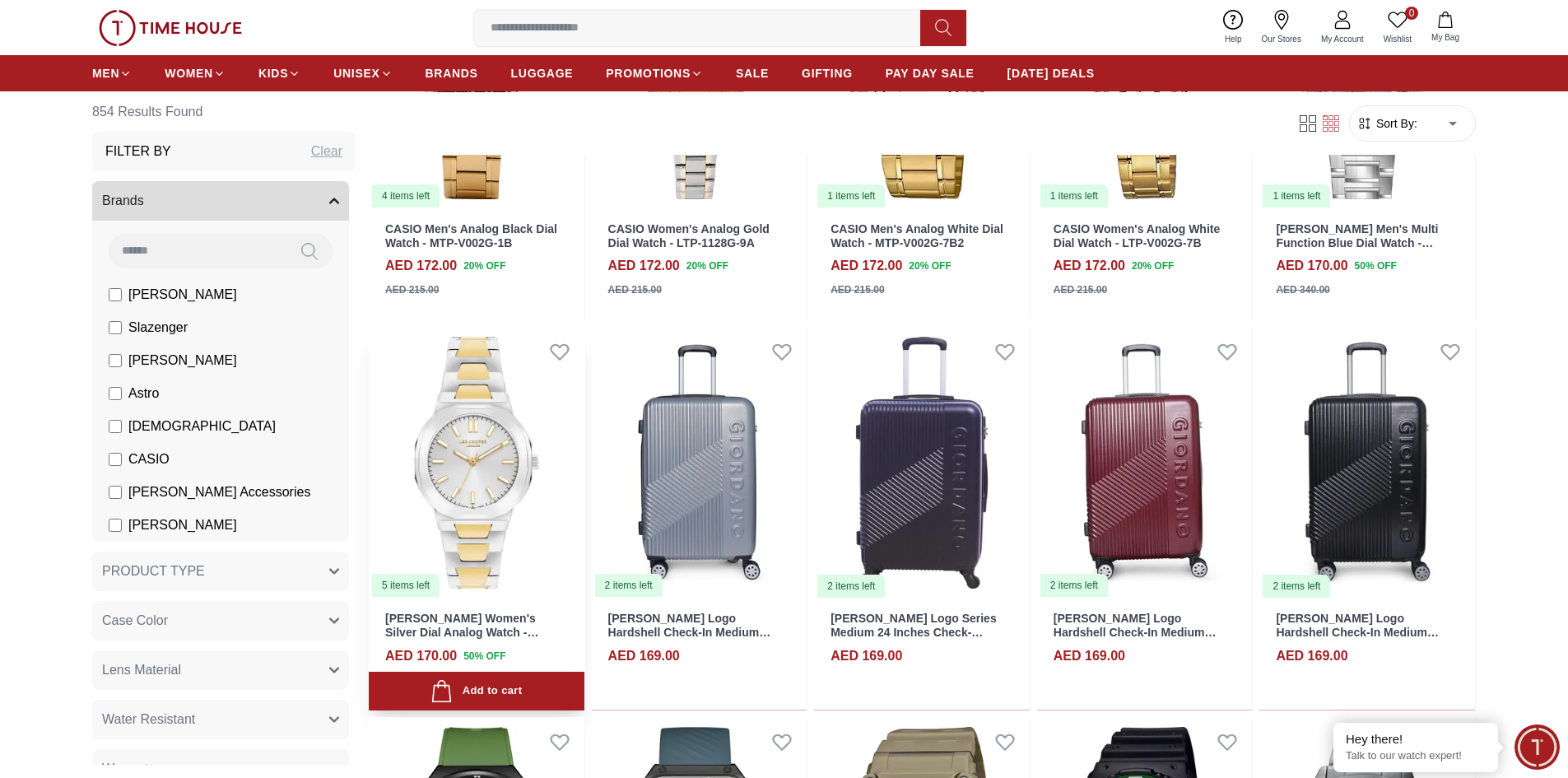
scroll to position [11691, 0]
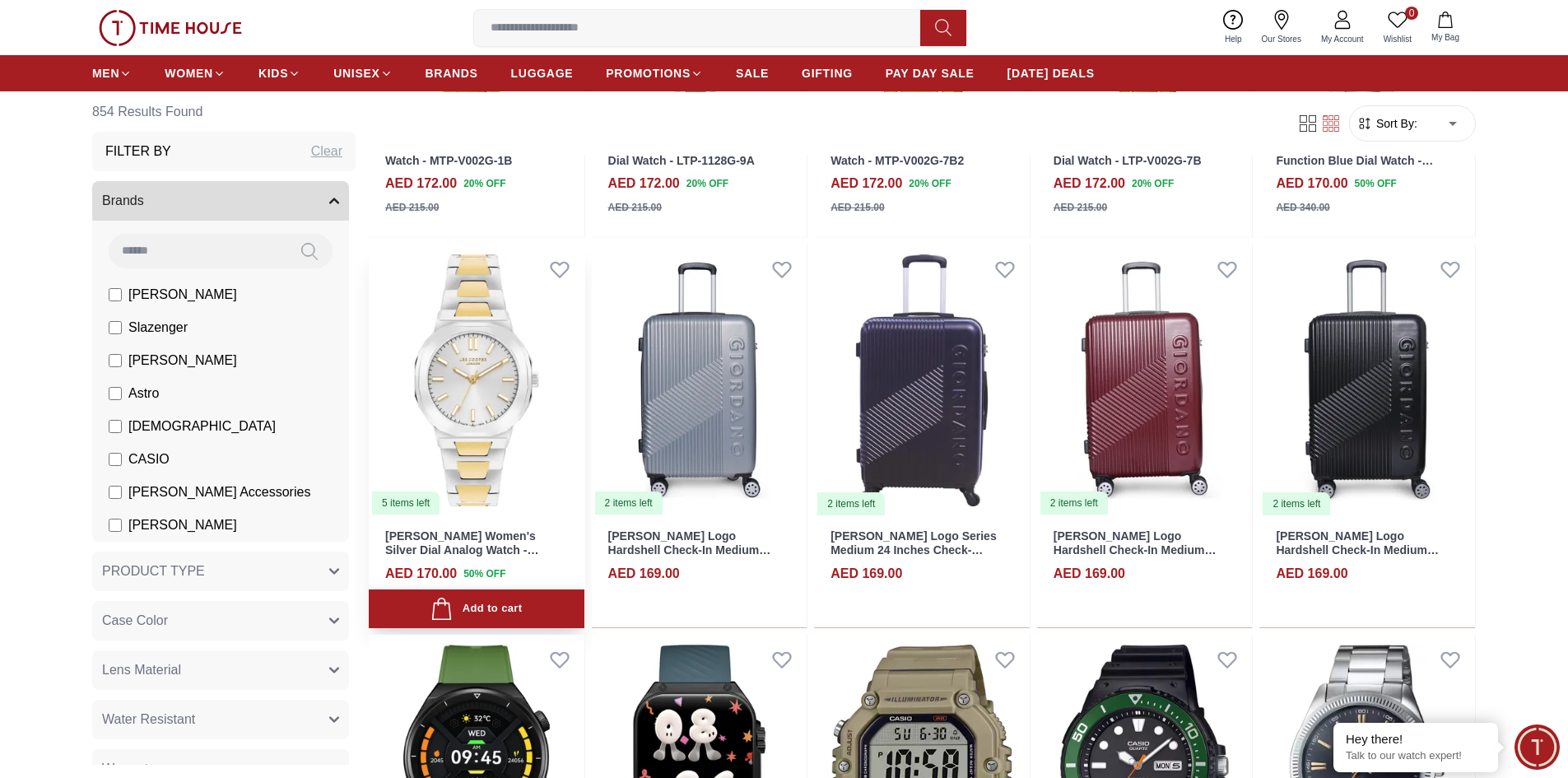
click at [500, 609] on div "Add to cart" at bounding box center [476, 609] width 91 height 22
click at [1447, 31] on span "My Bag" at bounding box center [1444, 37] width 41 height 13
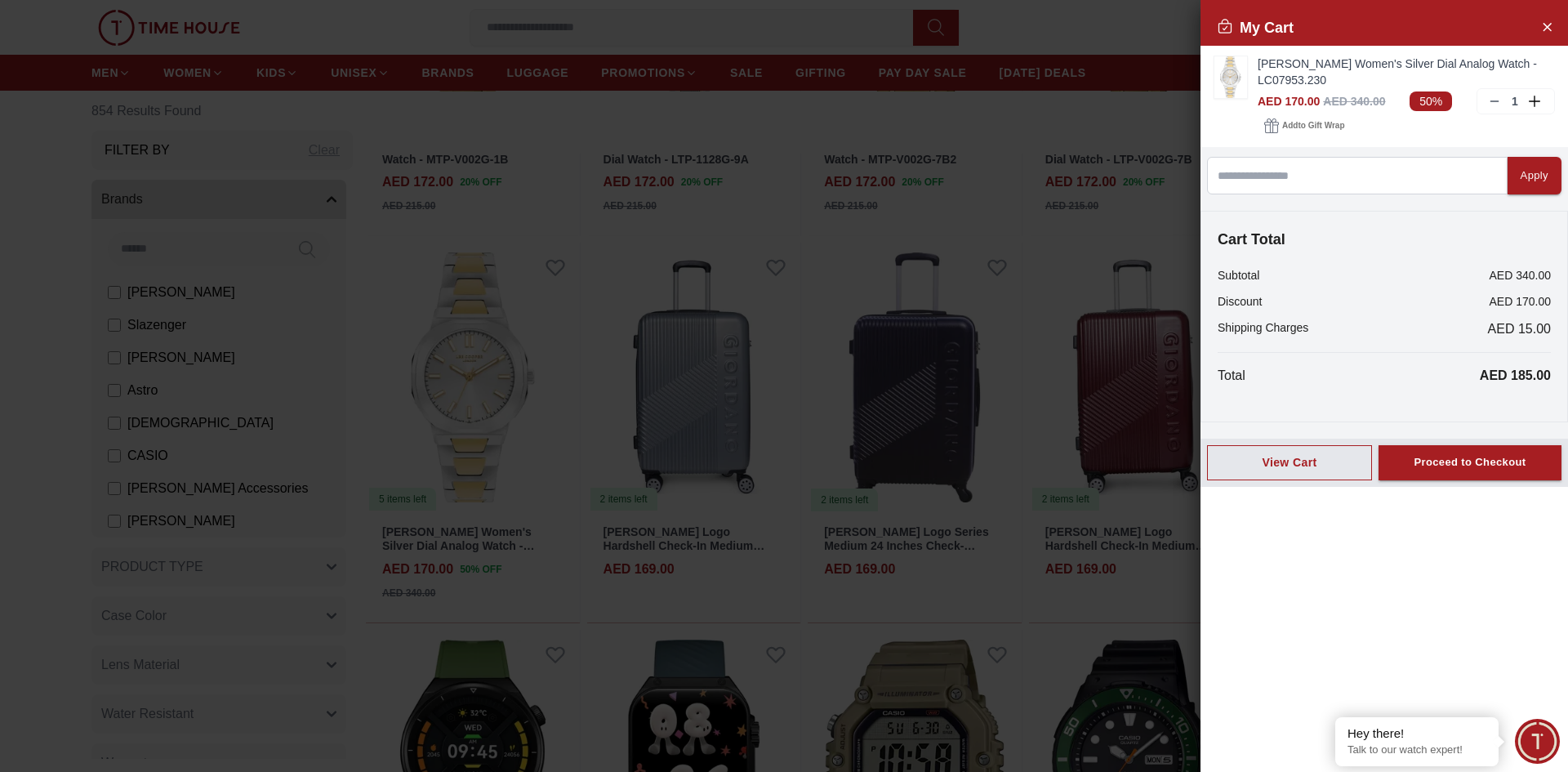
click at [1138, 31] on div at bounding box center [784, 386] width 1568 height 772
click at [1554, 30] on button "Close Account" at bounding box center [1546, 25] width 26 height 26
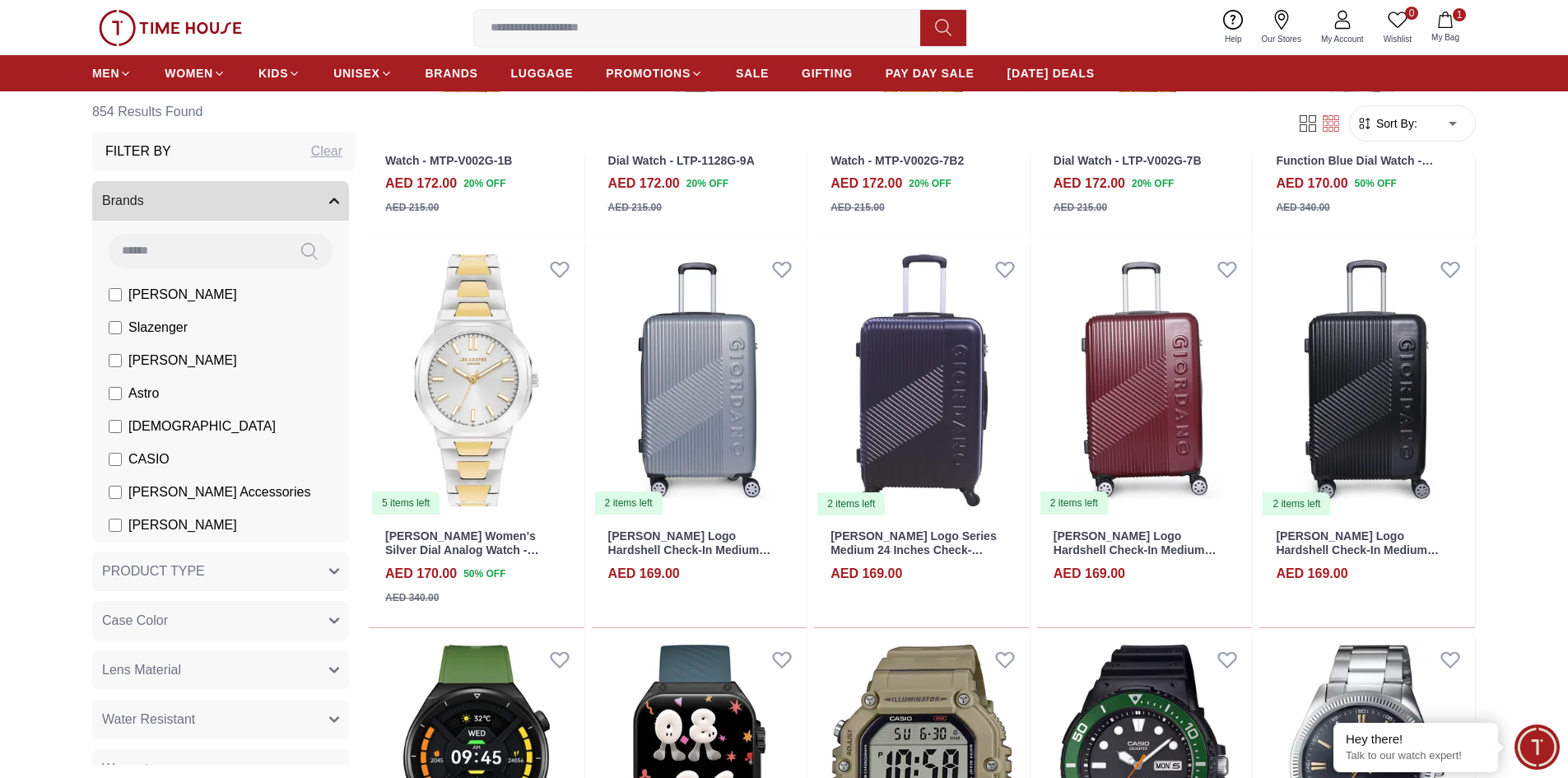
click at [1338, 33] on span "My Account" at bounding box center [1342, 39] width 56 height 13
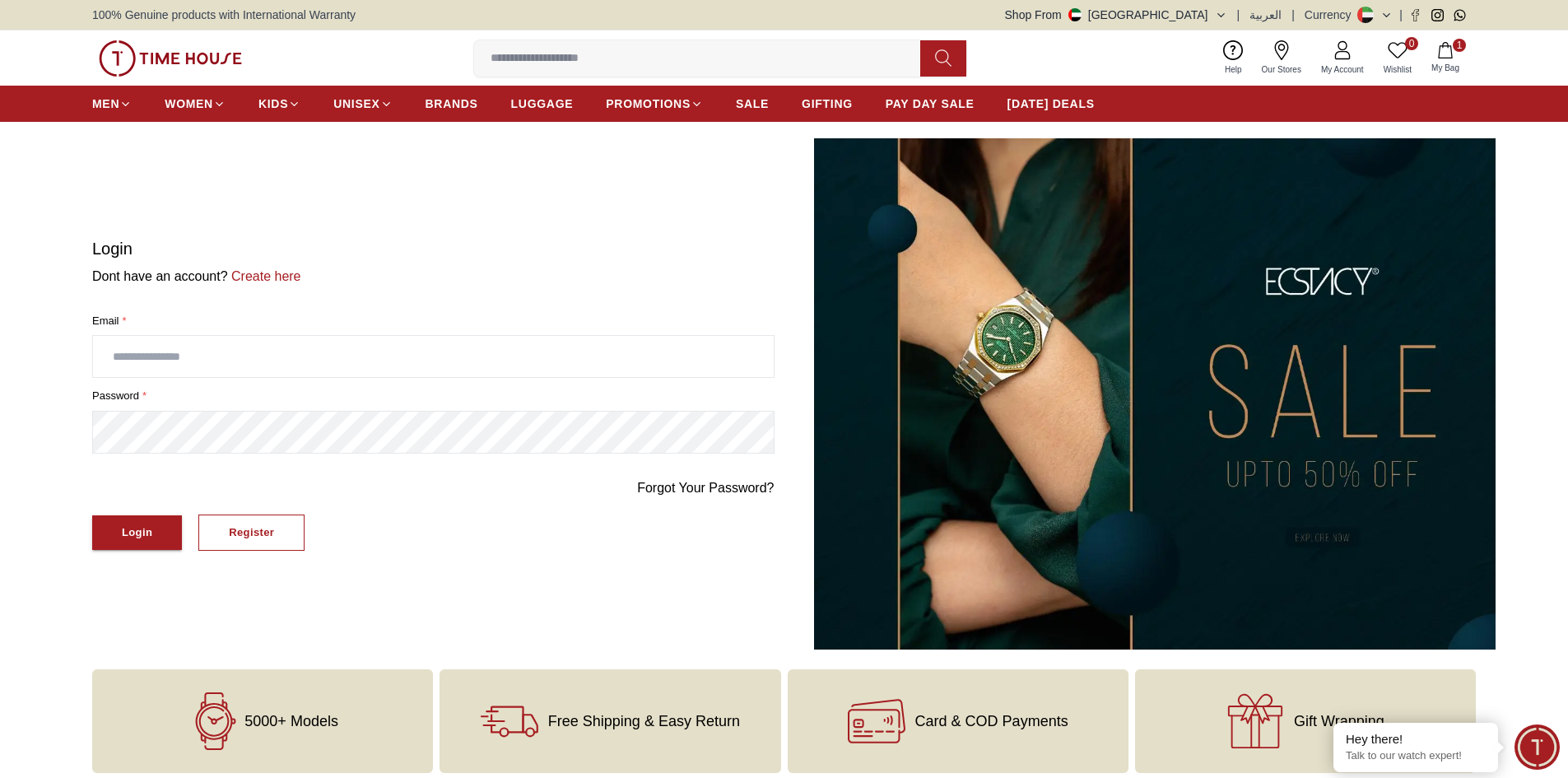
click at [611, 377] on input "text" at bounding box center [433, 356] width 680 height 41
type input "**********"
click at [124, 531] on div "Login" at bounding box center [136, 532] width 30 height 19
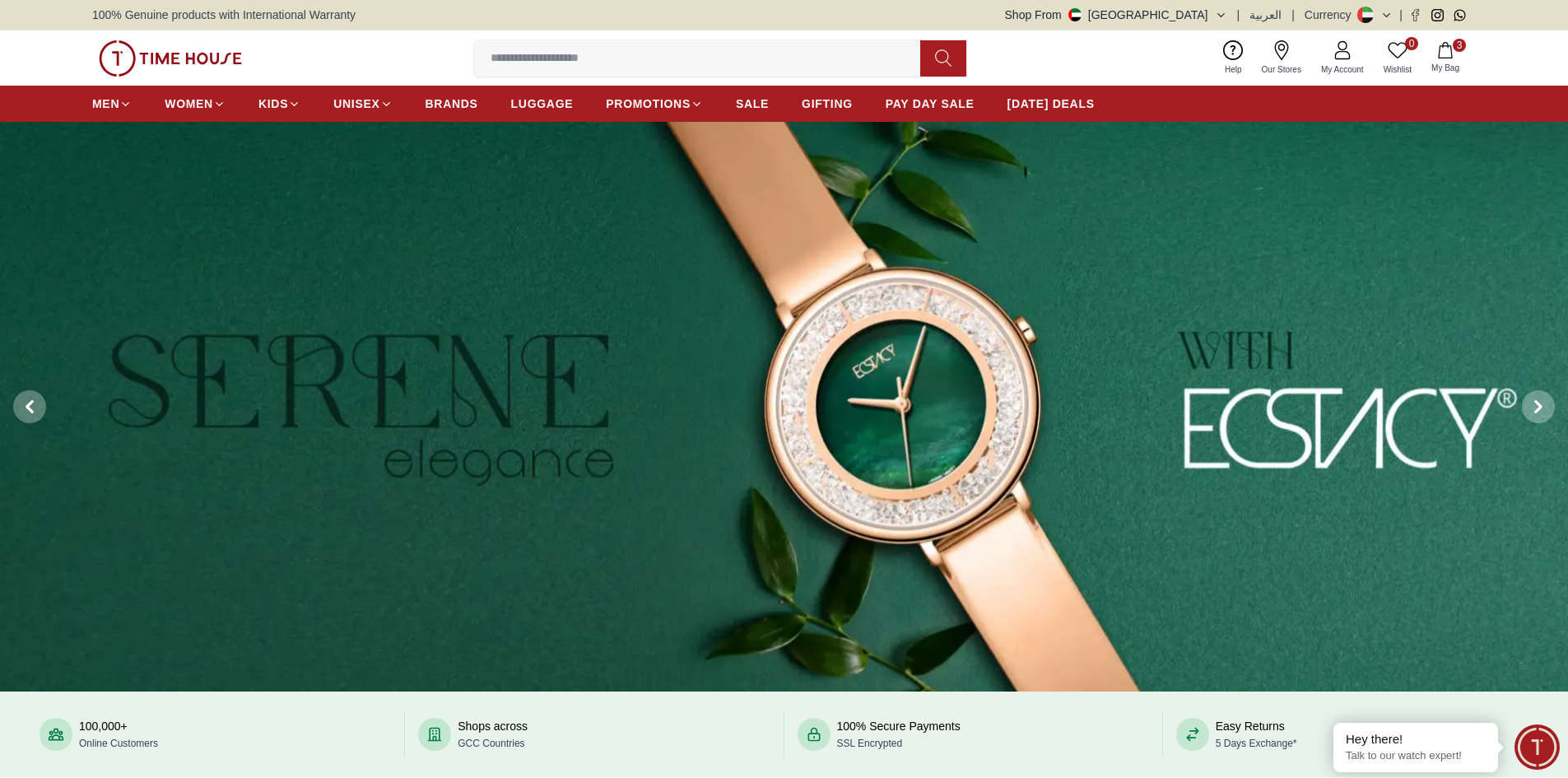
click at [1447, 51] on icon "button" at bounding box center [1445, 50] width 16 height 16
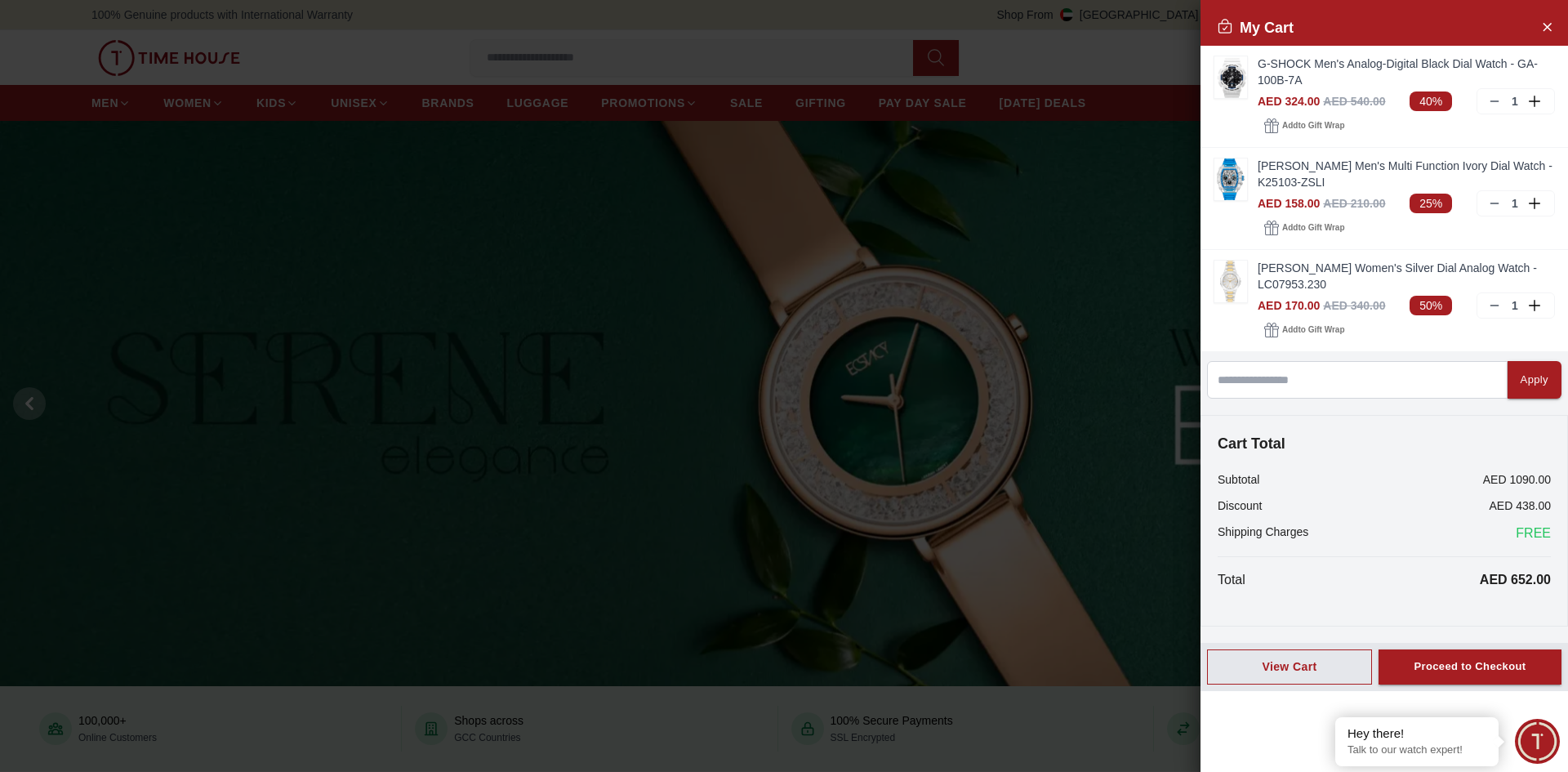
click at [642, 56] on div at bounding box center [784, 386] width 1568 height 772
click at [404, 62] on div at bounding box center [784, 386] width 1568 height 772
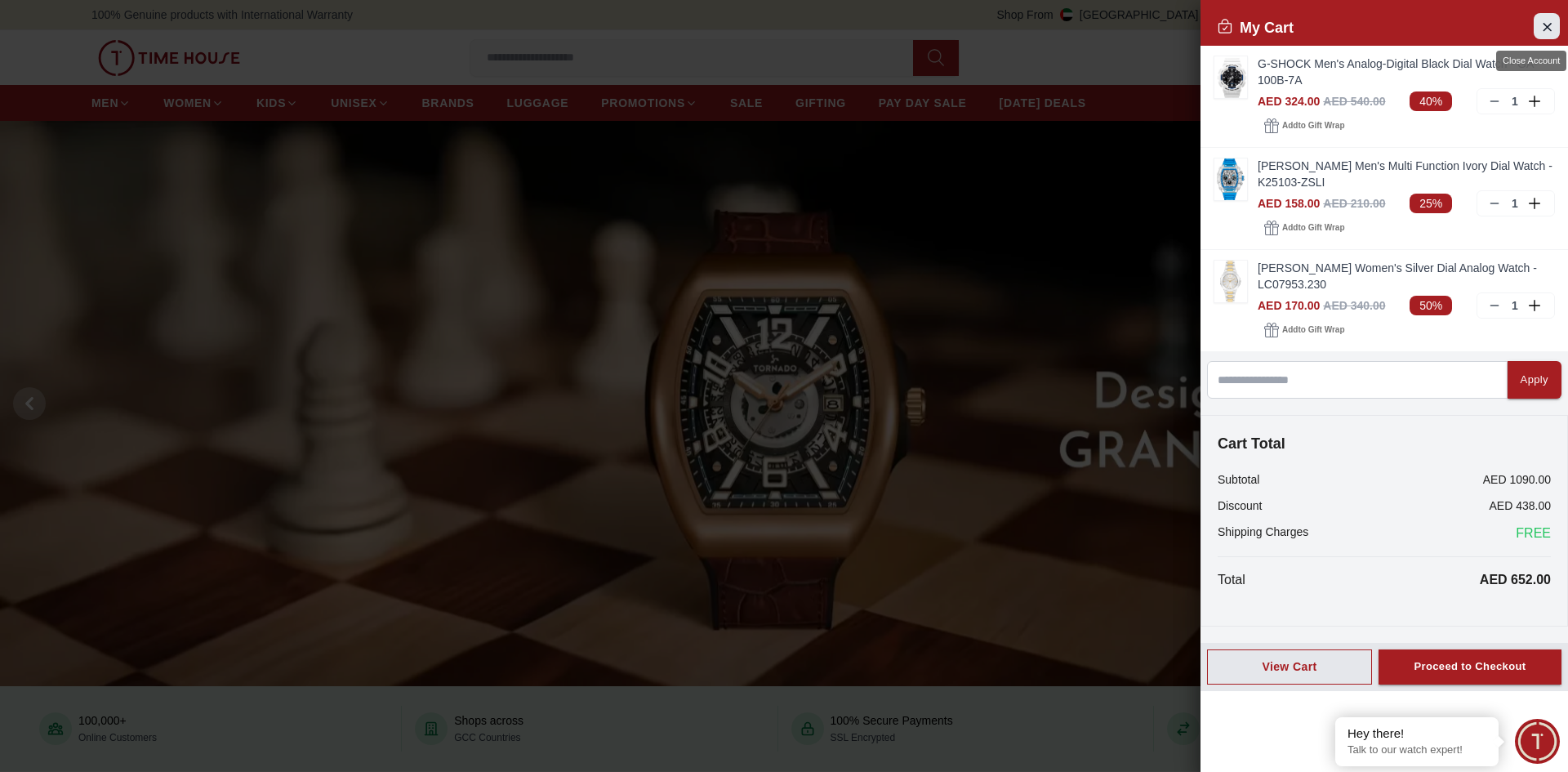
click at [1548, 30] on icon "Close Account" at bounding box center [1546, 26] width 13 height 21
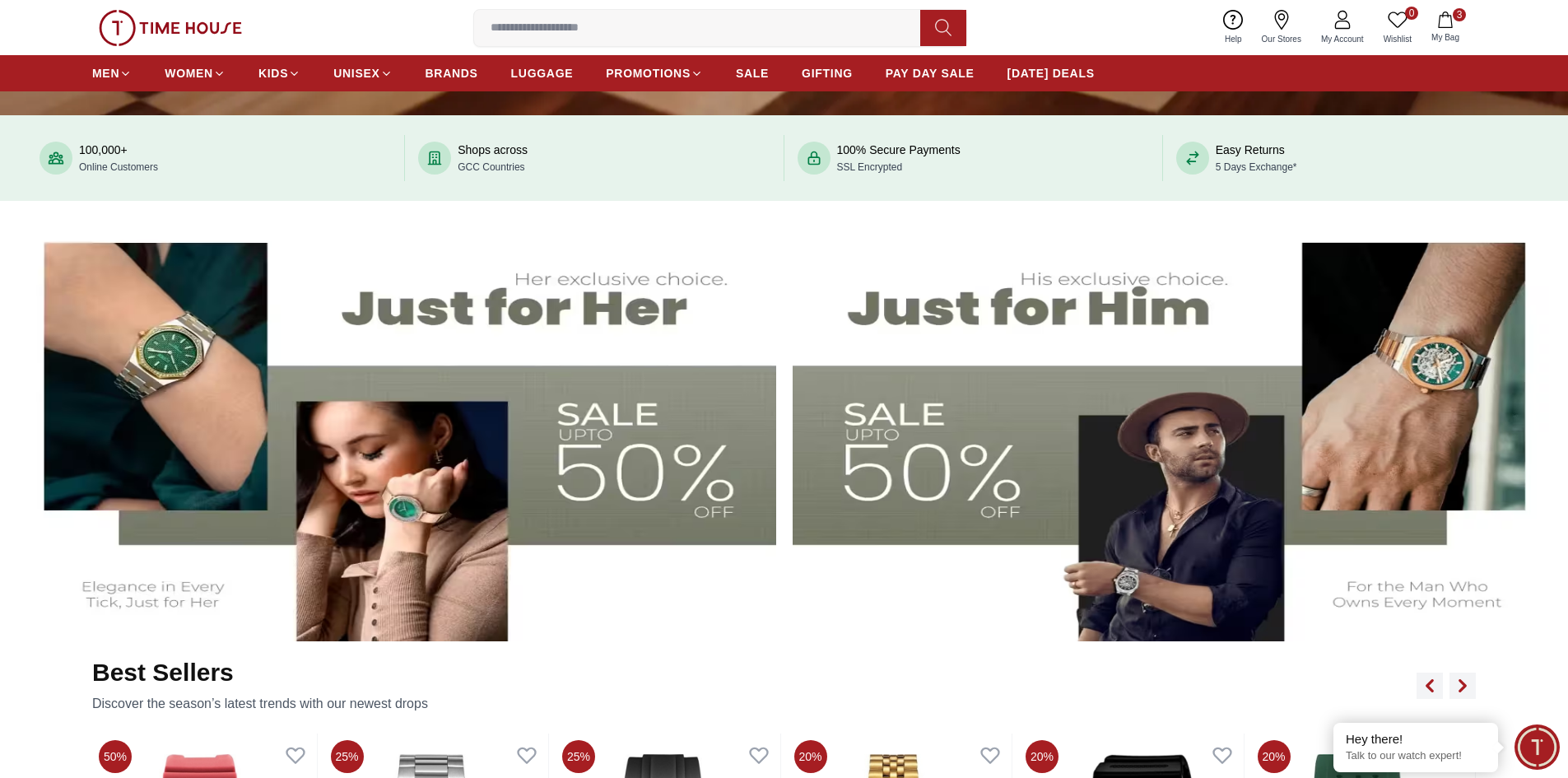
scroll to position [659, 0]
